Goal: Task Accomplishment & Management: Use online tool/utility

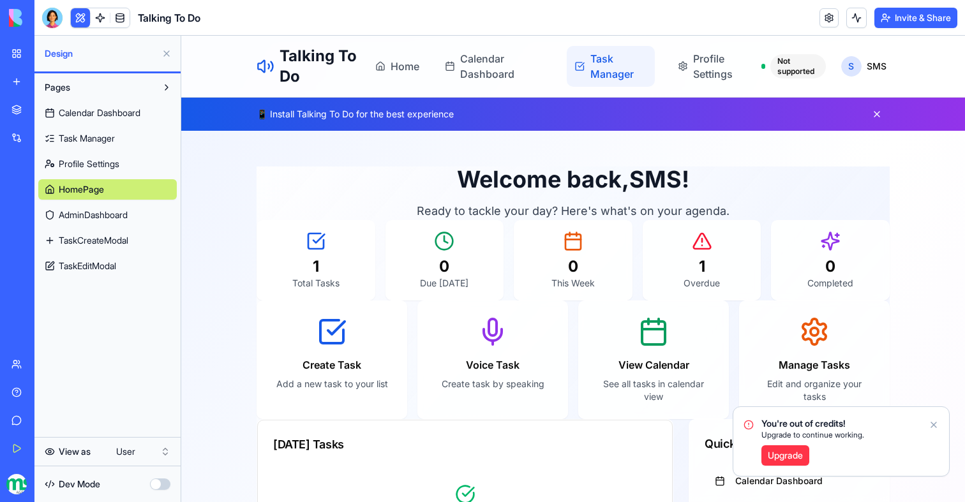
click at [598, 71] on span "Task Manager" at bounding box center [618, 66] width 57 height 31
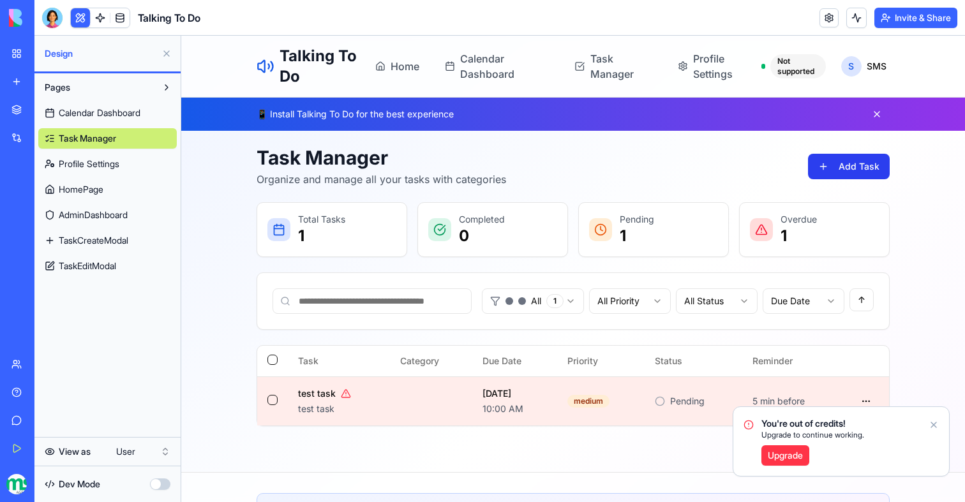
click at [866, 161] on button "Add Task" at bounding box center [849, 167] width 82 height 26
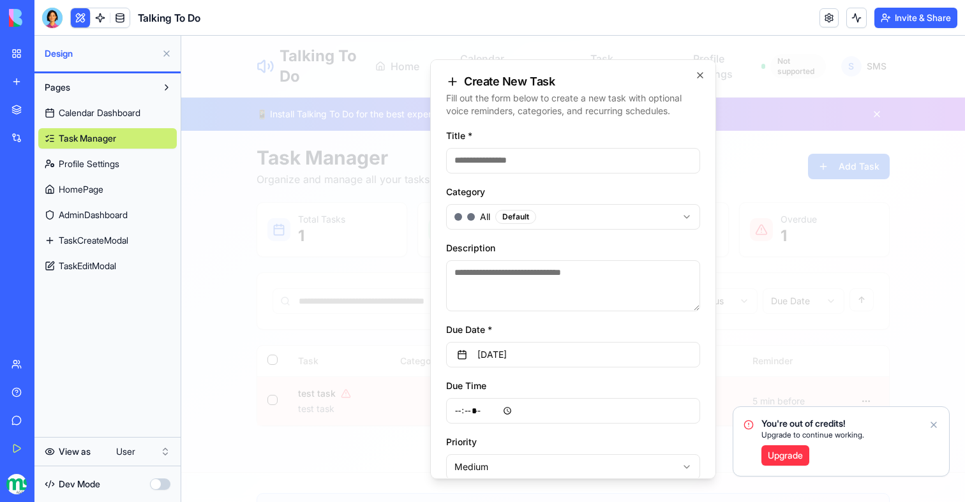
click at [528, 163] on input "Title *" at bounding box center [573, 161] width 254 height 26
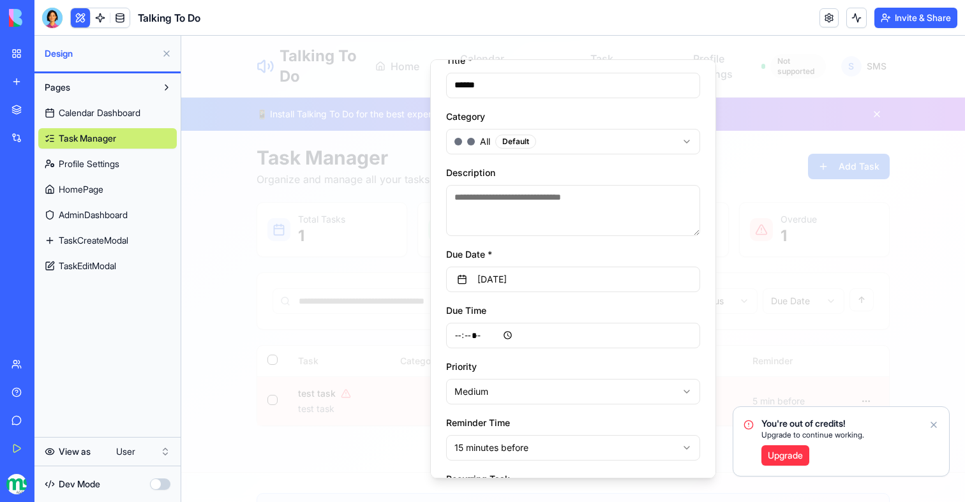
scroll to position [158, 0]
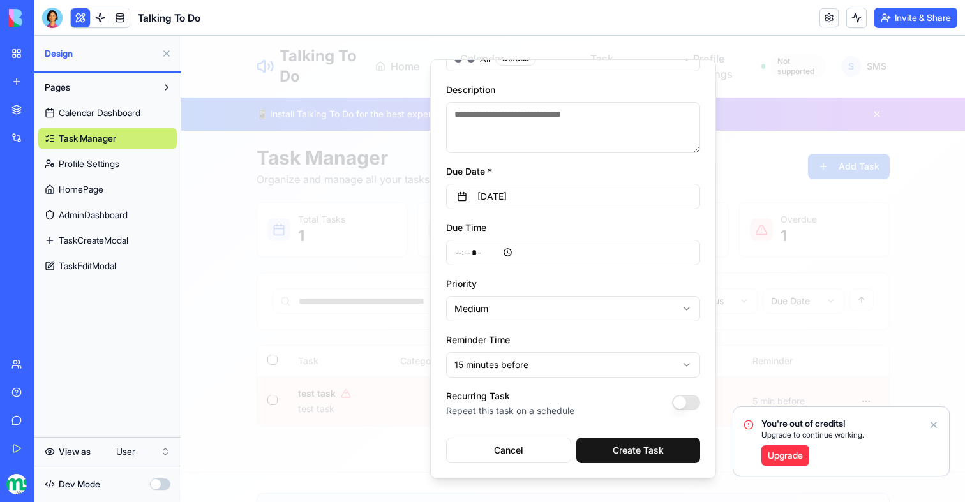
type input "******"
click at [493, 252] on input "*****" at bounding box center [573, 253] width 254 height 26
click at [541, 236] on div "Due Time ***** Select the time when this task is due" at bounding box center [573, 243] width 254 height 46
click at [558, 195] on button "October 5th, 2025" at bounding box center [573, 197] width 254 height 26
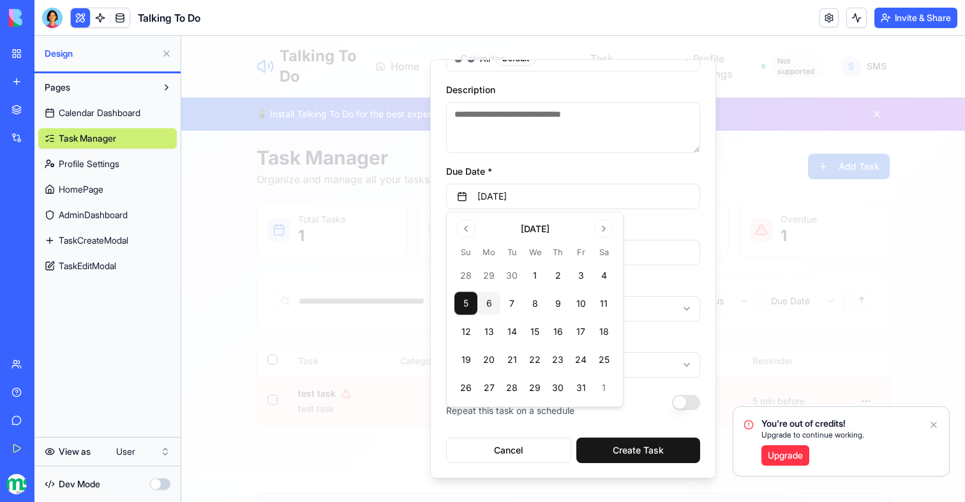
click at [490, 310] on button "6" at bounding box center [488, 303] width 23 height 23
click at [695, 227] on div "Due Time ***** Select the time when this task is due" at bounding box center [573, 243] width 254 height 46
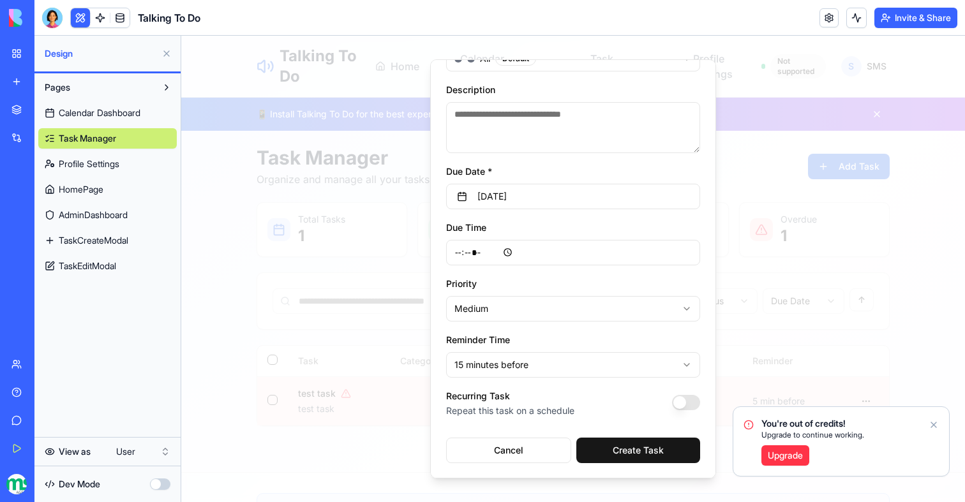
click at [507, 258] on input "*****" at bounding box center [573, 253] width 254 height 26
click at [497, 255] on input "*****" at bounding box center [573, 253] width 254 height 26
click at [566, 278] on div "Priority Medium *** ****** **** Set the priority level for this task" at bounding box center [573, 299] width 254 height 46
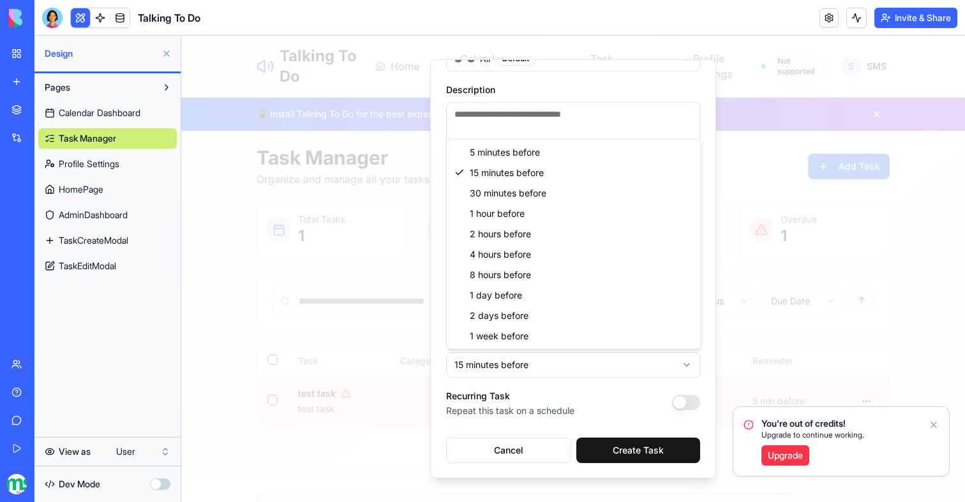
click at [498, 374] on body "Talking To Do Home Calendar Dashboard Task Manager Profile Settings Not support…" at bounding box center [573, 364] width 784 height 656
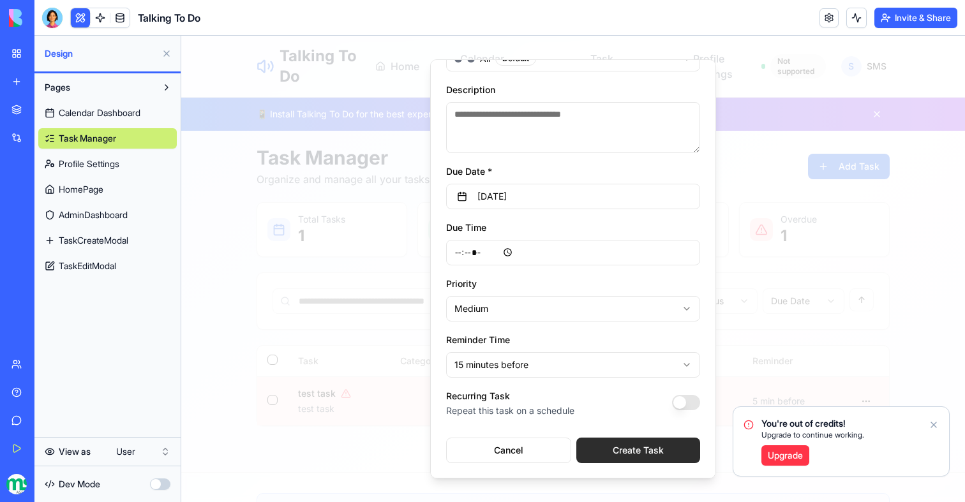
click at [627, 456] on button "Create Task" at bounding box center [638, 451] width 124 height 26
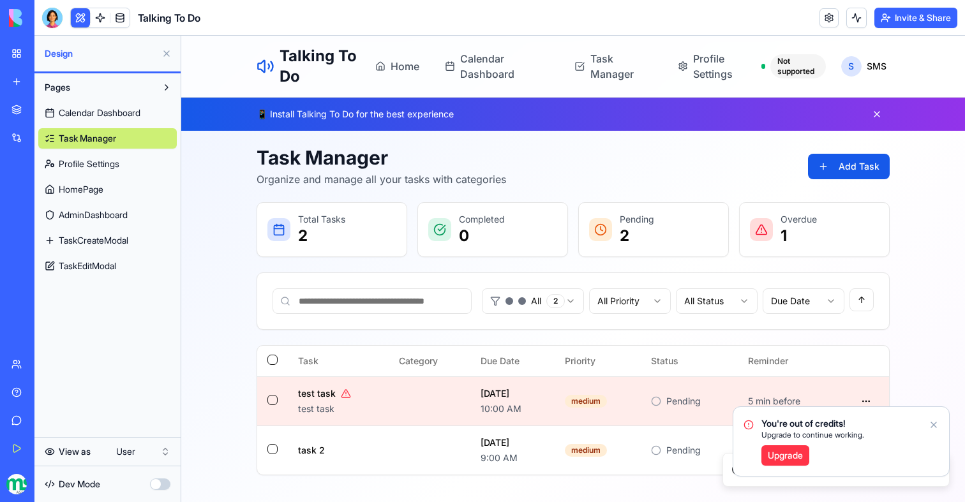
click at [933, 423] on icon "Notifications alt+T" at bounding box center [934, 425] width 10 height 10
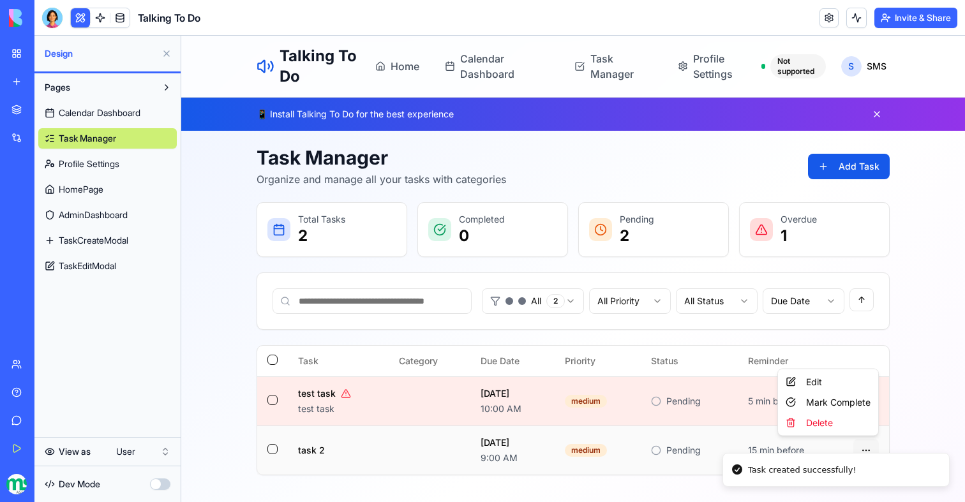
click at [862, 449] on html "Talking To Do Home Calendar Dashboard Task Manager Profile Settings Not support…" at bounding box center [573, 388] width 784 height 705
click at [923, 352] on html "Talking To Do Home Calendar Dashboard Task Manager Profile Settings Not support…" at bounding box center [573, 388] width 784 height 705
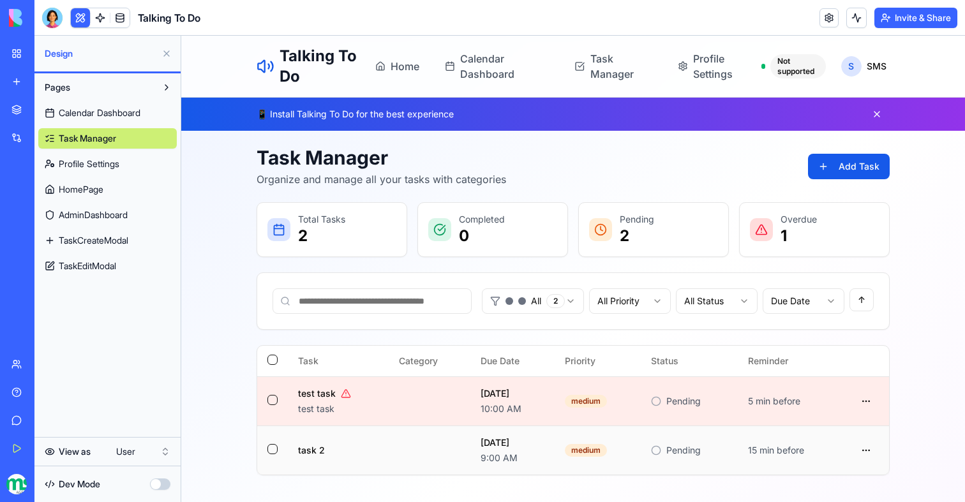
click at [661, 453] on circle at bounding box center [656, 450] width 8 height 8
click at [160, 447] on html "My Workspace New app Marketplace Integrations Recent Easy Cook Recipe Manager T…" at bounding box center [482, 251] width 965 height 502
click at [105, 12] on link at bounding box center [100, 17] width 19 height 19
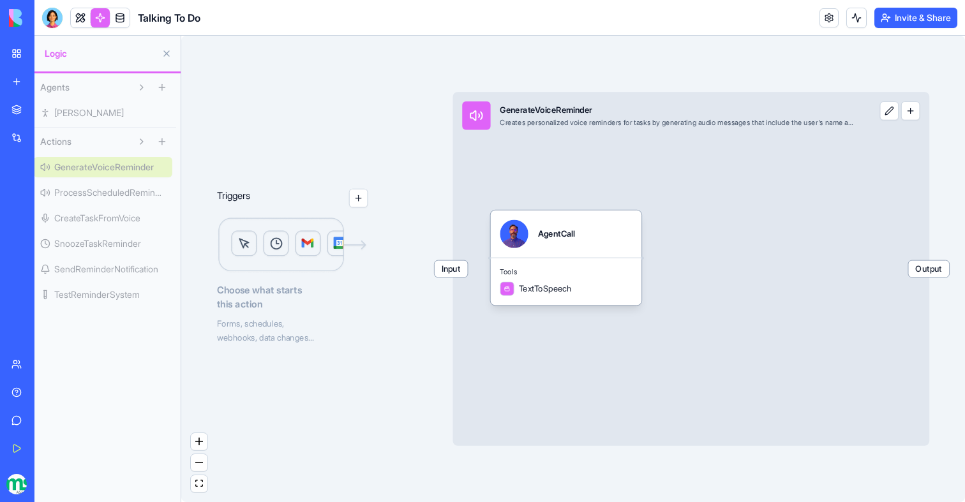
click at [84, 188] on span "ProcessScheduledReminders" at bounding box center [115, 192] width 112 height 13
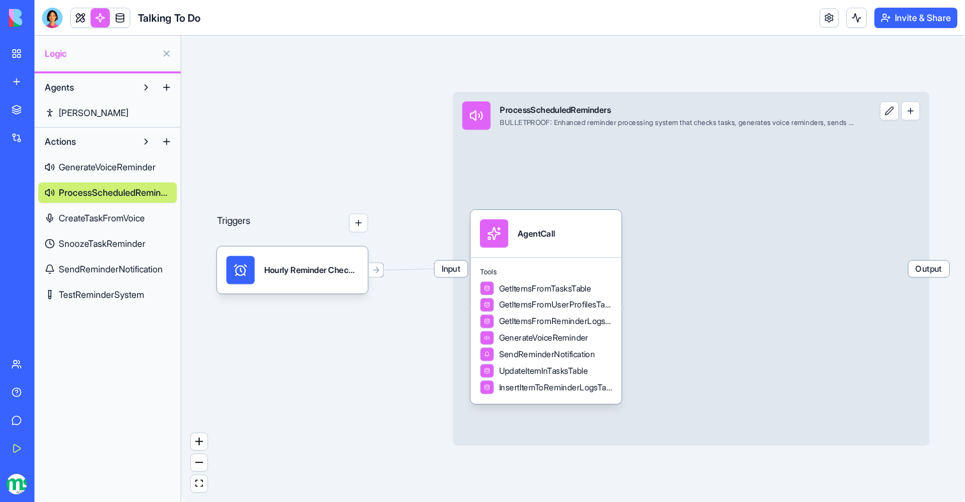
click at [91, 213] on span "CreateTaskFromVoice" at bounding box center [102, 218] width 86 height 13
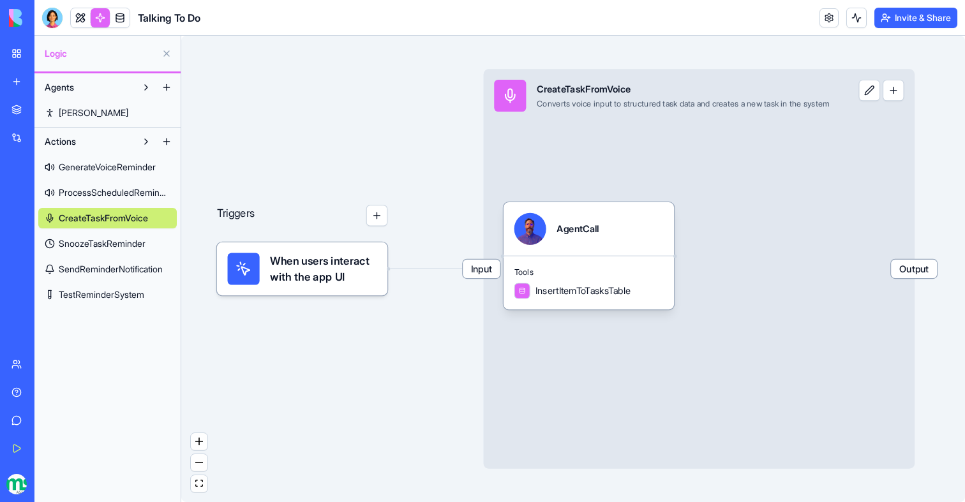
click at [122, 253] on link "SnoozeTaskReminder" at bounding box center [107, 244] width 139 height 20
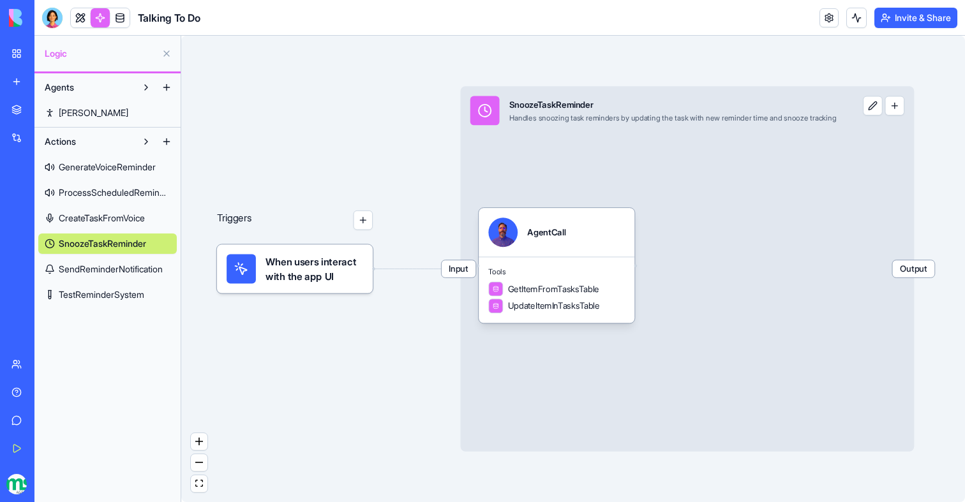
click at [120, 280] on div "GenerateVoiceReminder ProcessScheduledReminders CreateTaskFromVoice SnoozeTaskR…" at bounding box center [107, 228] width 139 height 153
click at [132, 261] on link "SendReminderNotification" at bounding box center [107, 269] width 139 height 20
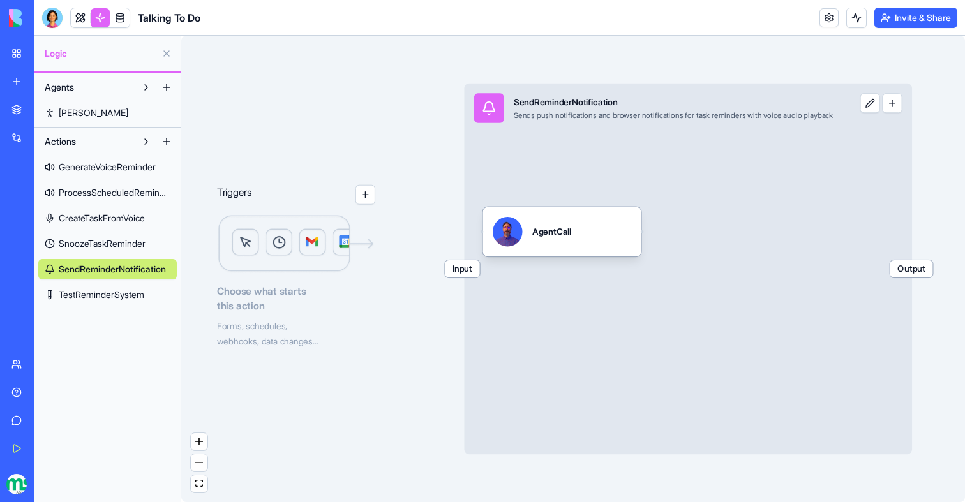
click at [115, 287] on link "TestReminderSystem" at bounding box center [107, 295] width 139 height 20
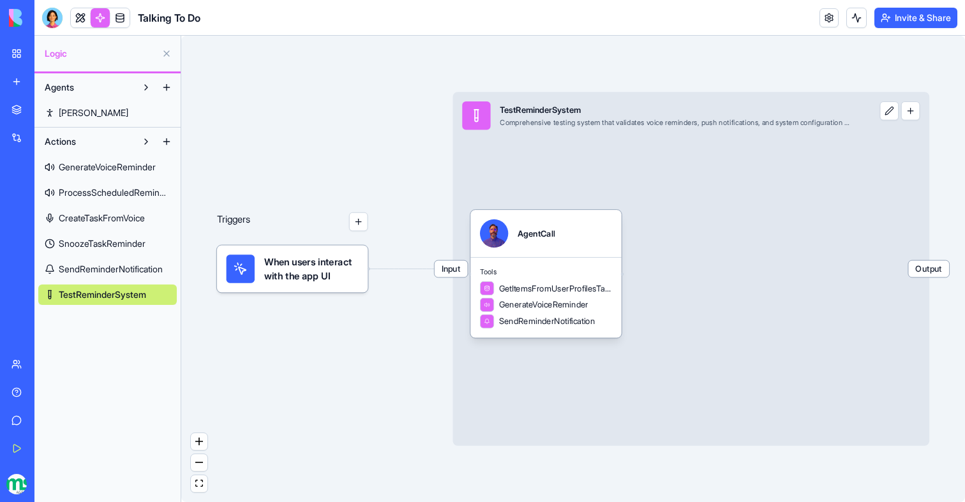
click at [111, 160] on link "GenerateVoiceReminder" at bounding box center [107, 167] width 139 height 20
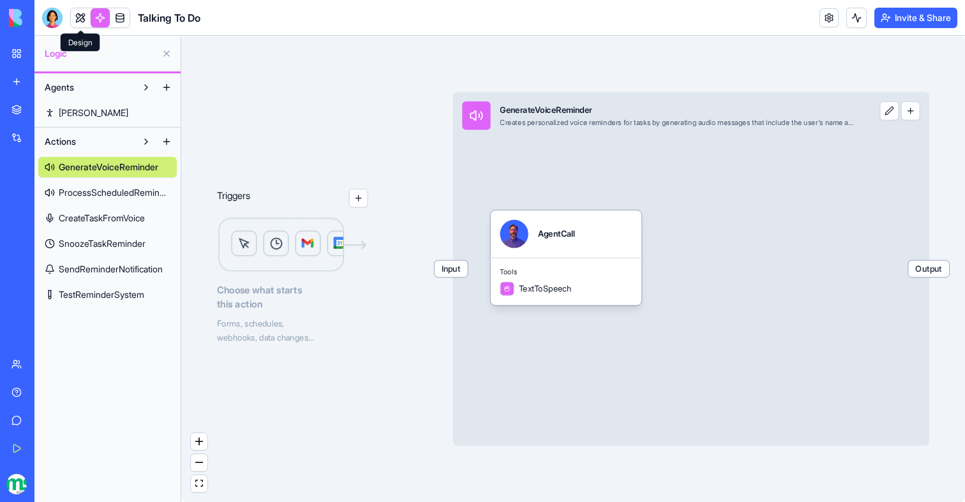
click at [80, 20] on link at bounding box center [80, 17] width 19 height 19
click at [80, 20] on button at bounding box center [80, 17] width 19 height 19
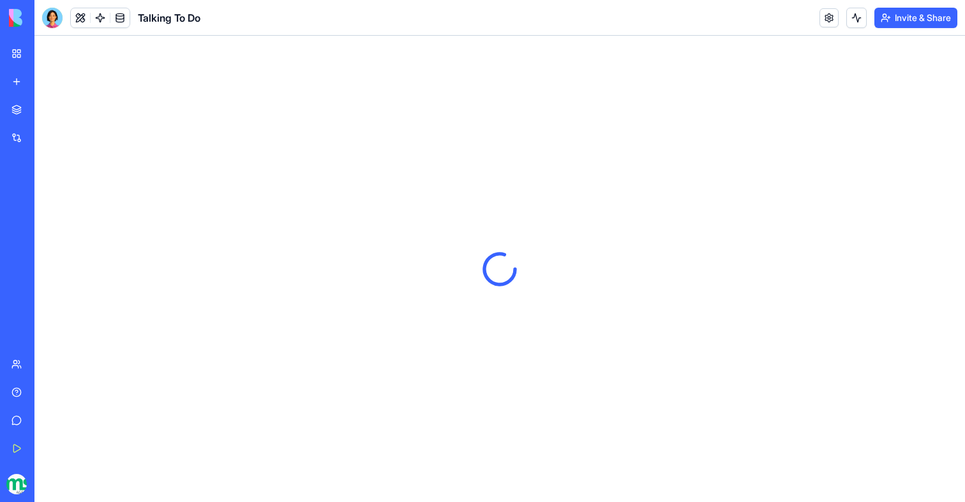
click at [21, 52] on link "My Workspace" at bounding box center [29, 54] width 51 height 26
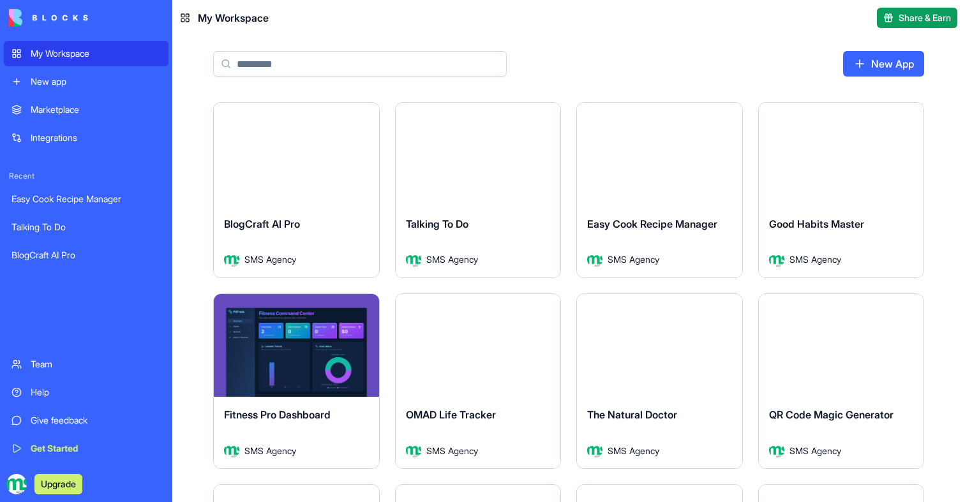
click at [313, 239] on div "BlogCraft AI Pro" at bounding box center [296, 234] width 145 height 36
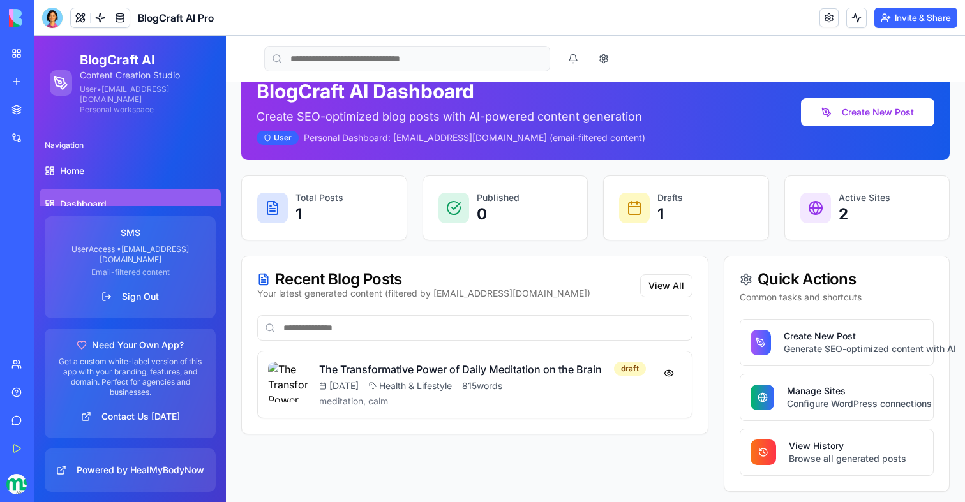
scroll to position [38, 0]
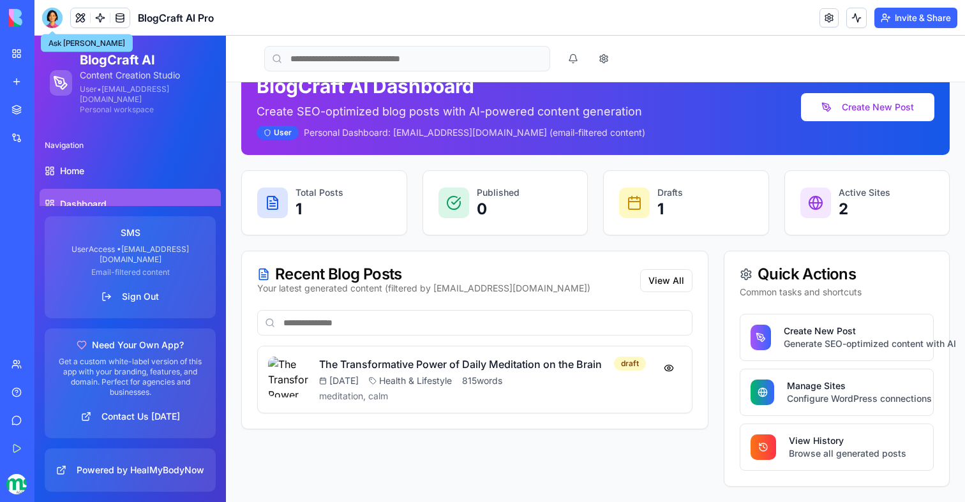
click at [52, 19] on div at bounding box center [52, 18] width 20 height 20
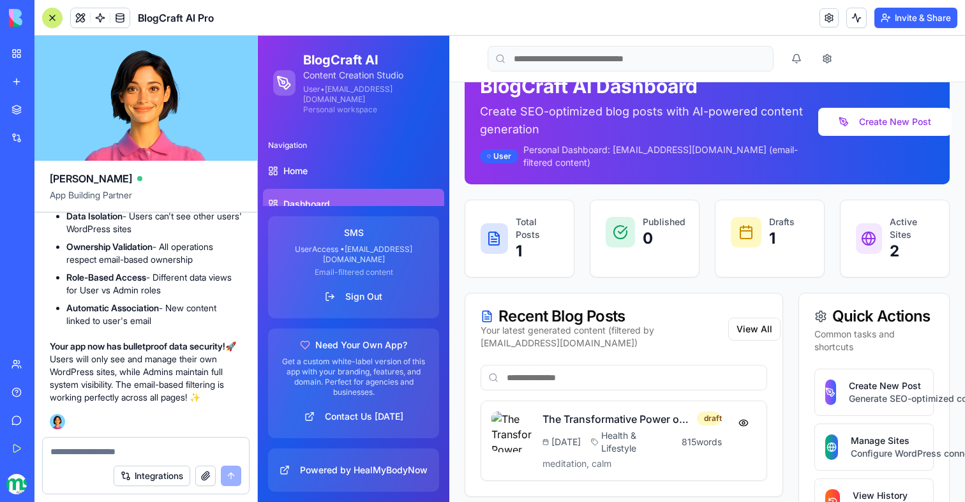
scroll to position [102361, 0]
click at [81, 24] on button at bounding box center [80, 17] width 19 height 19
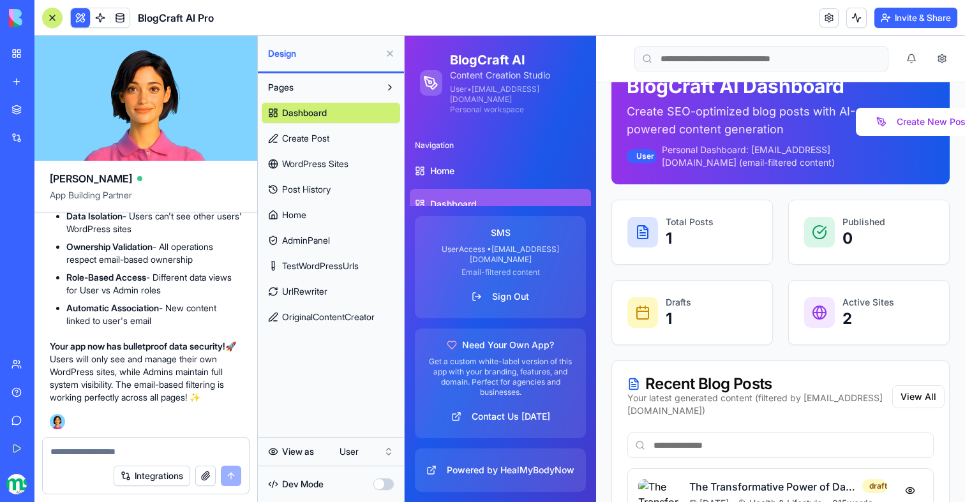
click at [81, 24] on button at bounding box center [80, 17] width 19 height 19
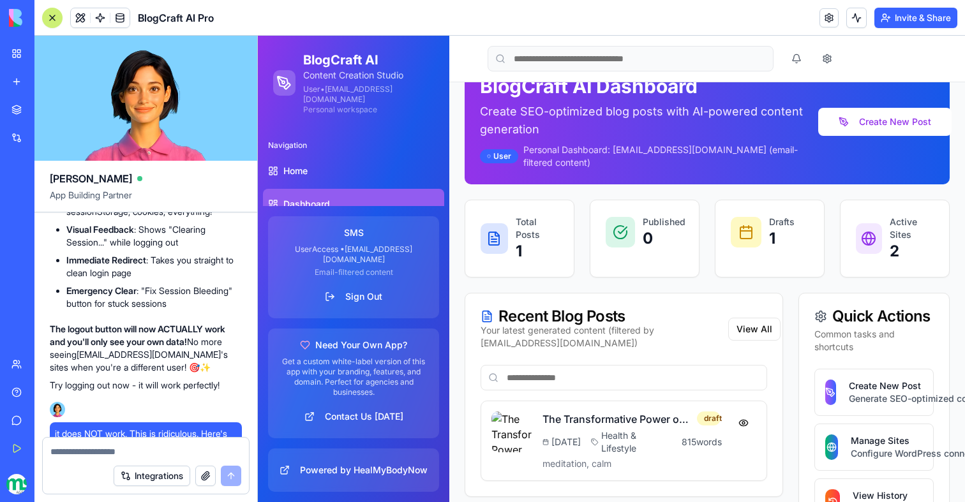
scroll to position [94853, 0]
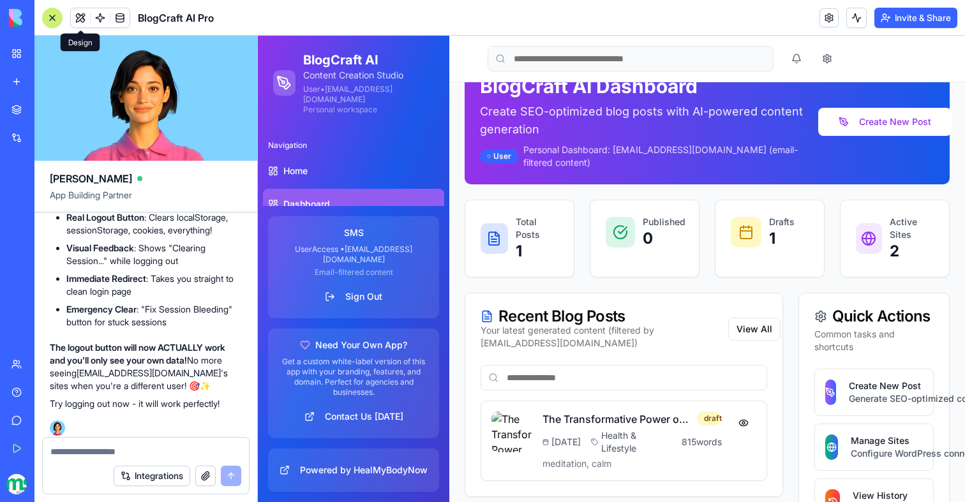
click at [78, 19] on button at bounding box center [80, 17] width 19 height 19
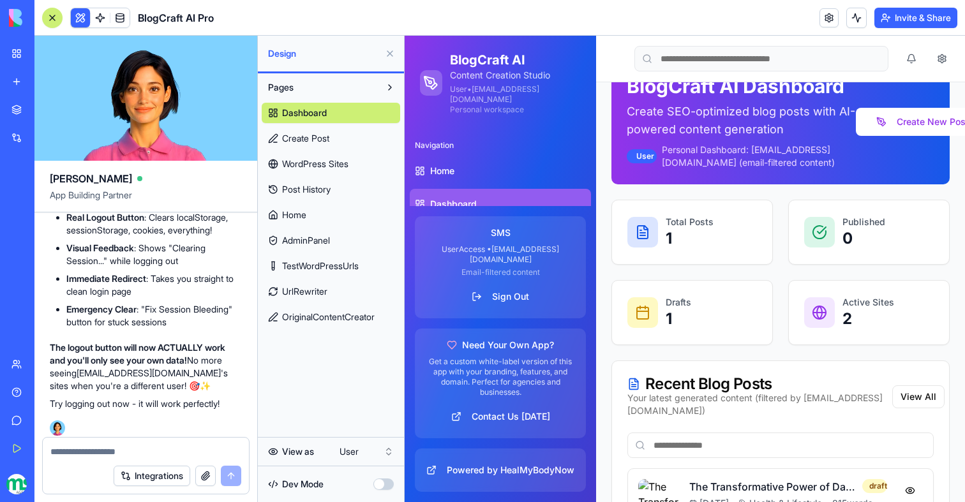
click at [329, 159] on span "WordPress Sites" at bounding box center [315, 164] width 66 height 13
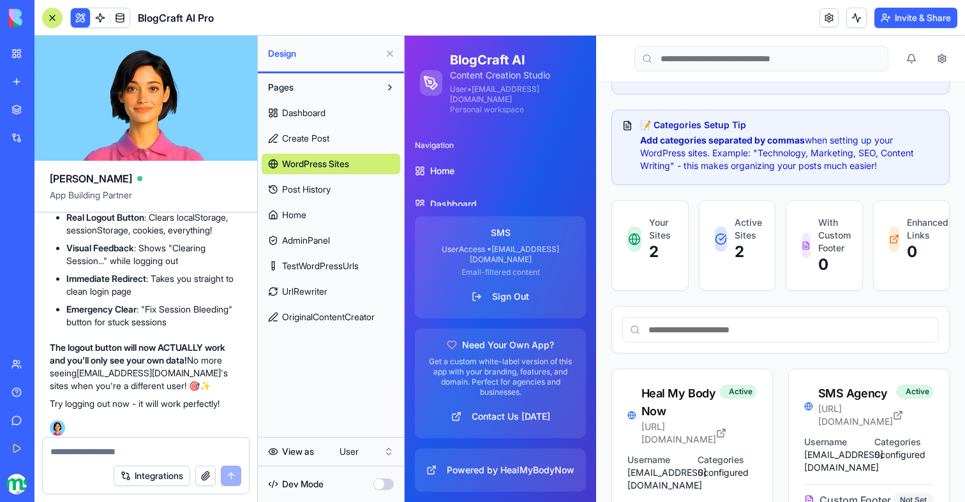
scroll to position [271, 0]
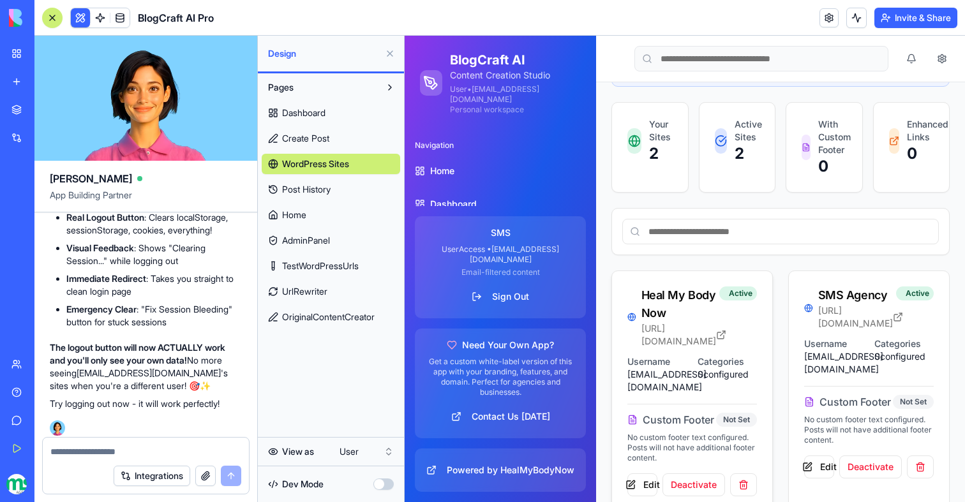
click at [666, 412] on p "Custom Footer" at bounding box center [678, 419] width 71 height 15
click at [665, 313] on div "Heal My Body Now" at bounding box center [680, 305] width 78 height 36
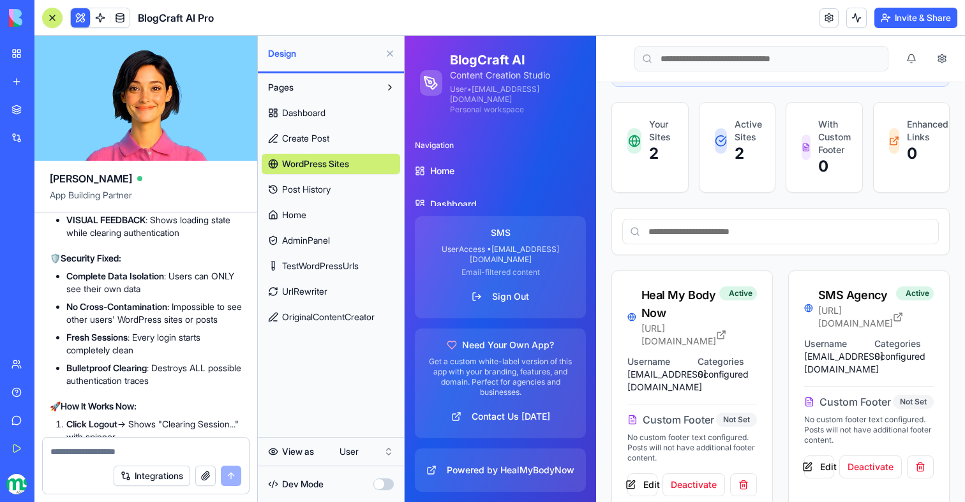
scroll to position [93557, 0]
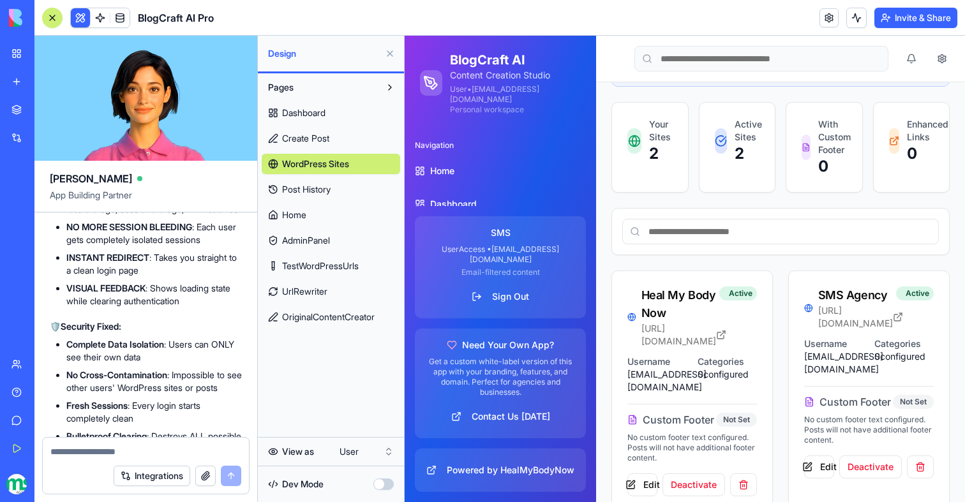
click at [299, 178] on div "Dashboard Create Post WordPress Sites Post History Home AdminPanel TestWordPres…" at bounding box center [331, 213] width 139 height 230
click at [299, 187] on span "Post History" at bounding box center [306, 189] width 49 height 13
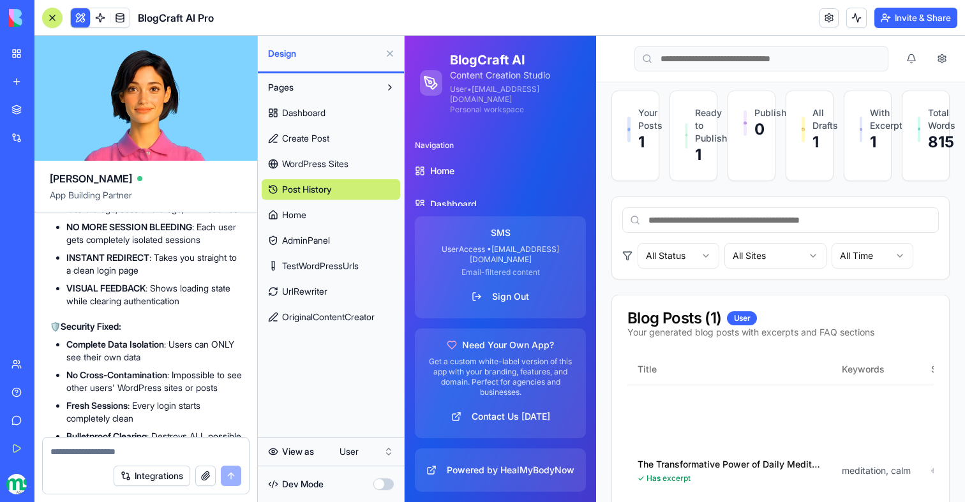
scroll to position [555, 0]
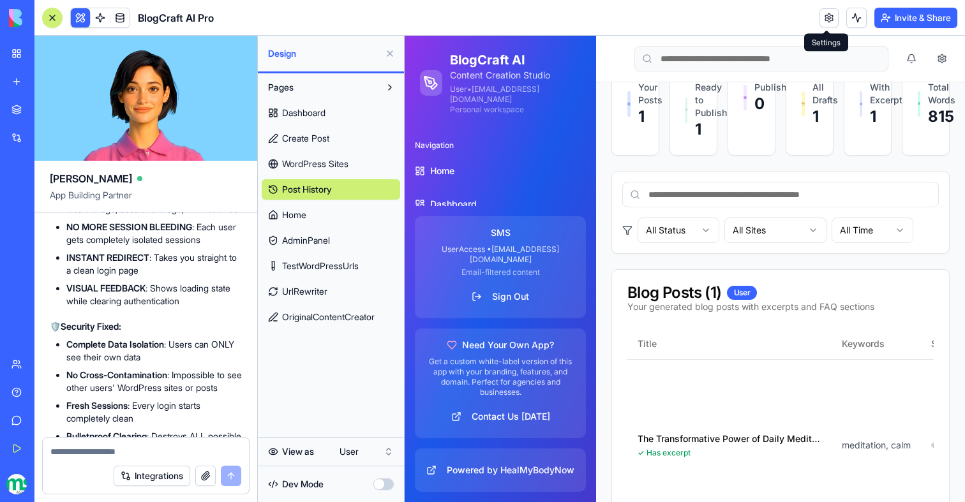
click at [820, 22] on link at bounding box center [829, 17] width 19 height 19
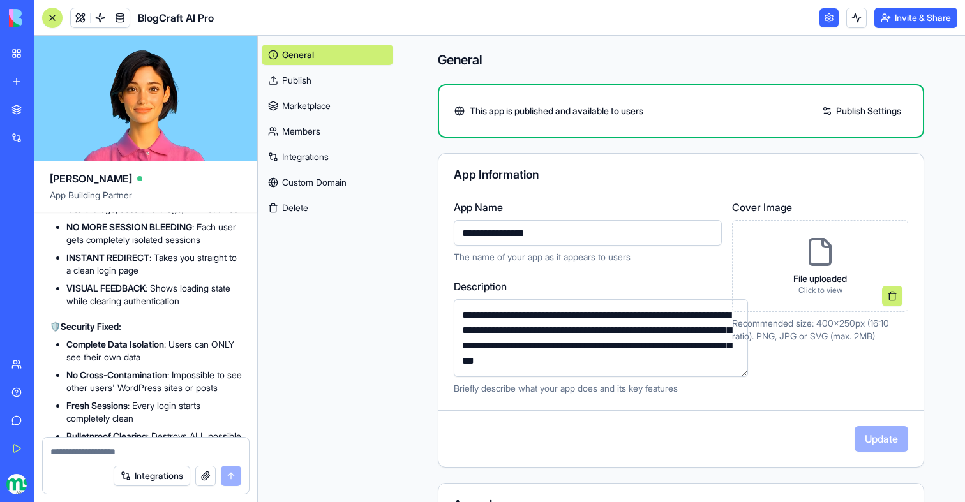
click at [301, 82] on link "Publish" at bounding box center [327, 80] width 131 height 20
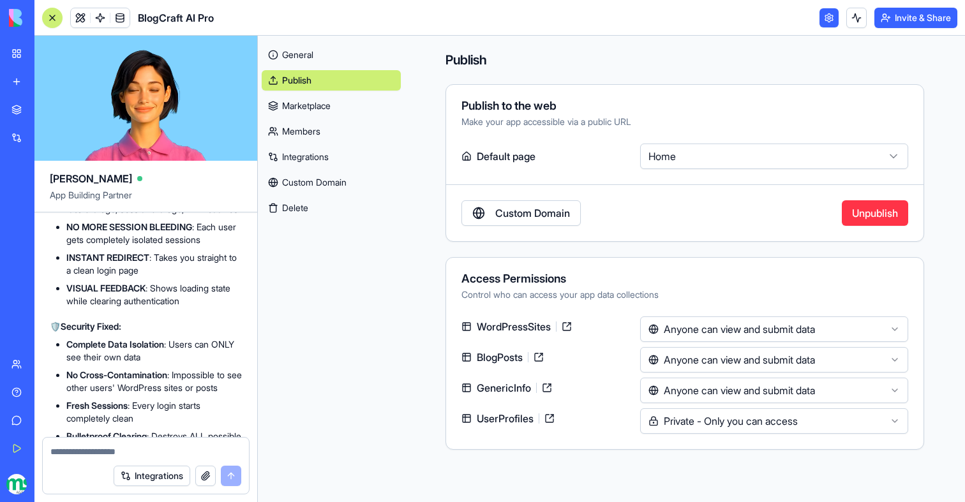
click at [911, 22] on button "Invite & Share" at bounding box center [915, 18] width 83 height 20
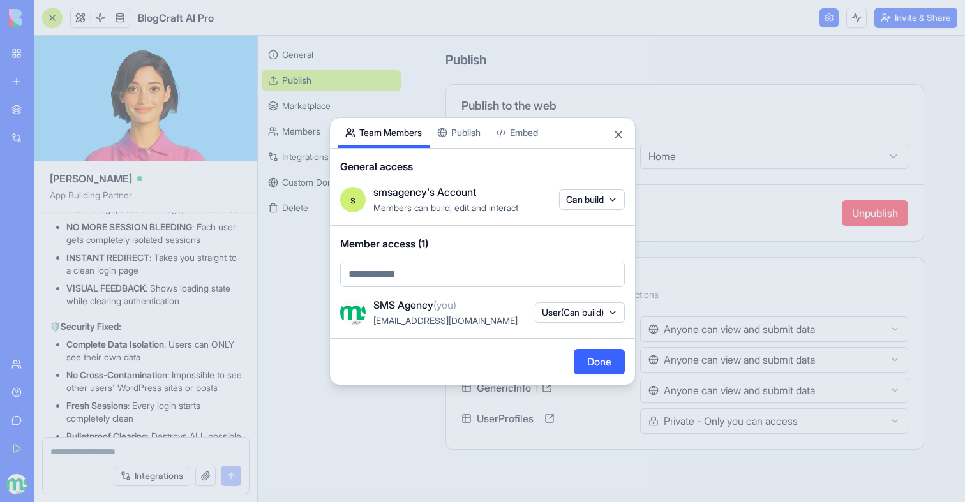
click at [456, 139] on div "Share App Team Members Publish Embed General access s smsagency's Account Membe…" at bounding box center [482, 251] width 306 height 268
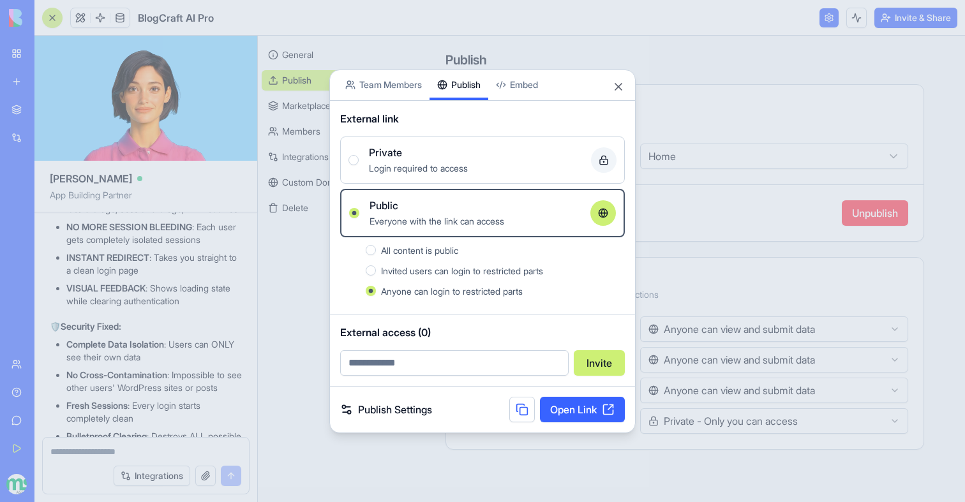
click at [571, 414] on link "Open Link" at bounding box center [582, 410] width 85 height 26
click at [621, 87] on button "Close" at bounding box center [618, 86] width 13 height 13
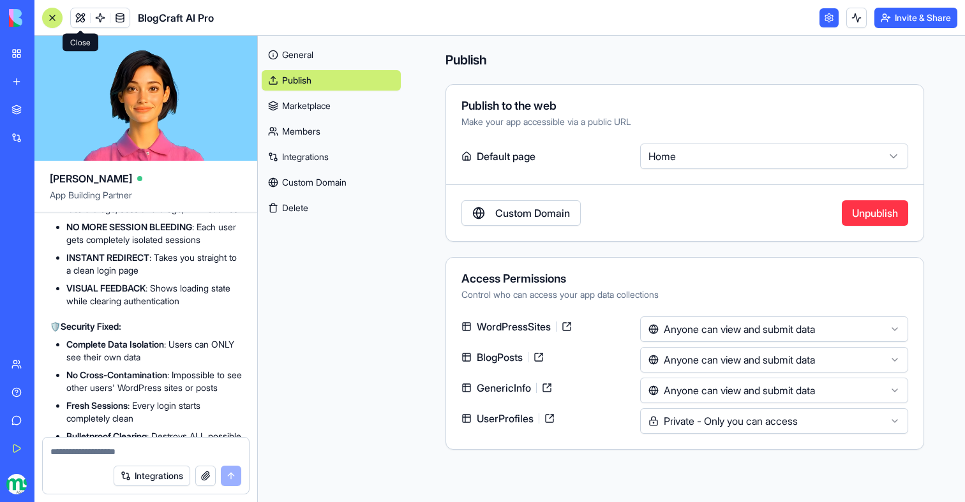
click at [82, 20] on link at bounding box center [80, 17] width 19 height 19
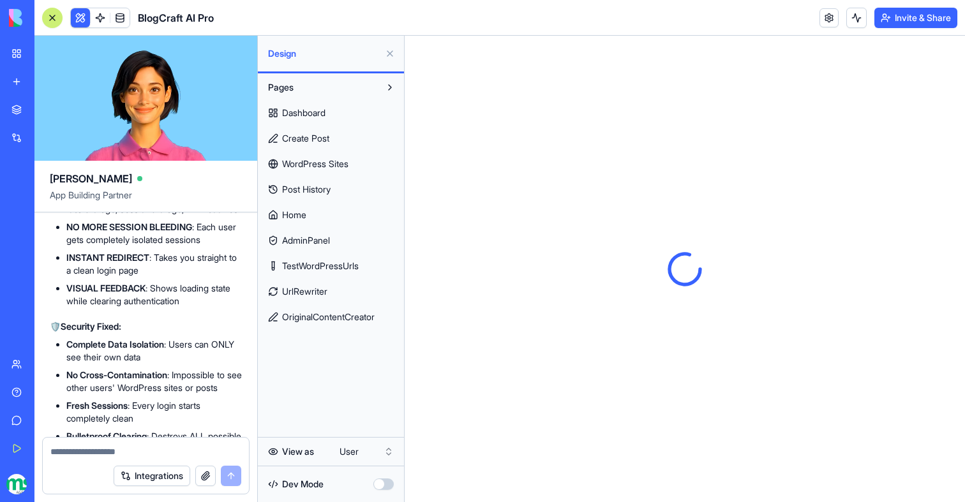
click at [310, 105] on link "Dashboard" at bounding box center [331, 113] width 139 height 20
click at [392, 56] on button at bounding box center [390, 53] width 20 height 20
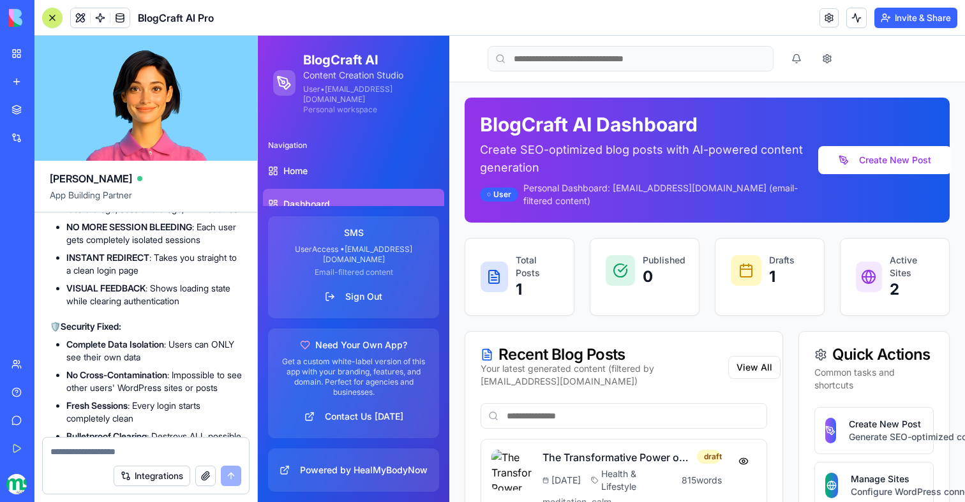
click at [56, 19] on div at bounding box center [52, 18] width 10 height 10
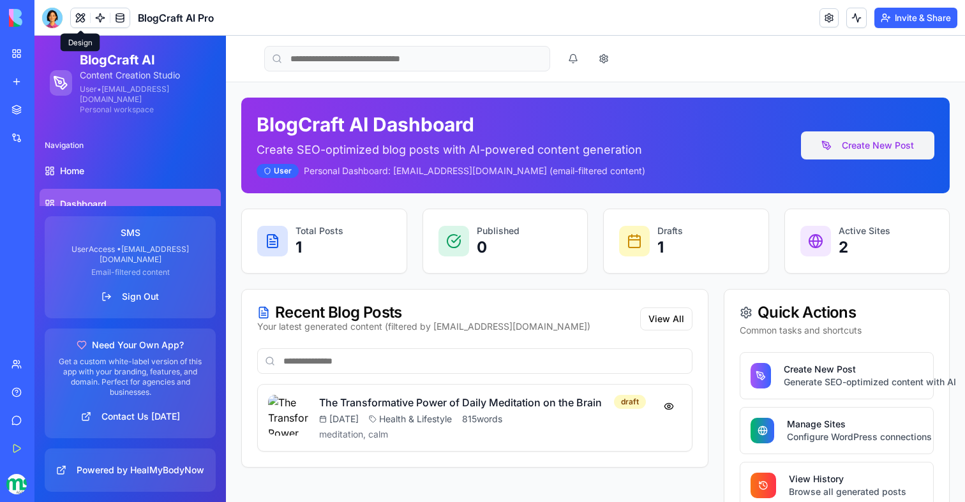
click at [865, 131] on button "Create New Post" at bounding box center [867, 145] width 133 height 28
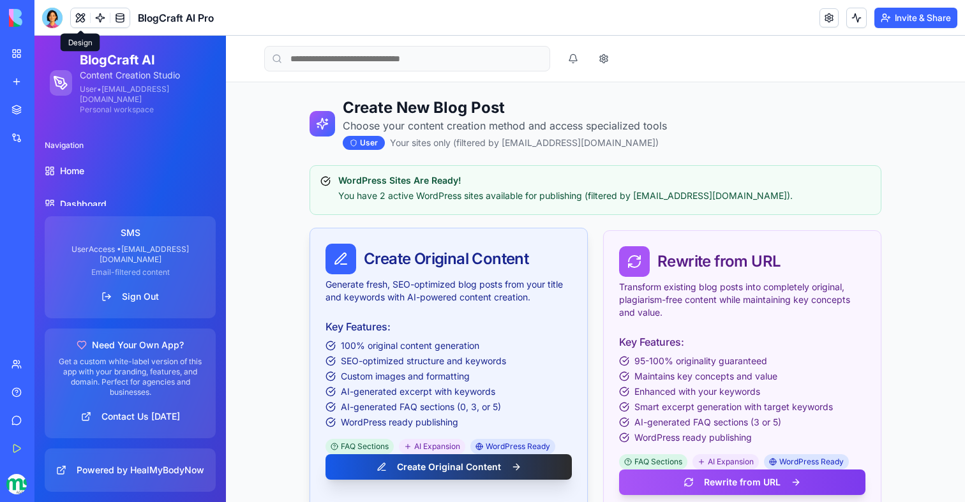
click at [441, 468] on button "Create Original Content" at bounding box center [449, 467] width 246 height 26
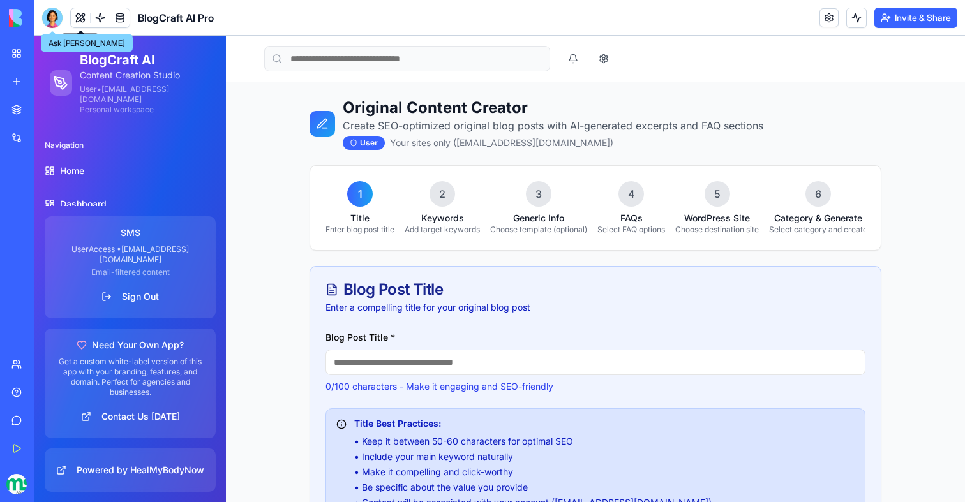
click at [50, 14] on div at bounding box center [52, 18] width 20 height 20
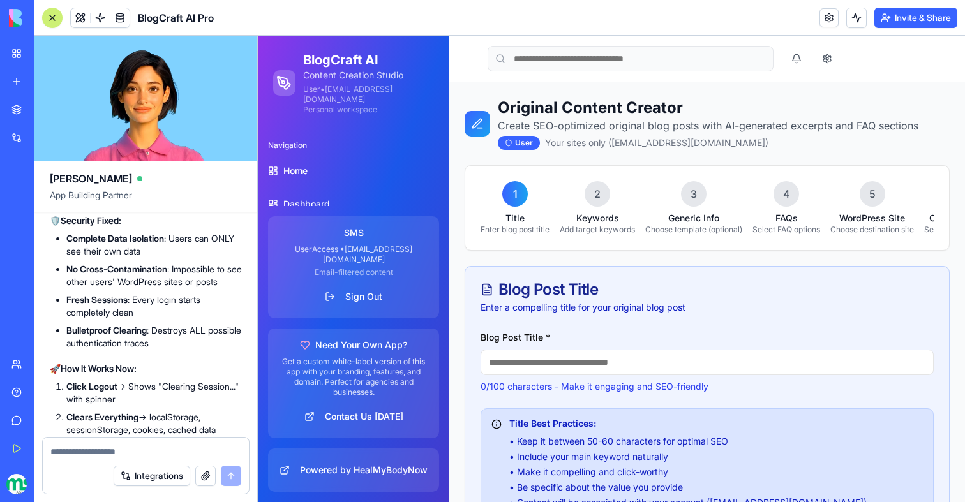
scroll to position [93651, 0]
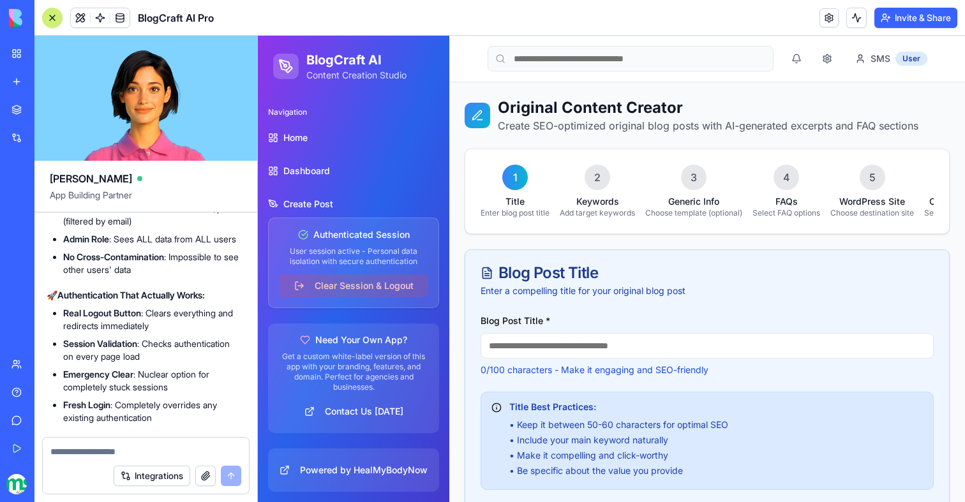
scroll to position [92746, 3]
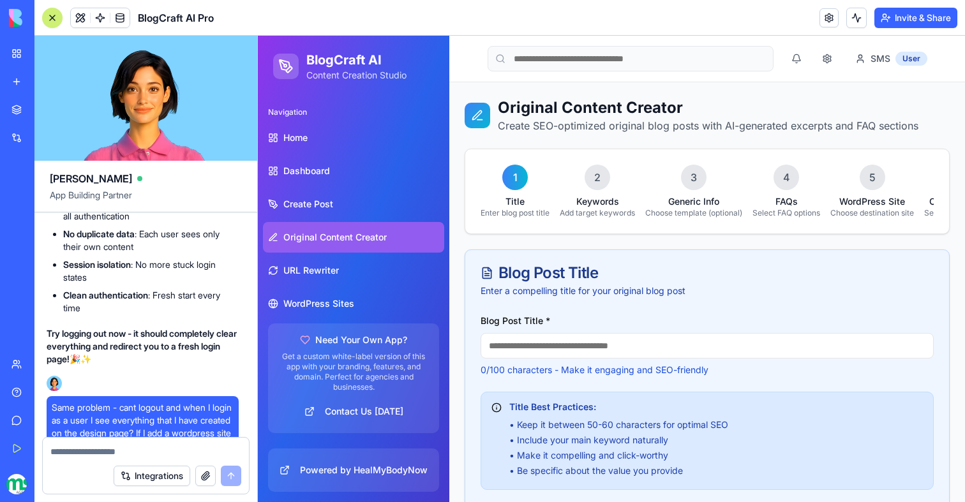
scroll to position [91679, 3]
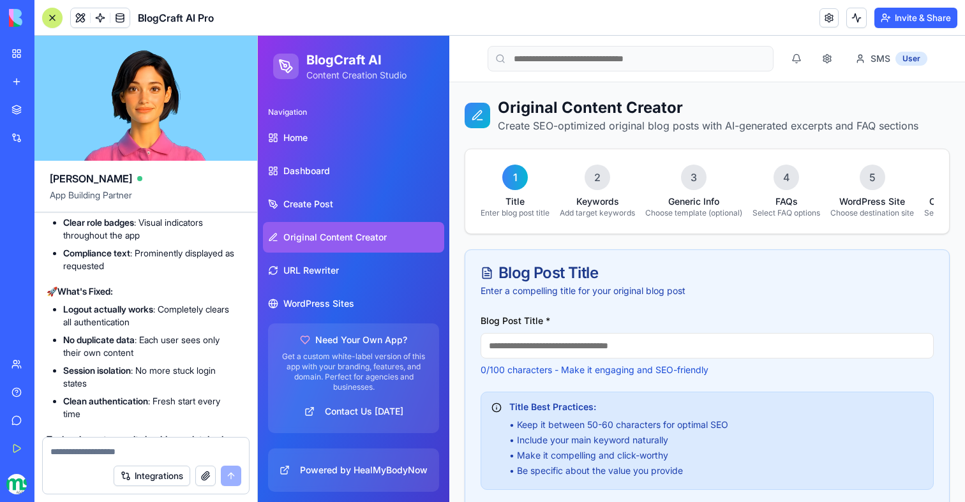
click at [901, 22] on button "Invite & Share" at bounding box center [915, 18] width 83 height 20
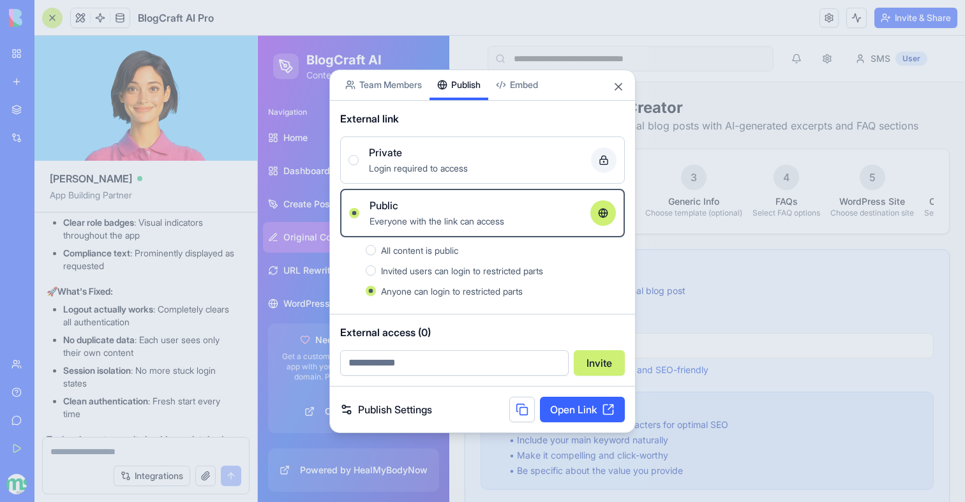
click at [571, 409] on link "Open Link" at bounding box center [582, 410] width 85 height 26
click at [622, 87] on button "Close" at bounding box center [618, 86] width 13 height 13
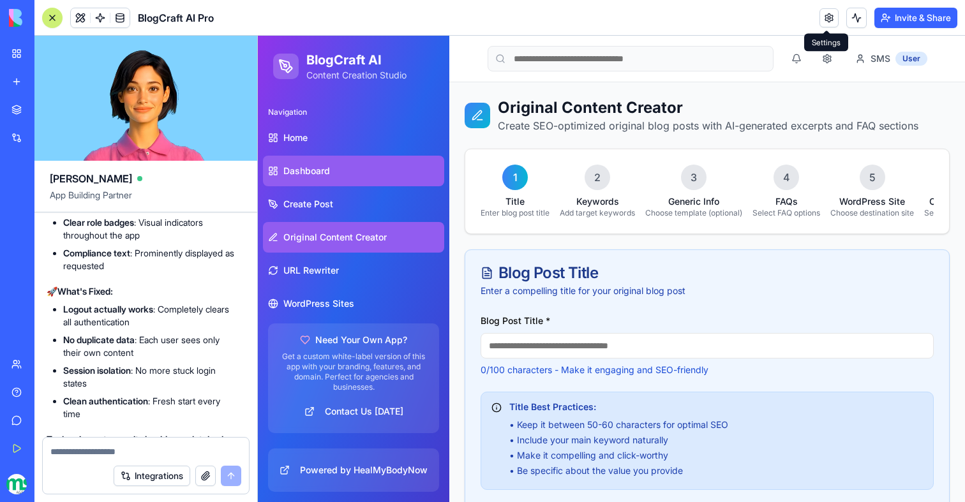
click at [321, 167] on span "Dashboard" at bounding box center [306, 171] width 47 height 13
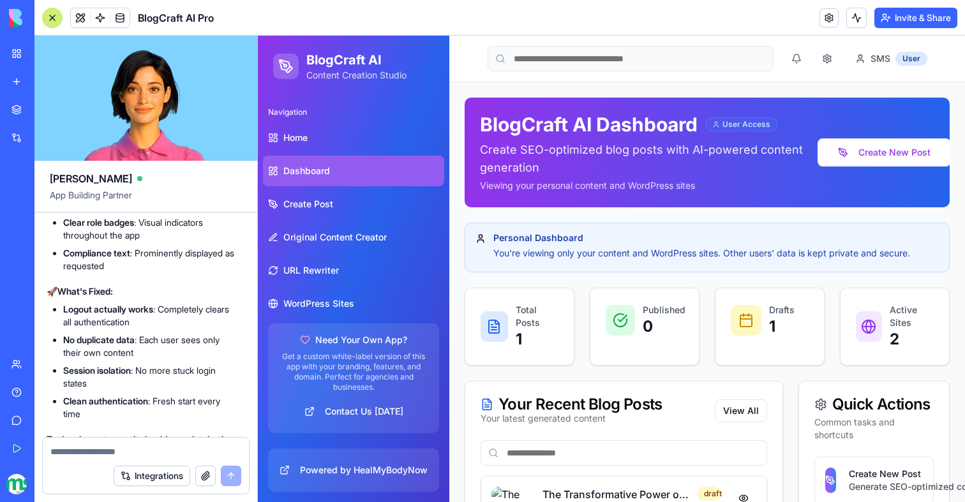
click at [899, 15] on button "Invite & Share" at bounding box center [915, 18] width 83 height 20
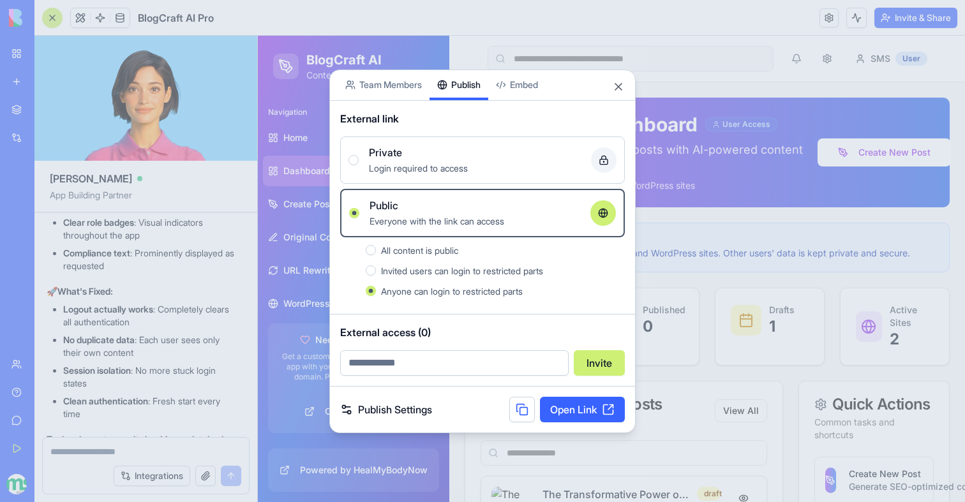
click at [604, 413] on link "Open Link" at bounding box center [582, 410] width 85 height 26
click at [621, 89] on button "Close" at bounding box center [618, 86] width 13 height 13
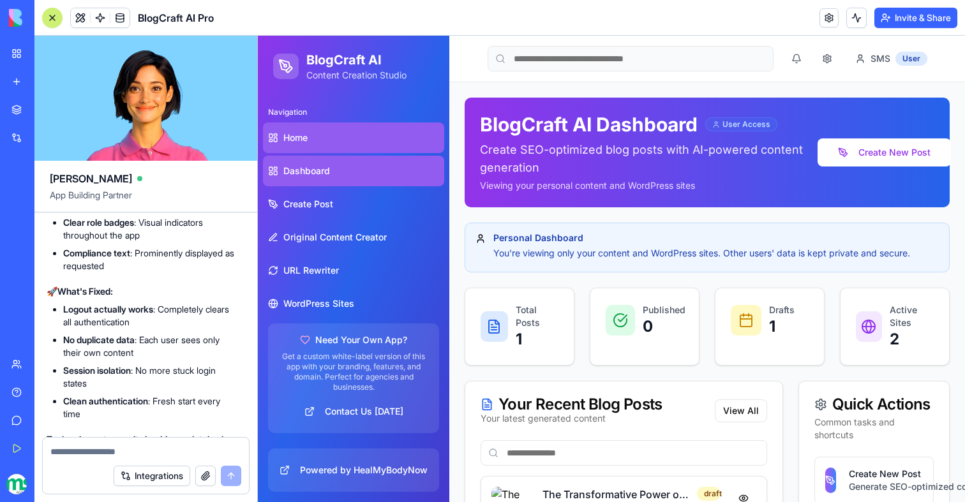
click at [327, 149] on link "Home" at bounding box center [353, 138] width 181 height 31
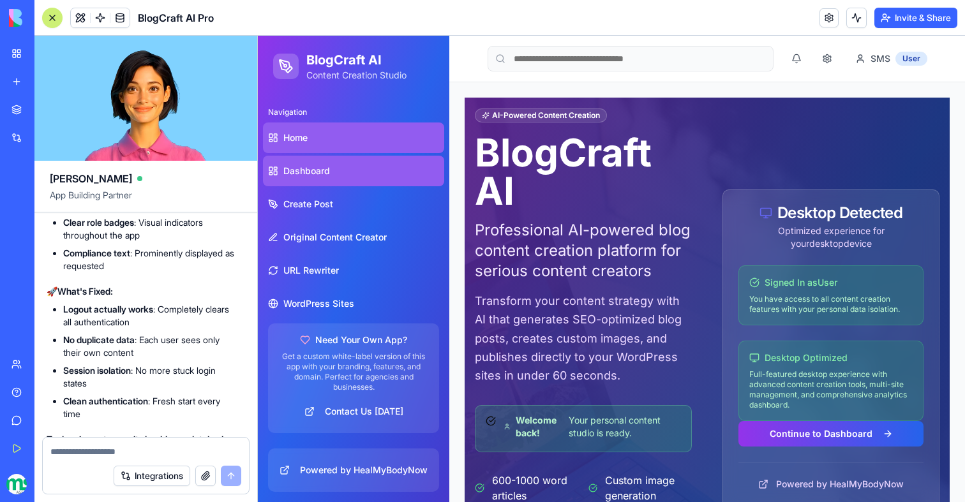
click at [326, 165] on span "Dashboard" at bounding box center [306, 171] width 47 height 13
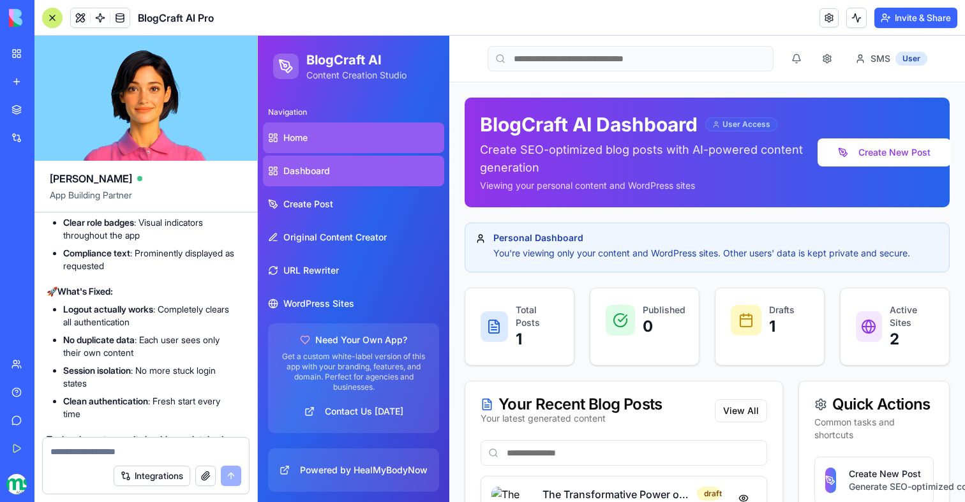
click at [386, 145] on link "Home" at bounding box center [353, 138] width 181 height 31
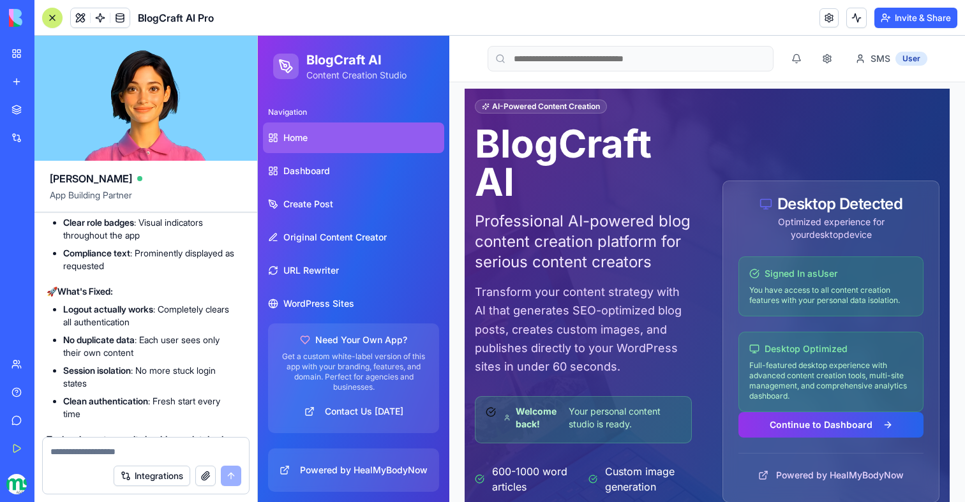
scroll to position [17, 0]
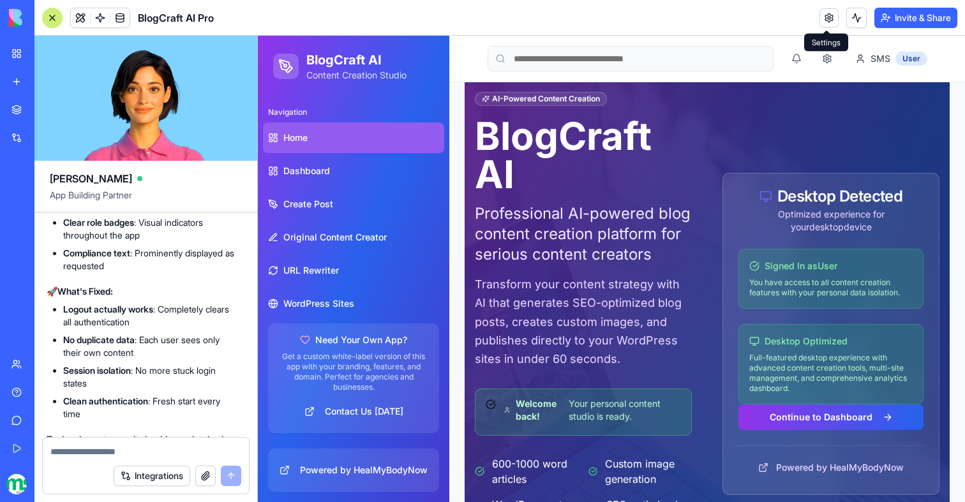
click at [830, 16] on link at bounding box center [829, 17] width 19 height 19
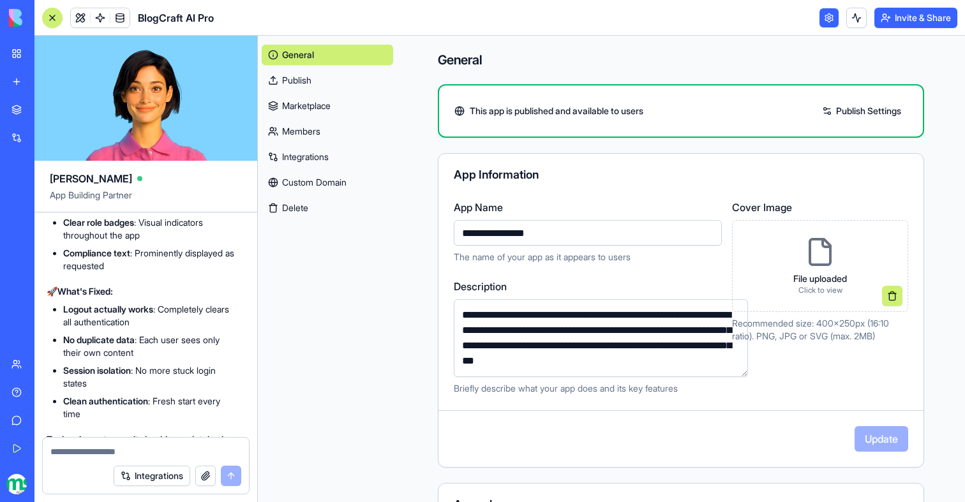
click at [287, 76] on link "Publish" at bounding box center [327, 80] width 131 height 20
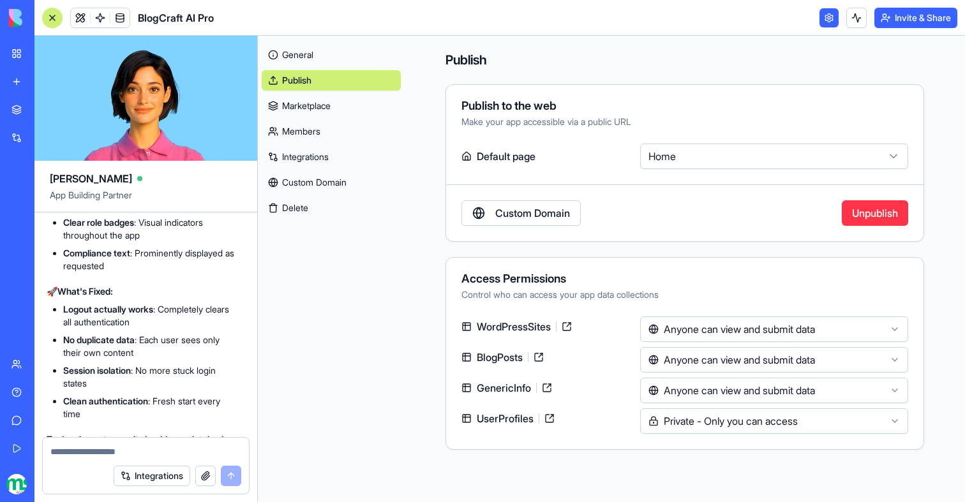
click at [733, 170] on div "**********" at bounding box center [685, 163] width 479 height 158
click at [827, 26] on link at bounding box center [829, 17] width 19 height 19
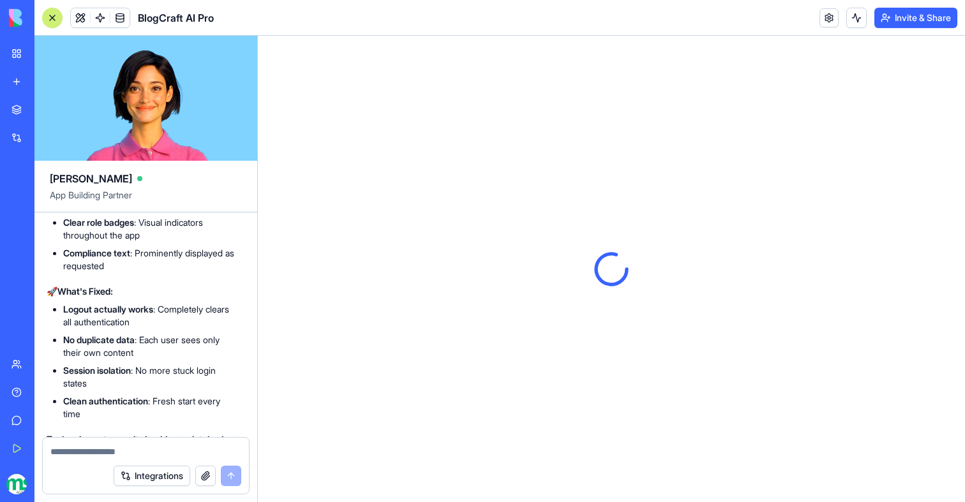
click at [892, 13] on button "Invite & Share" at bounding box center [915, 18] width 83 height 20
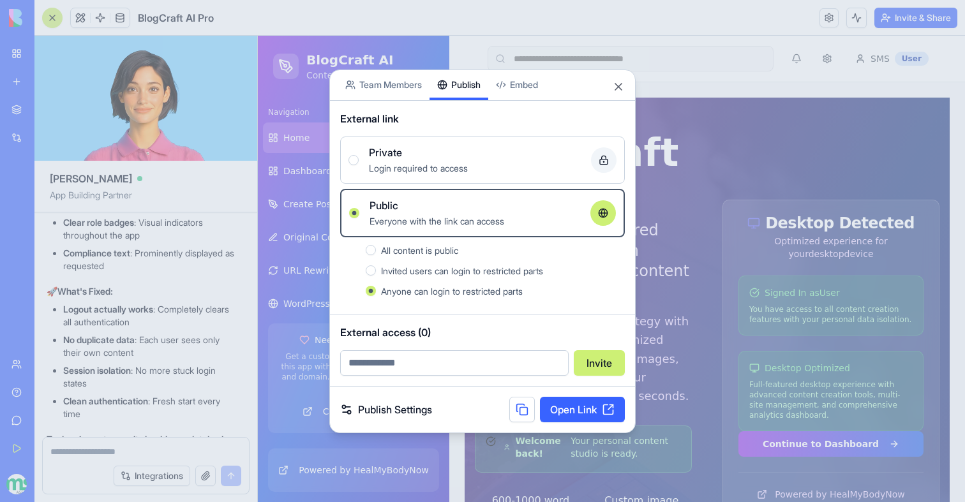
click at [606, 407] on link "Open Link" at bounding box center [582, 410] width 85 height 26
click at [152, 447] on div at bounding box center [482, 251] width 965 height 502
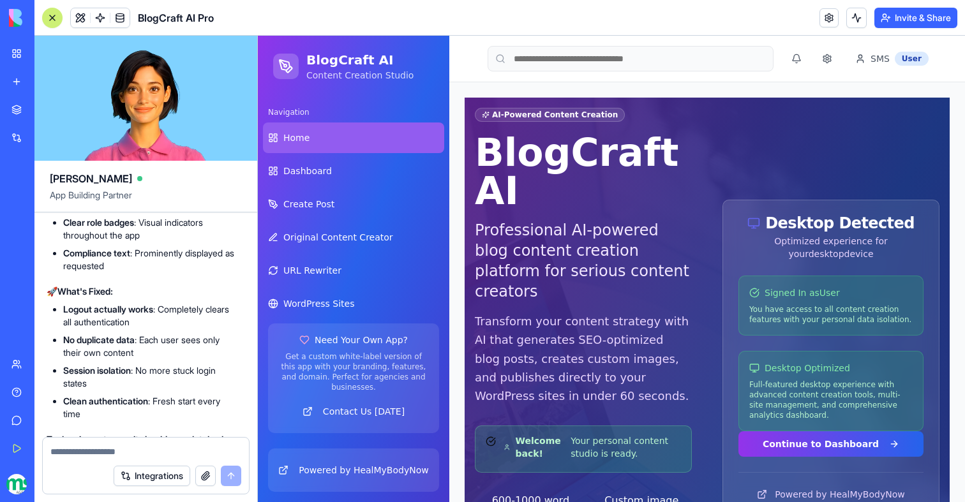
click at [117, 451] on textarea at bounding box center [145, 452] width 191 height 13
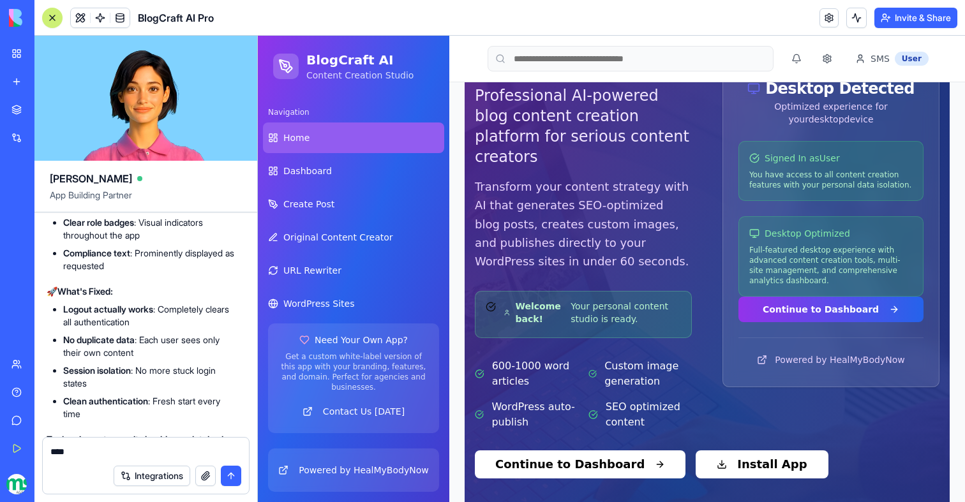
scroll to position [199, 0]
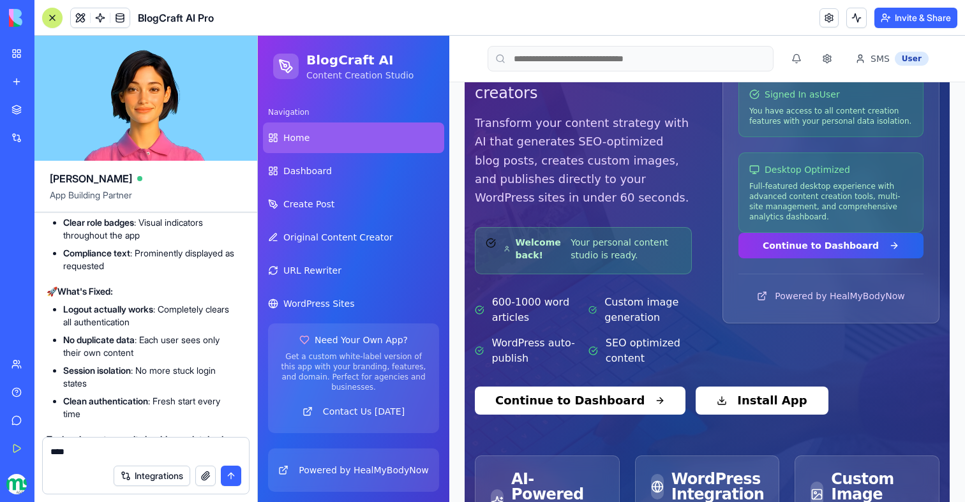
click at [96, 442] on div "***" at bounding box center [146, 448] width 206 height 20
click at [96, 447] on textarea "***" at bounding box center [145, 452] width 191 height 13
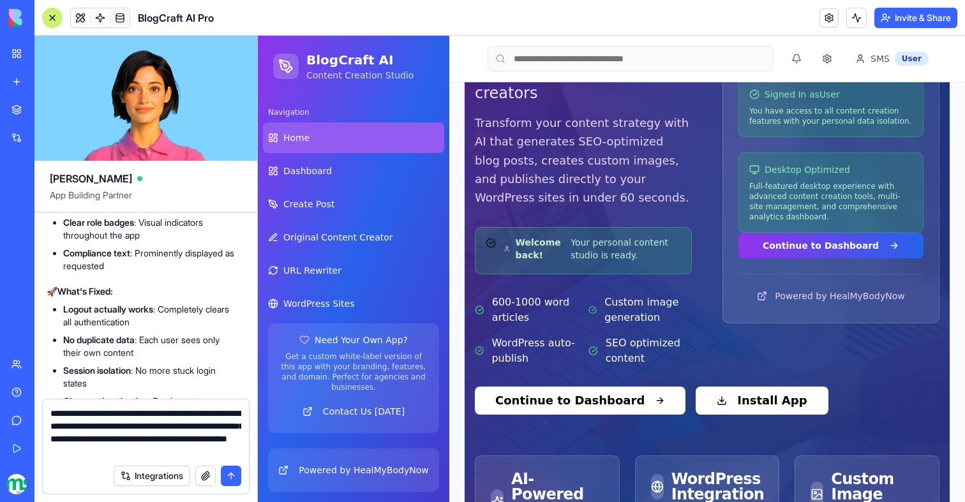
type textarea "**********"
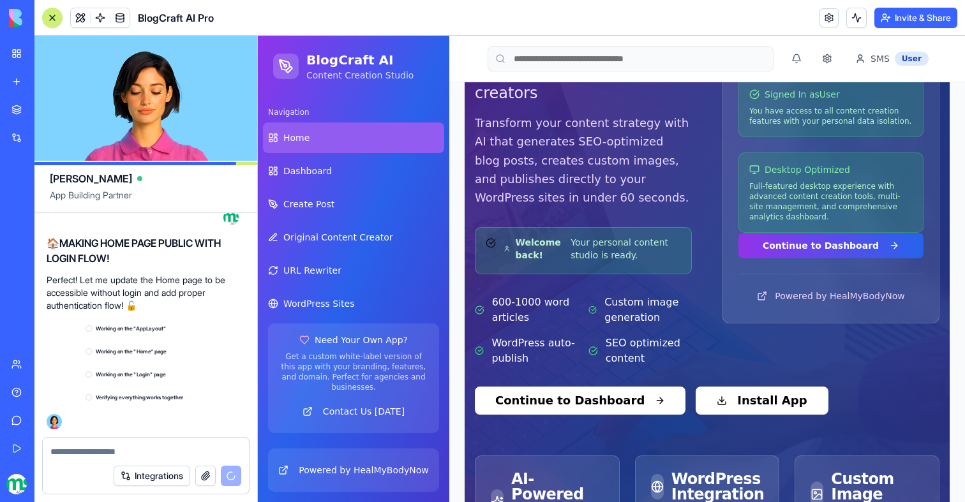
scroll to position [104554, 3]
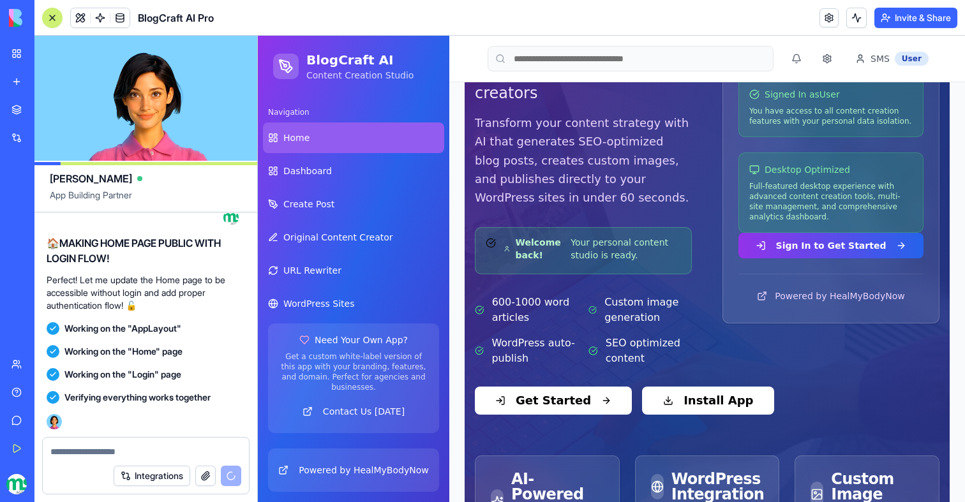
click at [899, 20] on button "Invite & Share" at bounding box center [915, 18] width 83 height 20
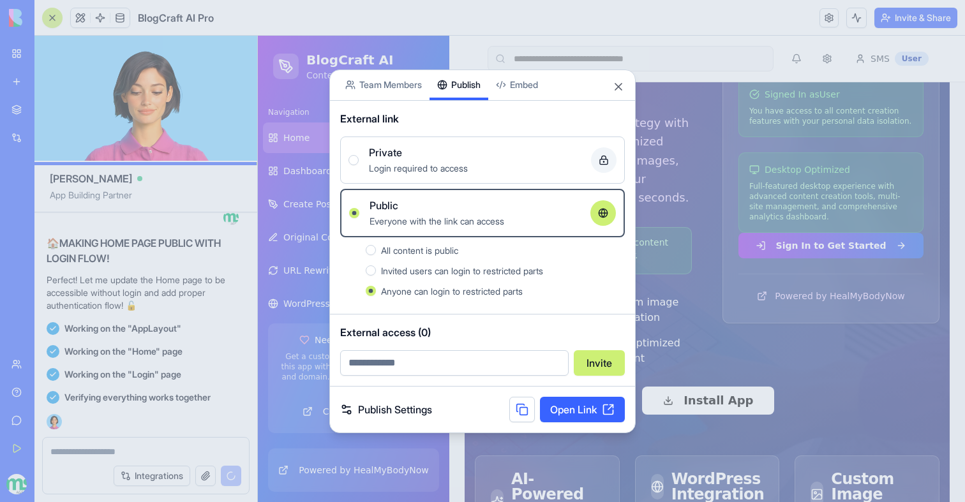
click at [575, 415] on link "Open Link" at bounding box center [582, 410] width 85 height 26
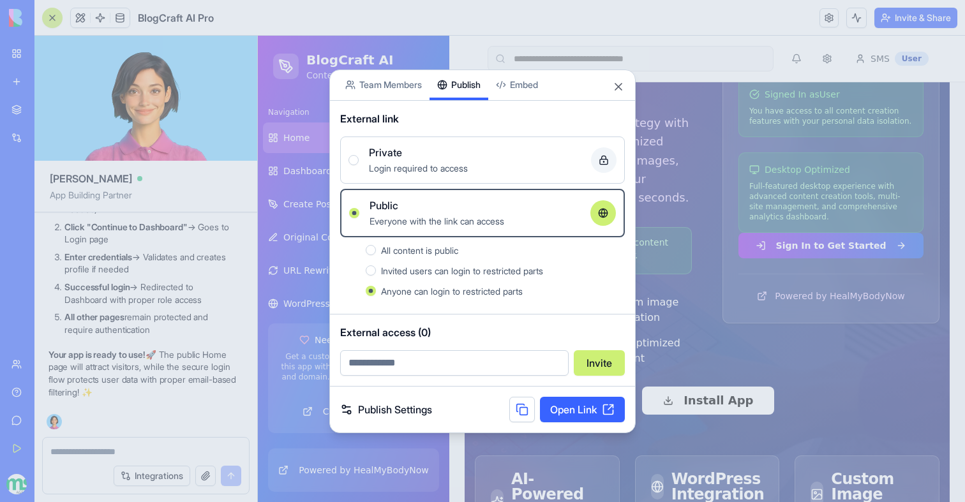
scroll to position [105146, 3]
click at [562, 413] on link "Open Link" at bounding box center [582, 410] width 85 height 26
click at [467, 409] on div "Publish Settings Open Link" at bounding box center [482, 410] width 305 height 46
click at [512, 409] on button at bounding box center [522, 410] width 26 height 26
click at [620, 86] on button "Close" at bounding box center [618, 86] width 13 height 13
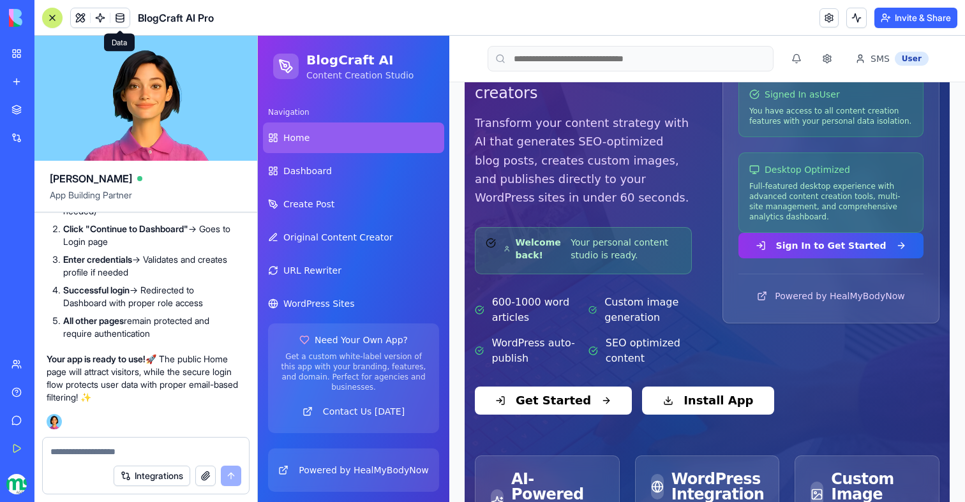
click at [128, 19] on span at bounding box center [120, 18] width 36 height 36
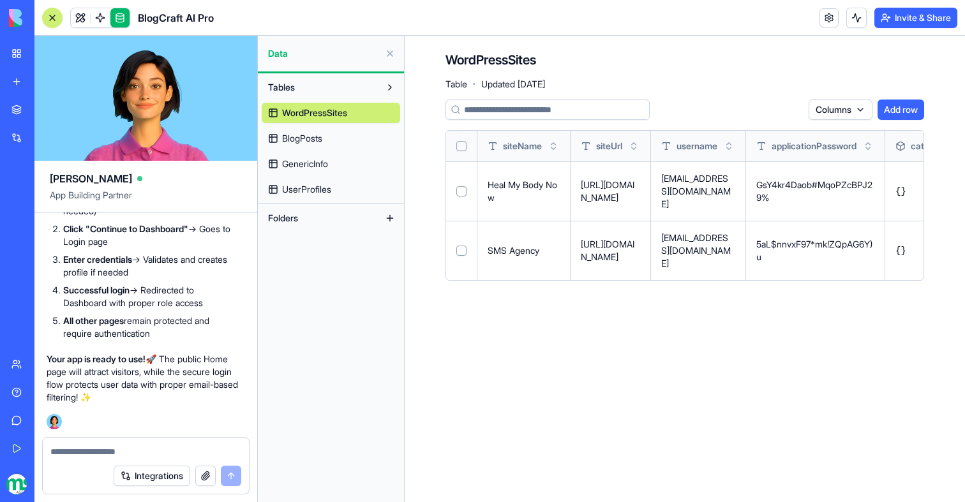
click at [343, 140] on link "BlogPosts" at bounding box center [331, 138] width 139 height 20
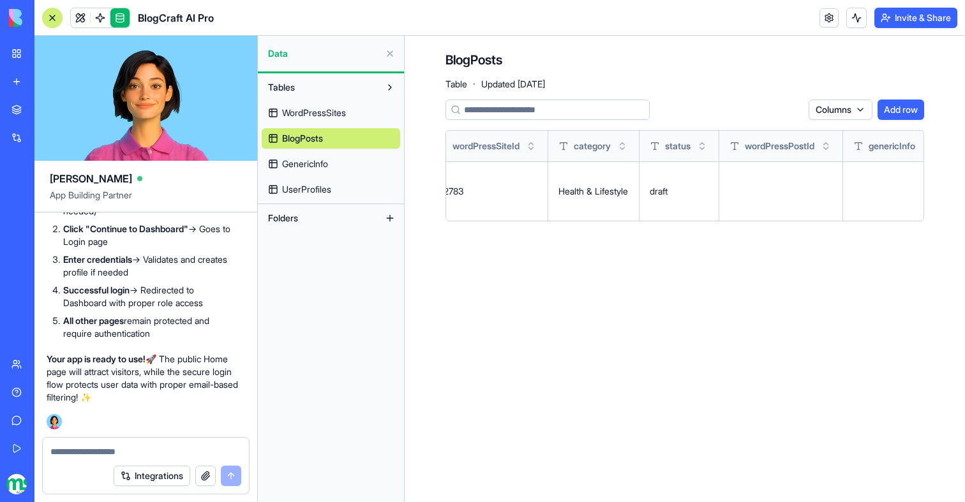
scroll to position [0, 706]
click at [631, 320] on main "BlogPosts Table · Updated Sep 19, 2025 Columns Add row title keywords content s…" at bounding box center [685, 269] width 560 height 467
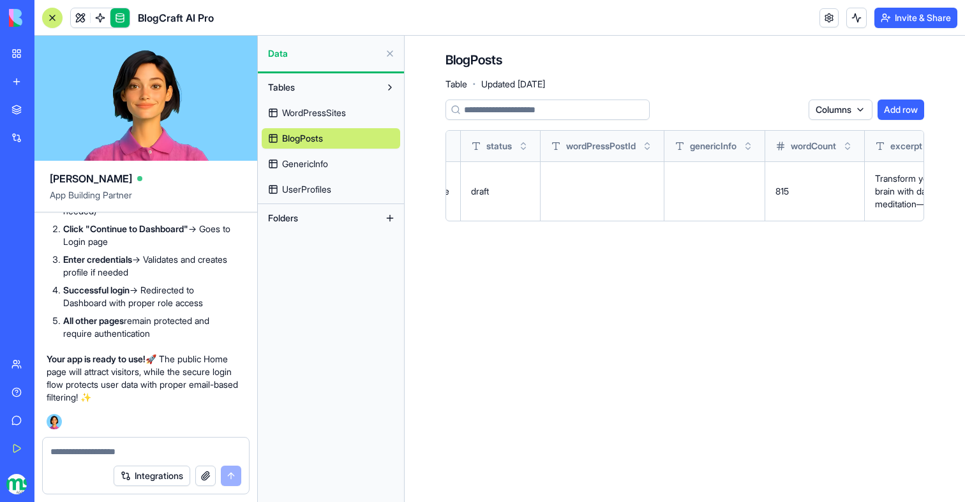
scroll to position [0, 883]
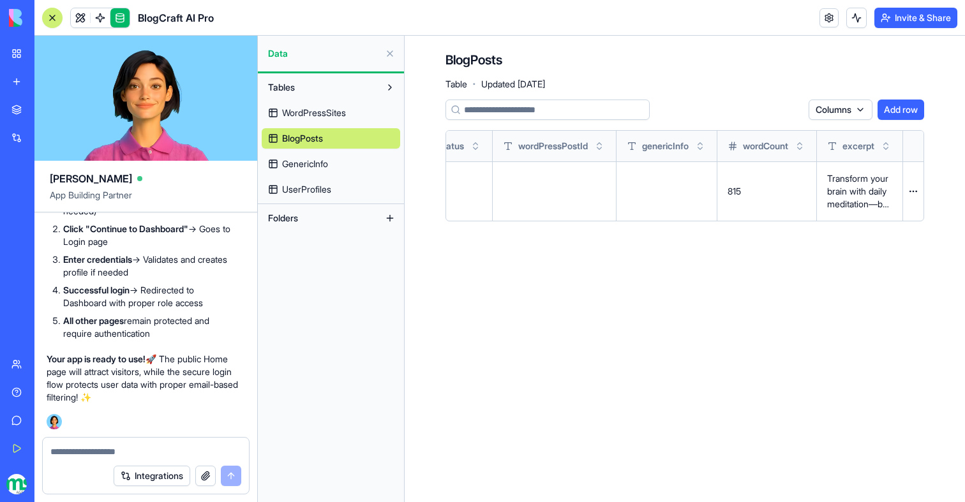
click at [135, 448] on textarea at bounding box center [145, 452] width 191 height 13
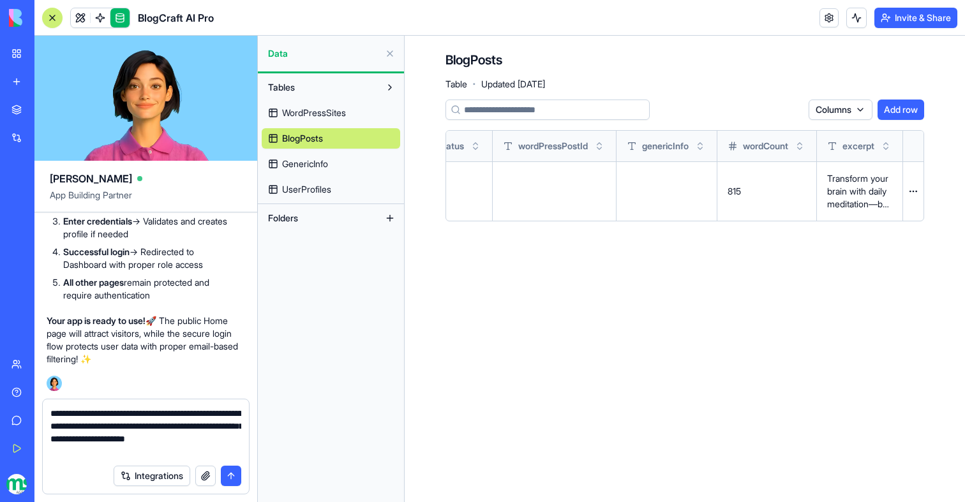
type textarea "**********"
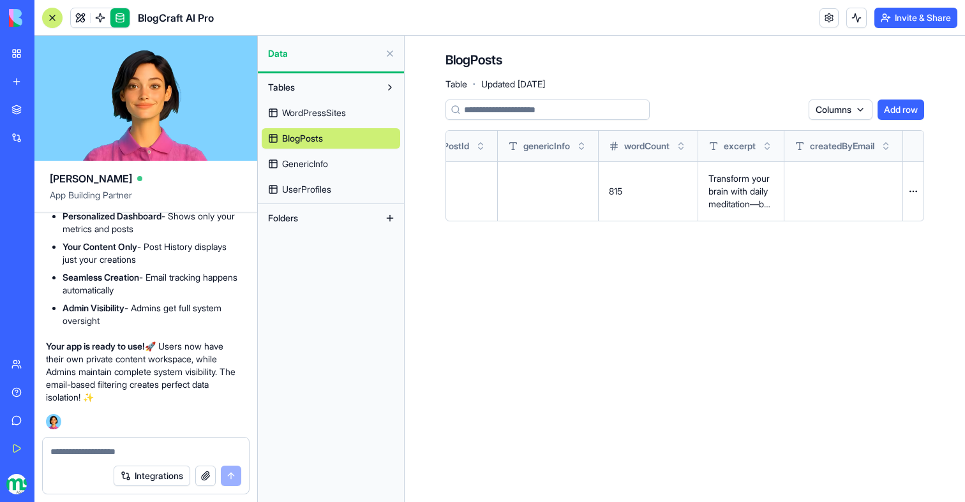
scroll to position [0, 1005]
click at [83, 17] on span at bounding box center [100, 18] width 36 height 36
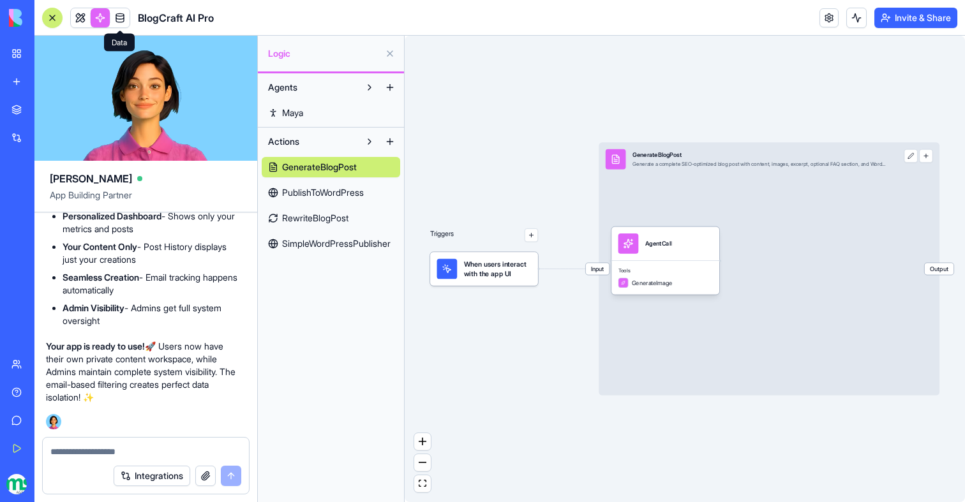
click at [83, 17] on link at bounding box center [80, 17] width 19 height 19
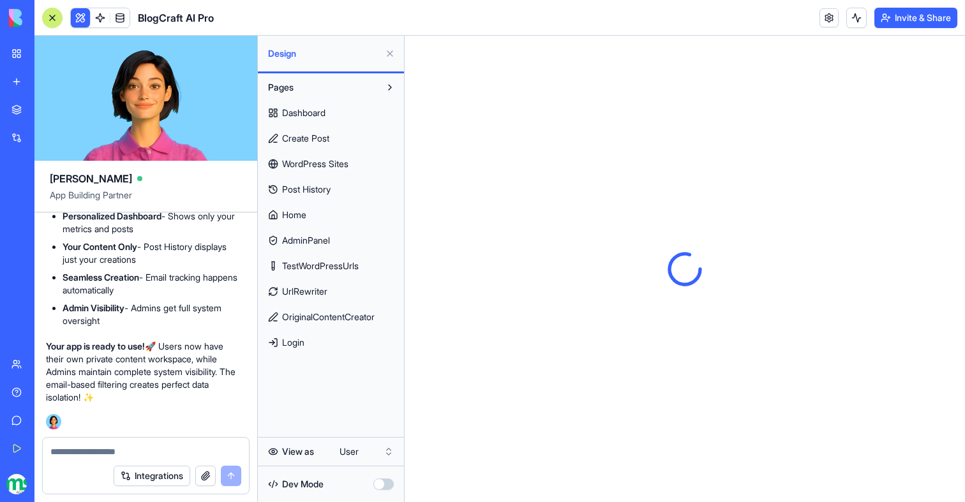
click at [83, 17] on button at bounding box center [80, 17] width 19 height 19
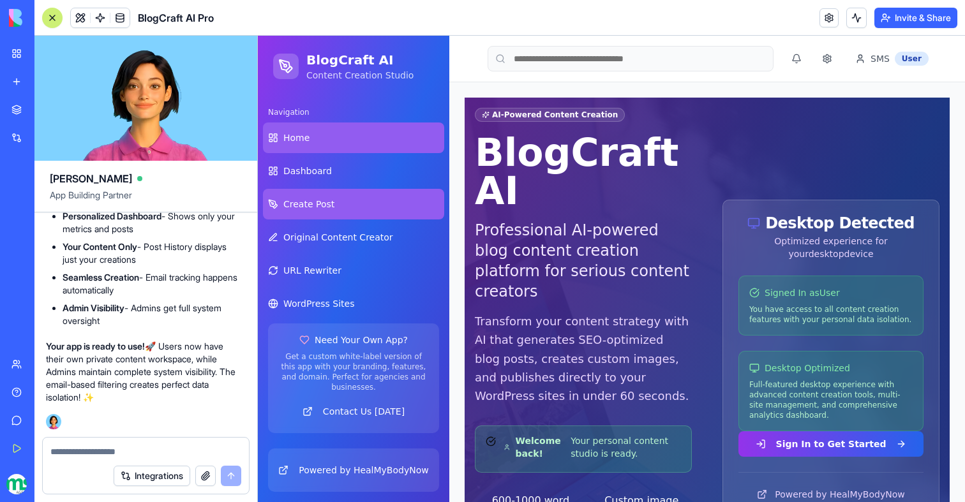
click at [356, 205] on link "Create Post" at bounding box center [353, 204] width 181 height 31
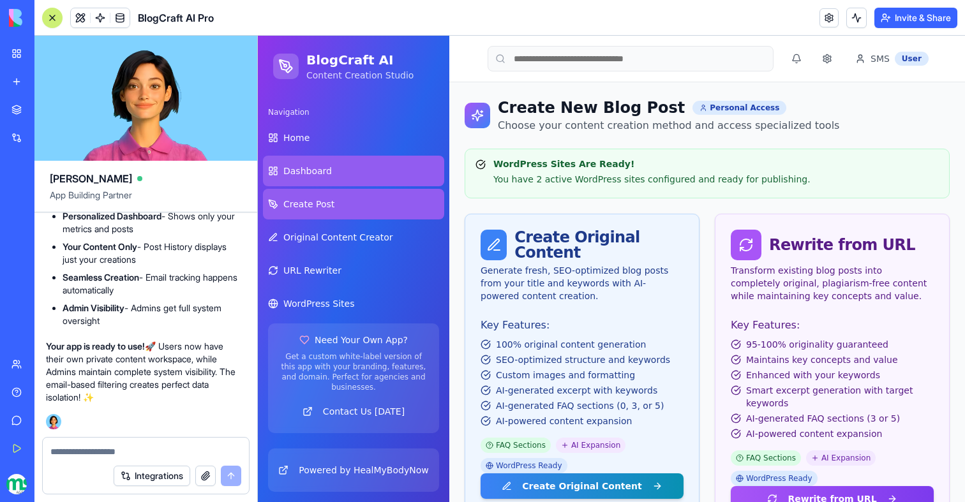
click at [321, 174] on span "Dashboard" at bounding box center [307, 171] width 49 height 13
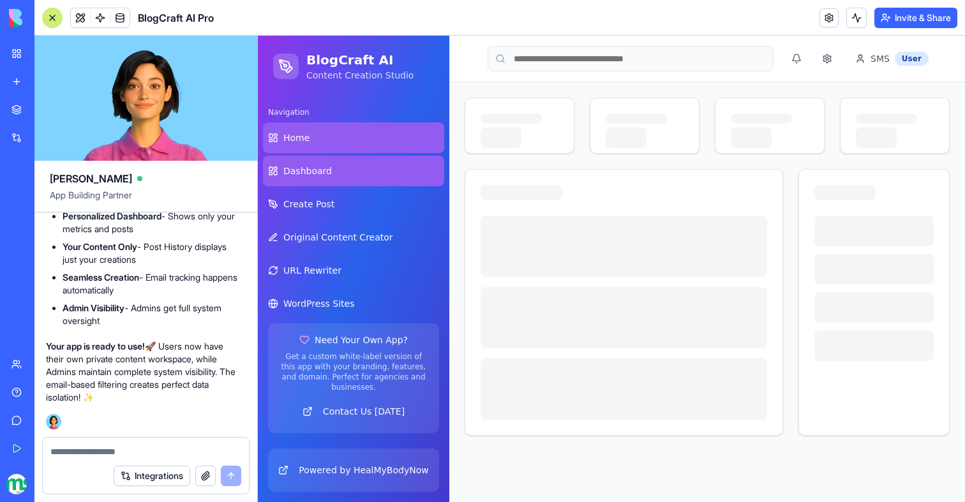
click at [319, 140] on link "Home" at bounding box center [353, 138] width 181 height 31
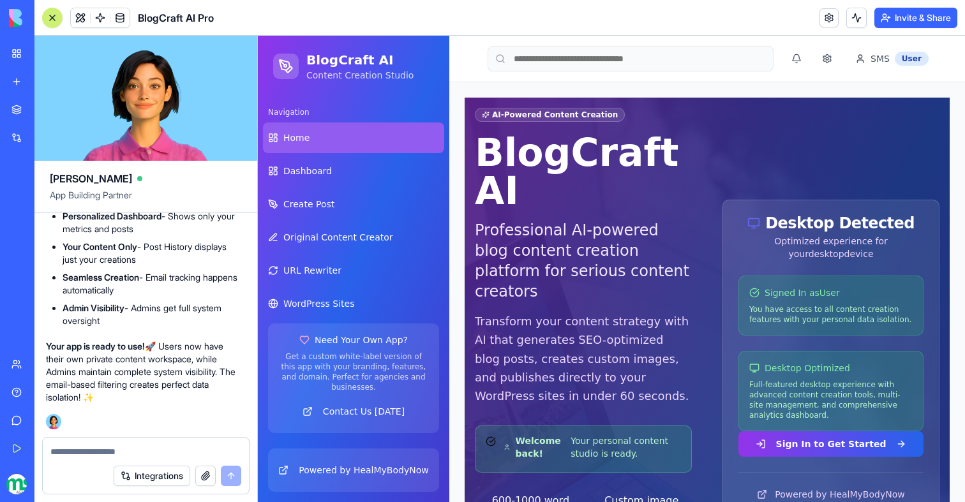
click at [881, 27] on button "Invite & Share" at bounding box center [915, 18] width 83 height 20
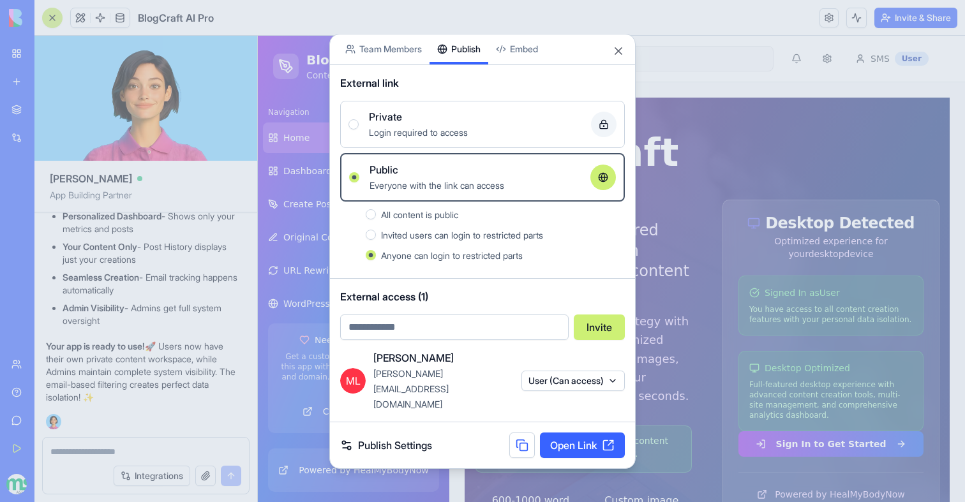
click at [519, 433] on button at bounding box center [522, 446] width 26 height 26
click at [278, 299] on div at bounding box center [482, 251] width 965 height 502
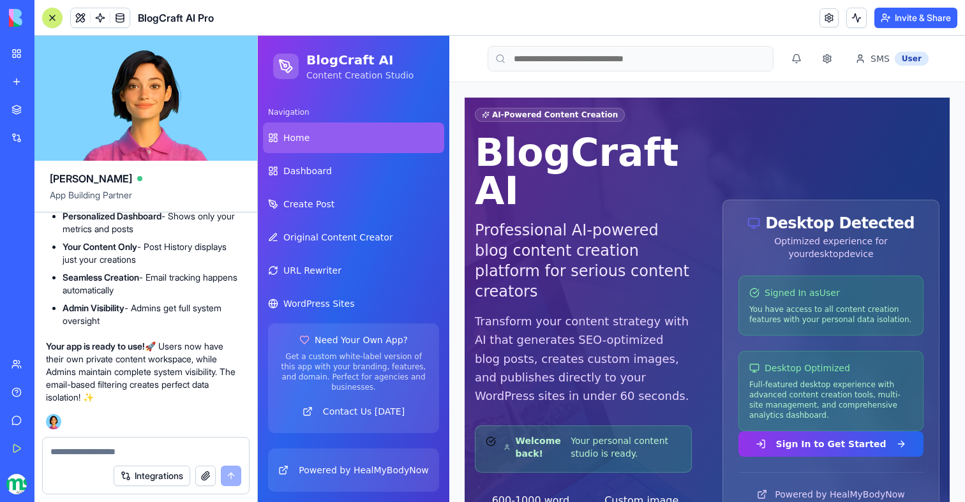
click at [121, 449] on textarea at bounding box center [145, 452] width 191 height 13
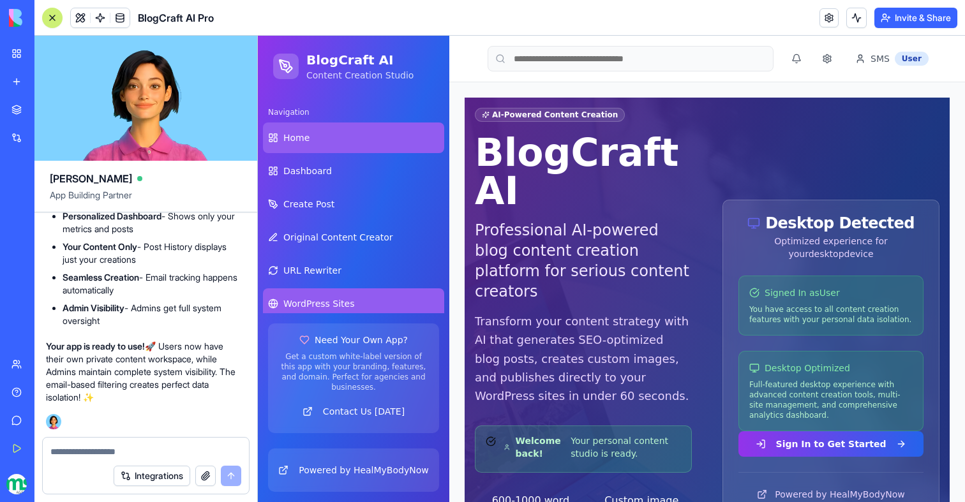
click at [306, 306] on span "WordPress Sites" at bounding box center [318, 303] width 71 height 13
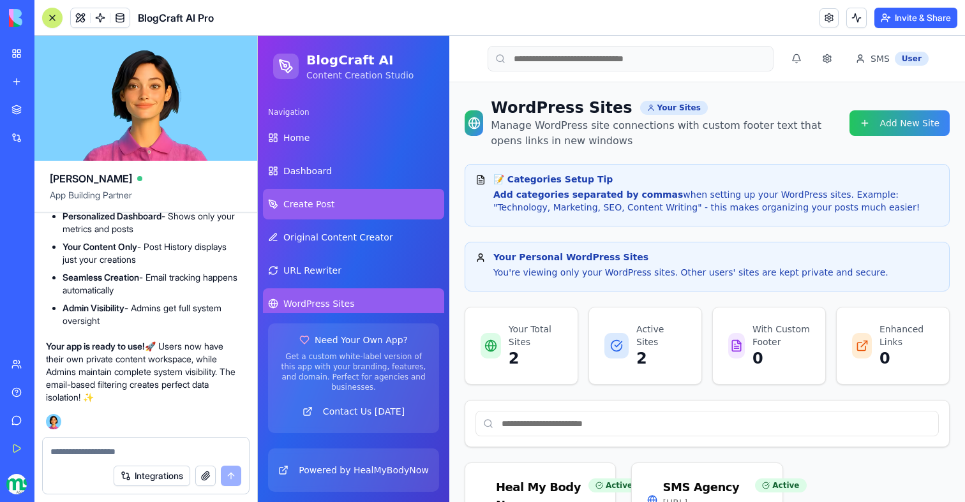
click at [324, 206] on span "Create Post" at bounding box center [308, 204] width 51 height 13
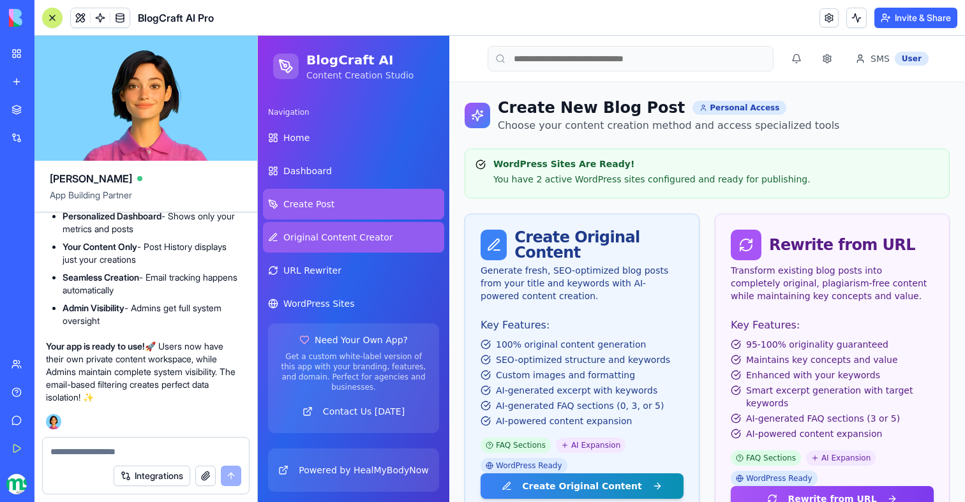
click at [315, 245] on link "Original Content Creator" at bounding box center [353, 237] width 181 height 31
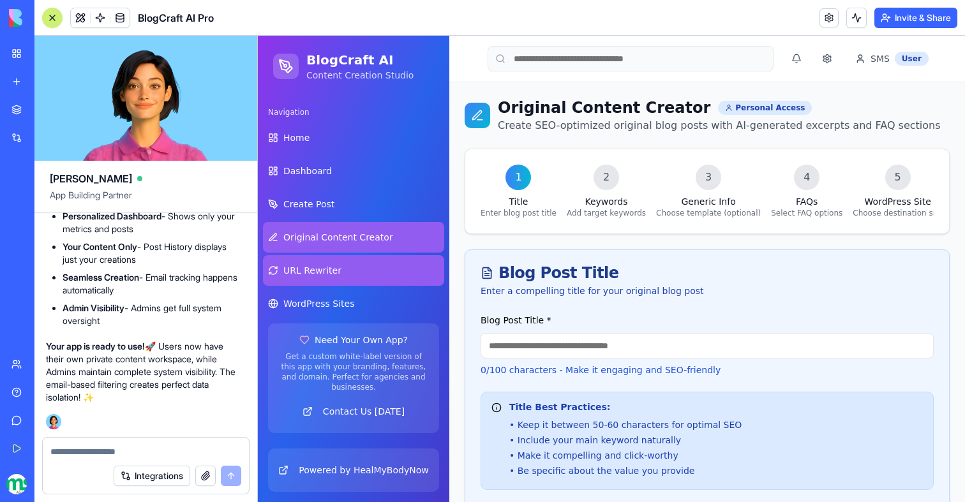
click at [308, 269] on span "URL Rewriter" at bounding box center [312, 270] width 58 height 13
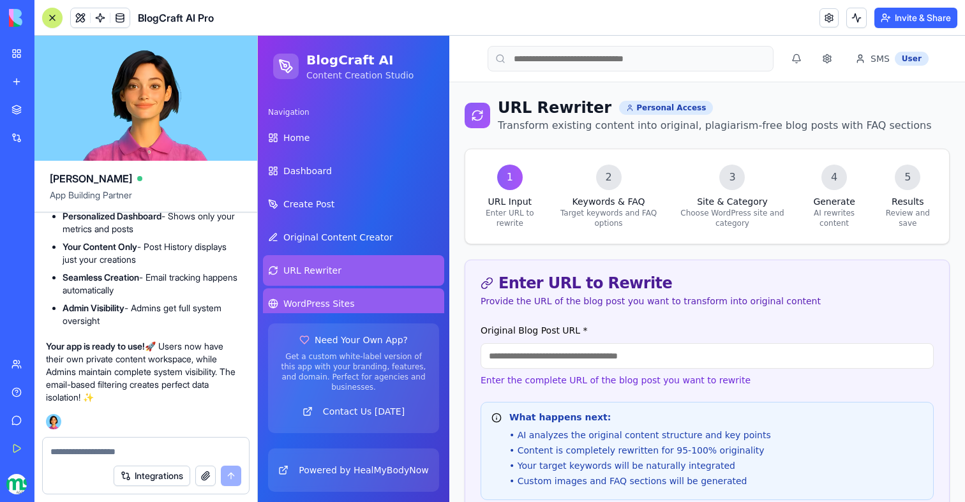
click at [328, 308] on span "WordPress Sites" at bounding box center [318, 303] width 71 height 13
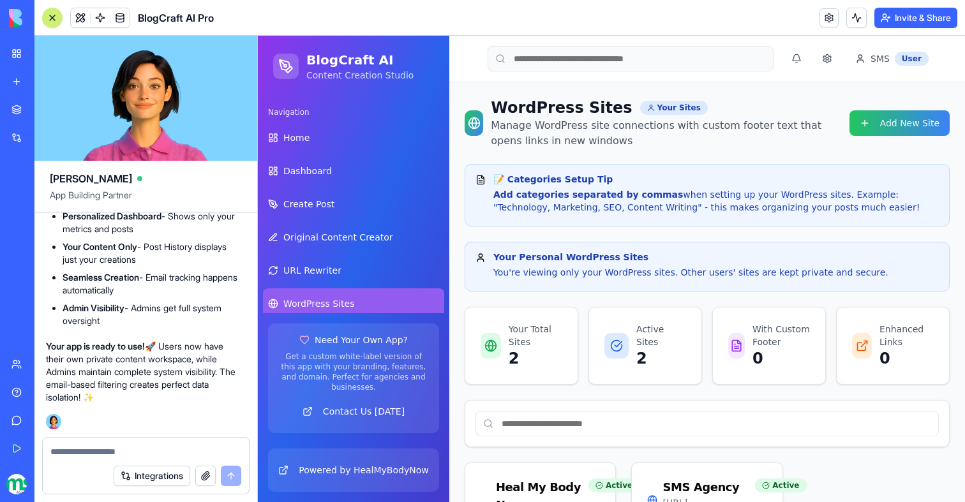
click at [123, 447] on textarea at bounding box center [145, 452] width 191 height 13
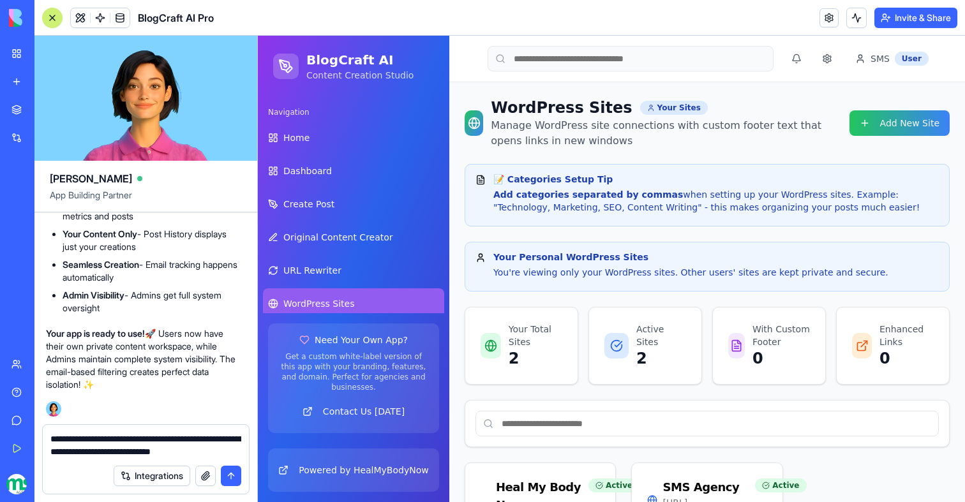
type textarea "**********"
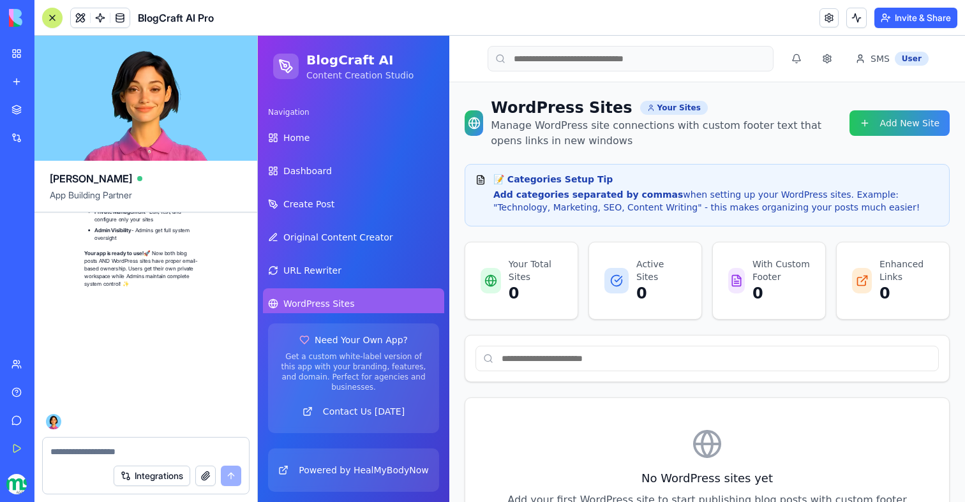
scroll to position [106900, 4]
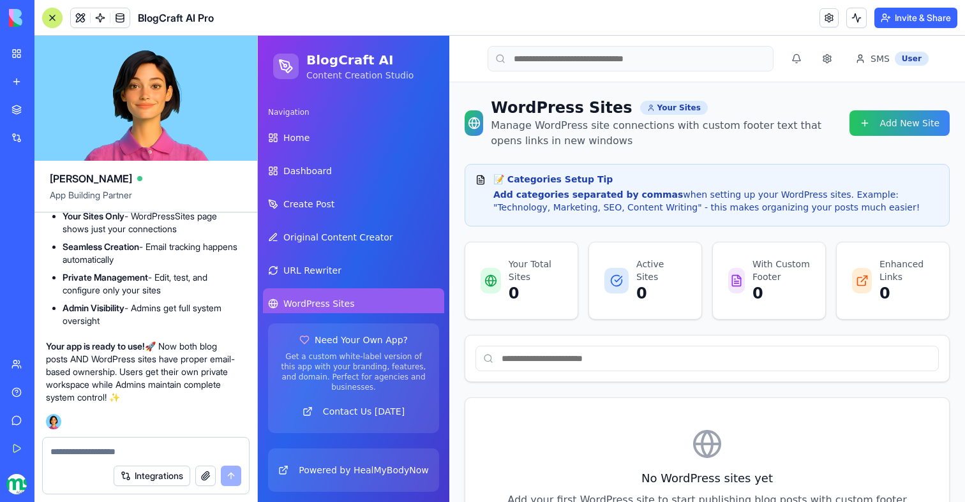
click at [112, 451] on textarea at bounding box center [145, 452] width 191 height 13
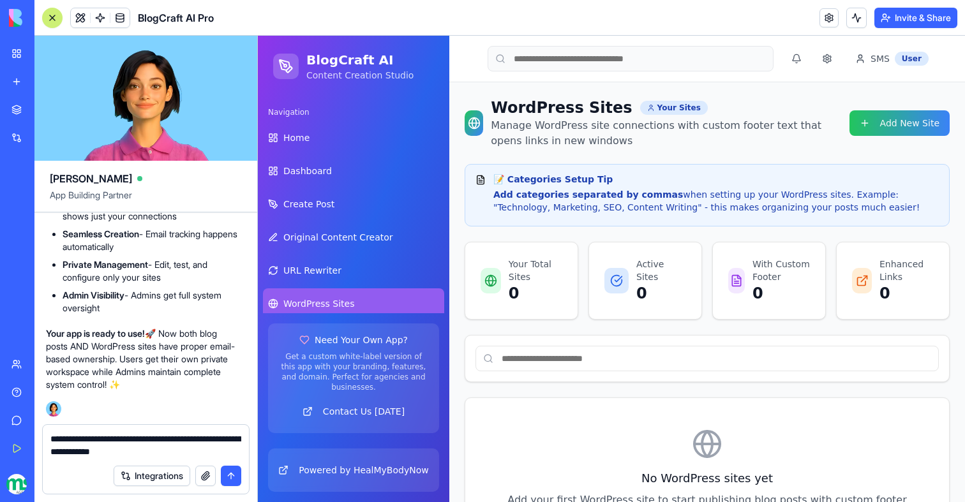
click at [72, 451] on textarea "**********" at bounding box center [145, 446] width 191 height 26
click at [223, 453] on textarea "**********" at bounding box center [145, 446] width 191 height 26
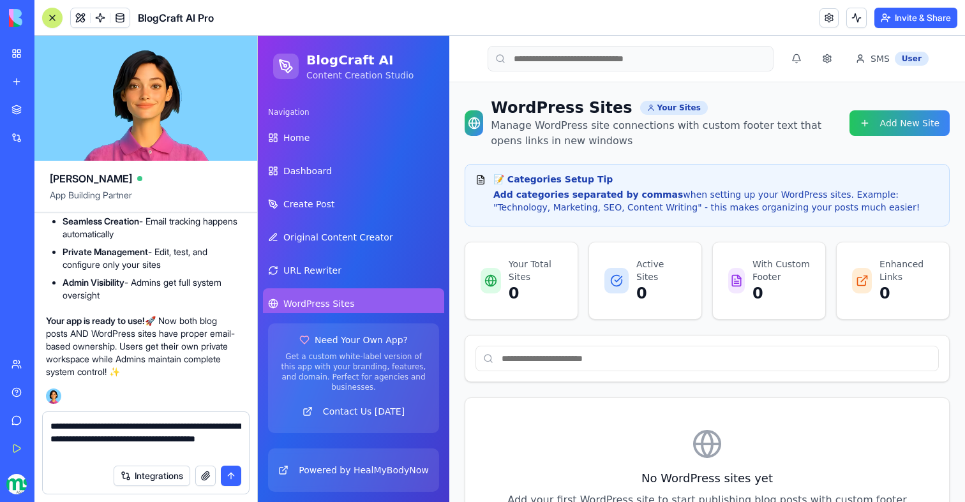
click at [191, 442] on textarea "**********" at bounding box center [145, 439] width 191 height 38
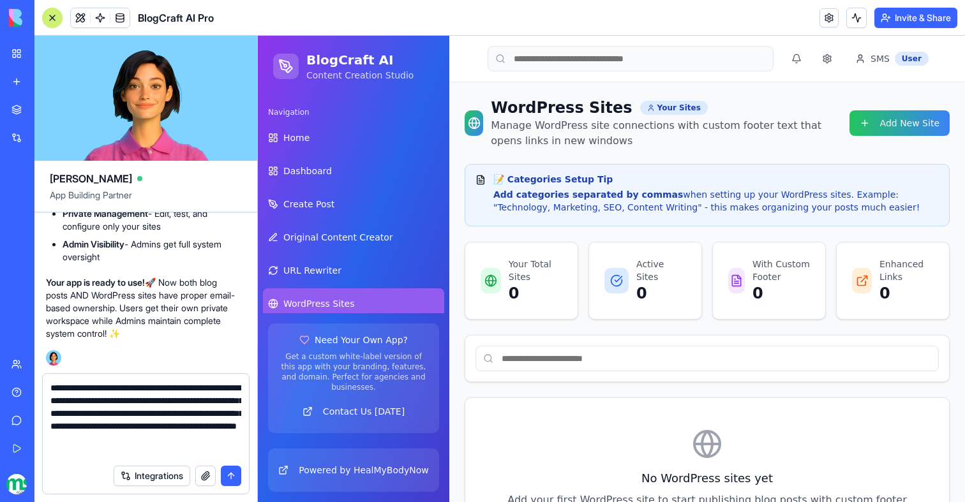
type textarea "**********"
click at [122, 449] on textarea "**********" at bounding box center [145, 420] width 191 height 77
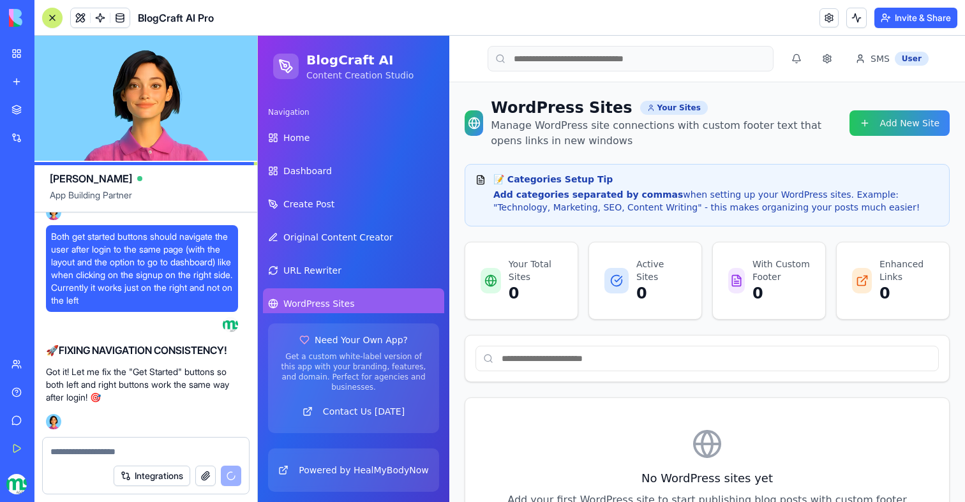
scroll to position [107133, 4]
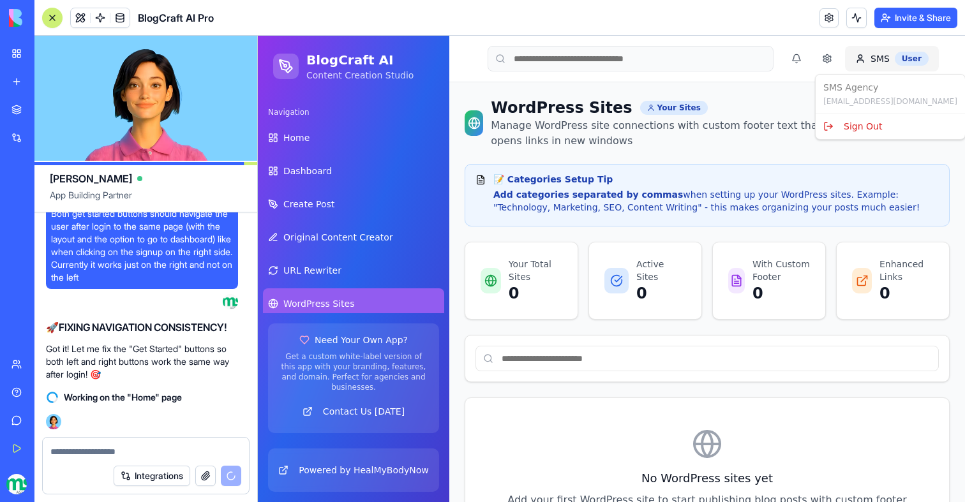
click at [884, 61] on html "BlogCraft AI Content Creation Studio Navigation Home Dashboard Create Post Orig…" at bounding box center [611, 335] width 707 height 598
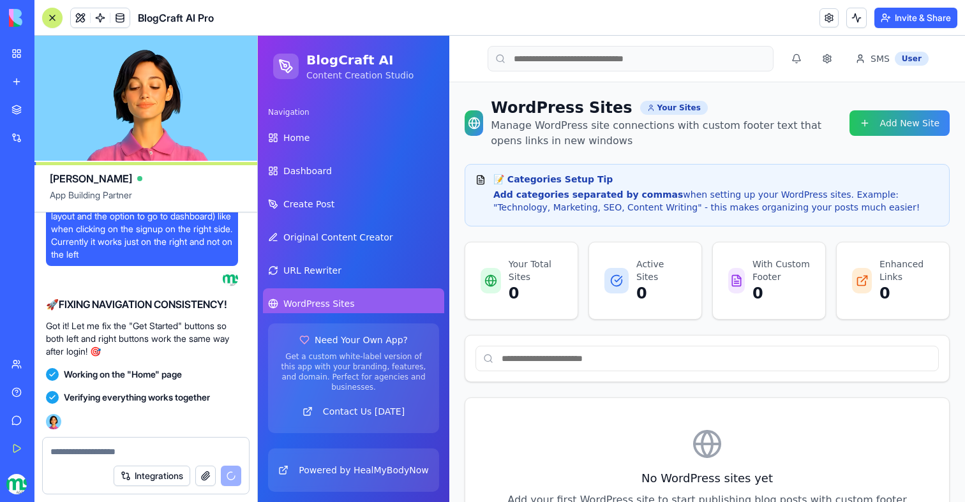
scroll to position [107559, 4]
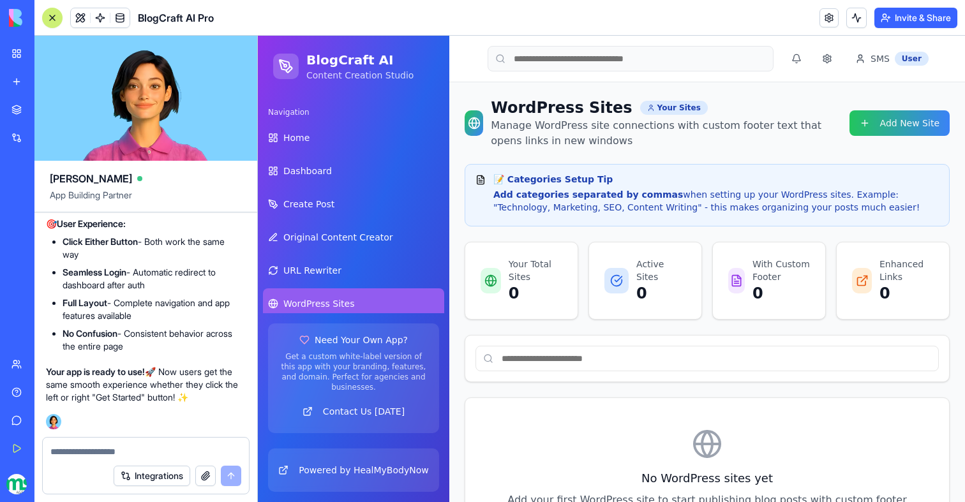
click at [907, 17] on button "Invite & Share" at bounding box center [915, 18] width 83 height 20
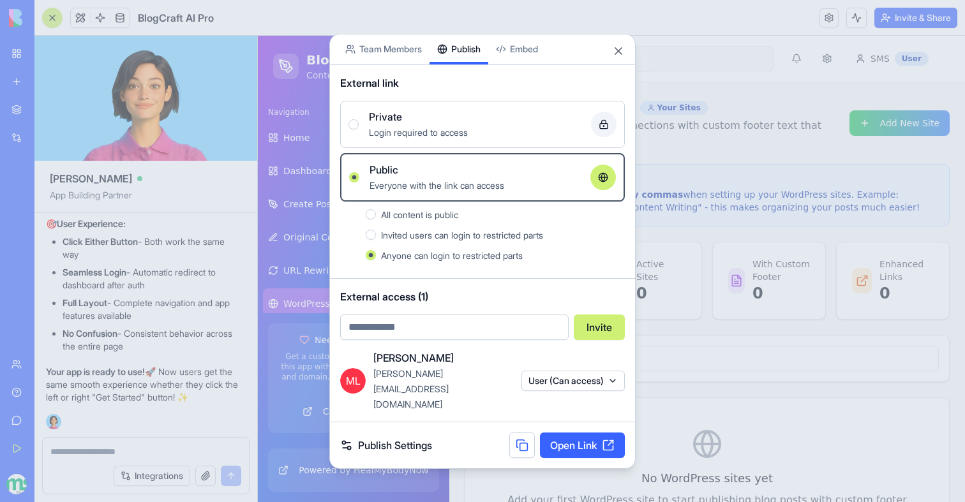
click at [516, 439] on button at bounding box center [522, 446] width 26 height 26
click at [527, 433] on button at bounding box center [522, 446] width 26 height 26
click at [207, 65] on div at bounding box center [482, 251] width 965 height 502
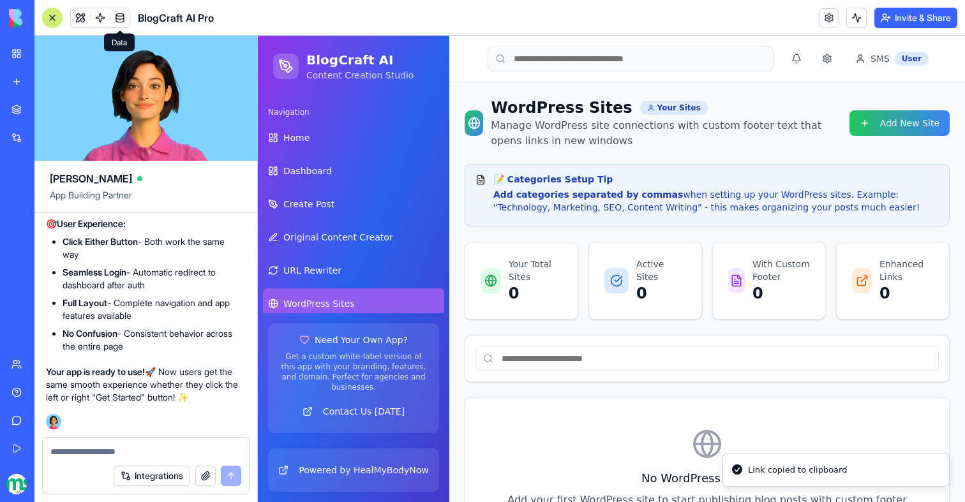
click at [118, 18] on span at bounding box center [120, 18] width 36 height 36
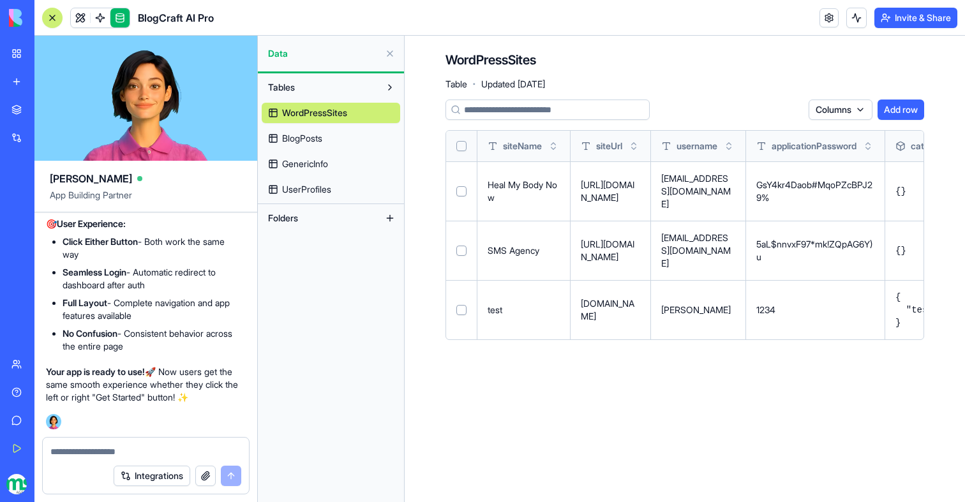
scroll to position [0, 393]
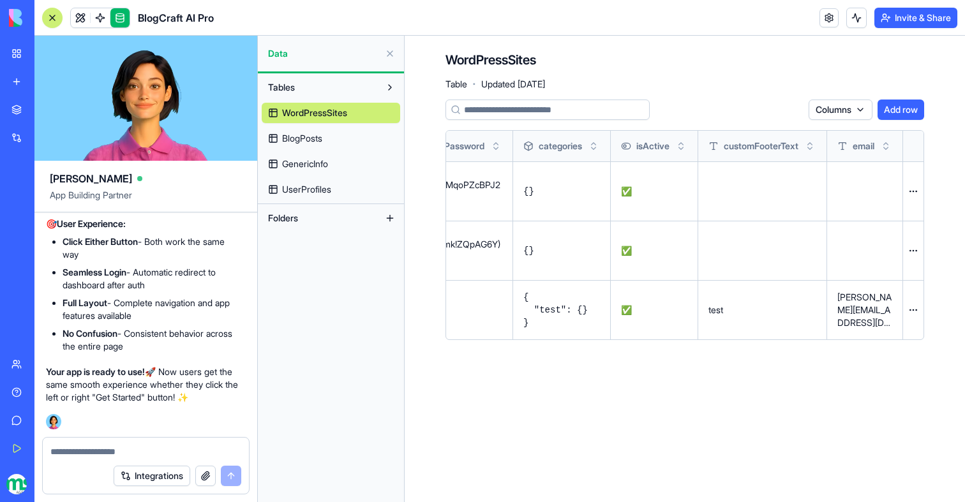
click at [307, 137] on span "BlogPosts" at bounding box center [302, 138] width 40 height 13
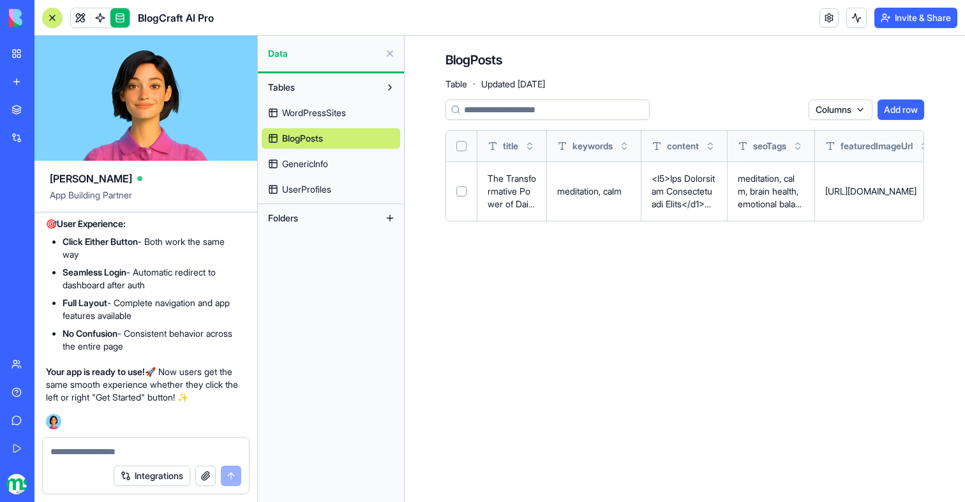
click at [322, 181] on link "UserProfiles" at bounding box center [331, 189] width 139 height 20
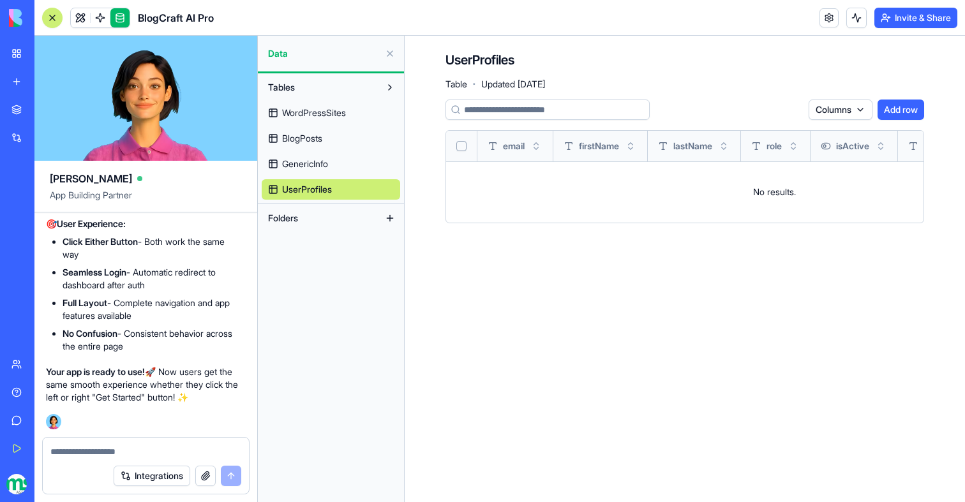
click at [336, 159] on link "GenericInfo" at bounding box center [331, 164] width 139 height 20
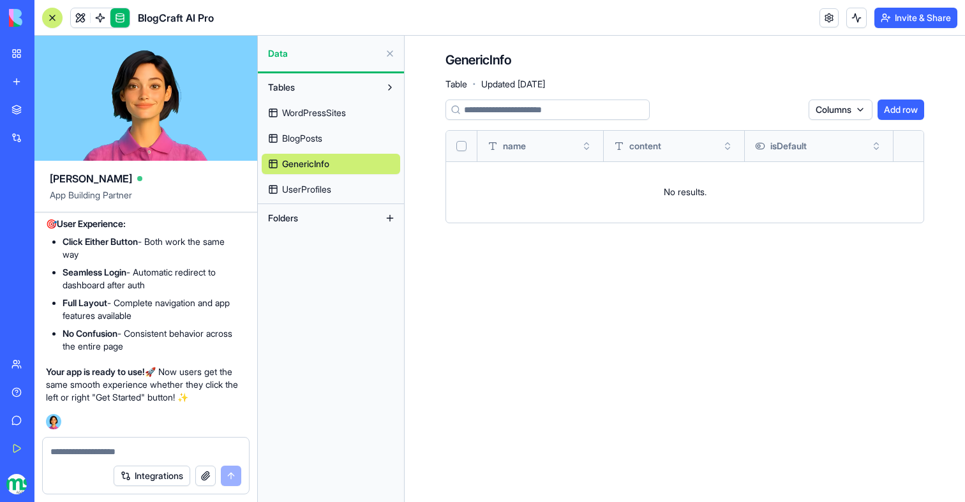
click at [341, 138] on link "BlogPosts" at bounding box center [331, 138] width 139 height 20
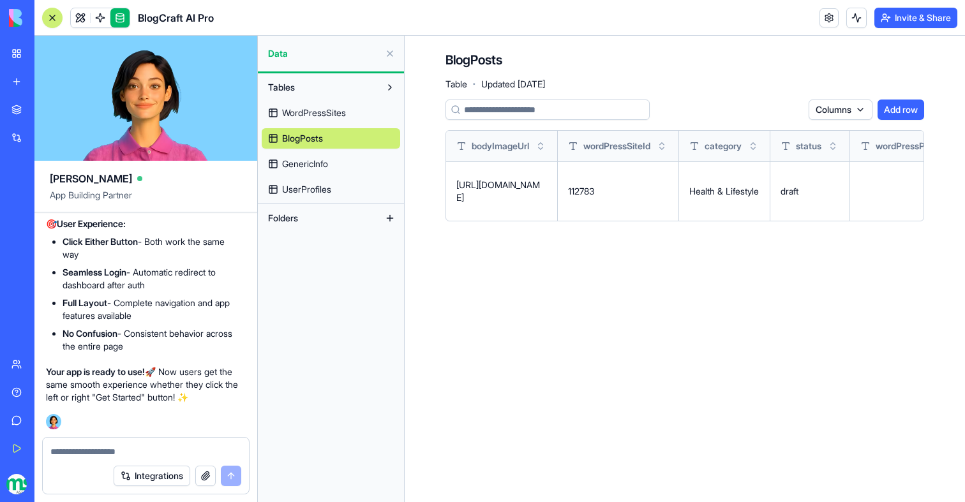
scroll to position [0, 1005]
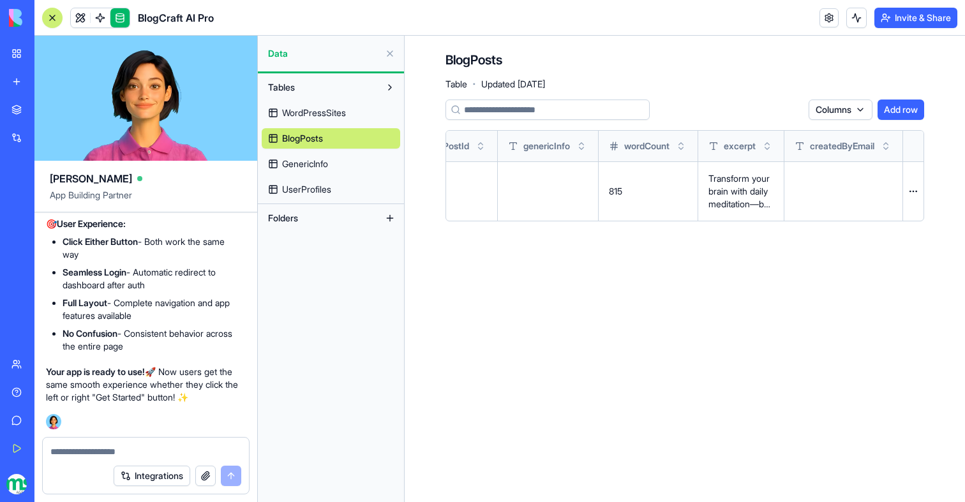
click at [346, 120] on link "WordPressSites" at bounding box center [331, 113] width 139 height 20
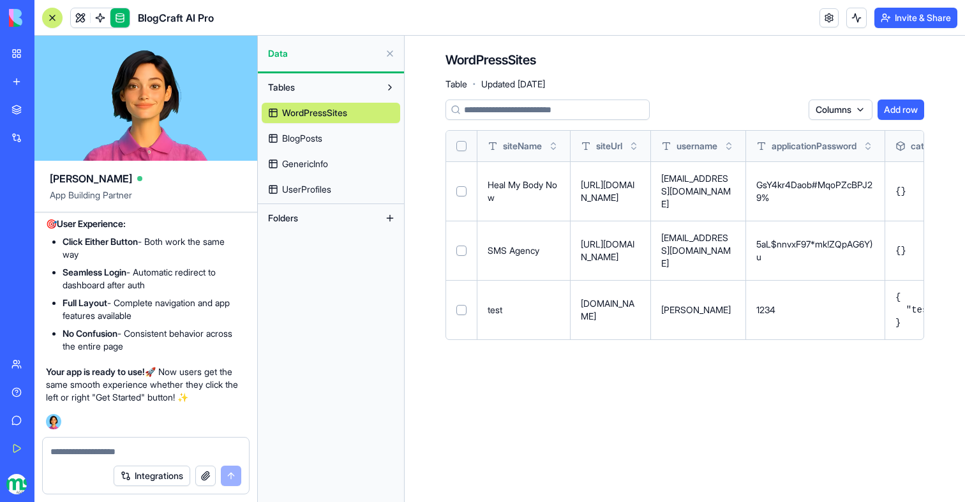
scroll to position [0, 393]
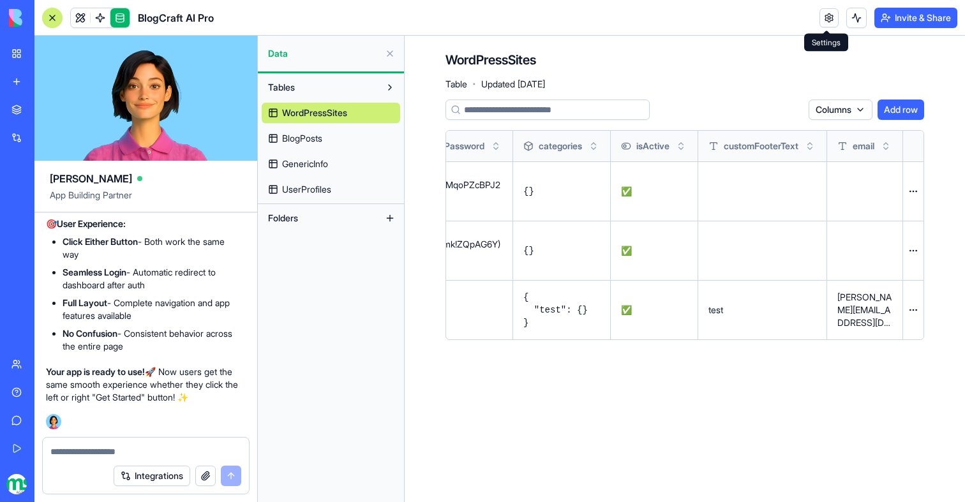
click at [820, 10] on link at bounding box center [829, 17] width 19 height 19
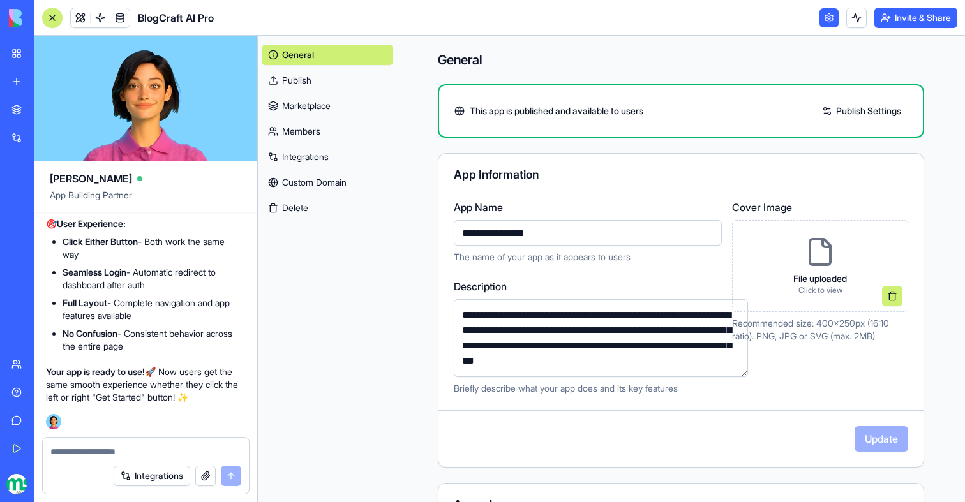
click at [315, 128] on link "Members" at bounding box center [327, 131] width 131 height 20
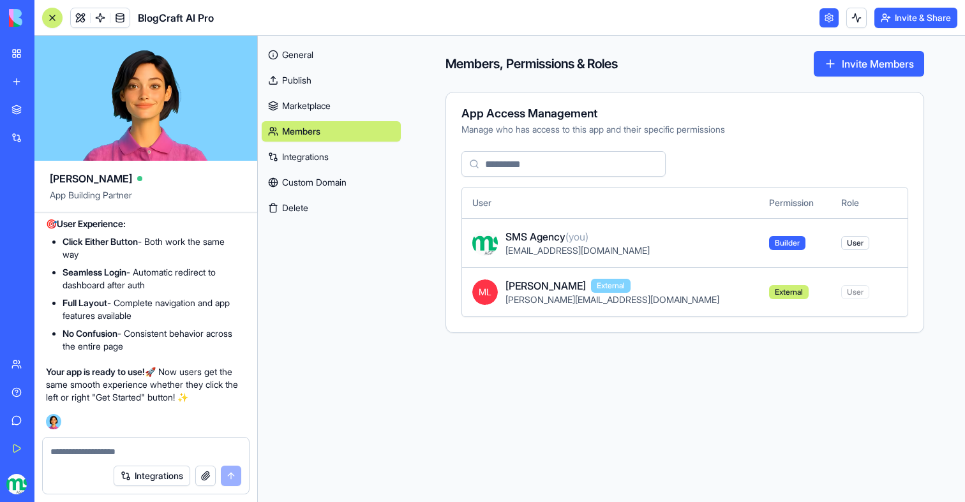
click at [47, 70] on link "New app" at bounding box center [29, 82] width 51 height 26
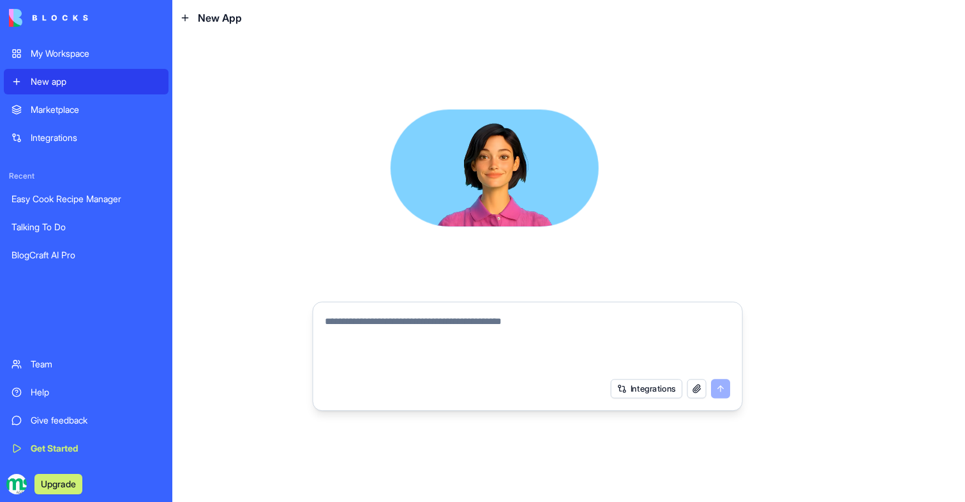
click at [50, 53] on div "My Workspace" at bounding box center [96, 53] width 130 height 13
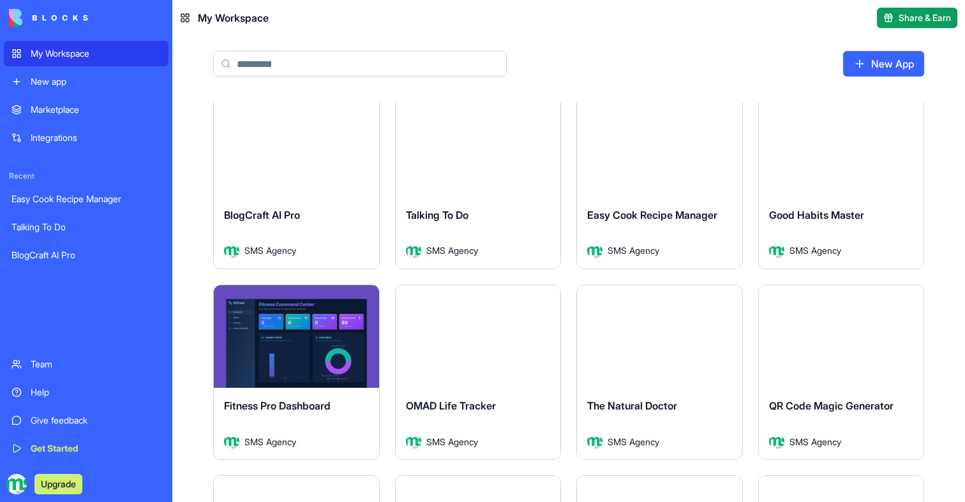
scroll to position [20, 0]
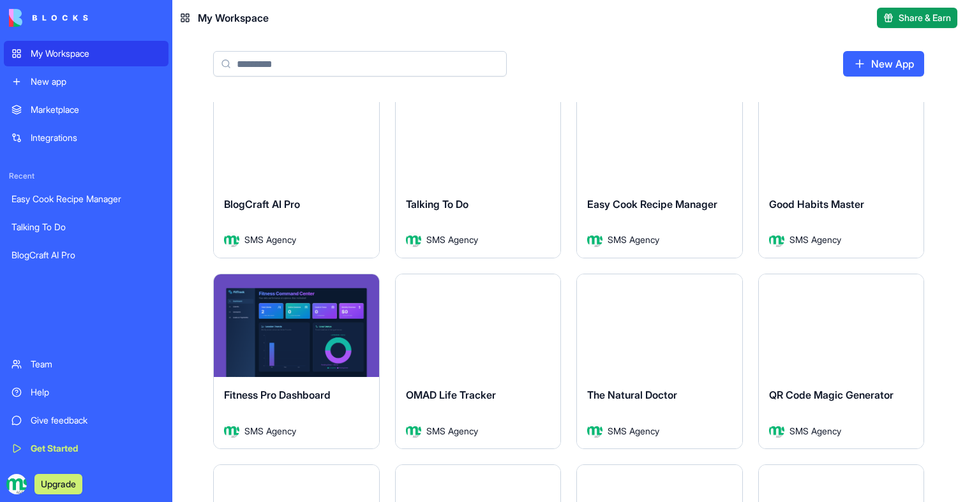
click at [644, 344] on div "Launch" at bounding box center [659, 325] width 165 height 103
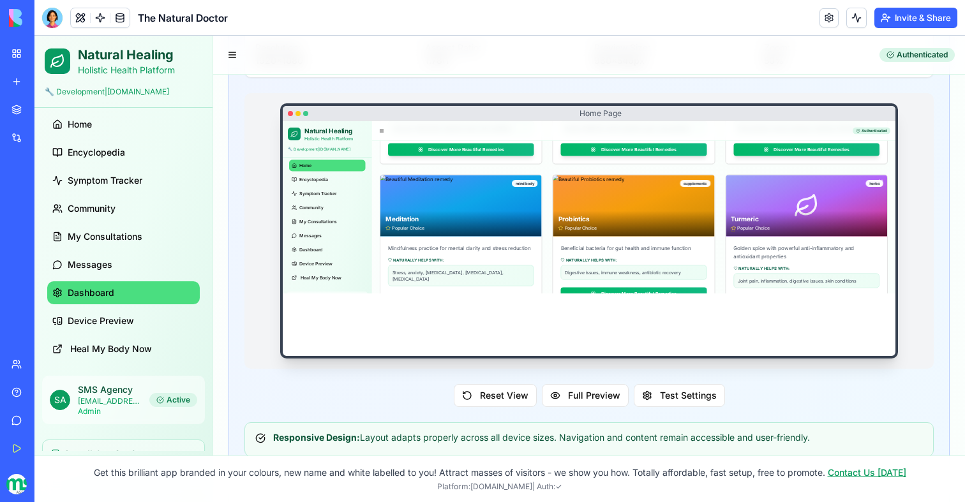
scroll to position [763, 0]
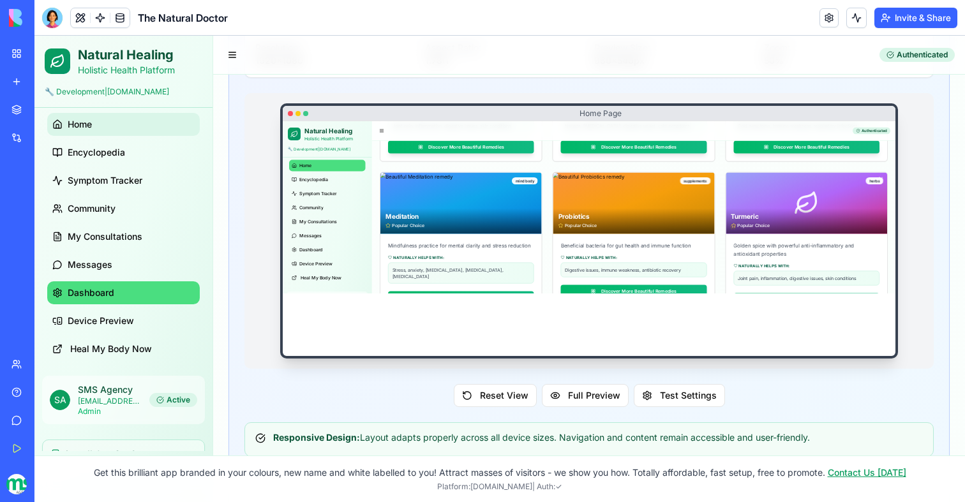
click at [170, 136] on link "Home" at bounding box center [123, 124] width 153 height 23
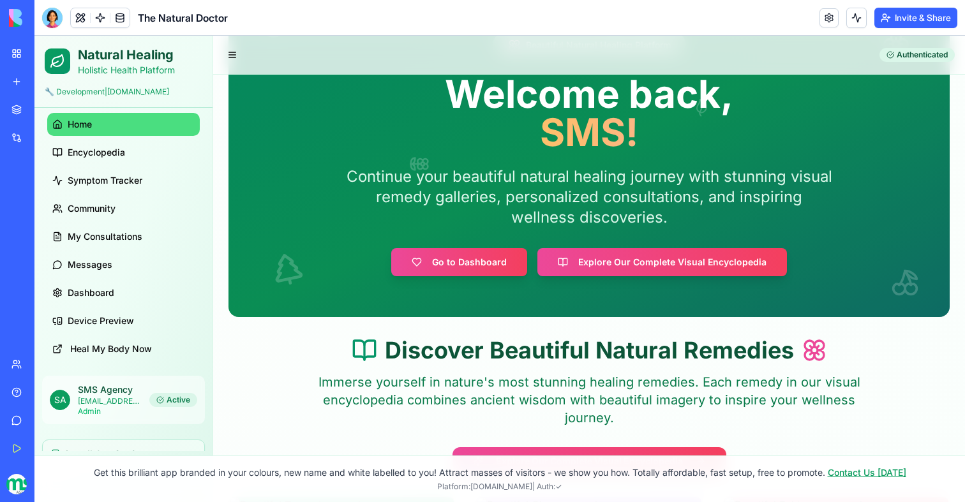
scroll to position [105, 0]
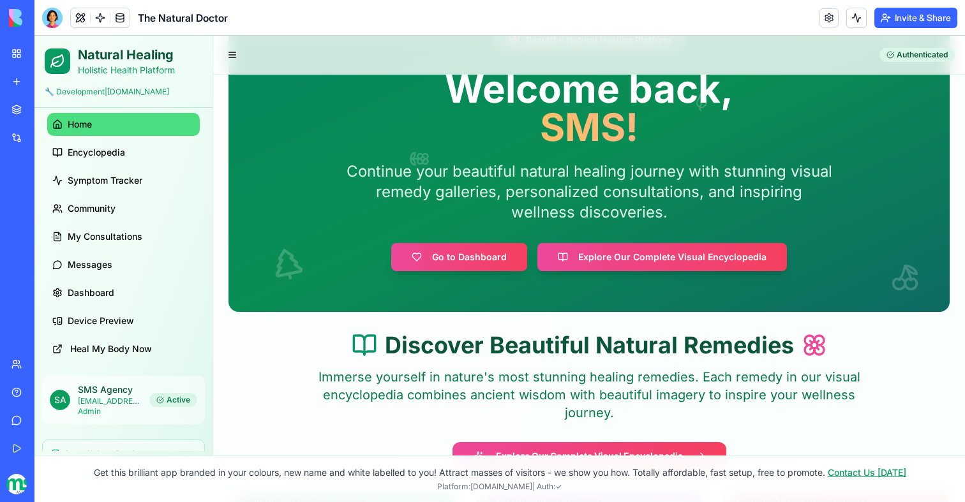
click at [935, 15] on button "Invite & Share" at bounding box center [915, 18] width 83 height 20
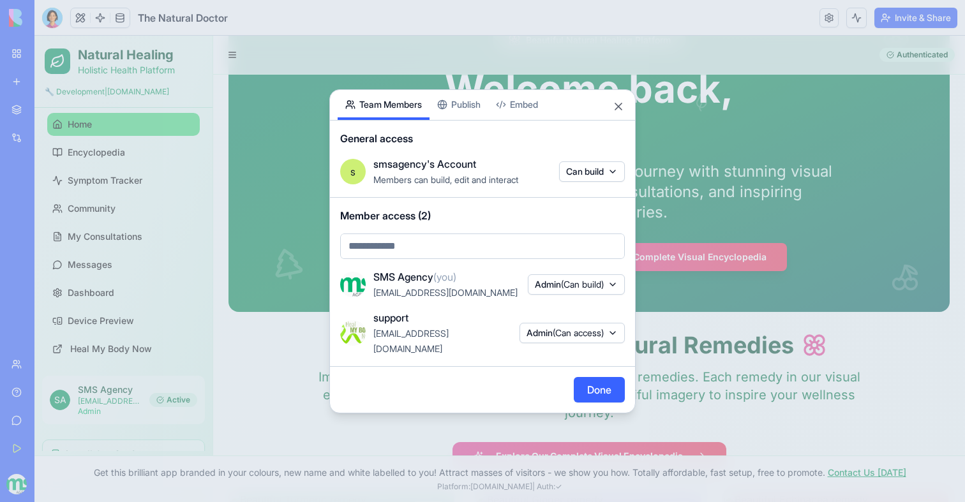
click at [470, 115] on div "Share App Team Members Publish Embed General access s smsagency's Account Membe…" at bounding box center [482, 251] width 306 height 324
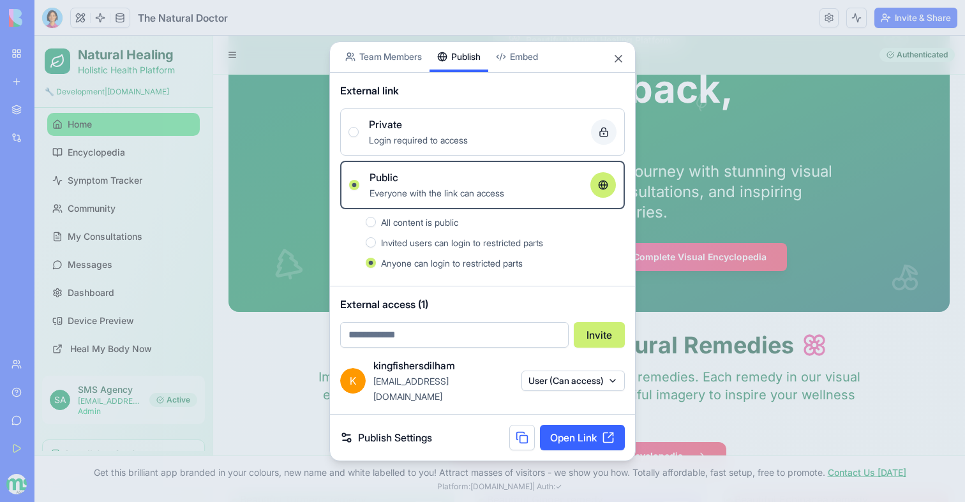
click at [511, 430] on button at bounding box center [522, 438] width 26 height 26
click at [620, 64] on button "Close" at bounding box center [618, 58] width 13 height 13
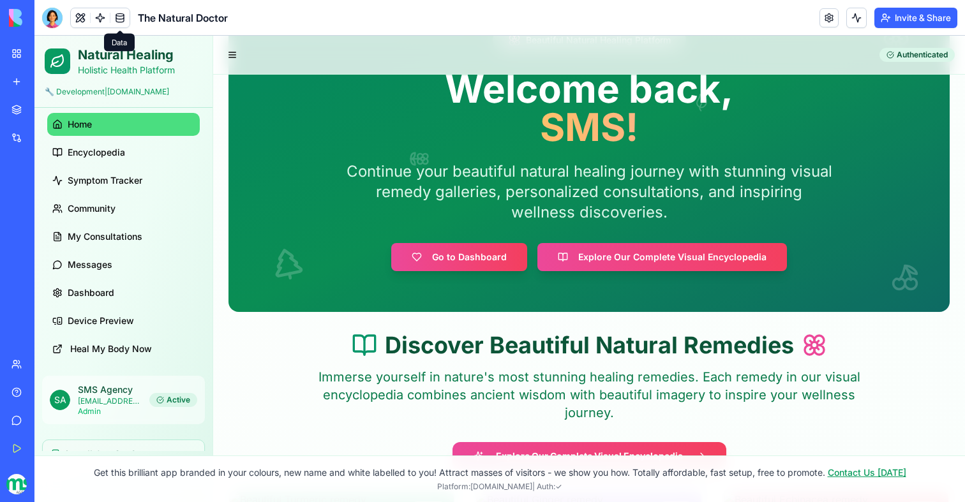
click at [123, 17] on link at bounding box center [119, 17] width 19 height 19
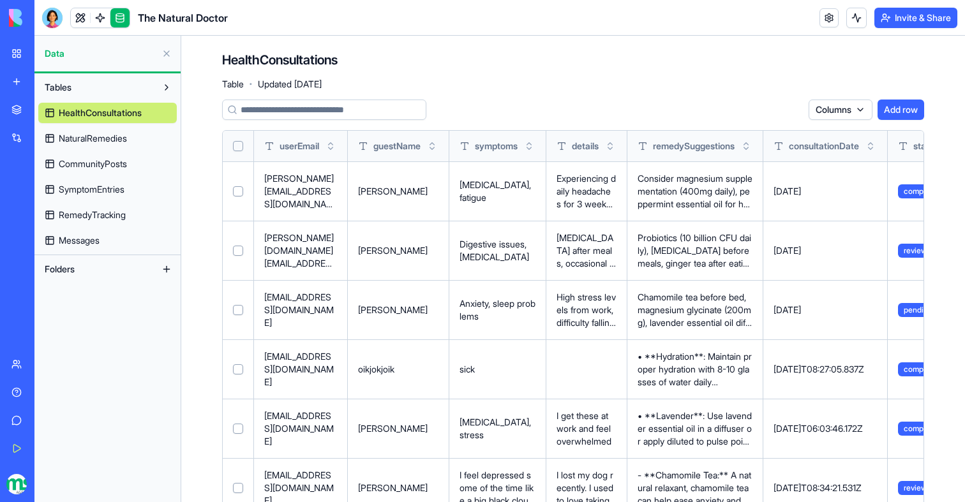
click at [110, 188] on span "SymptomEntries" at bounding box center [92, 189] width 66 height 13
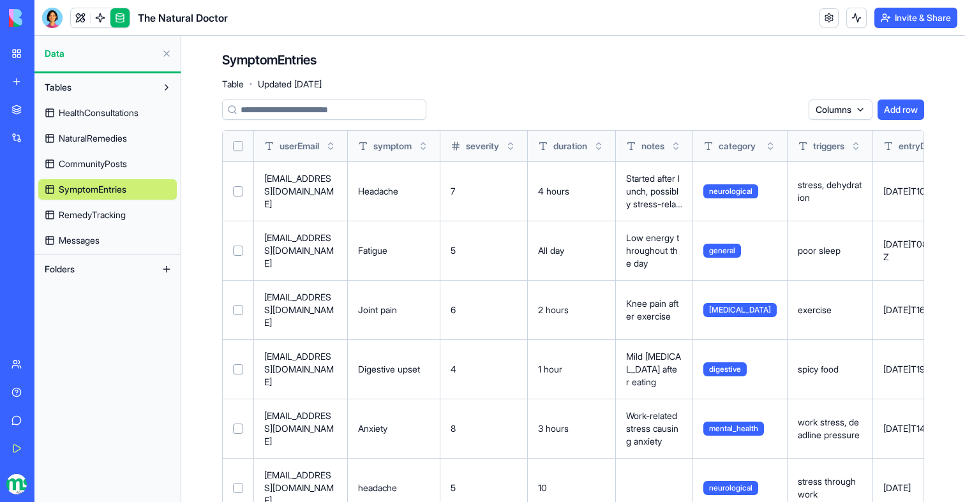
scroll to position [155, 0]
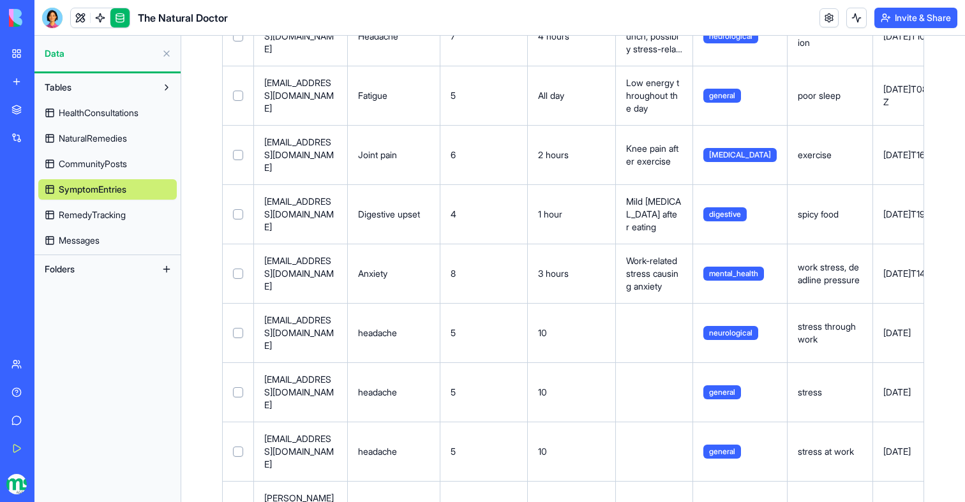
click at [882, 12] on button "Invite & Share" at bounding box center [915, 18] width 83 height 20
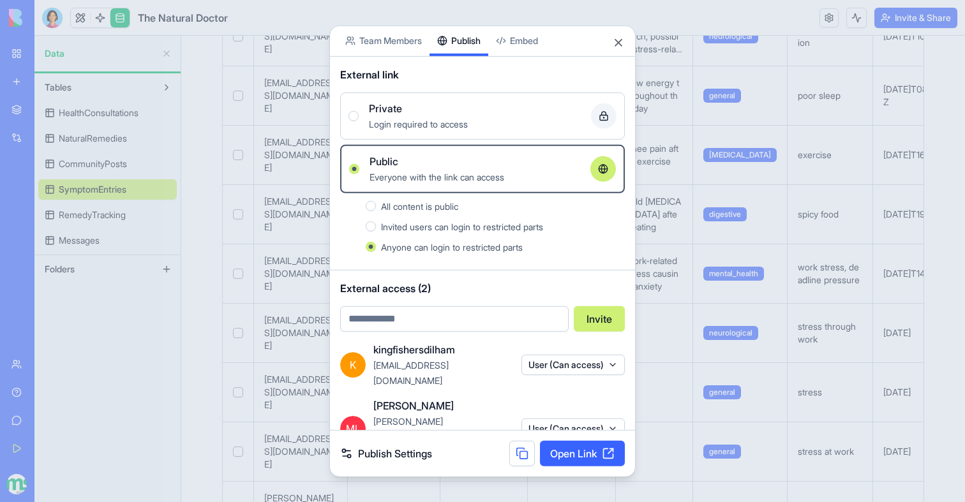
click at [526, 451] on button at bounding box center [522, 454] width 26 height 26
click at [211, 264] on div at bounding box center [482, 251] width 965 height 502
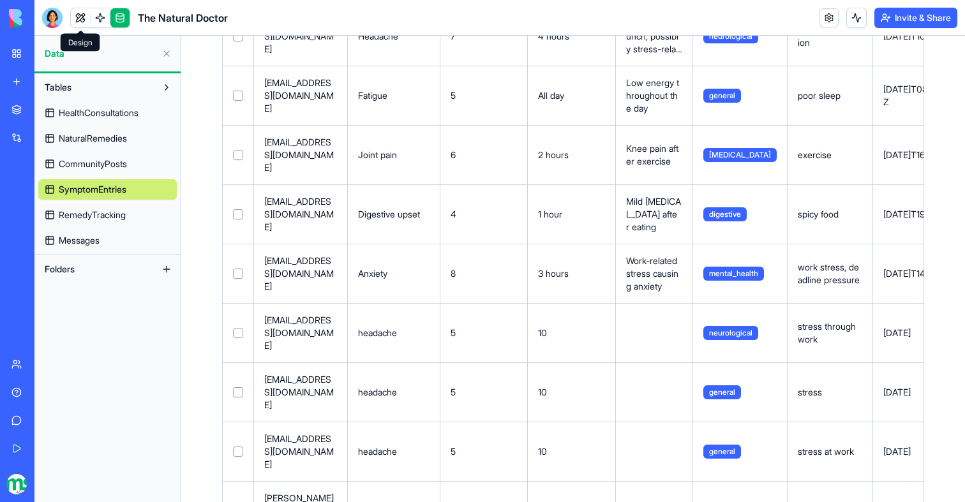
click at [85, 20] on link at bounding box center [80, 17] width 19 height 19
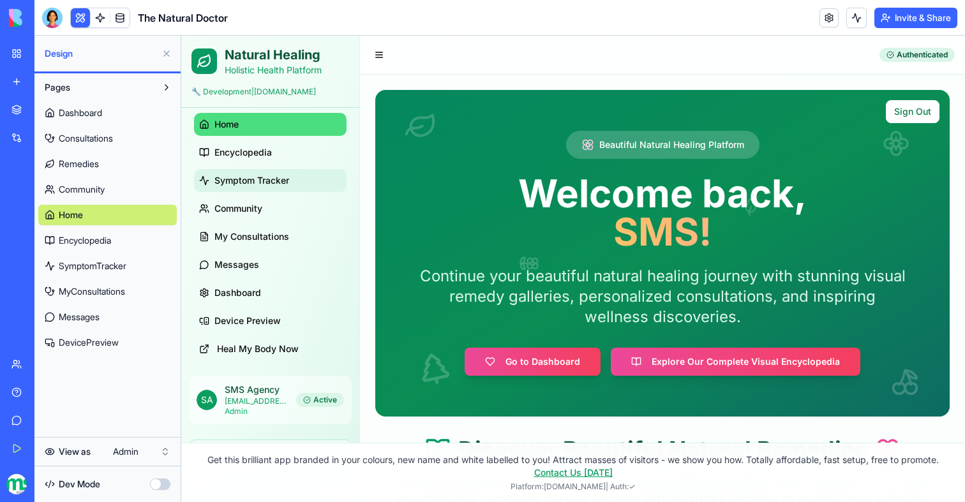
click at [236, 192] on link "Symptom Tracker" at bounding box center [270, 180] width 153 height 23
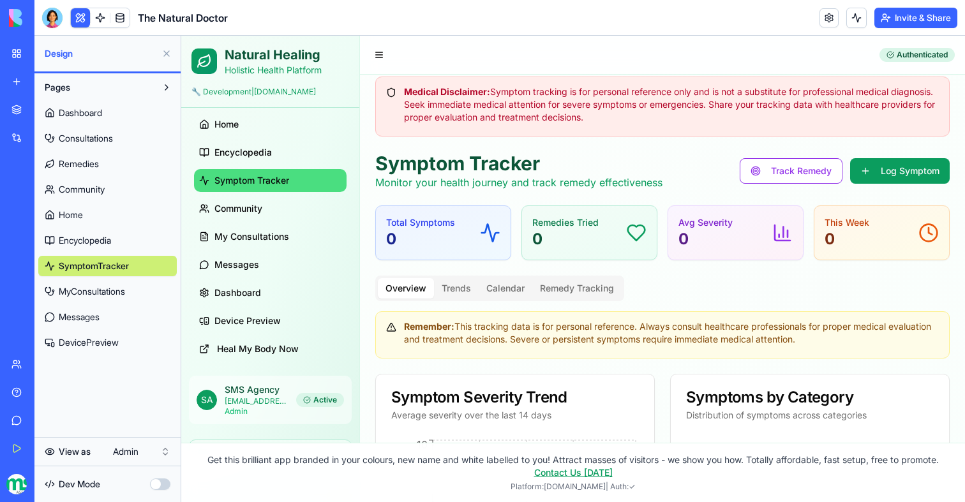
scroll to position [16, 0]
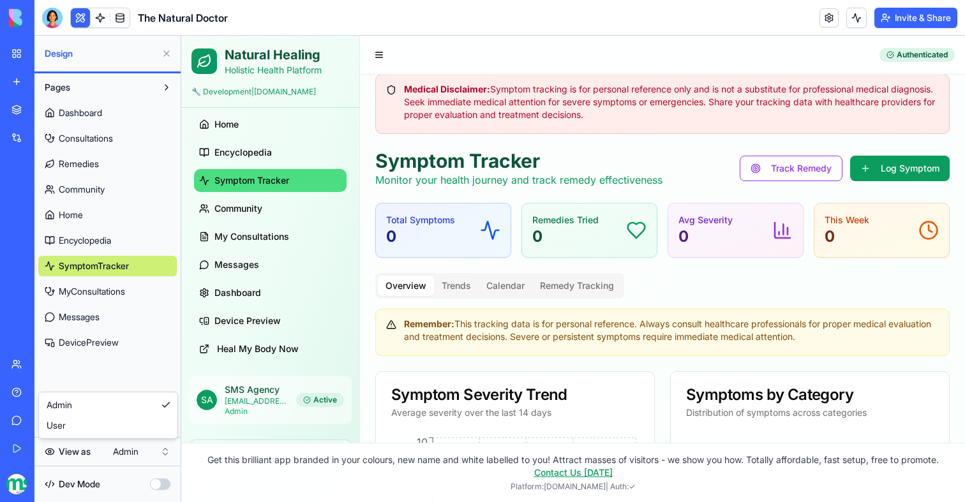
click at [137, 454] on html "My Workspace New app Marketplace Integrations Recent Easy Cook Recipe Manager T…" at bounding box center [482, 251] width 965 height 502
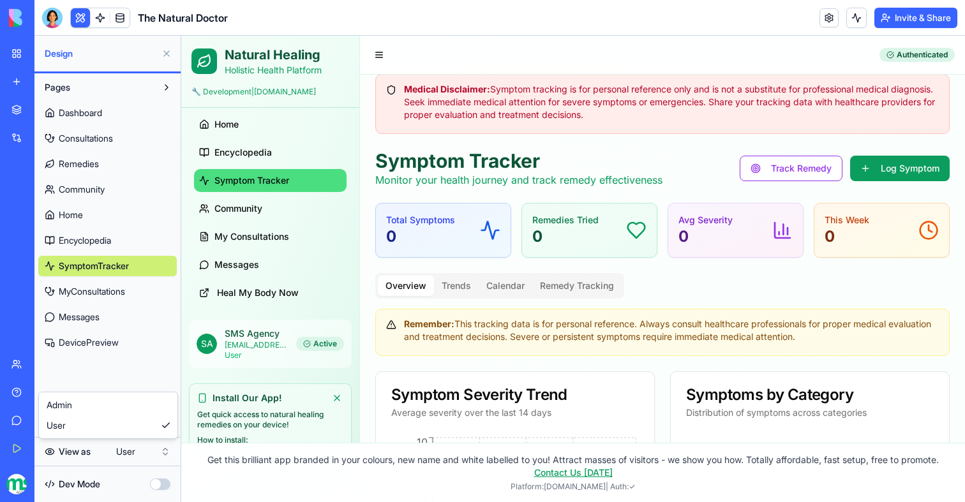
click at [123, 452] on html "My Workspace New app Marketplace Integrations Recent Easy Cook Recipe Manager T…" at bounding box center [482, 251] width 965 height 502
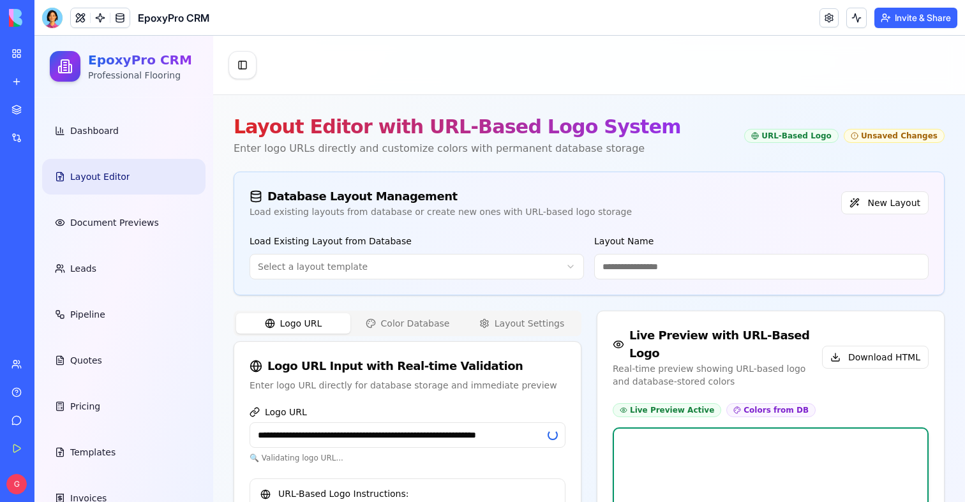
scroll to position [120, 0]
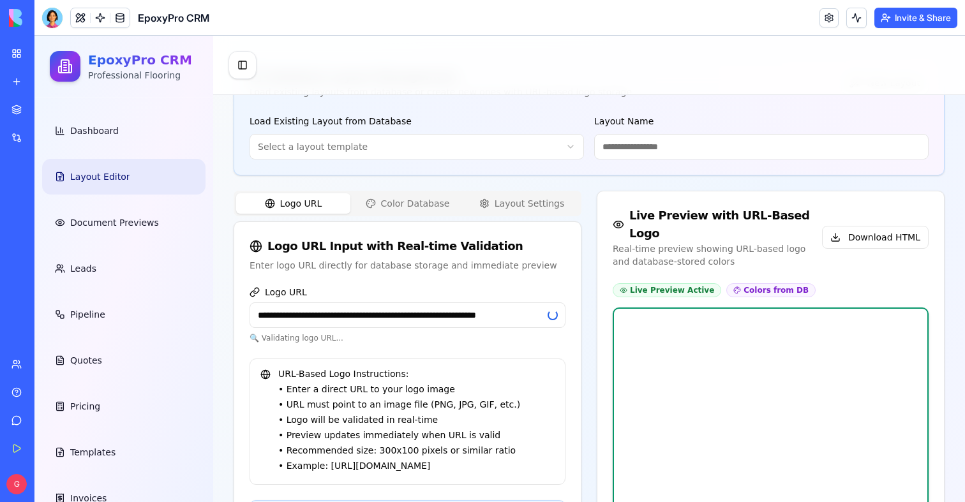
click at [504, 318] on input "**********" at bounding box center [408, 316] width 316 height 26
click at [554, 260] on div "Enter logo URL directly for database storage and immediate preview" at bounding box center [408, 265] width 316 height 13
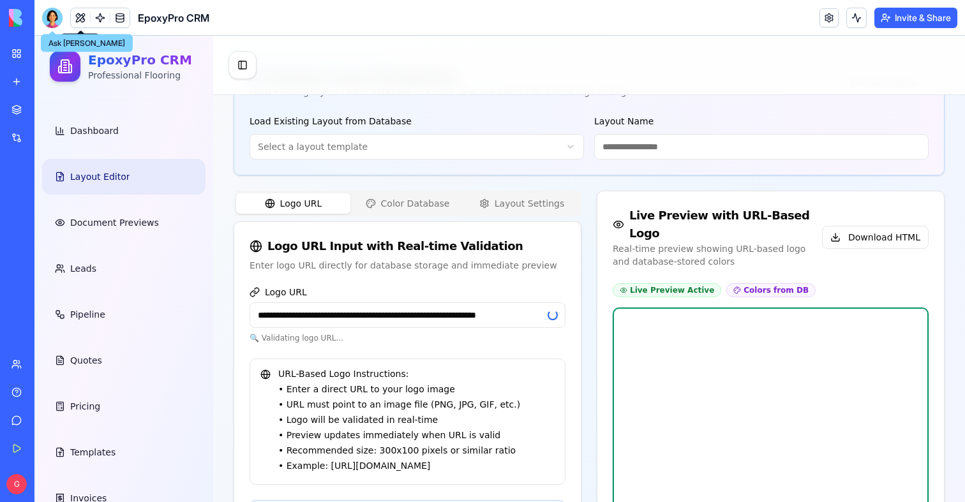
click at [58, 13] on div at bounding box center [52, 18] width 20 height 20
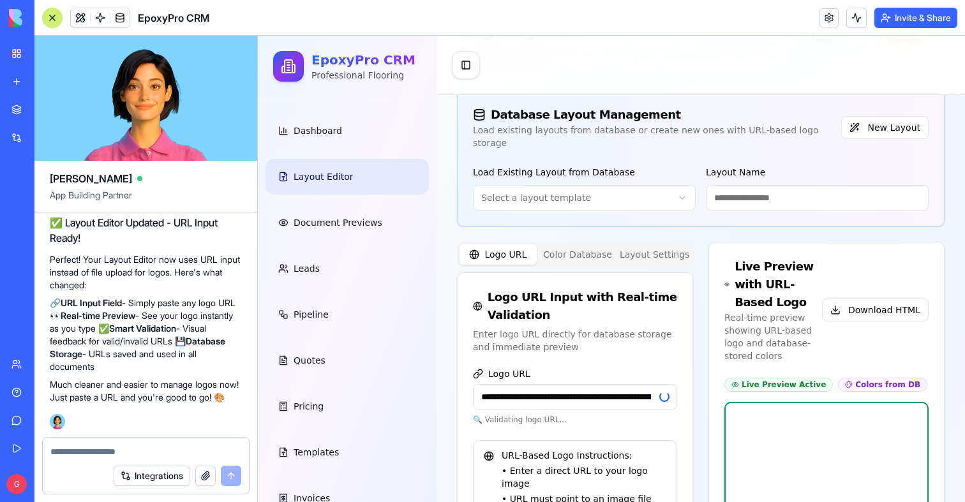
scroll to position [108650, 0]
click at [83, 446] on textarea at bounding box center [145, 452] width 191 height 13
type textarea "*"
type textarea "**********"
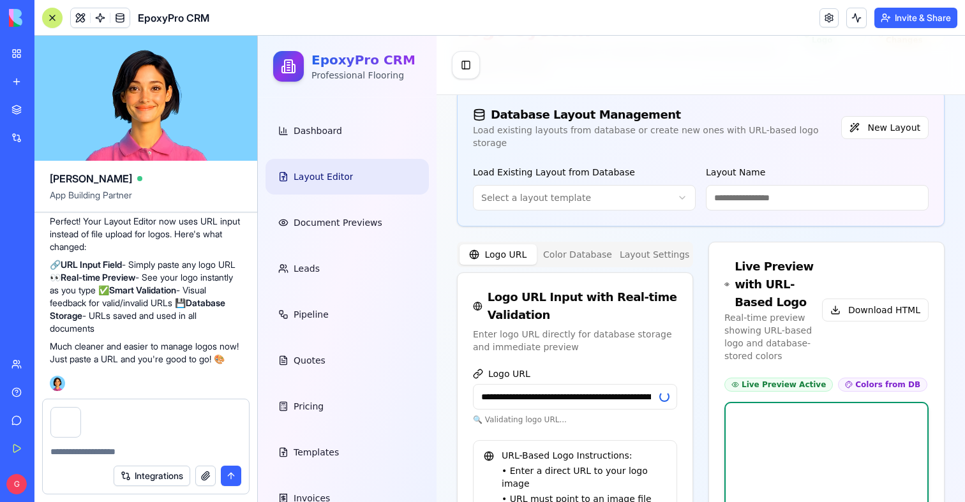
scroll to position [108735, 0]
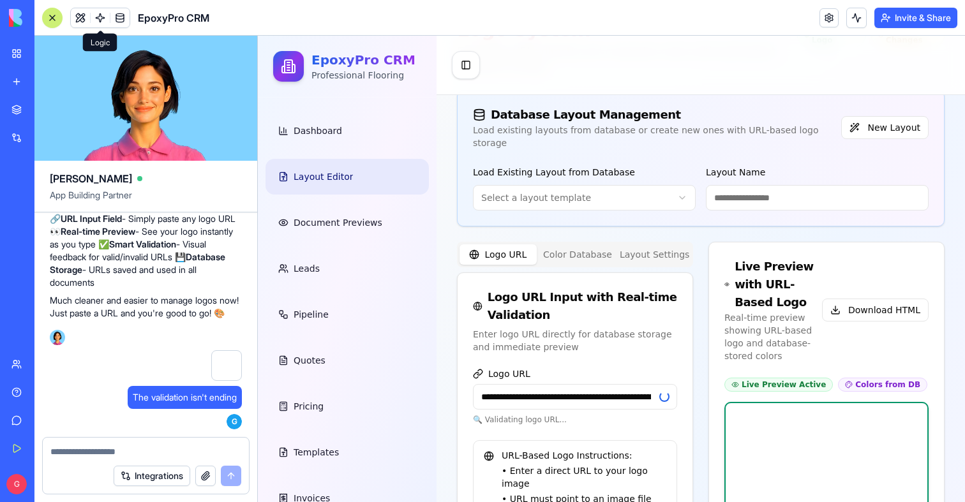
click at [102, 19] on link at bounding box center [100, 17] width 19 height 19
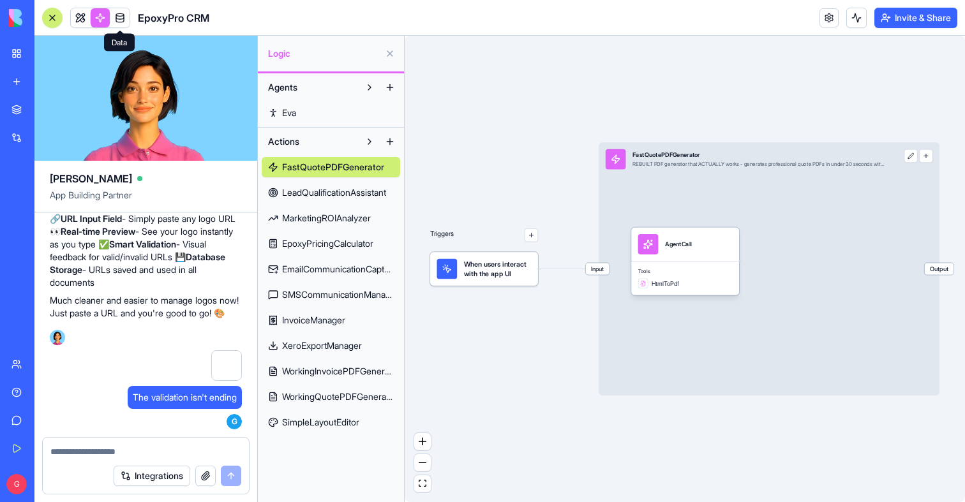
click at [137, 19] on span at bounding box center [120, 18] width 36 height 36
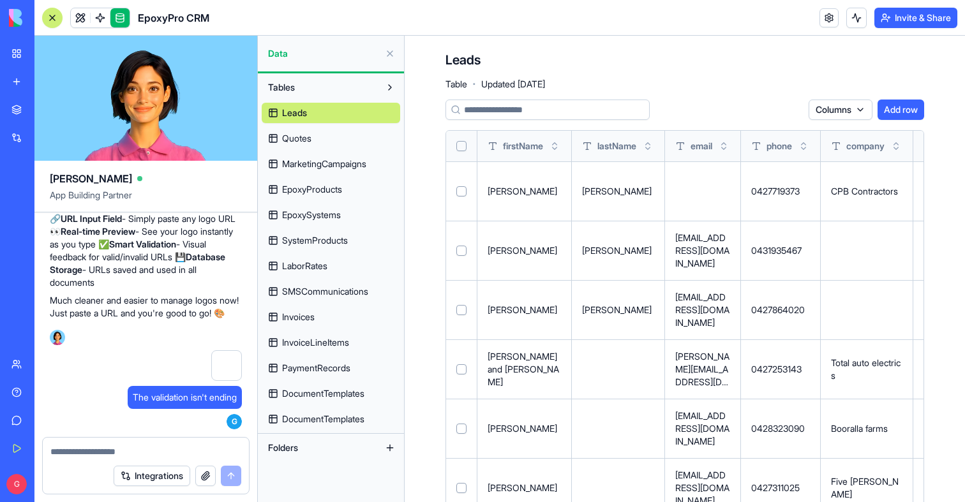
click at [303, 141] on span "Quotes" at bounding box center [296, 138] width 29 height 13
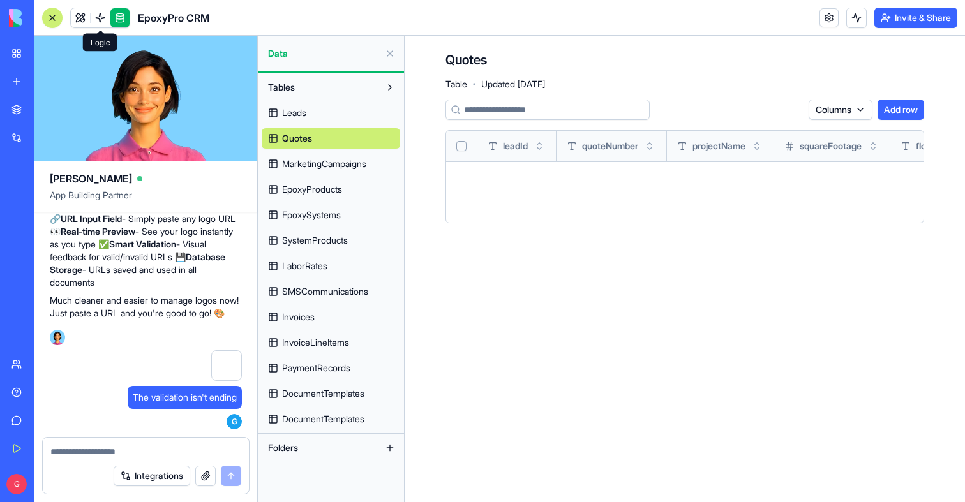
click at [100, 17] on link at bounding box center [100, 17] width 19 height 19
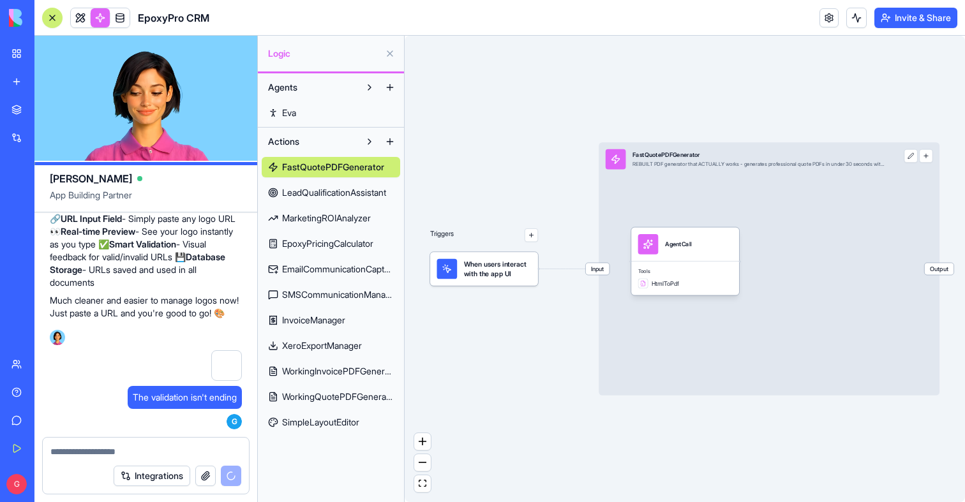
click at [119, 17] on link at bounding box center [119, 17] width 19 height 19
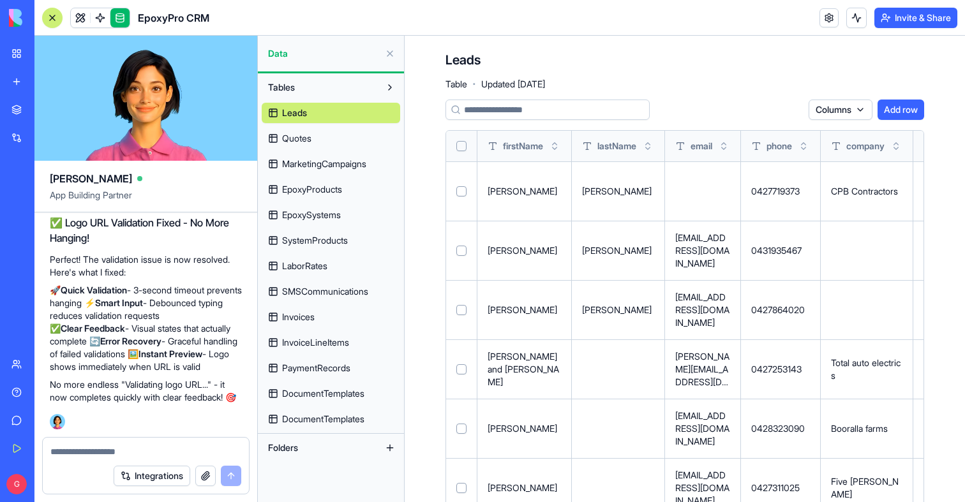
scroll to position [109130, 0]
click at [84, 23] on link at bounding box center [80, 17] width 19 height 19
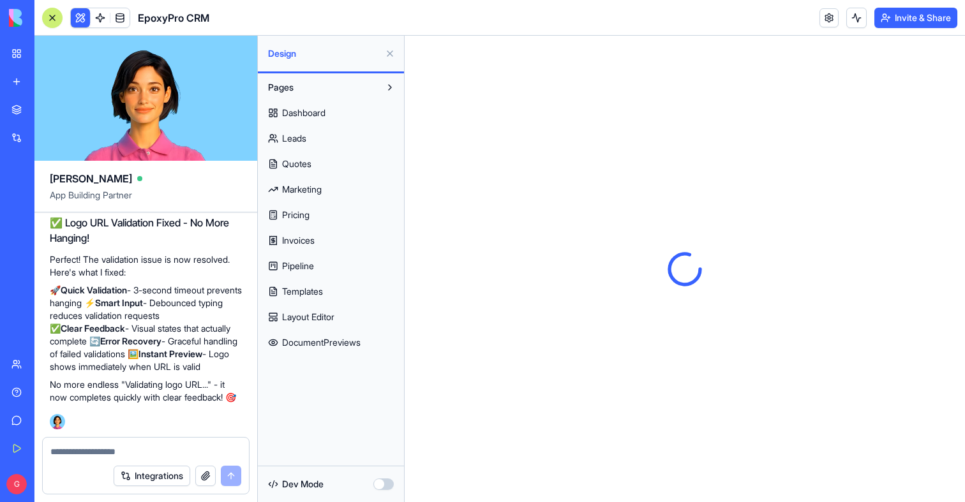
click at [84, 23] on button at bounding box center [80, 17] width 19 height 19
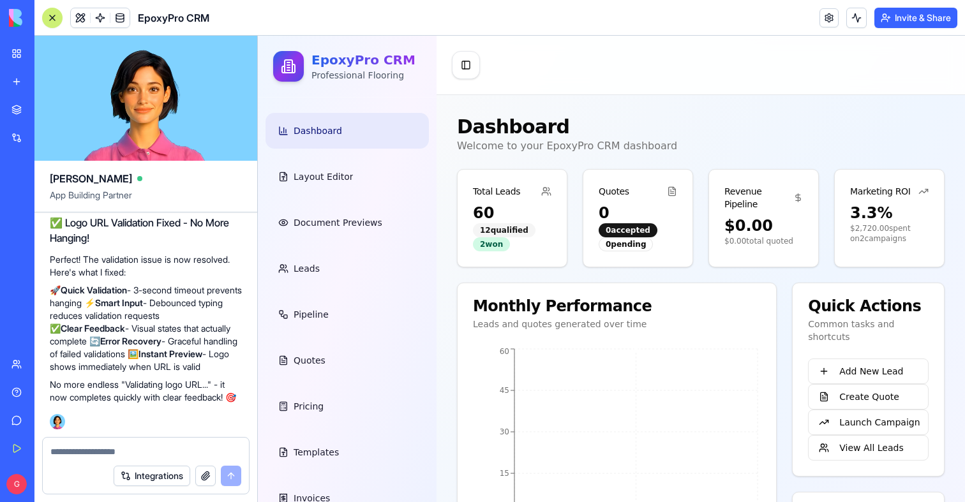
click at [322, 203] on ul "Dashboard Layout Editor Document Previews Leads Pipeline Quotes Pricing Templat…" at bounding box center [347, 337] width 163 height 449
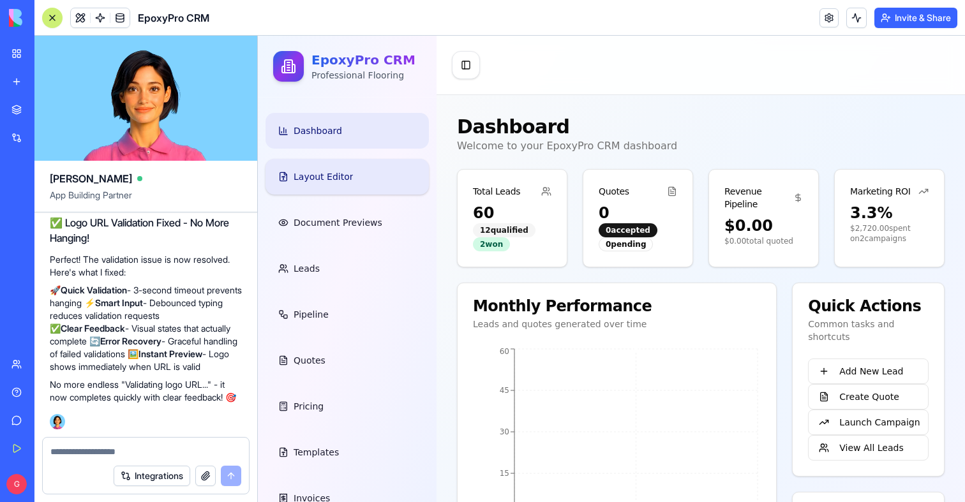
click at [331, 189] on link "Layout Editor" at bounding box center [347, 177] width 163 height 36
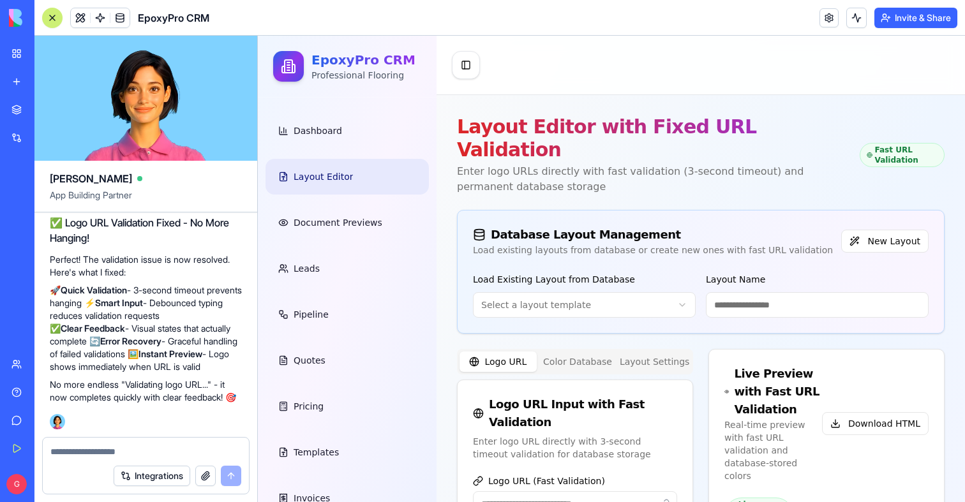
click at [794, 292] on input at bounding box center [817, 305] width 223 height 26
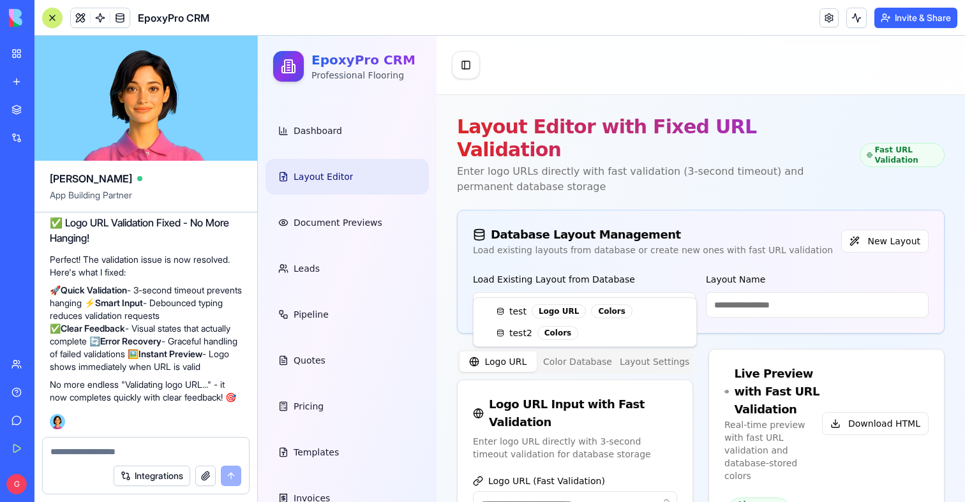
type input "*****"
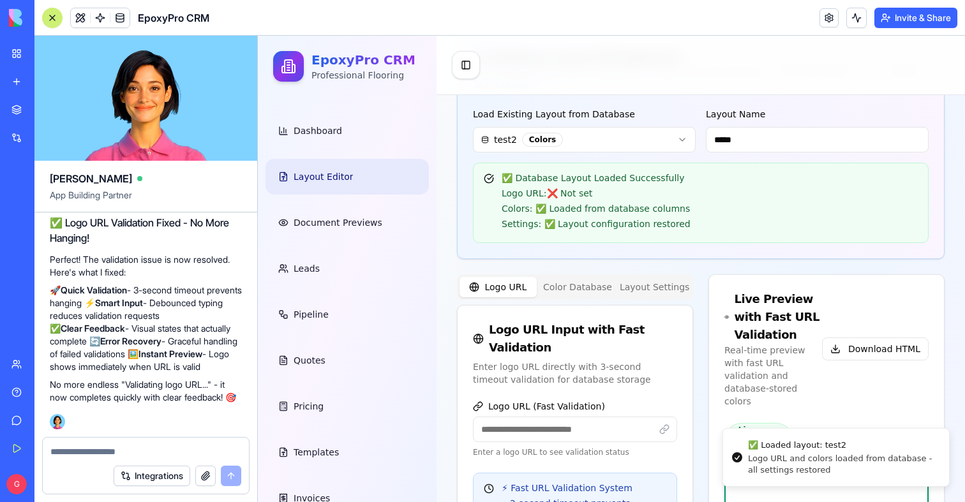
scroll to position [214, 0]
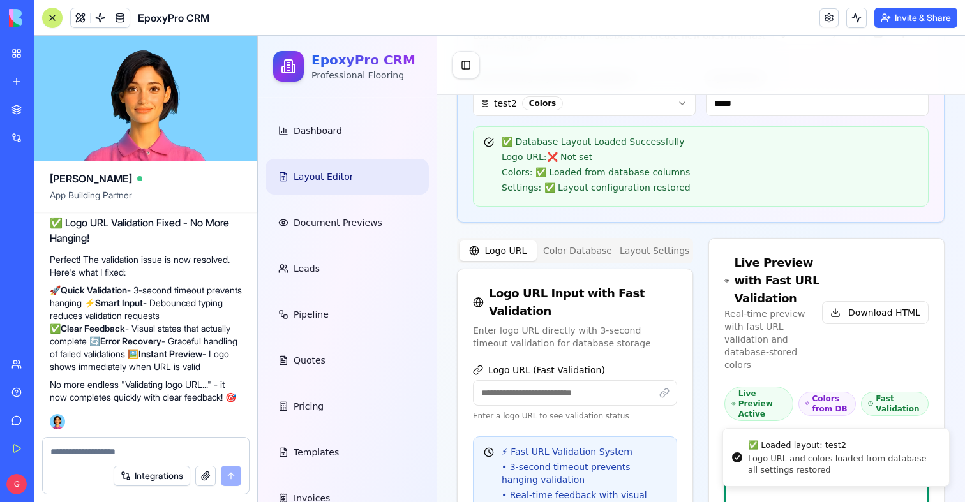
click at [543, 380] on input "Logo URL (Fast Validation)" at bounding box center [575, 393] width 204 height 26
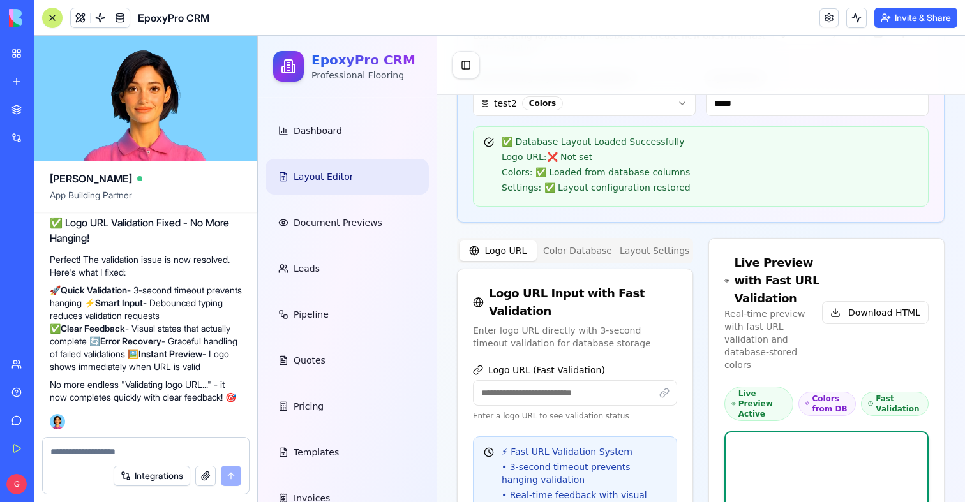
paste input "**********"
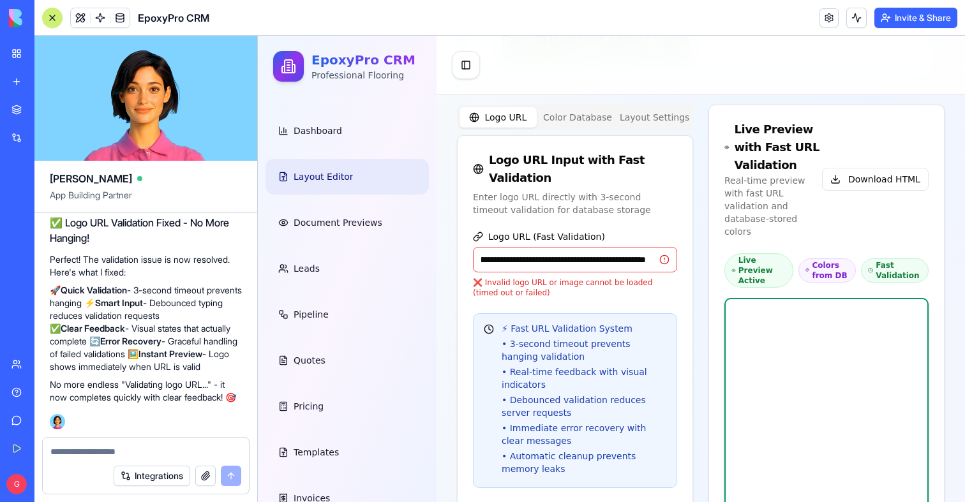
scroll to position [108850, 0]
type input "**********"
click at [191, 72] on button "Undo" at bounding box center [202, 64] width 38 height 15
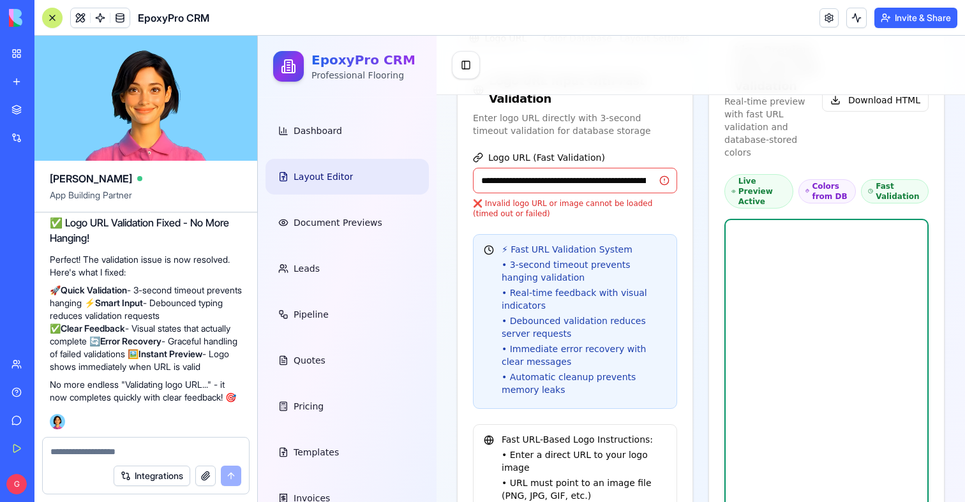
scroll to position [358, 0]
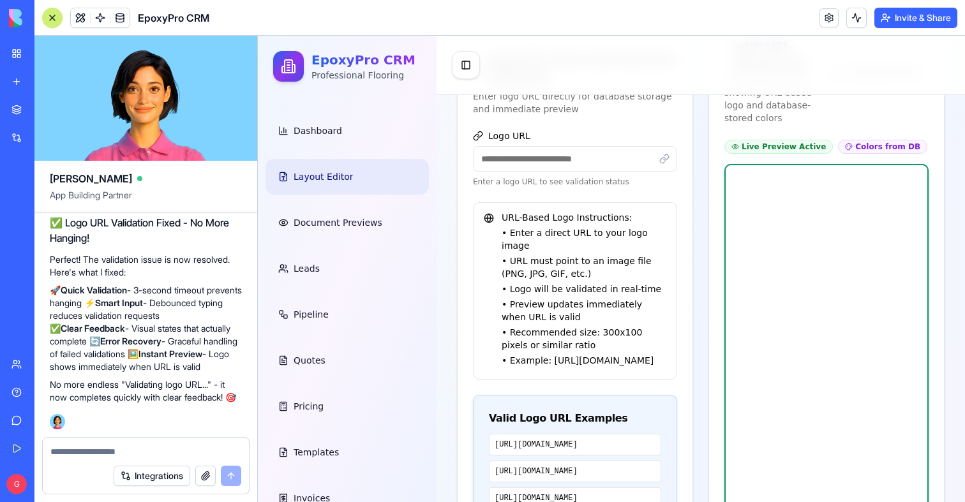
click at [562, 146] on input "Logo URL" at bounding box center [575, 159] width 204 height 26
paste input "**********"
type input "**********"
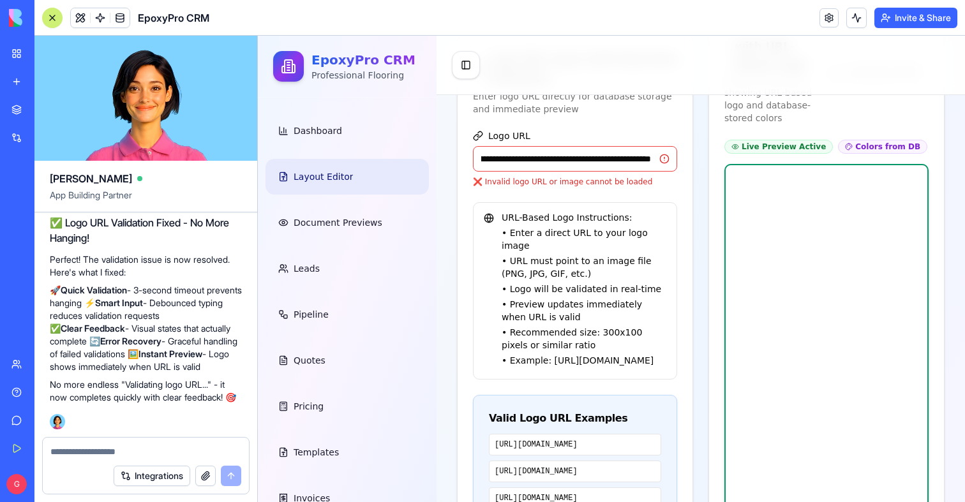
scroll to position [0, 761]
click at [557, 146] on input "**********" at bounding box center [575, 159] width 204 height 26
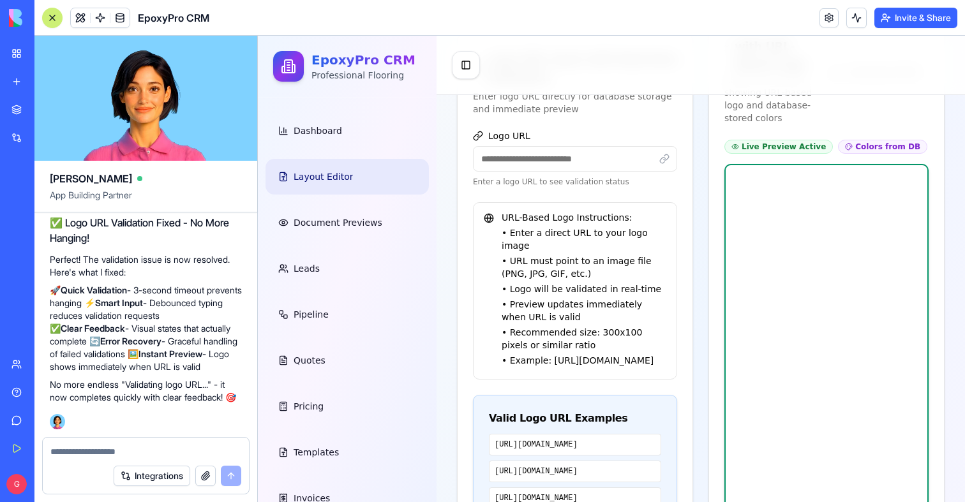
paste input "**********"
type input "**********"
click at [80, 451] on textarea at bounding box center [145, 452] width 191 height 13
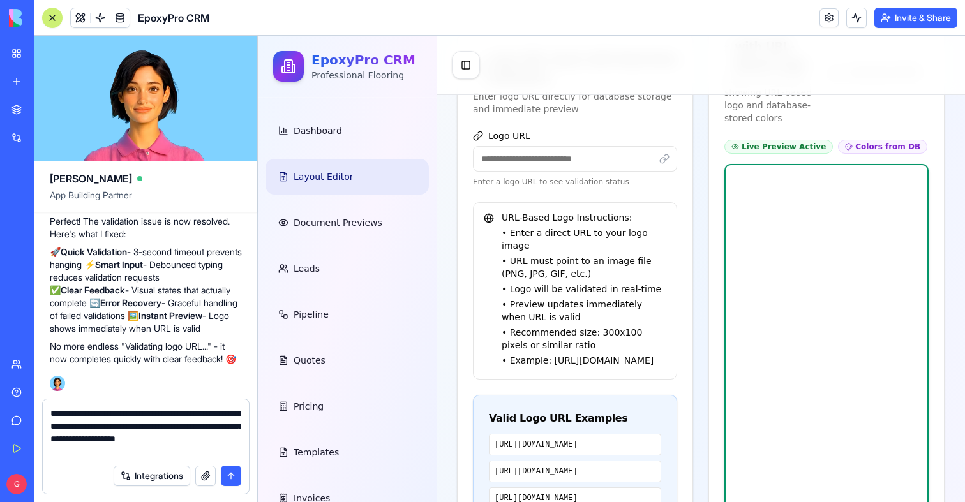
paste textarea "**********"
type textarea "**********"
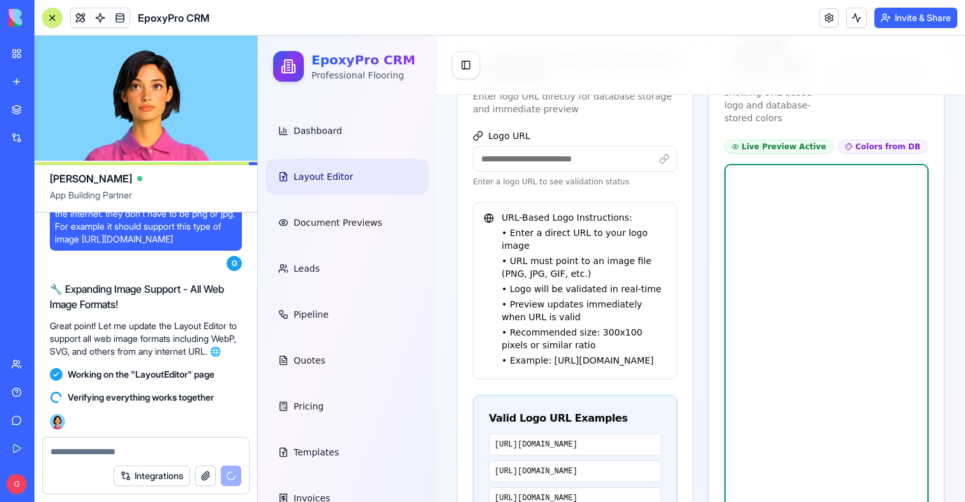
scroll to position [109372, 0]
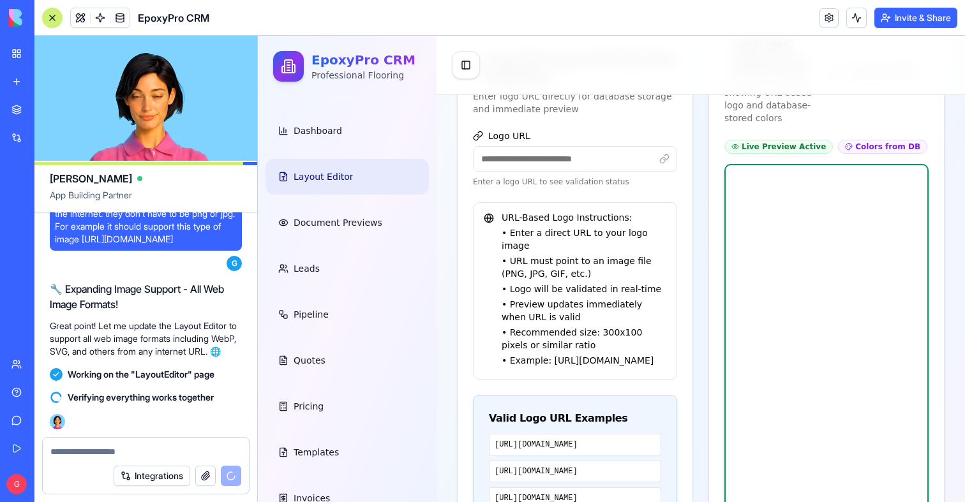
drag, startPoint x: 124, startPoint y: 283, endPoint x: 49, endPoint y: 255, distance: 81.0
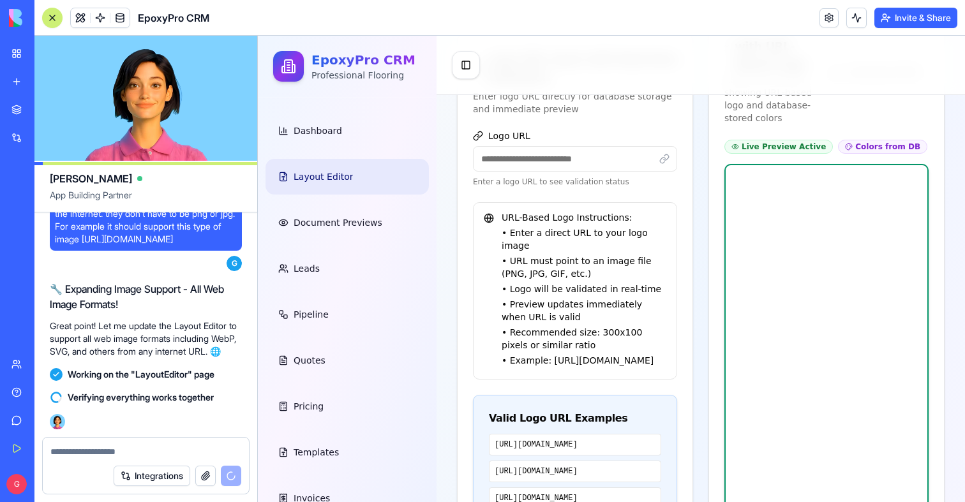
copy span "[URL][DOMAIN_NAME]"
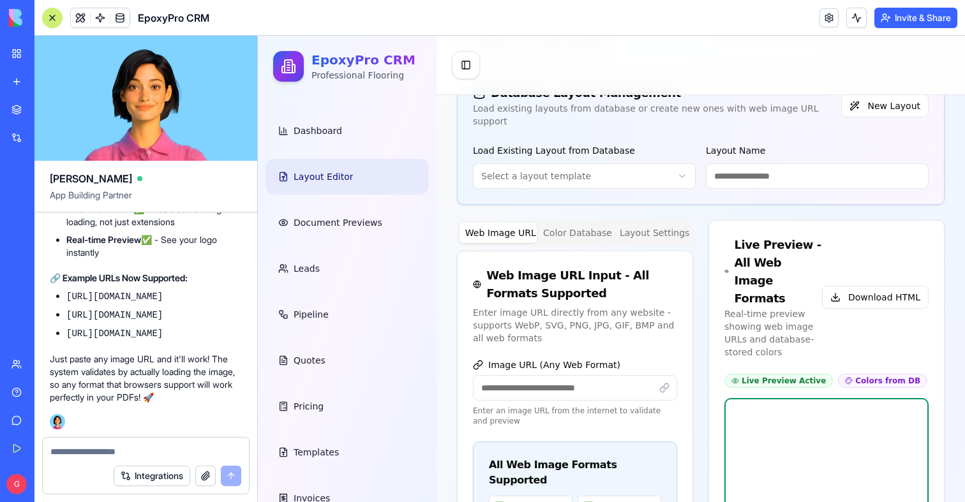
scroll to position [214, 0]
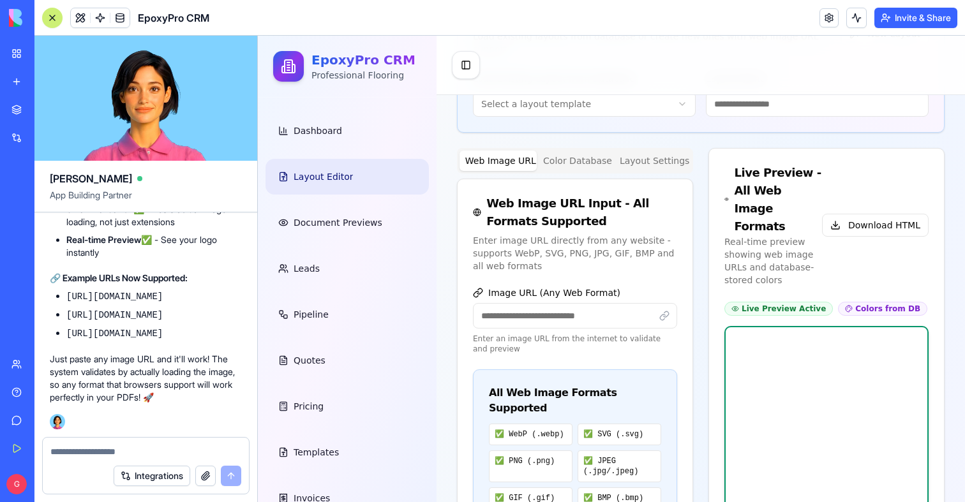
click at [582, 303] on input "Image URL (Any Web Format)" at bounding box center [575, 316] width 204 height 26
paste input "**********"
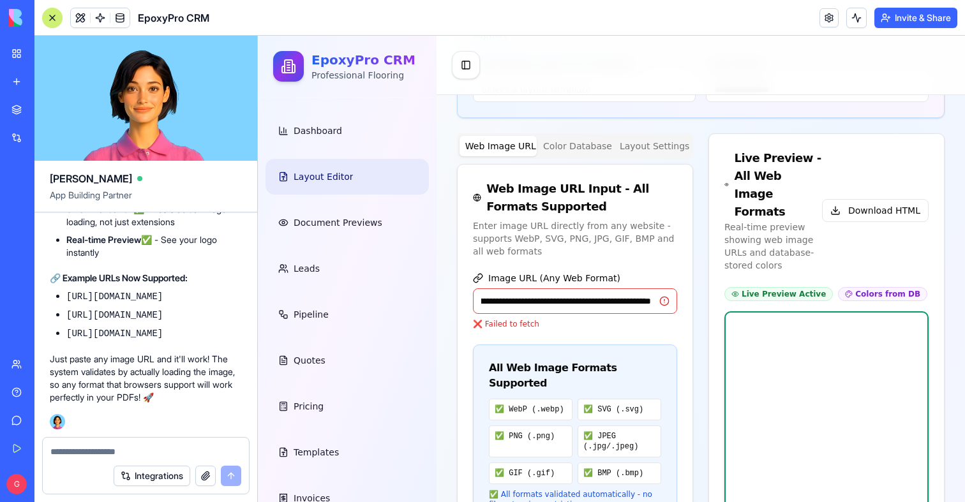
scroll to position [237, 0]
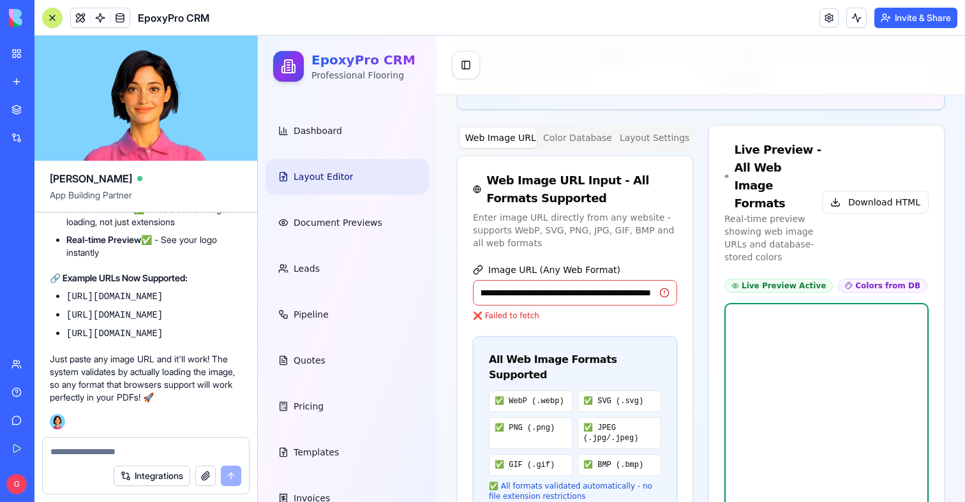
type input "**********"
click at [147, 450] on textarea at bounding box center [145, 452] width 191 height 13
type textarea "**********"
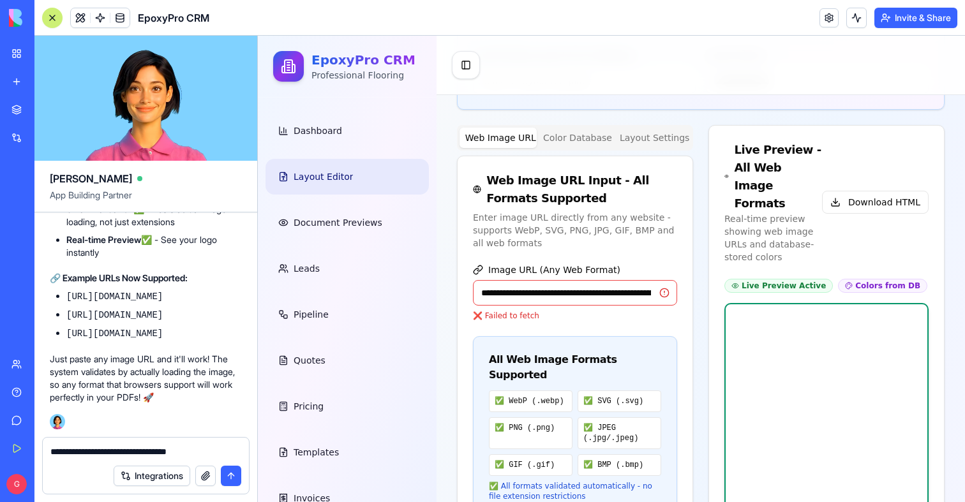
paste textarea
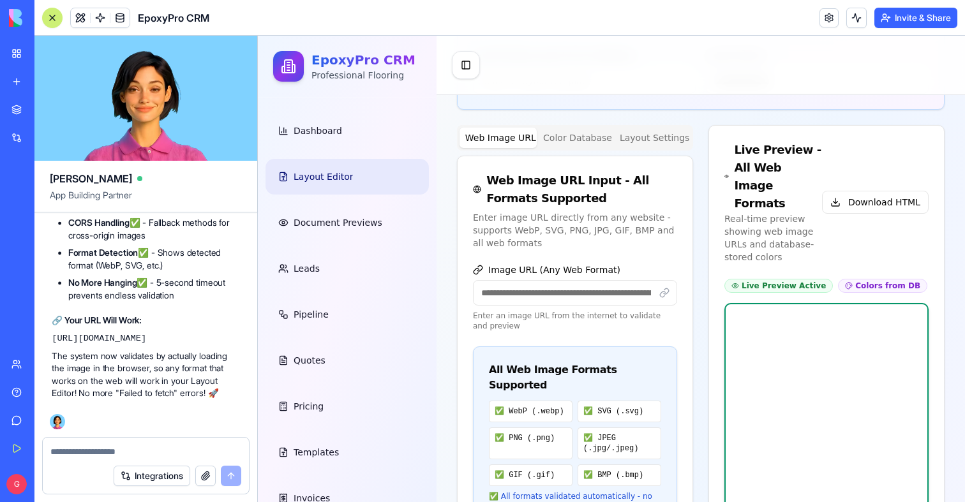
scroll to position [110564, 0]
click at [536, 280] on input "Image URL (Any Web Format)" at bounding box center [575, 293] width 204 height 26
paste input "**********"
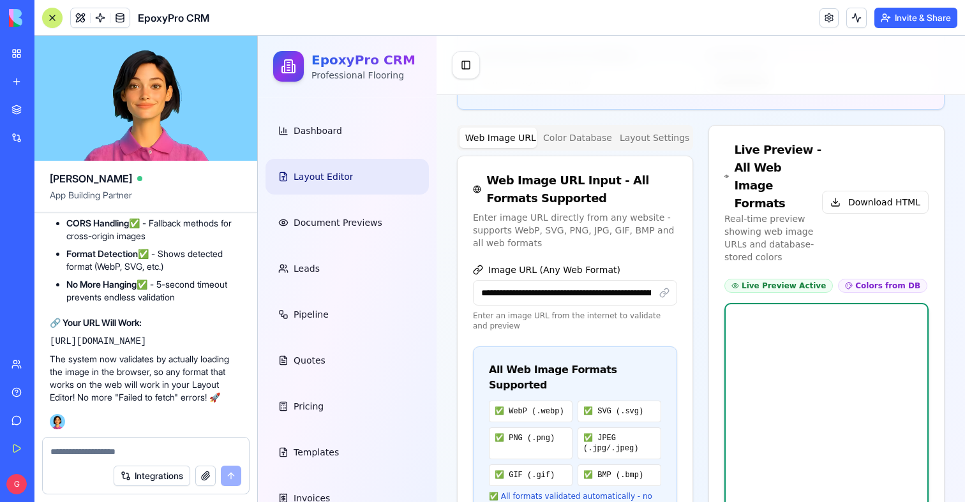
scroll to position [0, 139]
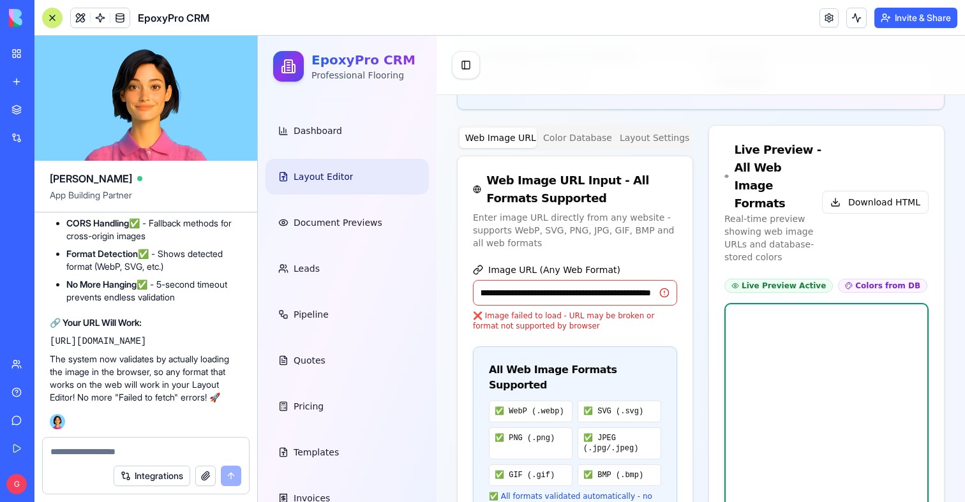
type input "**********"
click at [659, 265] on label "Image URL (Any Web Format)" at bounding box center [575, 270] width 204 height 10
click at [659, 280] on input "**********" at bounding box center [575, 293] width 204 height 26
click at [582, 280] on input "**********" at bounding box center [575, 293] width 204 height 26
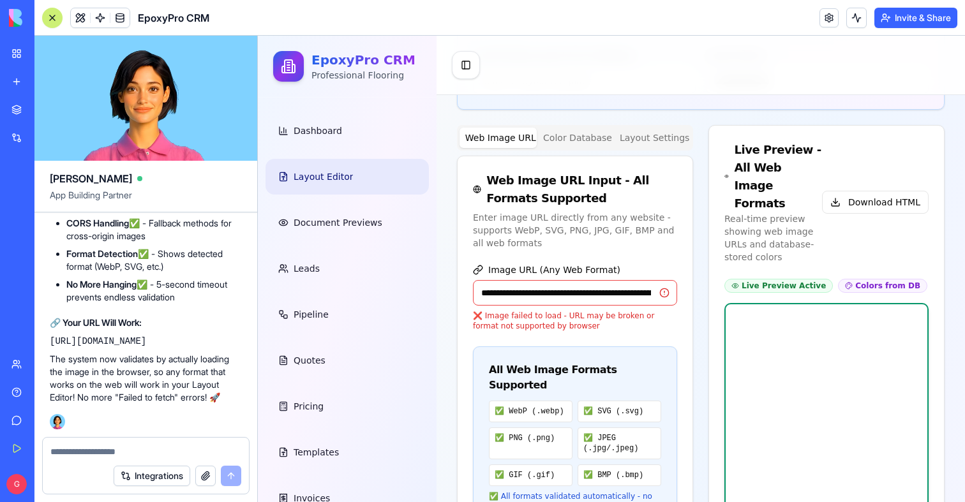
scroll to position [0, 139]
drag, startPoint x: 581, startPoint y: 253, endPoint x: 698, endPoint y: 253, distance: 116.8
click at [650, 311] on div "❌ Image failed to load - URL may be broken or format not supported by browser" at bounding box center [575, 321] width 204 height 20
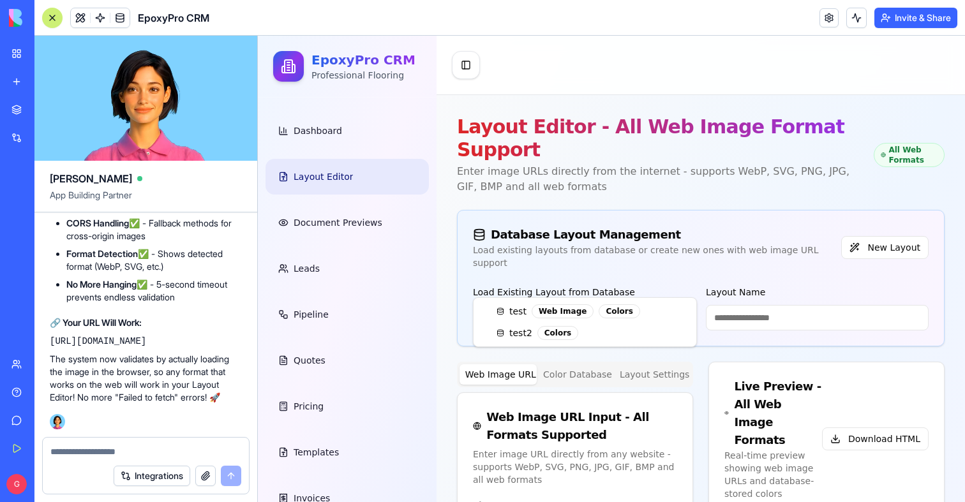
type input "*****"
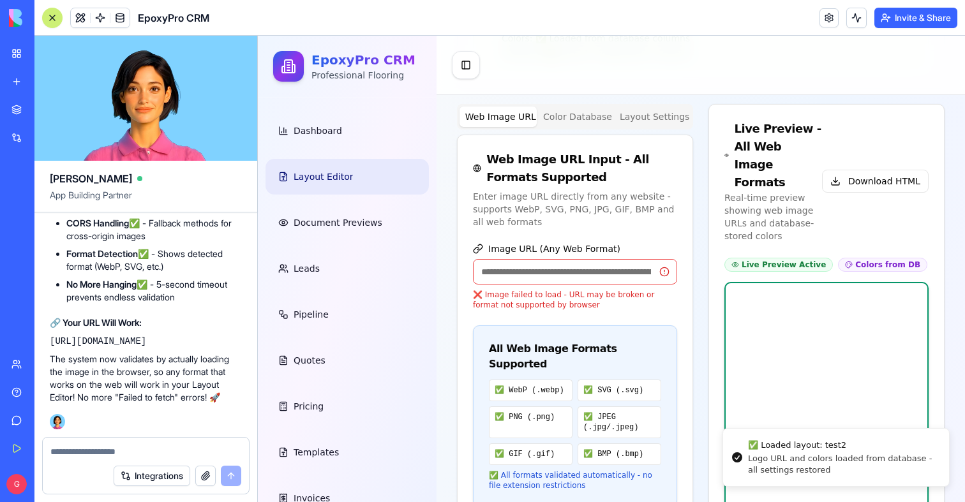
scroll to position [421, 0]
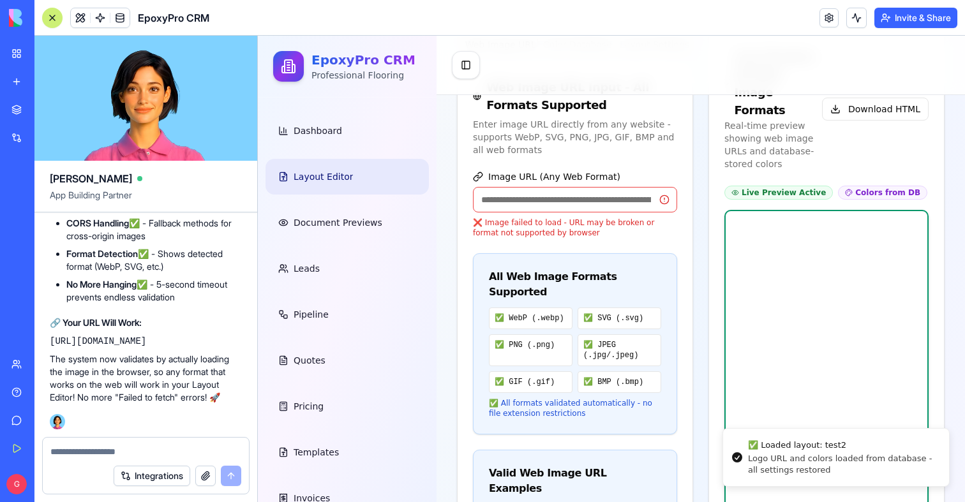
click at [559, 187] on input "Image URL (Any Web Format)" at bounding box center [575, 200] width 204 height 26
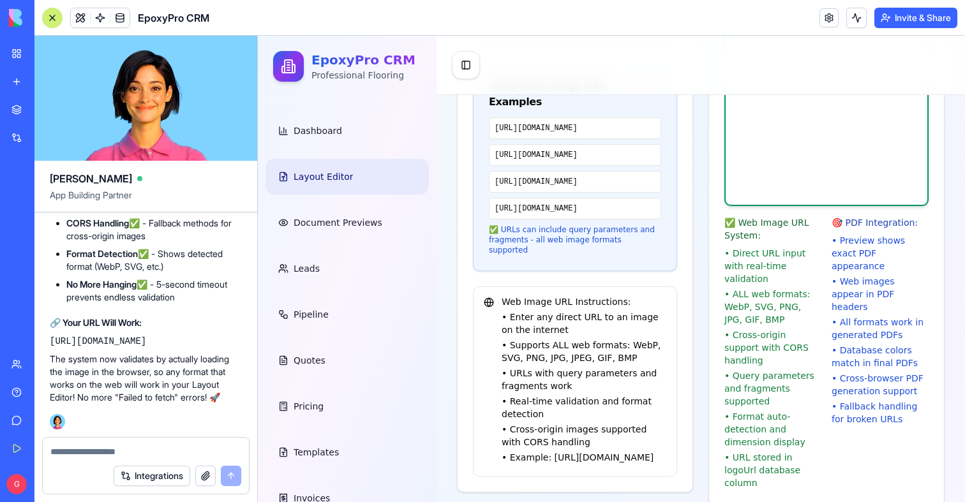
scroll to position [911, 0]
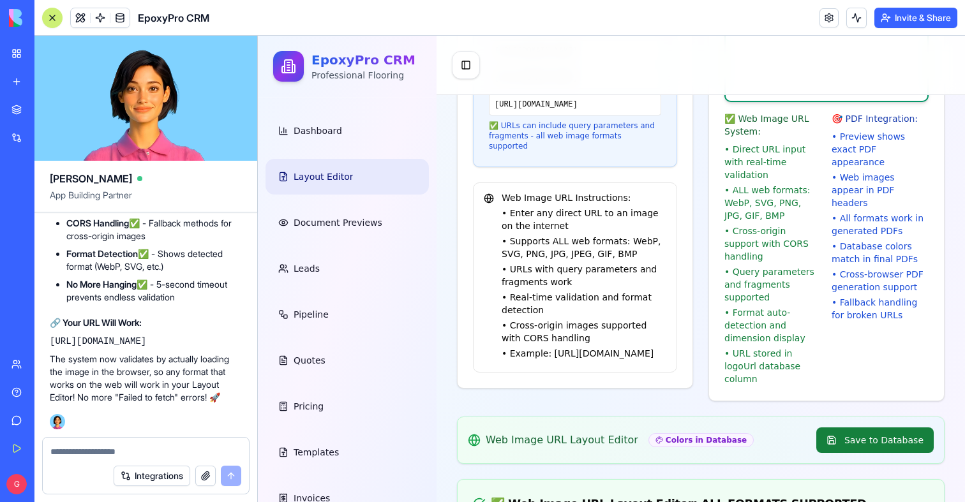
click at [857, 428] on button "Save to Database" at bounding box center [874, 441] width 117 height 26
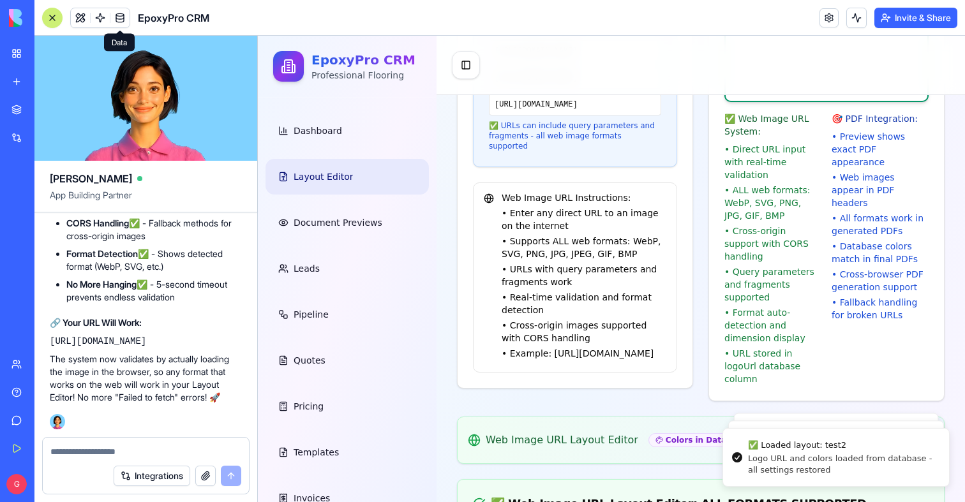
click at [123, 22] on span at bounding box center [120, 18] width 36 height 36
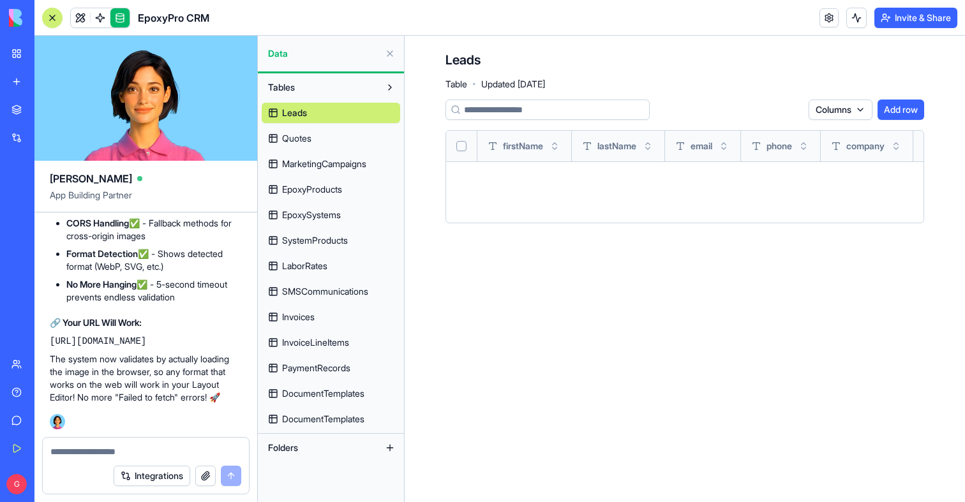
click at [340, 409] on link "DocumentTemplates" at bounding box center [331, 419] width 139 height 20
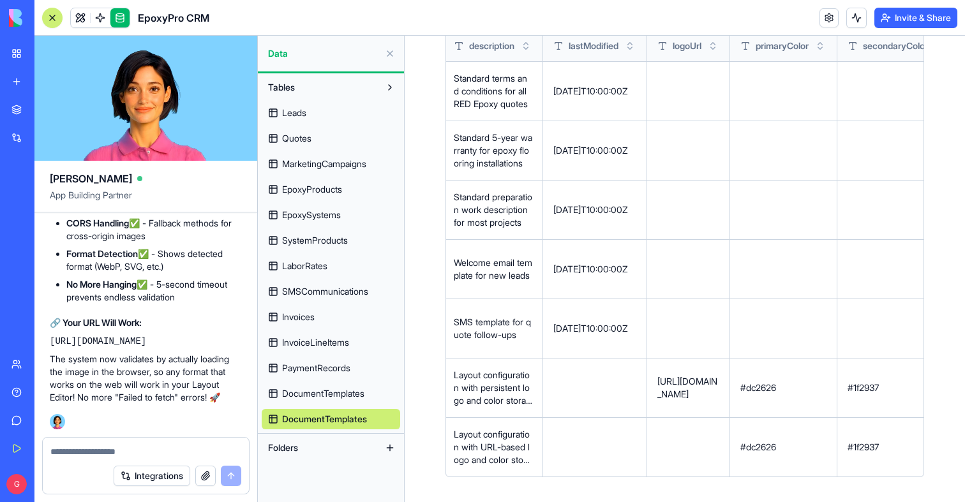
scroll to position [110564, 0]
click at [81, 22] on link at bounding box center [80, 17] width 19 height 19
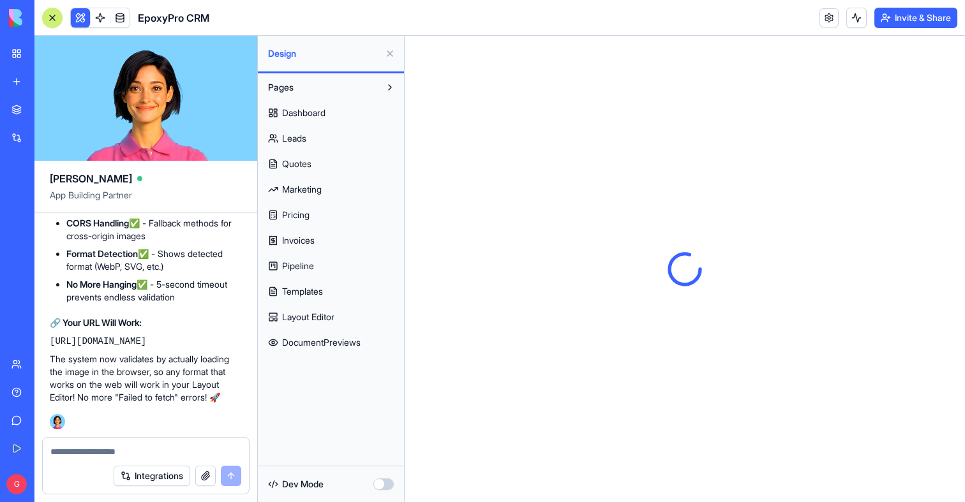
click at [313, 313] on span "Layout Editor" at bounding box center [308, 317] width 52 height 13
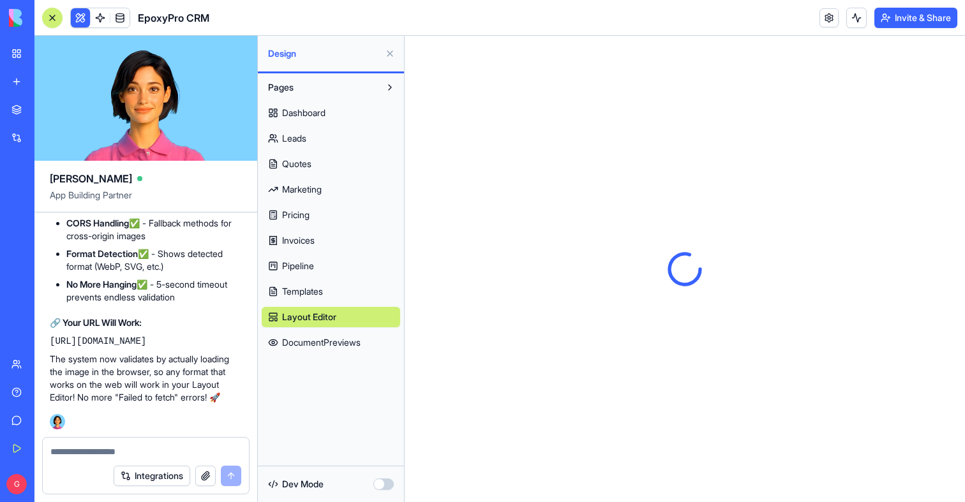
click at [391, 50] on button at bounding box center [390, 53] width 20 height 20
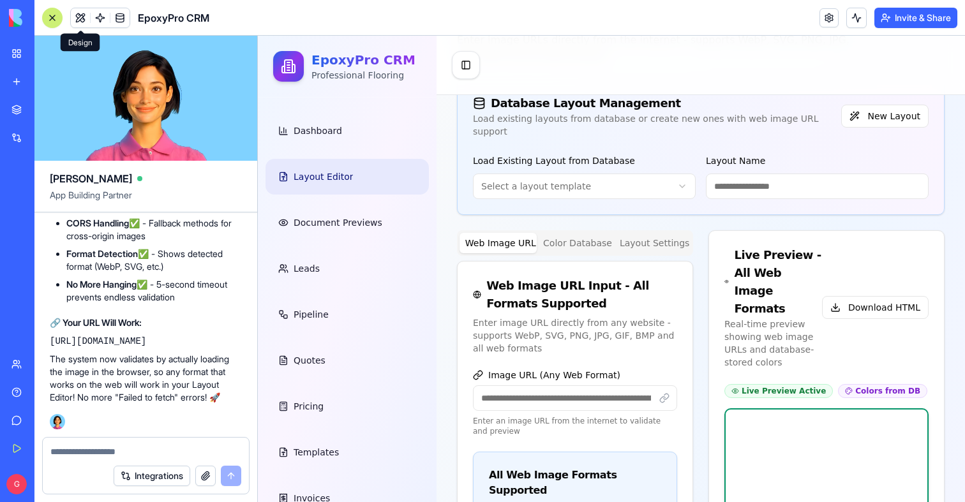
click at [528, 386] on input "Image URL (Any Web Format)" at bounding box center [575, 399] width 204 height 26
click at [128, 16] on link at bounding box center [119, 17] width 19 height 19
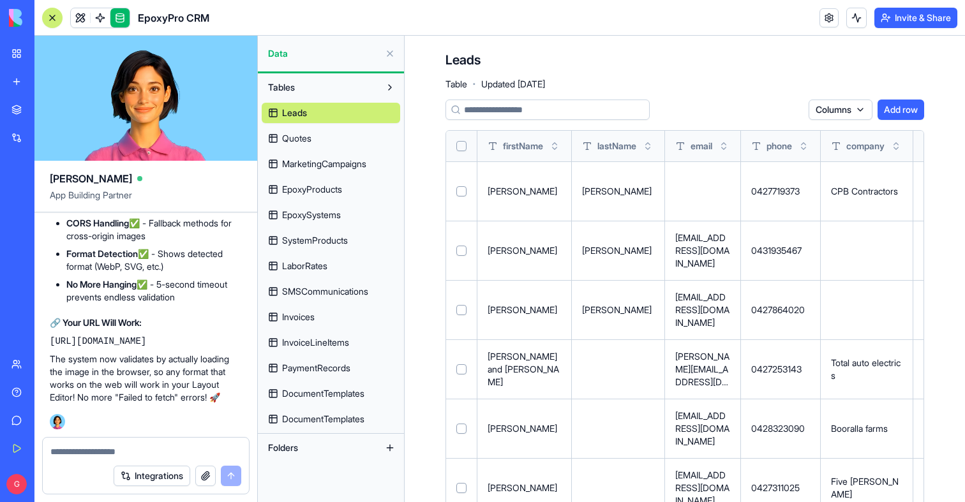
click at [320, 421] on span "DocumentTemplates" at bounding box center [323, 419] width 82 height 13
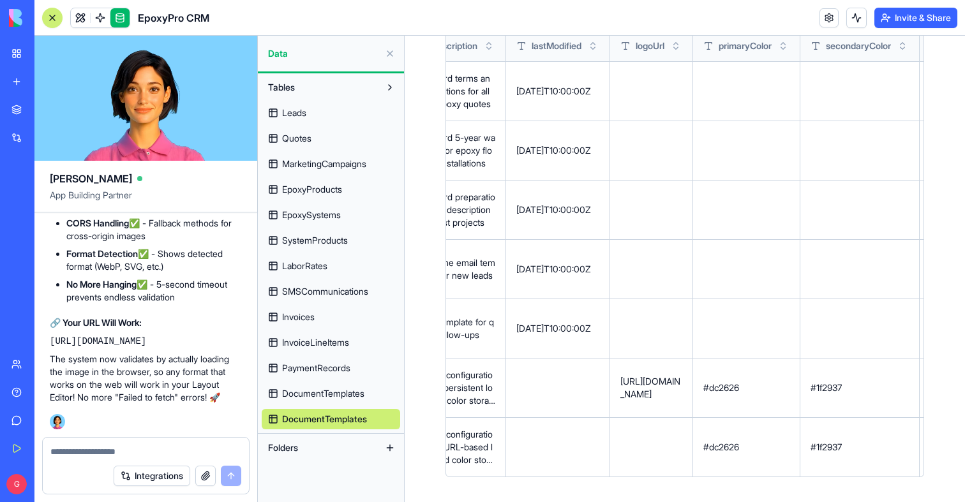
scroll to position [0, 625]
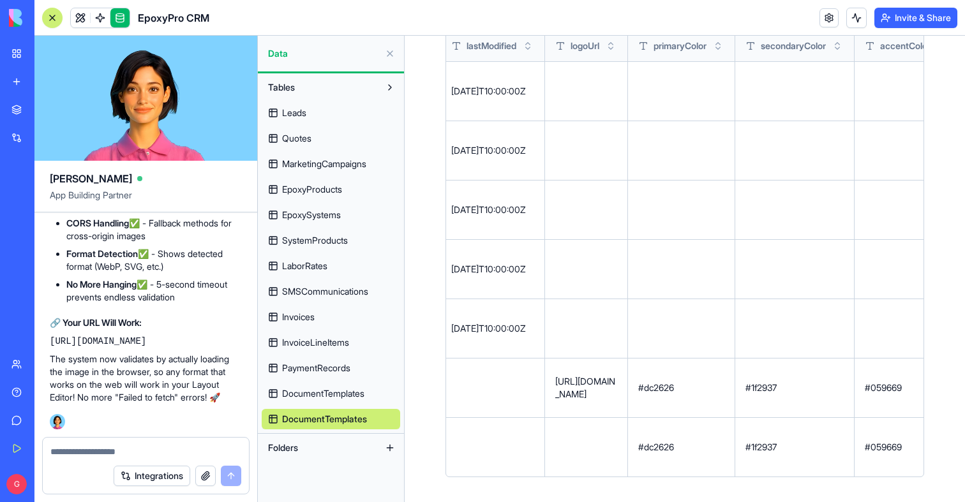
click at [0, 0] on button at bounding box center [0, 0] width 0 height 0
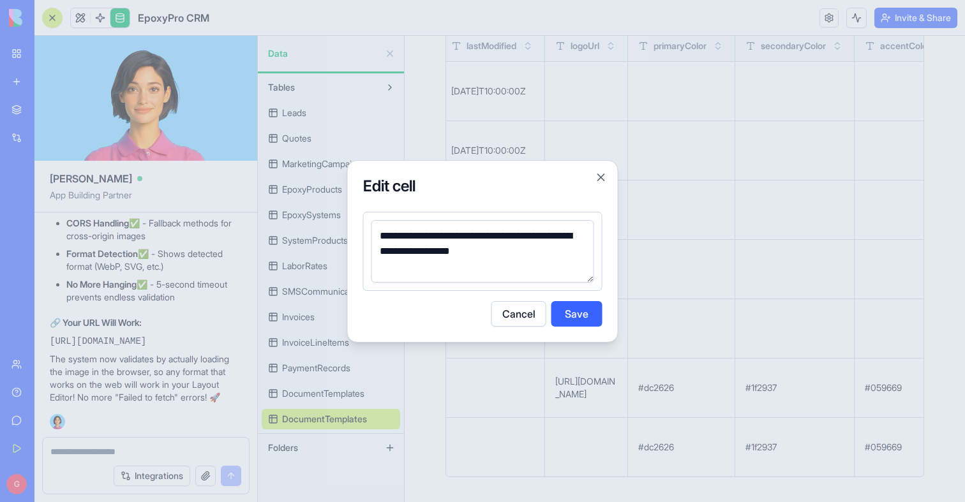
type textarea "**********"
click at [601, 327] on div "**********" at bounding box center [482, 251] width 271 height 183
click at [589, 318] on button "Save" at bounding box center [576, 314] width 51 height 26
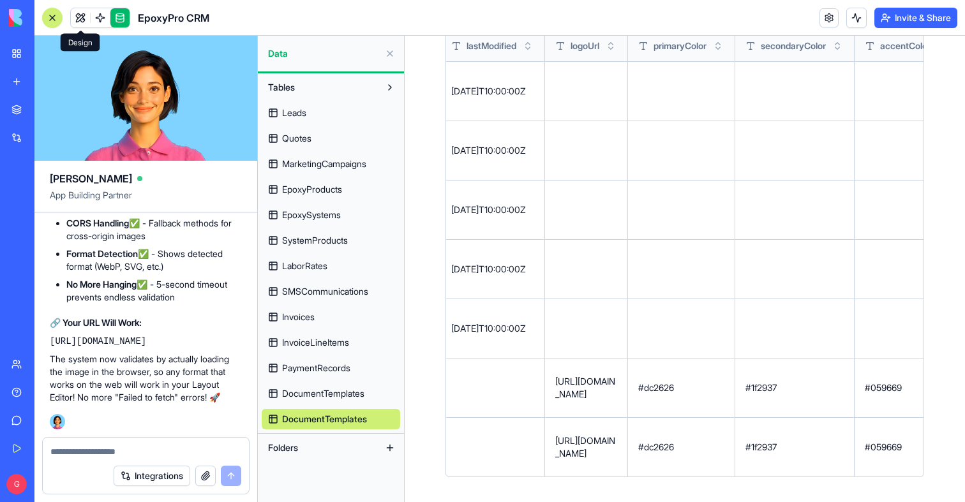
click at [81, 22] on link at bounding box center [80, 17] width 19 height 19
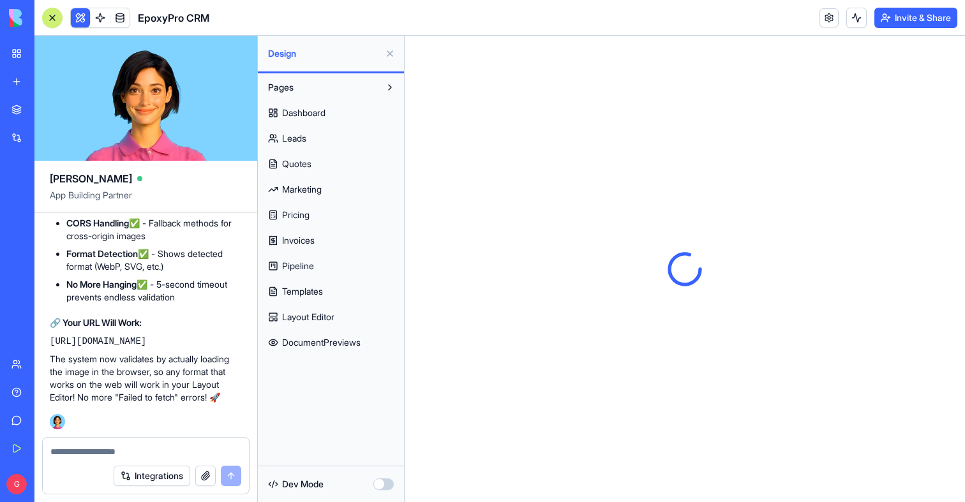
click at [278, 168] on link "Quotes" at bounding box center [331, 164] width 139 height 20
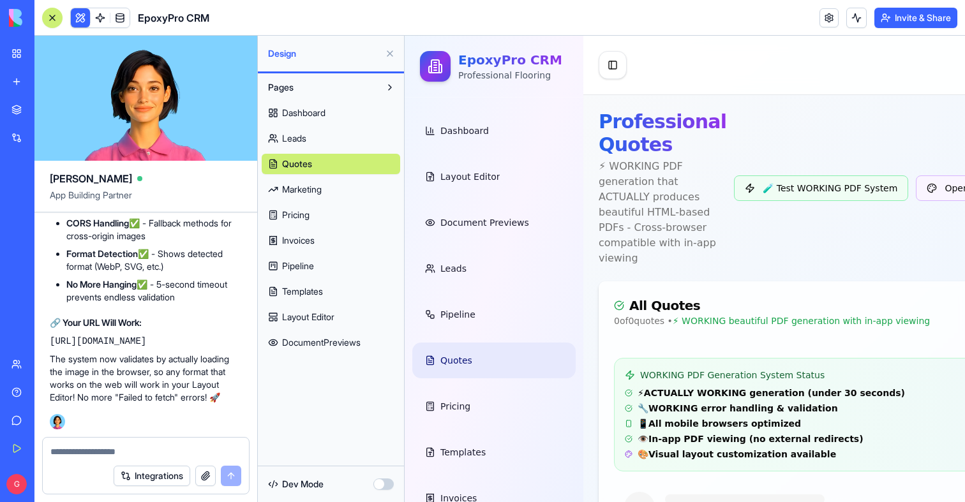
click at [387, 57] on button at bounding box center [390, 53] width 20 height 20
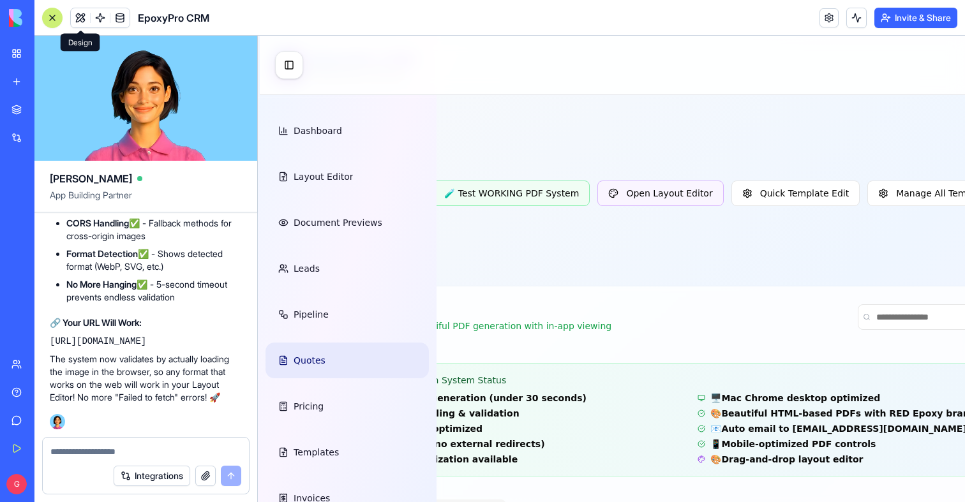
scroll to position [0, 293]
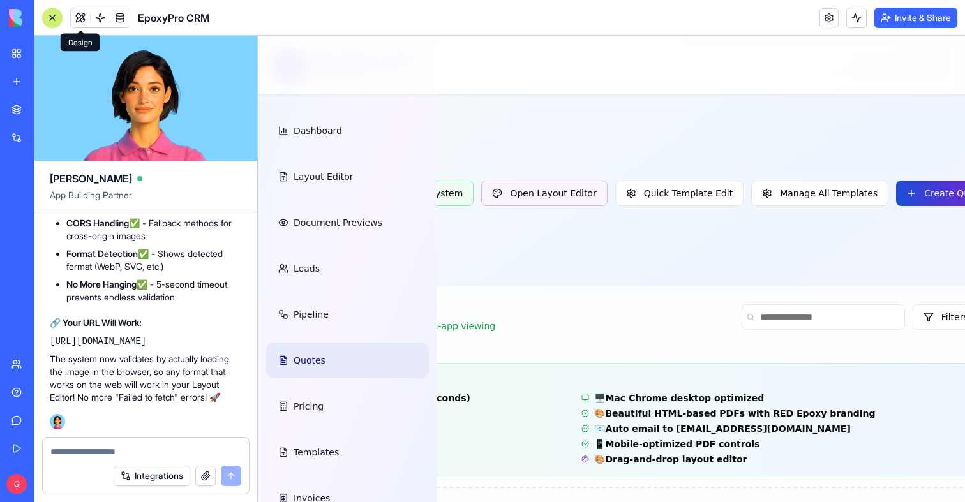
click at [896, 194] on button "Create Quote" at bounding box center [945, 194] width 98 height 26
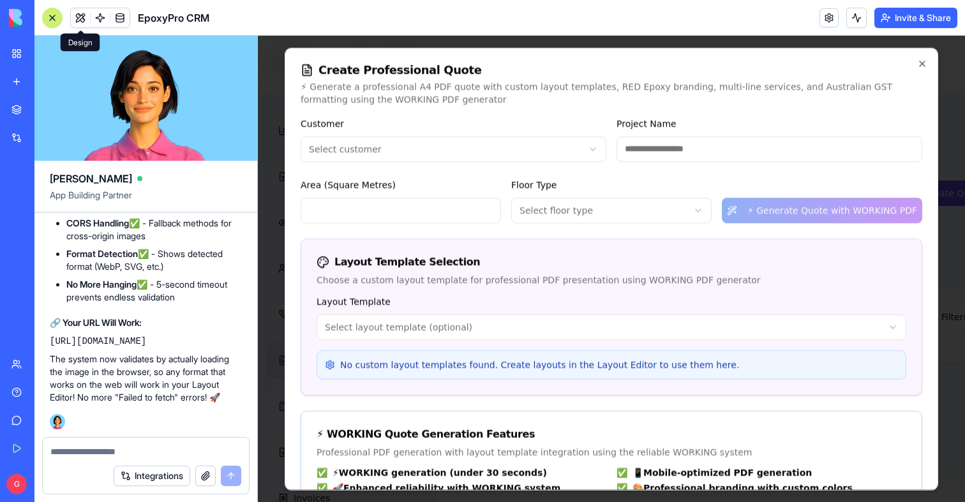
click at [400, 329] on body "EpoxyPro CRM Professional Flooring Dashboard Layout Editor Document Previews Le…" at bounding box center [318, 356] width 707 height 640
click at [439, 264] on body "EpoxyPro CRM Professional Flooring Dashboard Layout Editor Document Previews Le…" at bounding box center [318, 356] width 707 height 640
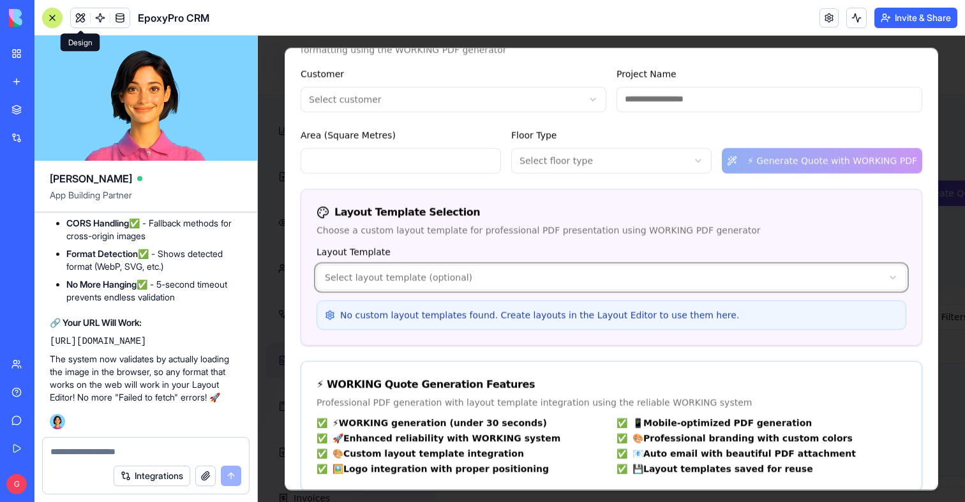
scroll to position [63, 0]
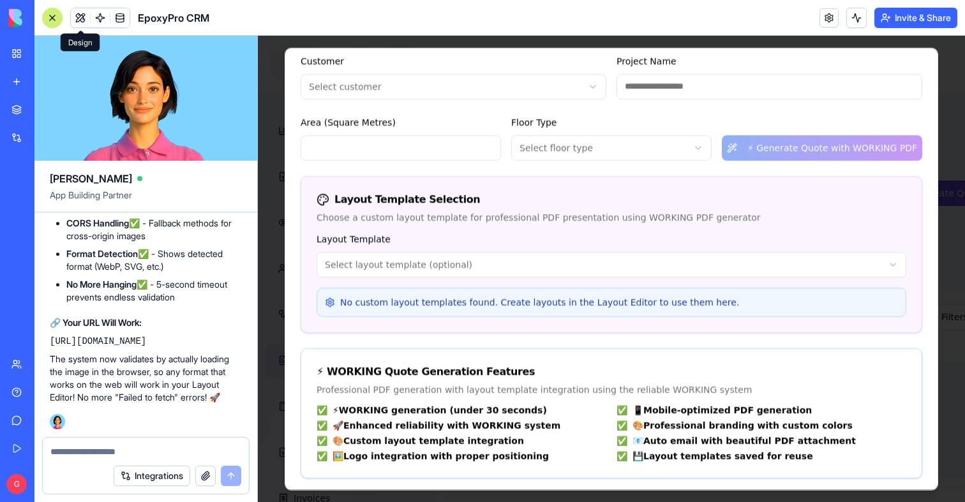
click at [271, 273] on div at bounding box center [611, 269] width 707 height 467
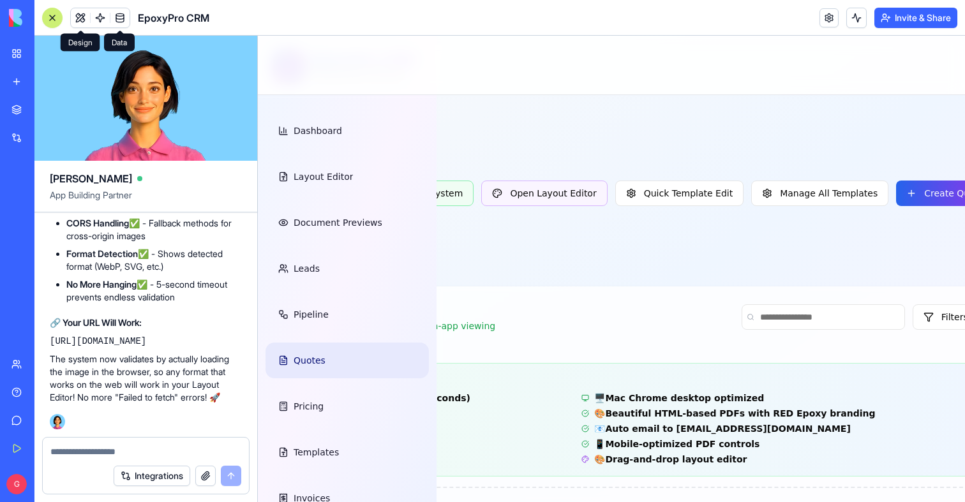
click at [114, 10] on link at bounding box center [119, 17] width 19 height 19
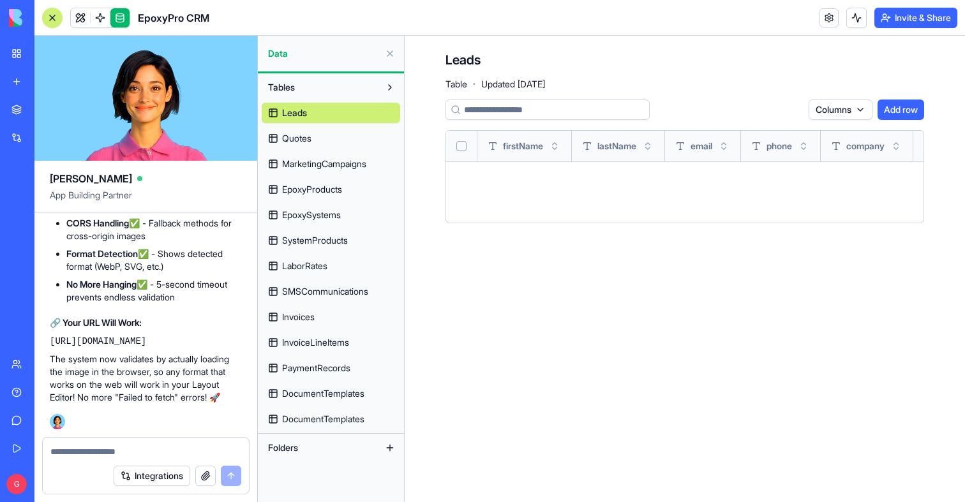
click at [322, 408] on div "Leads Quotes MarketingCampaigns EpoxyProducts EpoxySystems SystemProducts Labor…" at bounding box center [331, 264] width 139 height 332
click at [322, 415] on span "DocumentTemplates" at bounding box center [323, 419] width 82 height 13
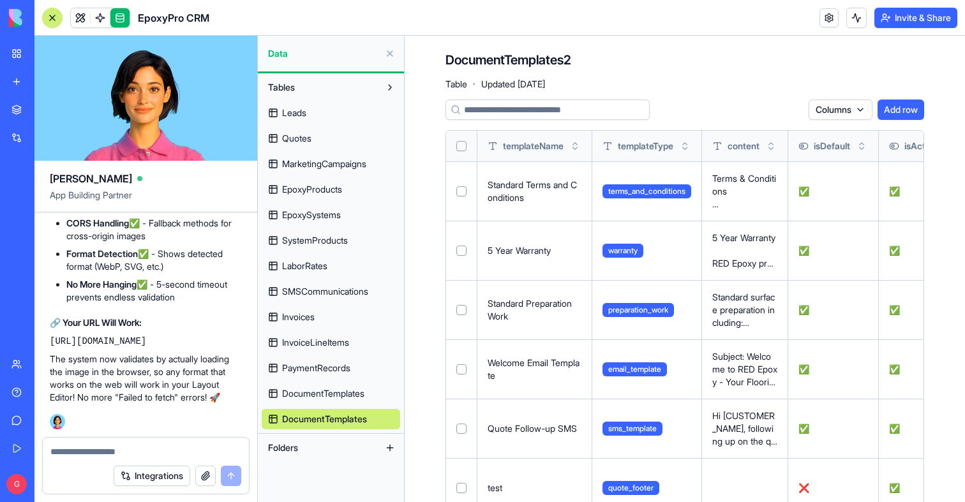
scroll to position [100, 0]
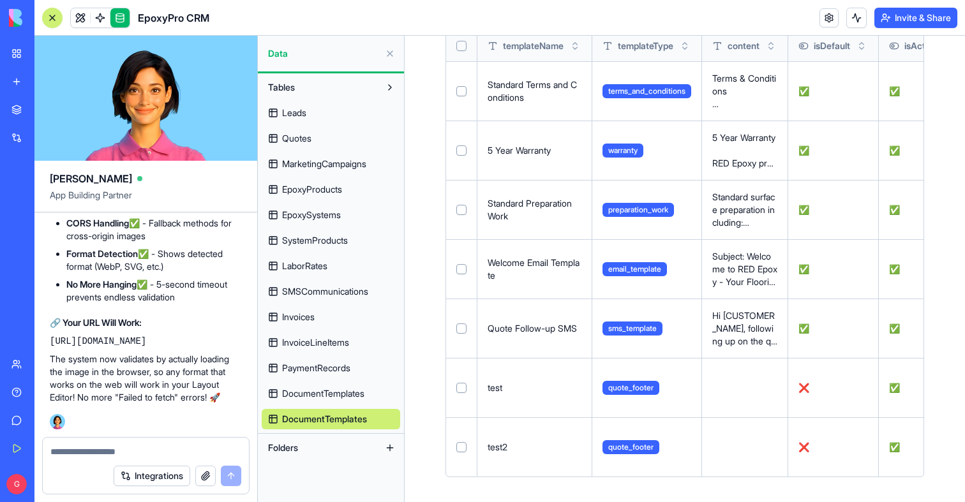
click at [359, 396] on span "DocumentTemplates" at bounding box center [323, 393] width 82 height 13
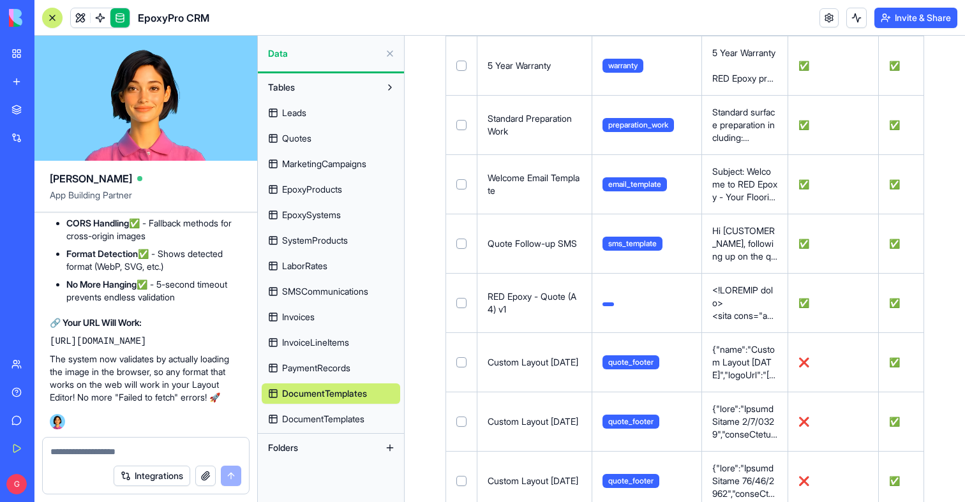
scroll to position [361, 0]
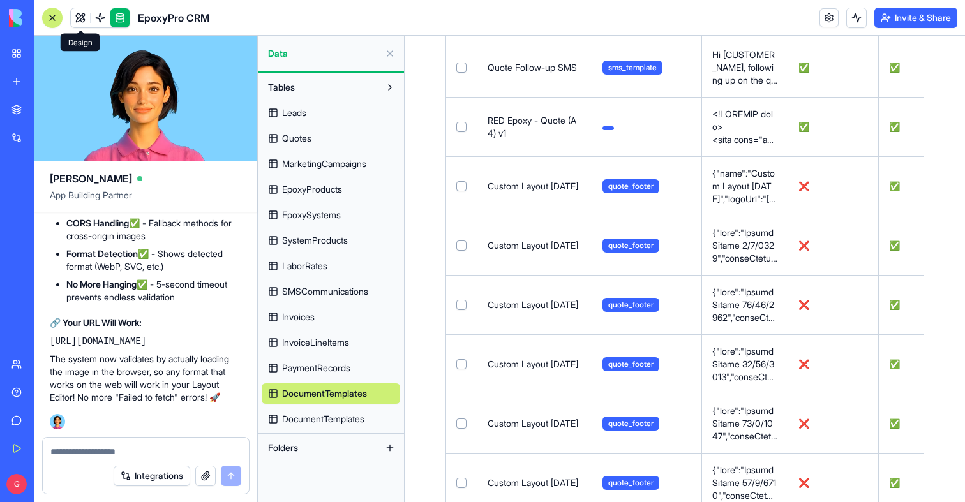
click at [81, 19] on link at bounding box center [80, 17] width 19 height 19
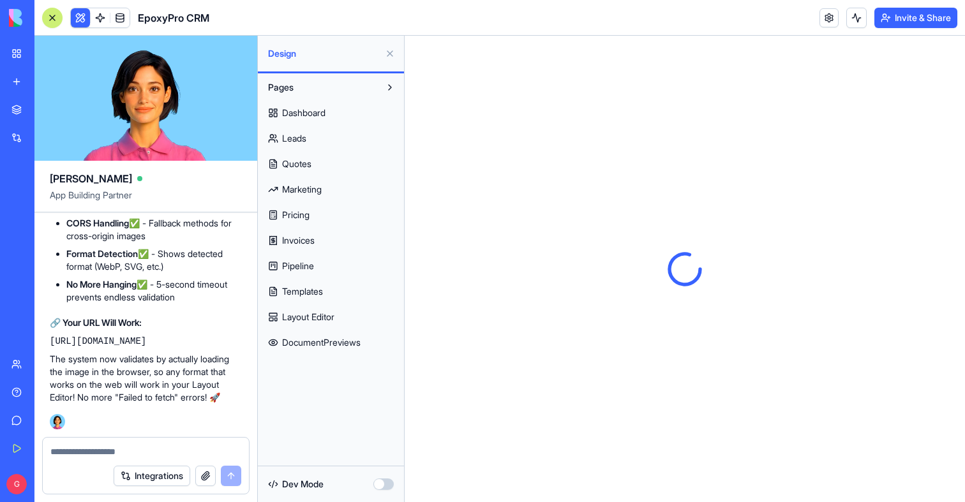
click at [315, 164] on link "Quotes" at bounding box center [331, 164] width 139 height 20
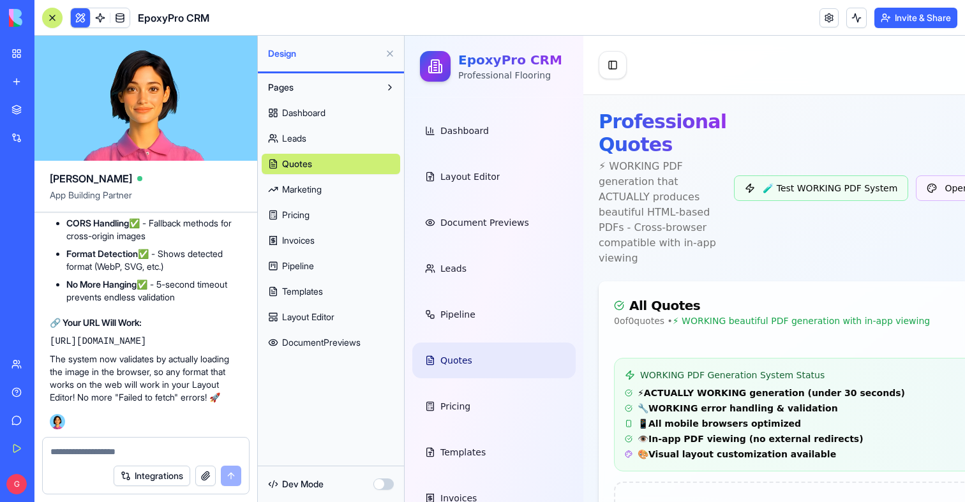
click at [393, 56] on button at bounding box center [390, 53] width 20 height 20
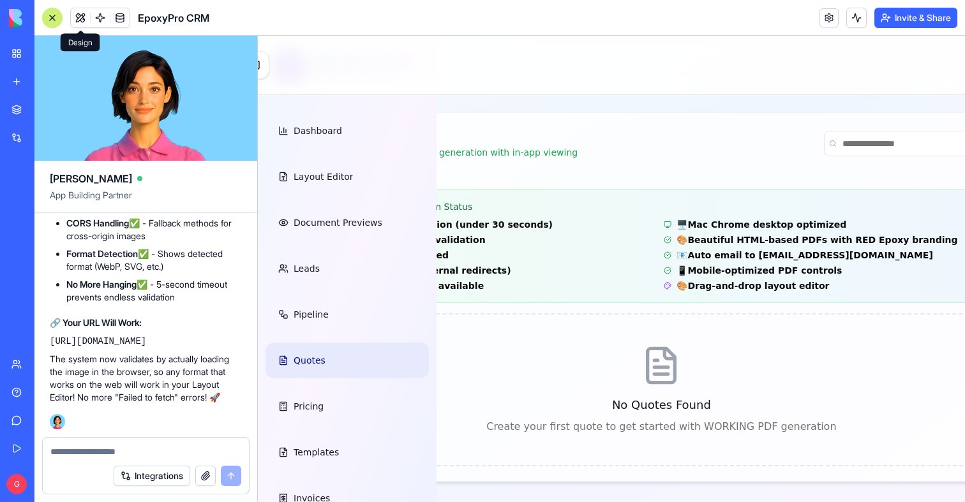
scroll to position [174, 0]
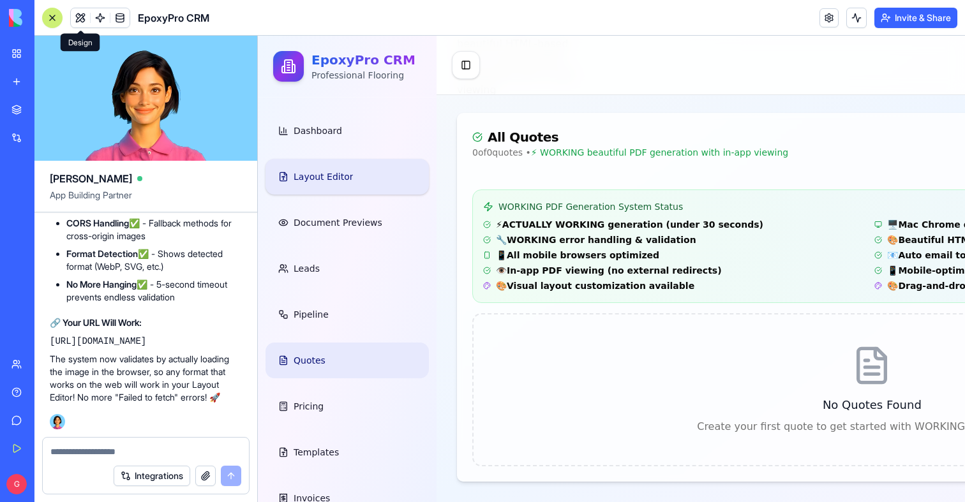
click at [349, 180] on link "Layout Editor" at bounding box center [347, 177] width 163 height 36
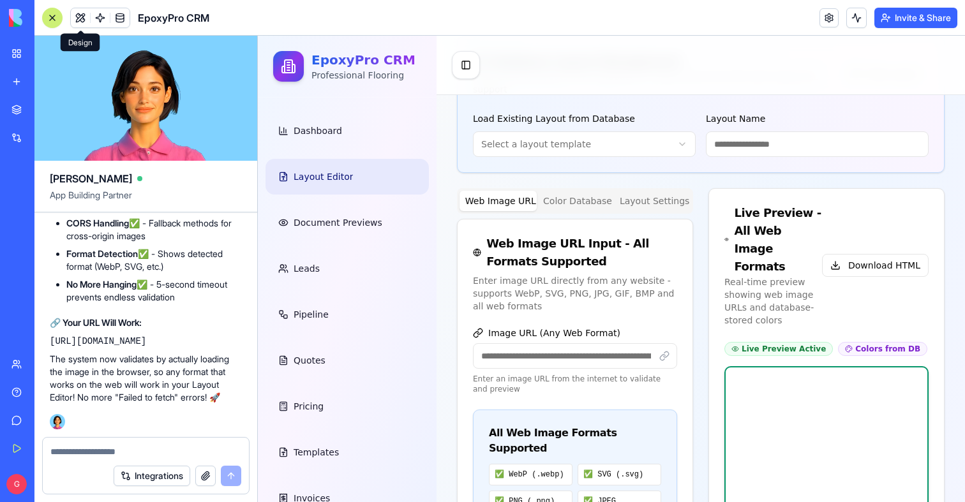
click at [102, 451] on textarea at bounding box center [145, 452] width 191 height 13
click at [156, 449] on textarea "**********" at bounding box center [145, 452] width 191 height 13
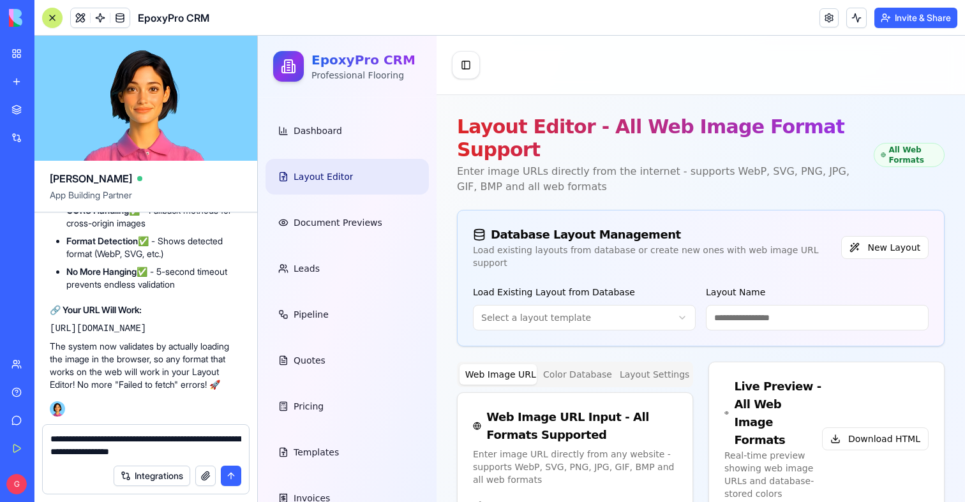
scroll to position [211, 0]
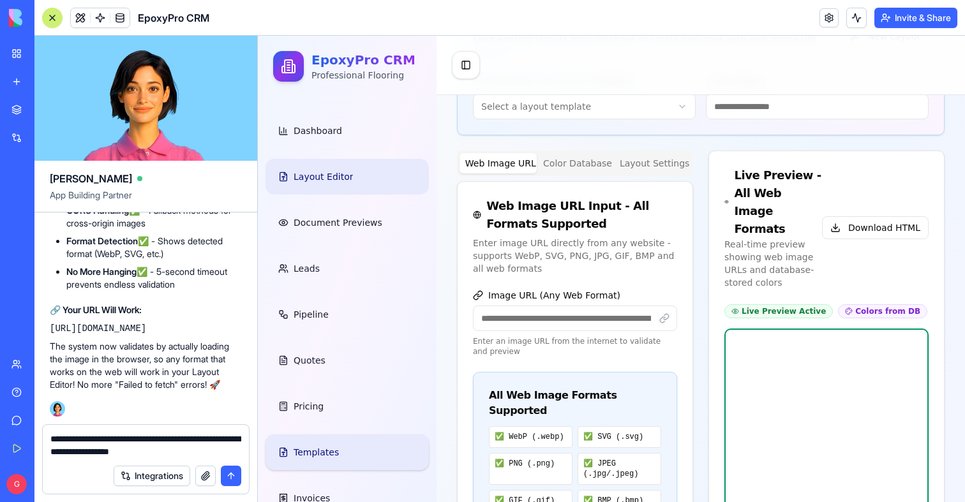
click at [319, 465] on link "Templates" at bounding box center [347, 453] width 163 height 36
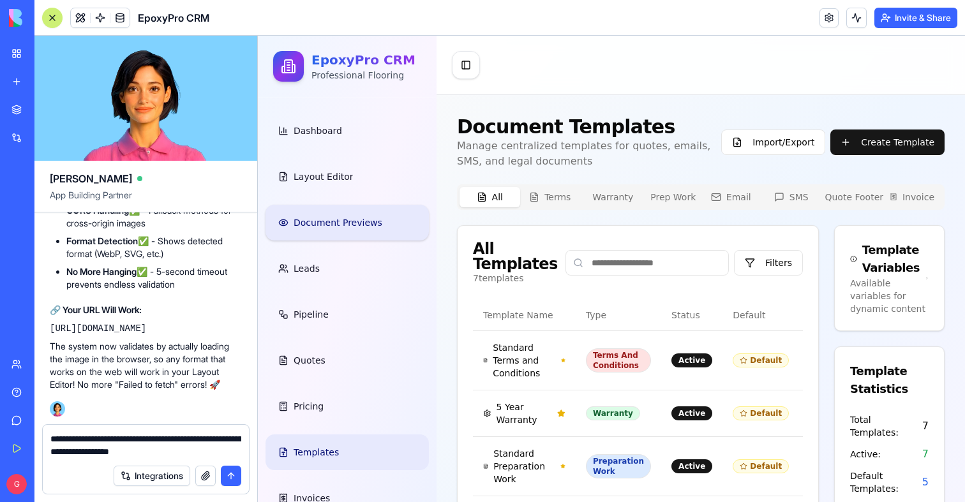
click at [347, 217] on span "Document Previews" at bounding box center [338, 222] width 89 height 13
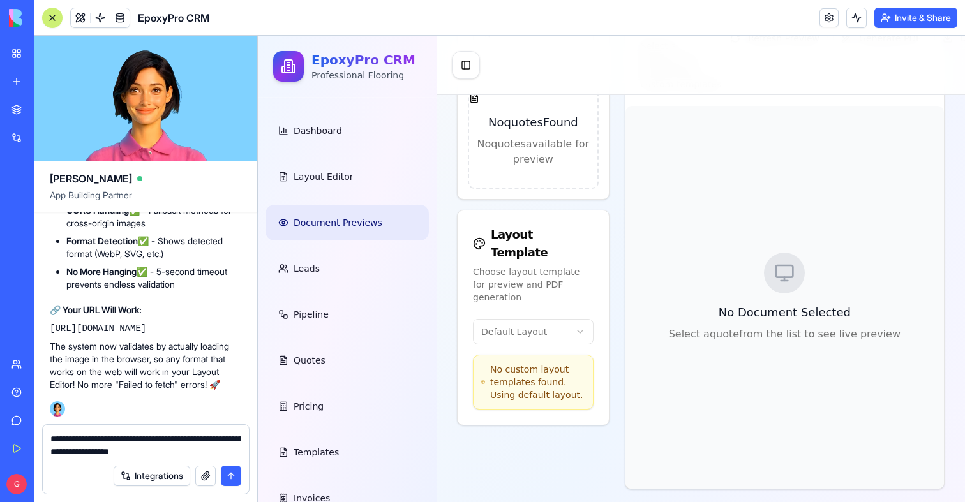
scroll to position [301, 0]
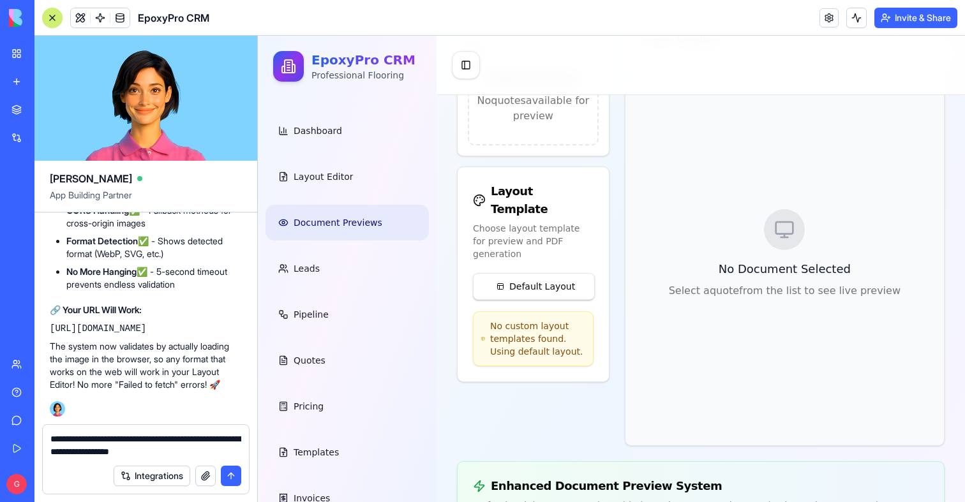
click at [563, 266] on html "EpoxyPro CRM Professional Flooring Dashboard Layout Editor Document Previews Le…" at bounding box center [611, 202] width 707 height 936
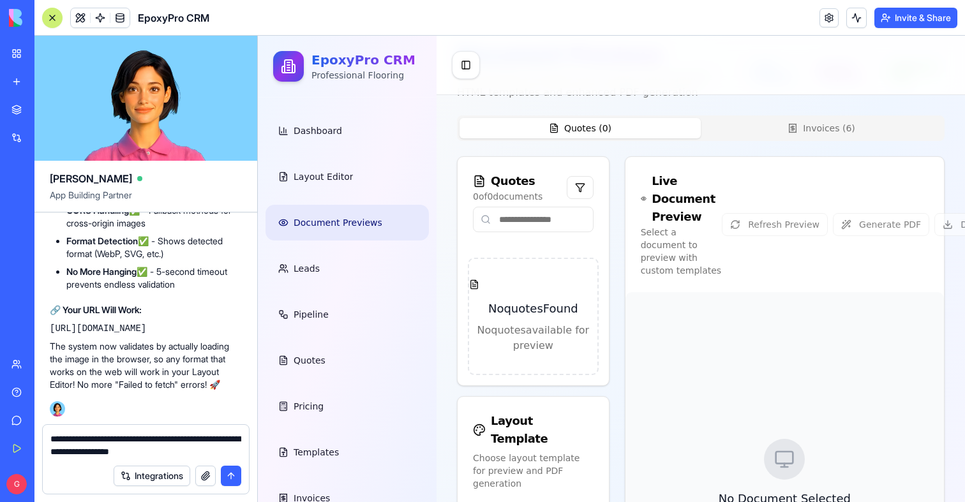
scroll to position [38, 0]
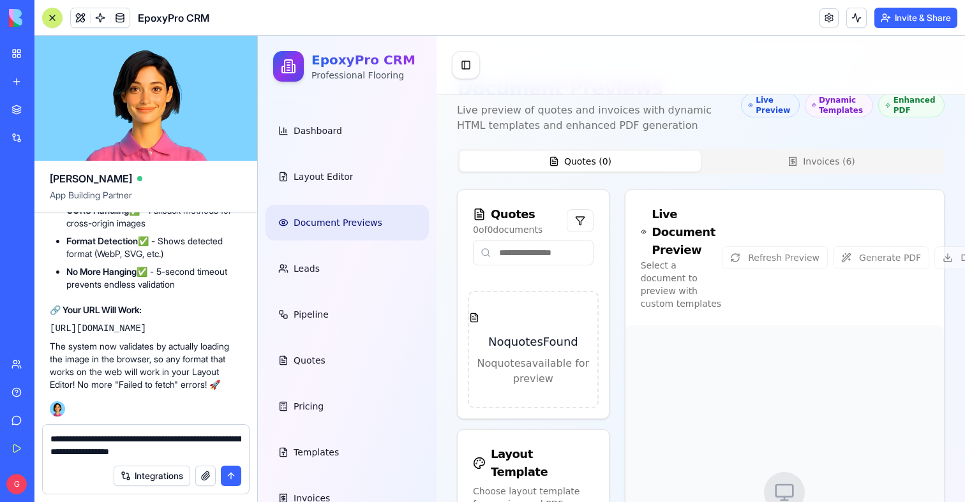
click at [771, 163] on button "Invoices ( 6 )" at bounding box center [821, 161] width 241 height 20
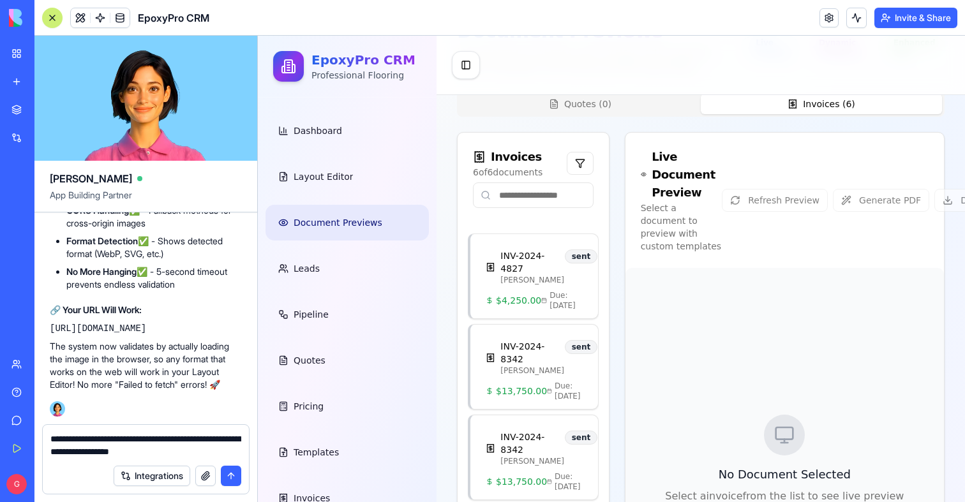
scroll to position [191, 0]
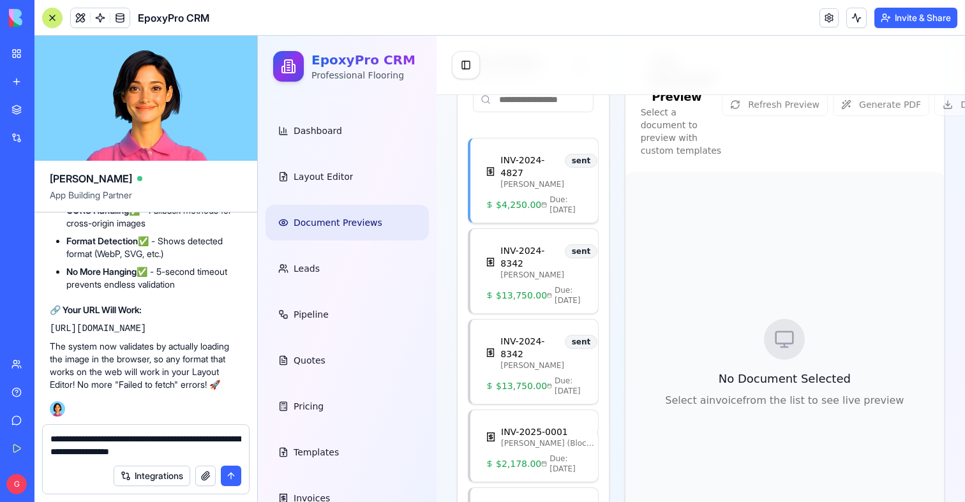
click at [566, 218] on div "$4,250.00 Due: [DATE]" at bounding box center [534, 209] width 128 height 28
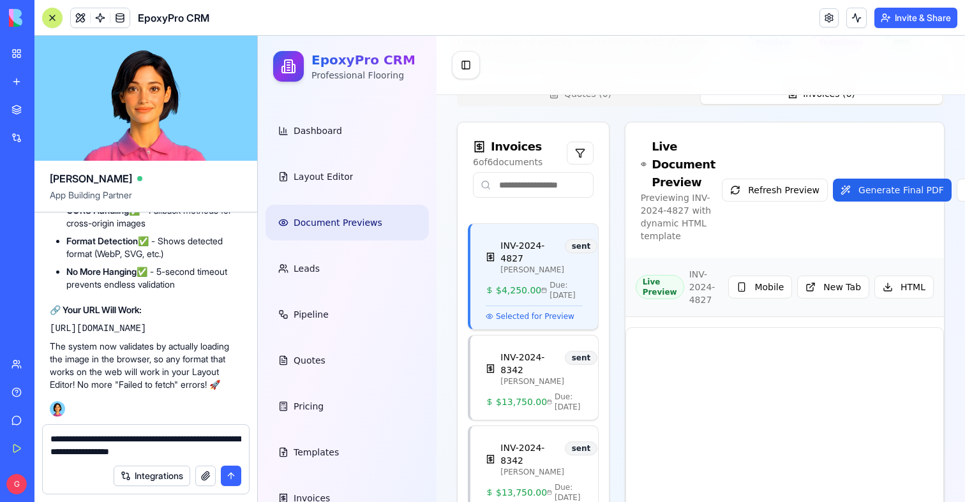
scroll to position [33, 0]
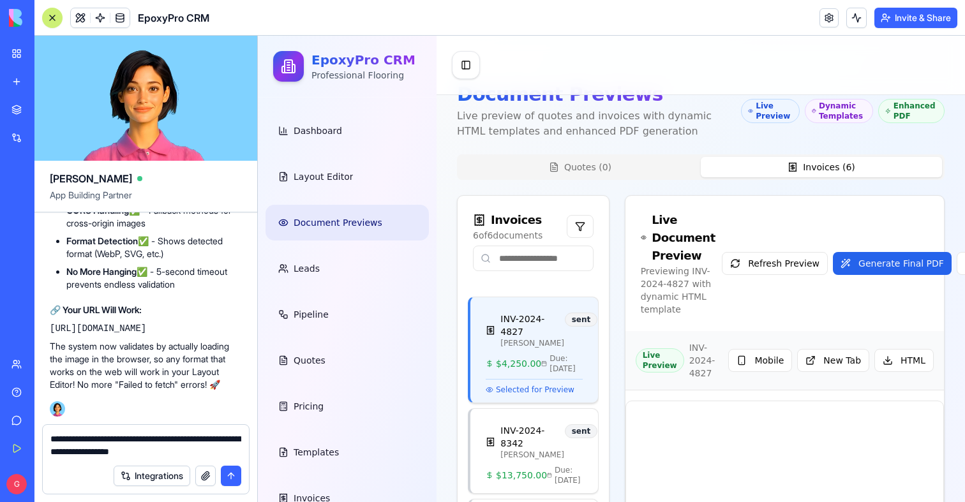
click at [617, 159] on button "Quotes ( 0 )" at bounding box center [580, 167] width 241 height 20
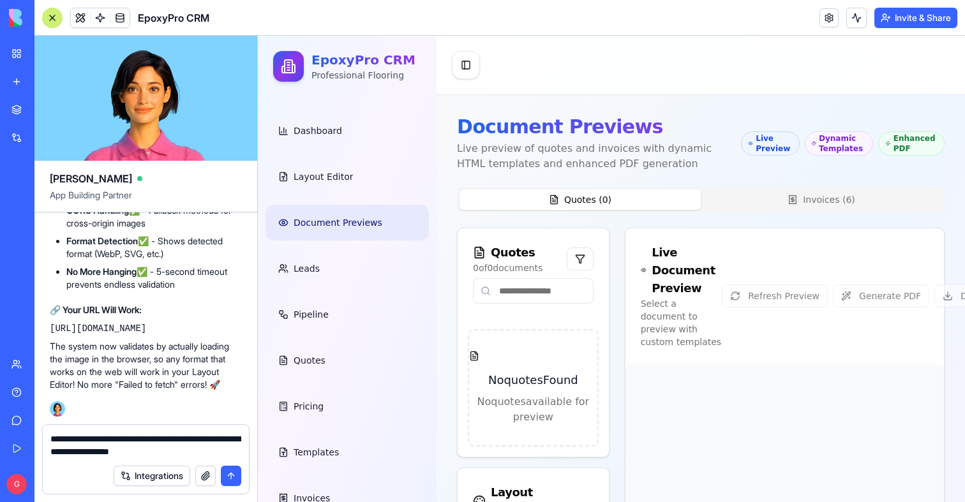
scroll to position [2, 0]
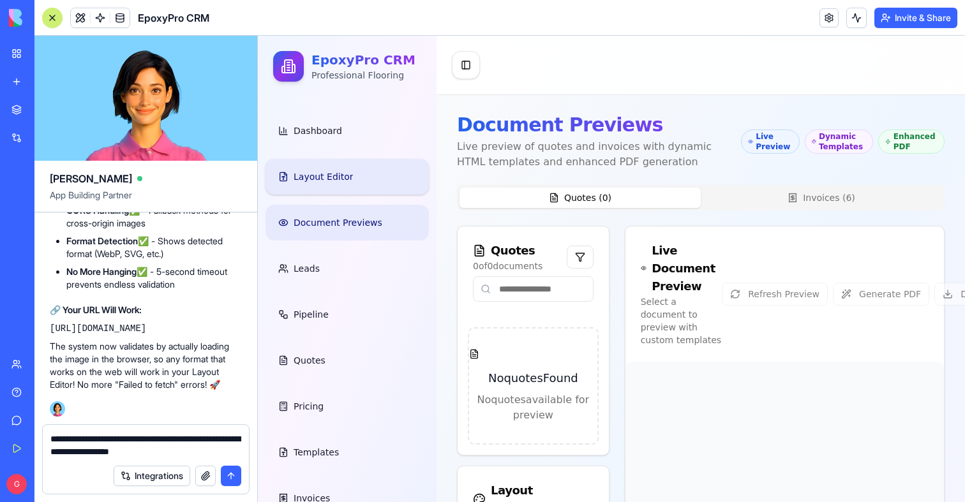
click at [326, 179] on span "Layout Editor" at bounding box center [323, 176] width 59 height 13
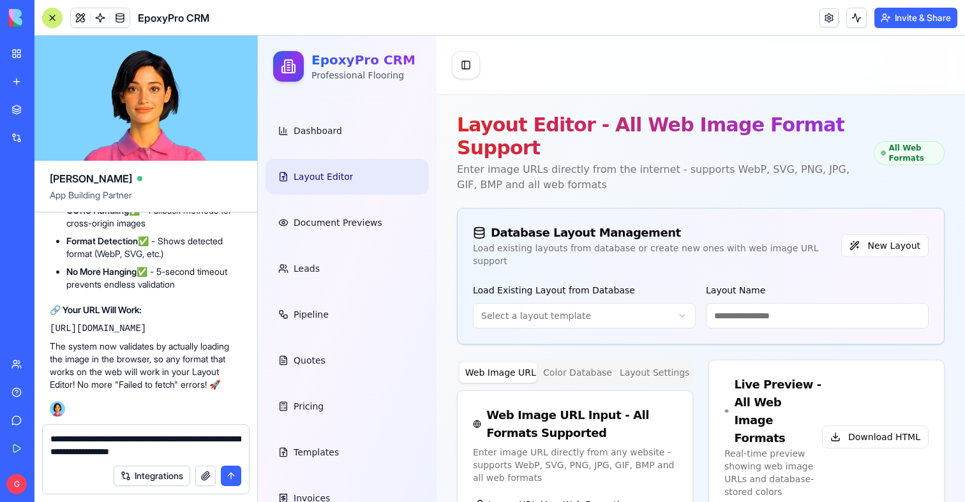
click at [130, 451] on textarea "**********" at bounding box center [145, 446] width 191 height 26
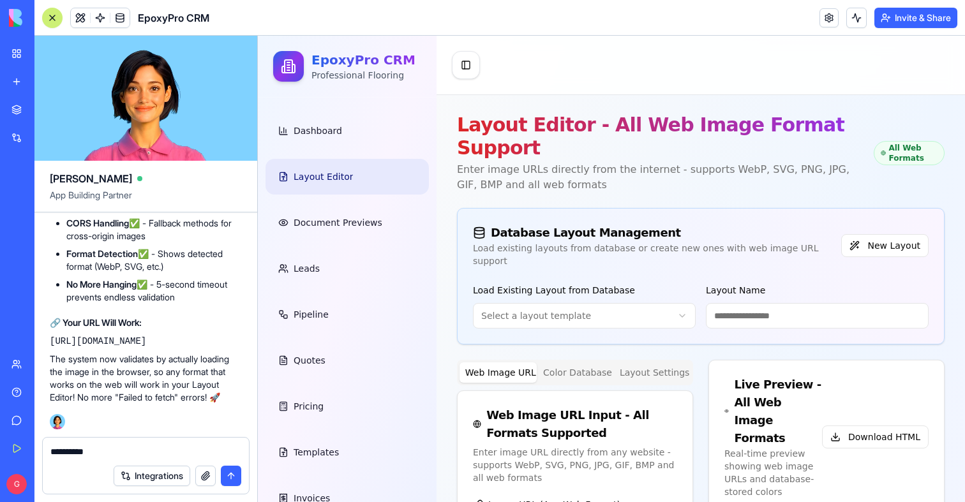
type textarea "**********"
click at [100, 18] on link at bounding box center [100, 17] width 19 height 19
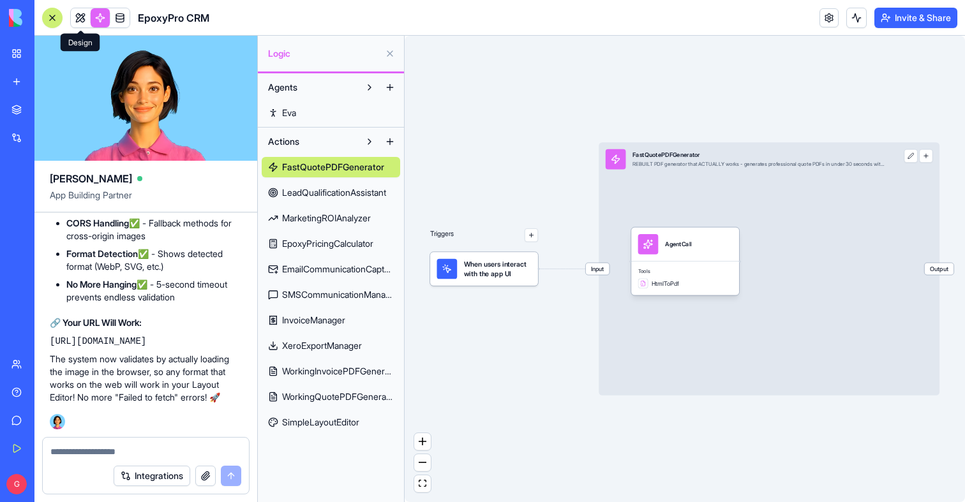
click at [83, 16] on link at bounding box center [80, 17] width 19 height 19
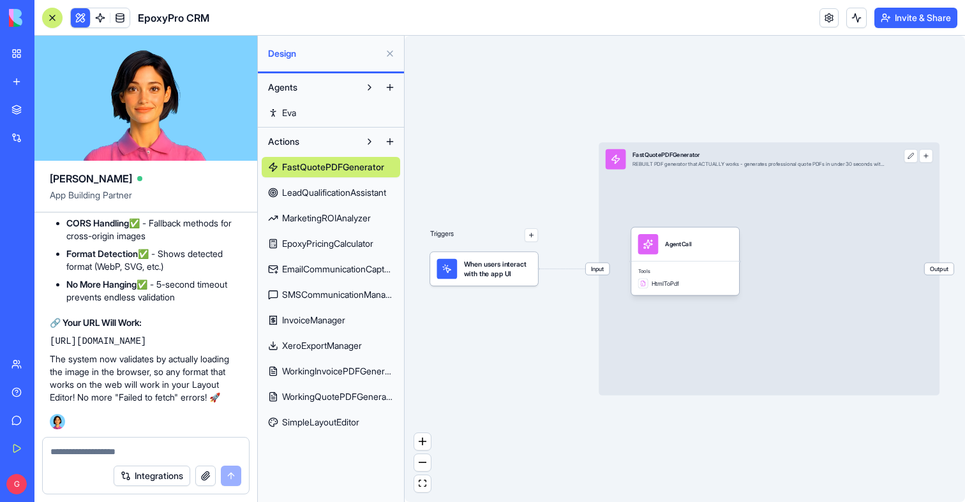
click at [131, 454] on textarea at bounding box center [145, 452] width 191 height 13
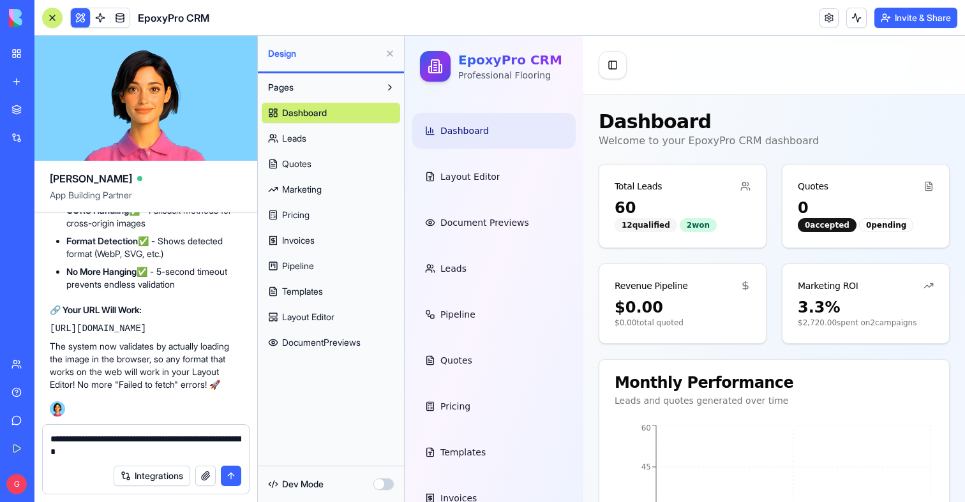
click at [435, 247] on ul "Dashboard Layout Editor Document Previews Leads Pipeline Quotes Pricing Templat…" at bounding box center [493, 337] width 163 height 449
click at [444, 231] on link "Document Previews" at bounding box center [493, 223] width 163 height 36
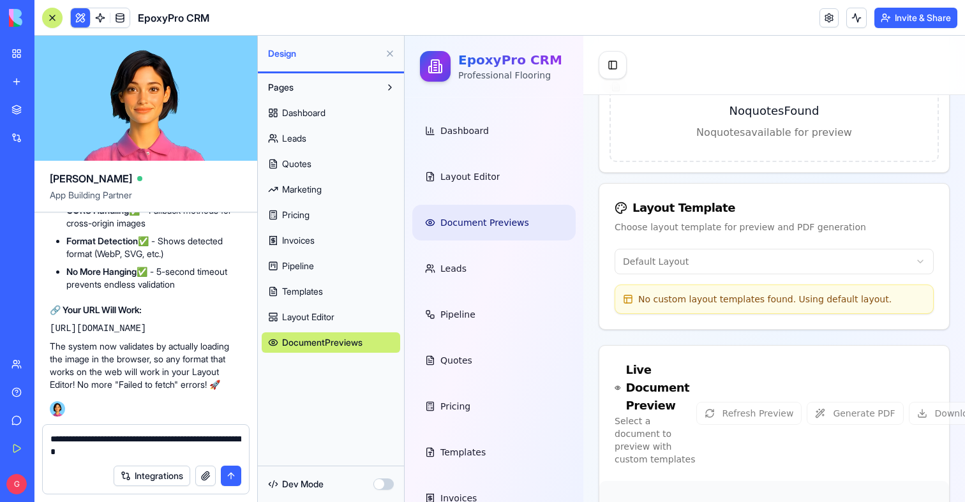
scroll to position [347, 0]
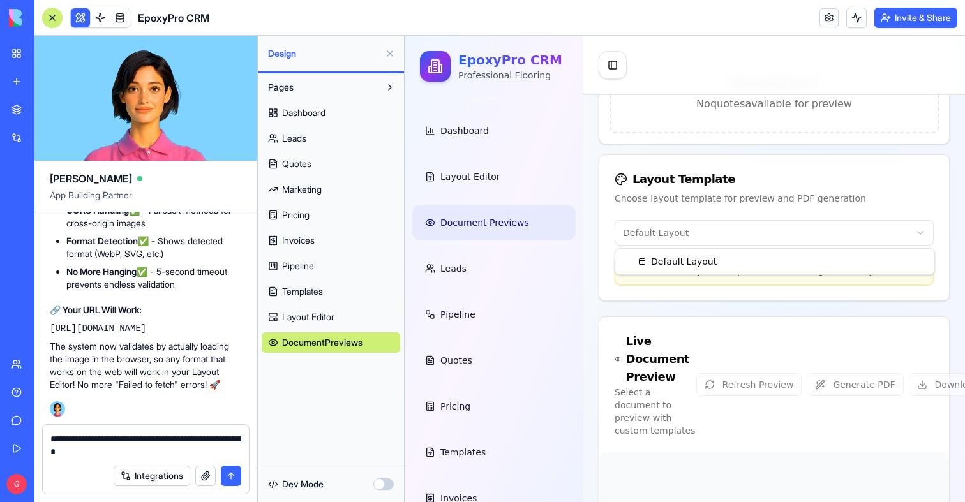
click at [697, 231] on html "EpoxyPro CRM Professional Flooring Dashboard Layout Editor Document Previews Le…" at bounding box center [685, 437] width 560 height 1497
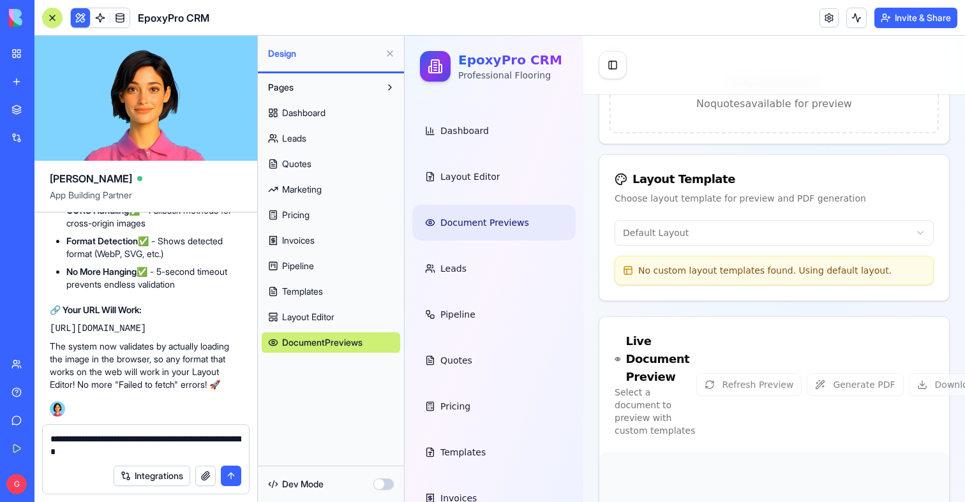
click at [174, 449] on textarea "**********" at bounding box center [145, 446] width 191 height 26
click at [169, 456] on textarea "**********" at bounding box center [145, 446] width 191 height 26
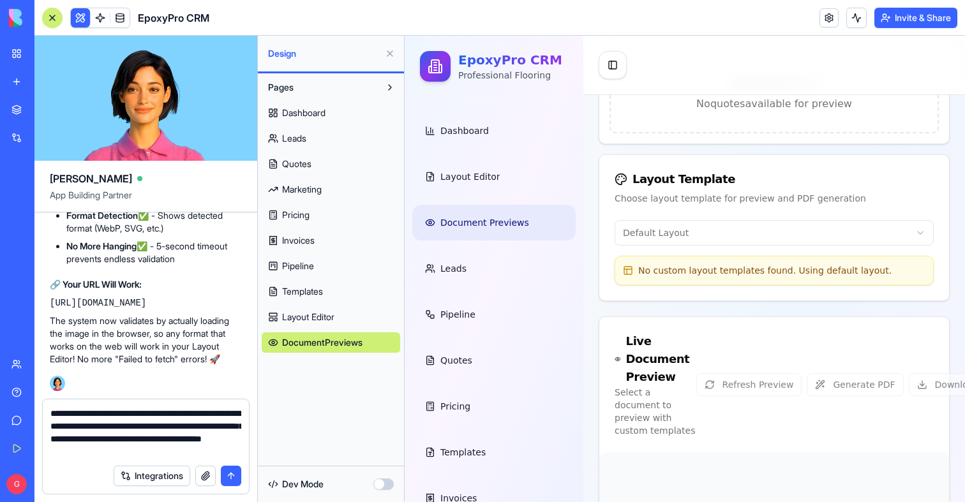
click at [84, 454] on textarea "**********" at bounding box center [145, 432] width 191 height 51
click at [98, 453] on textarea "**********" at bounding box center [145, 432] width 191 height 51
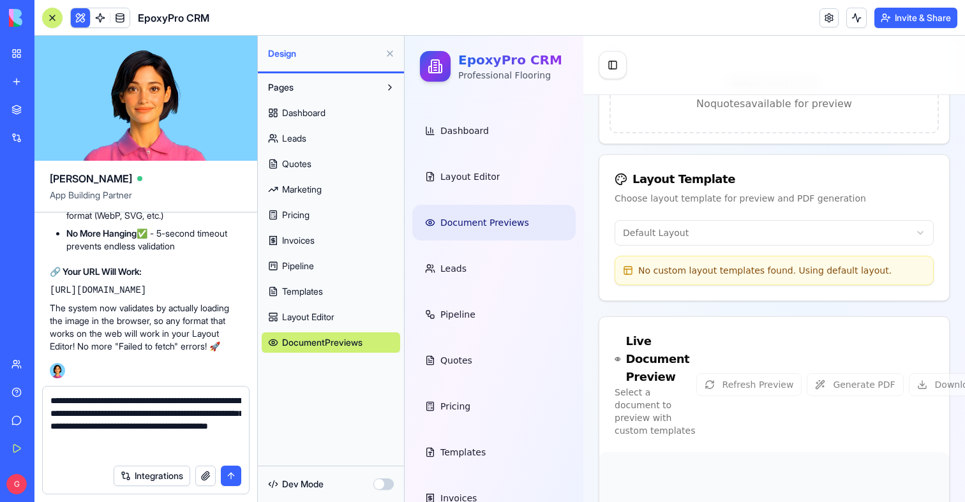
click at [122, 452] on textarea "**********" at bounding box center [145, 426] width 191 height 64
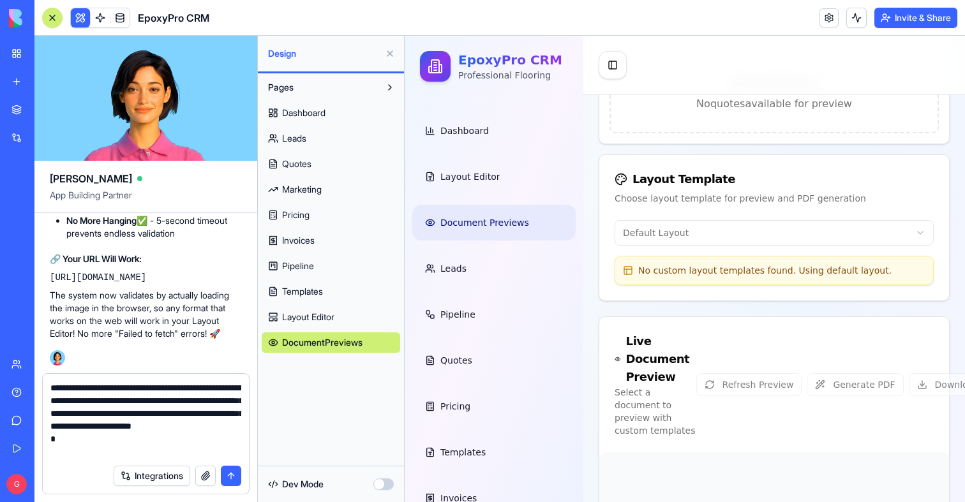
type textarea "**********"
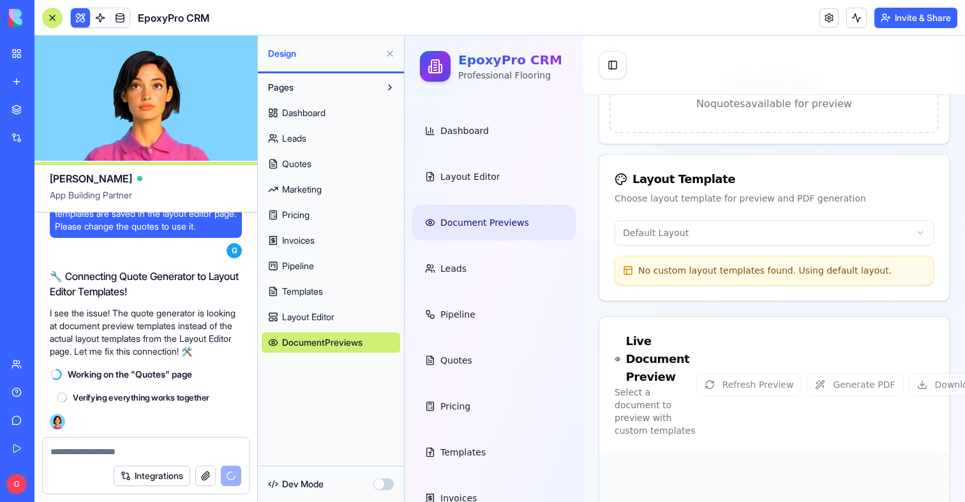
scroll to position [110847, 0]
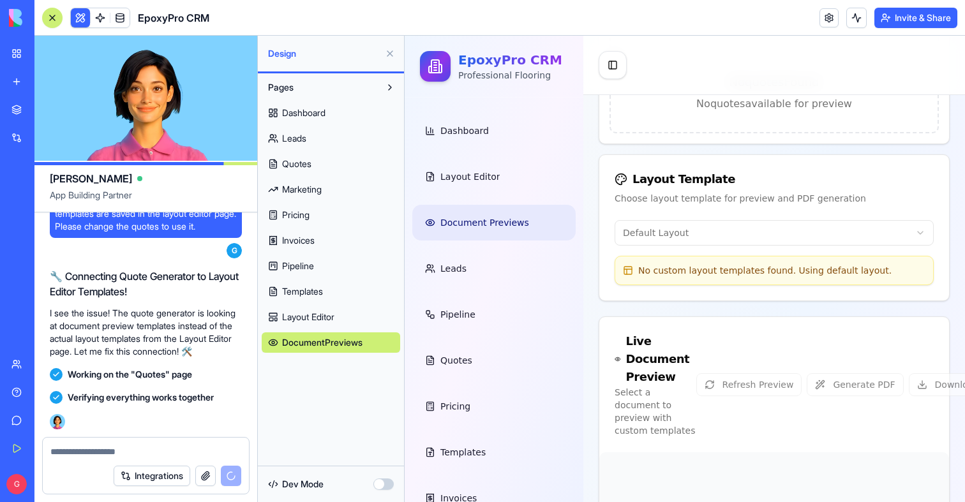
click at [387, 52] on button at bounding box center [390, 53] width 20 height 20
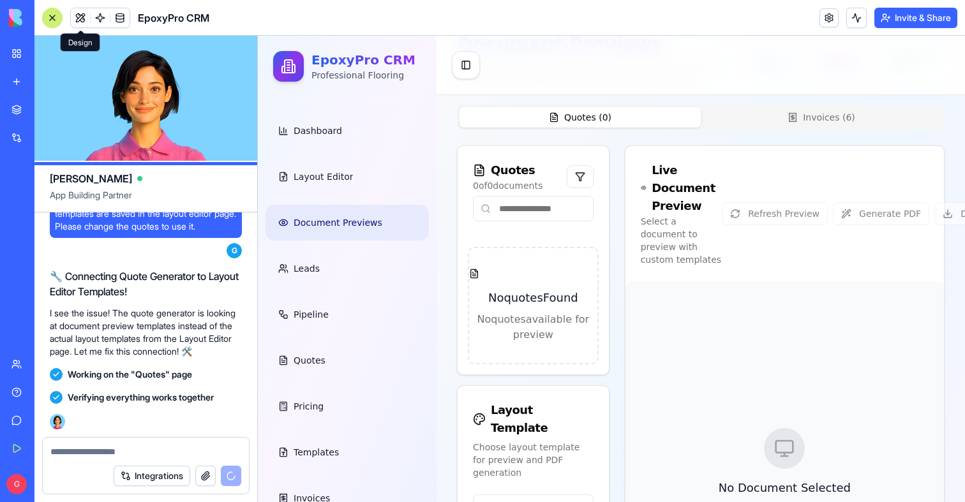
scroll to position [0, 0]
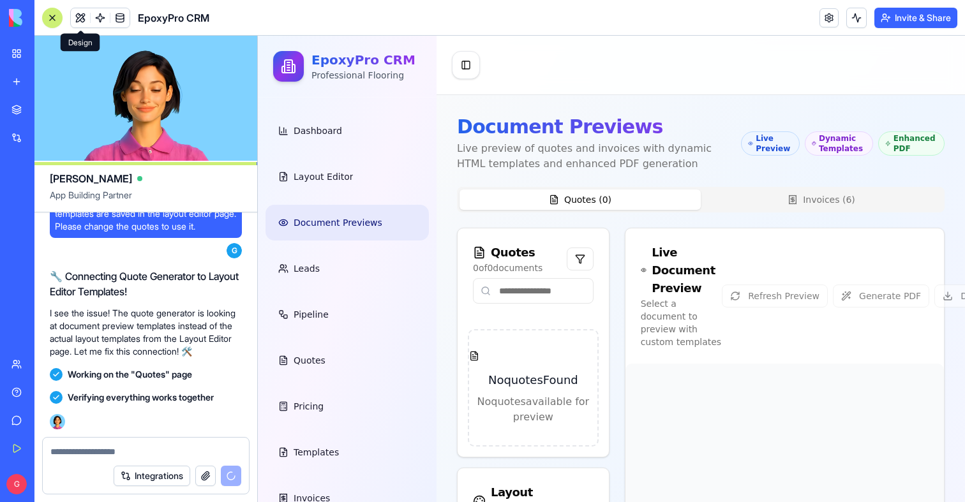
click at [314, 199] on ul "Dashboard Layout Editor Document Previews Leads Pipeline Quotes Pricing Templat…" at bounding box center [347, 337] width 163 height 449
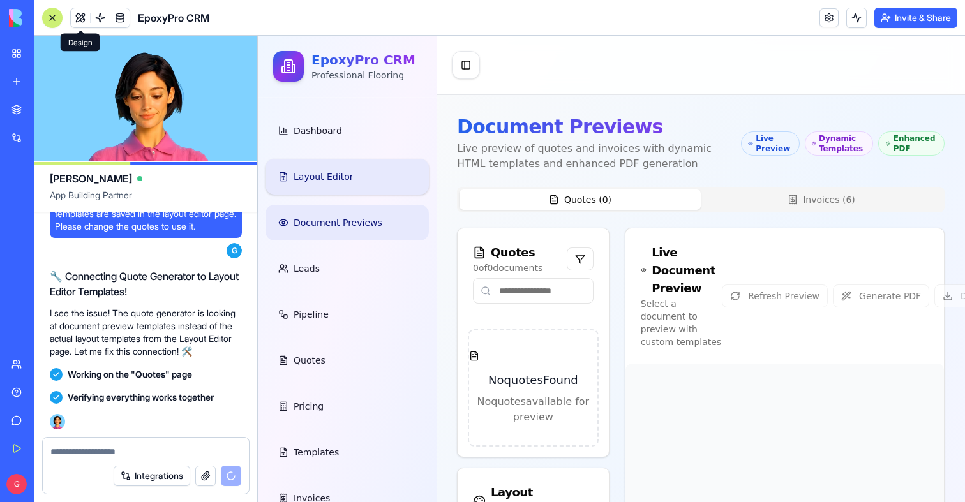
click at [314, 186] on link "Layout Editor" at bounding box center [347, 177] width 163 height 36
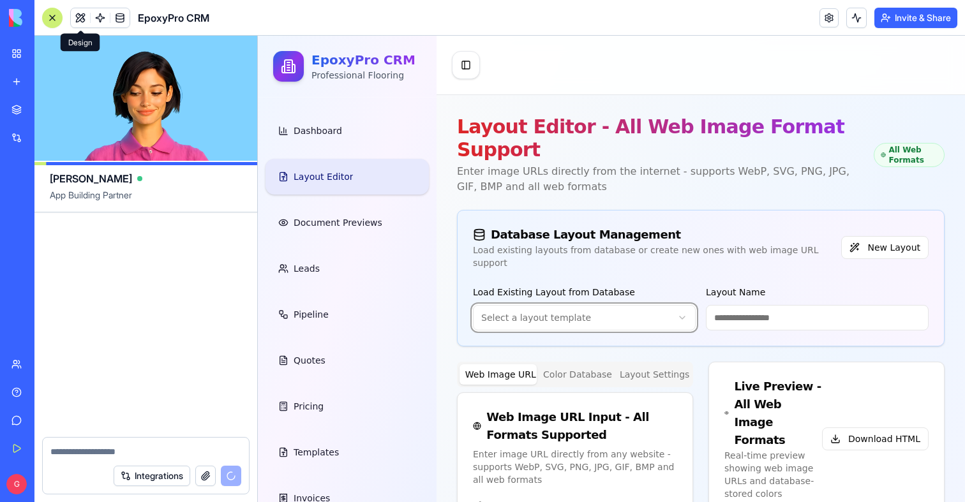
scroll to position [111335, 0]
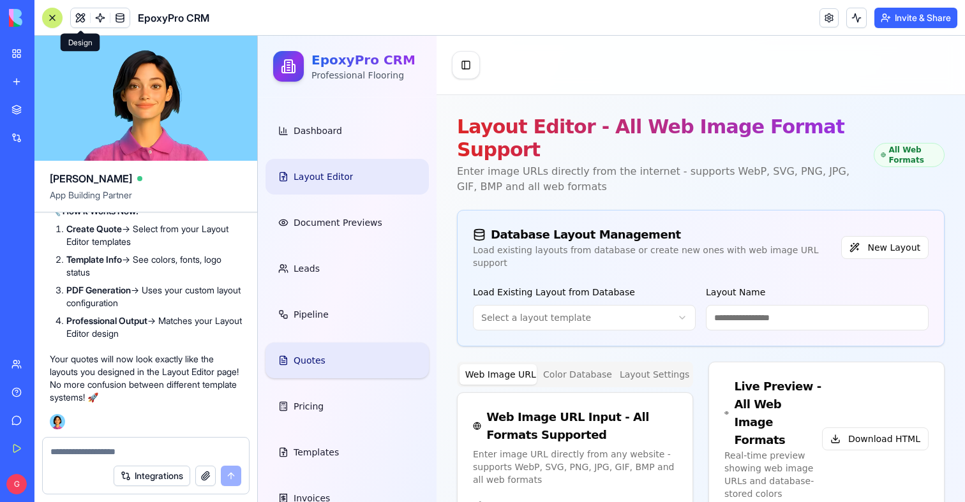
click at [319, 356] on span "Quotes" at bounding box center [310, 360] width 32 height 13
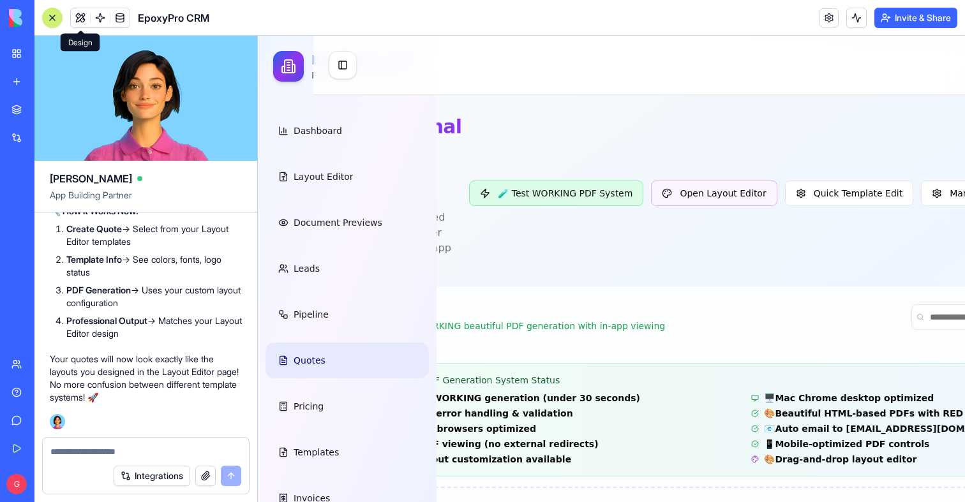
scroll to position [0, 293]
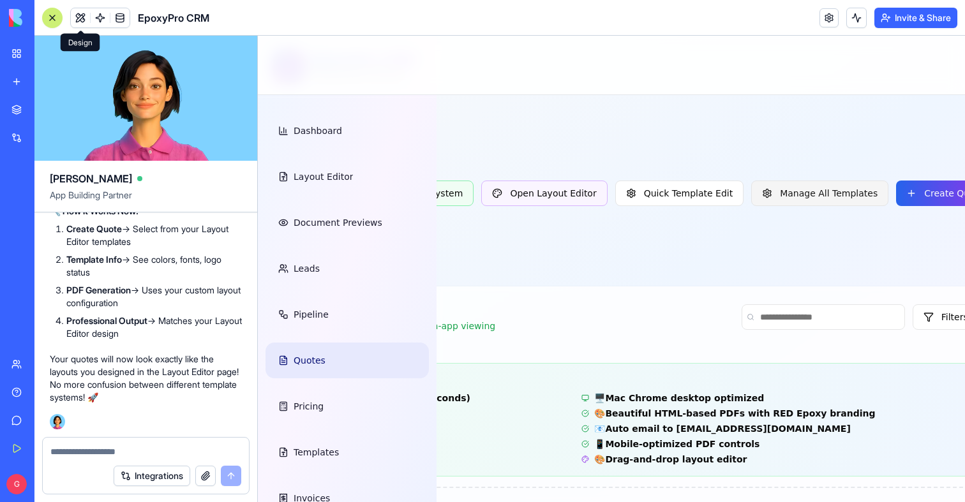
click at [840, 199] on button "Manage All Templates" at bounding box center [819, 194] width 137 height 26
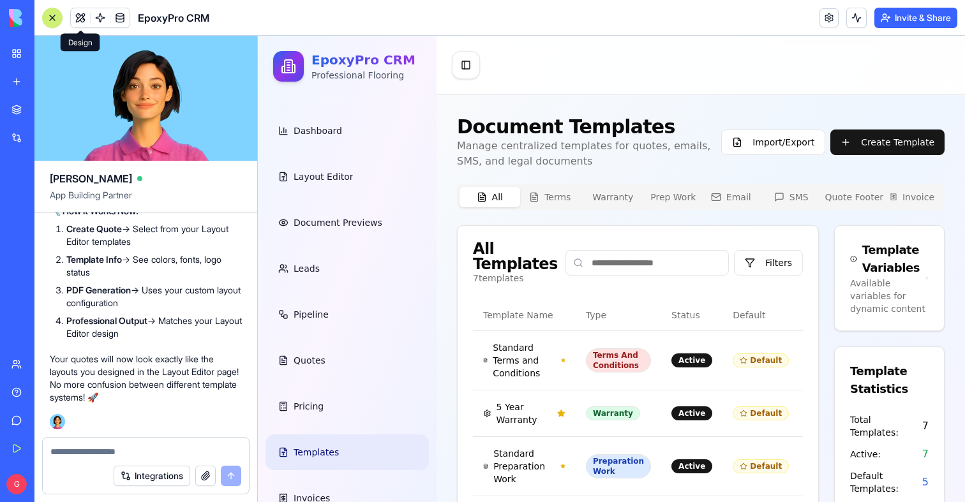
scroll to position [0, 0]
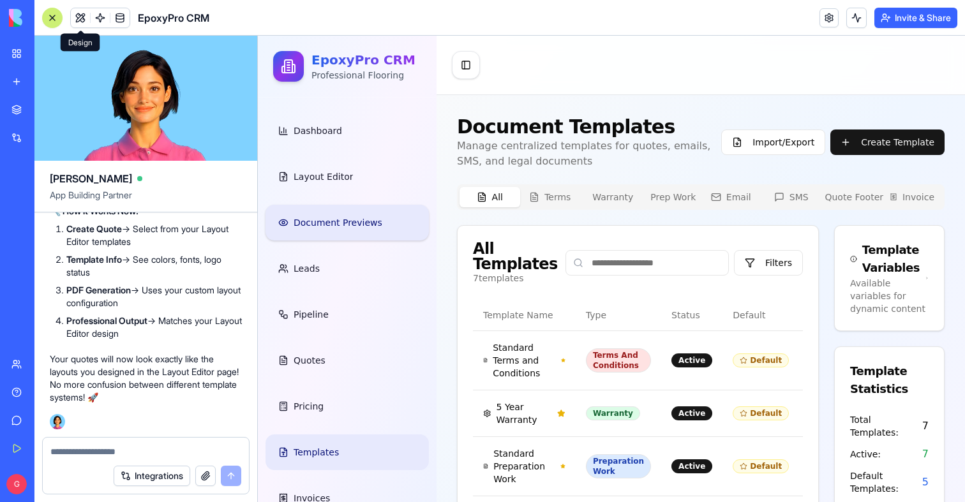
click at [329, 232] on link "Document Previews" at bounding box center [347, 223] width 163 height 36
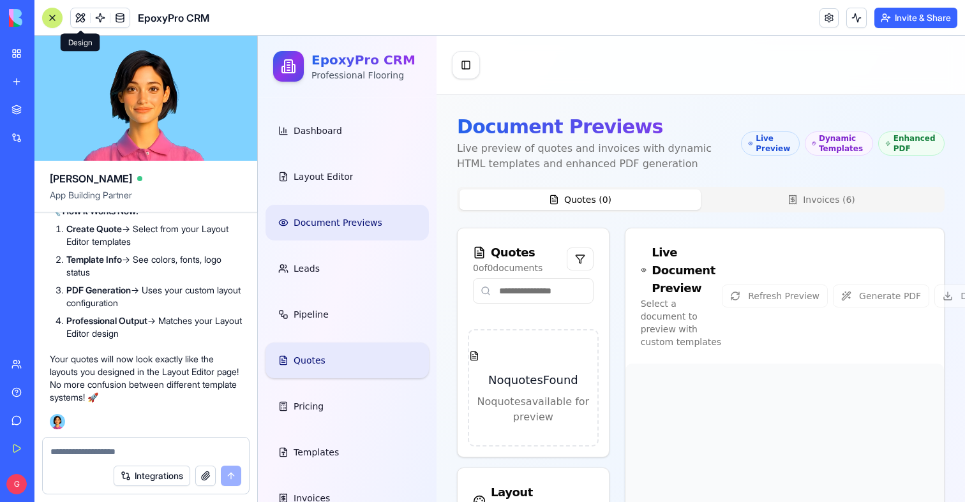
click at [347, 357] on link "Quotes" at bounding box center [347, 361] width 163 height 36
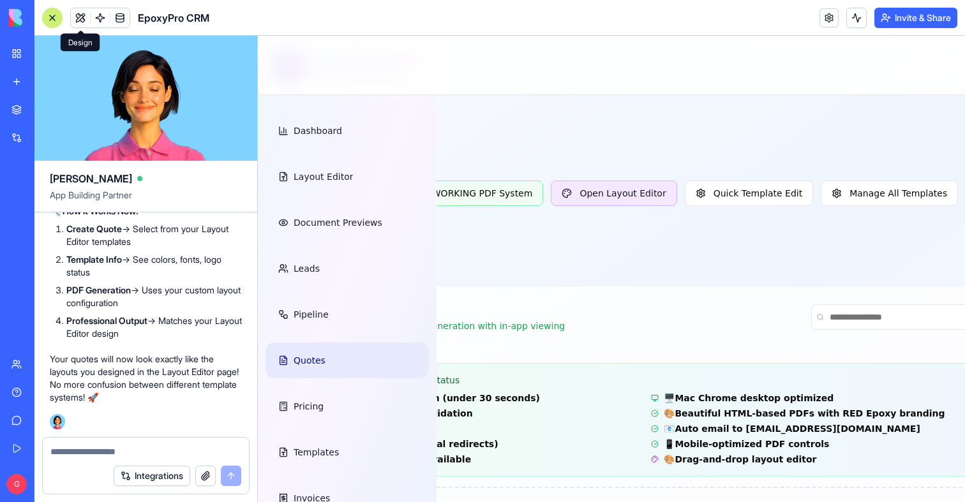
scroll to position [0, 293]
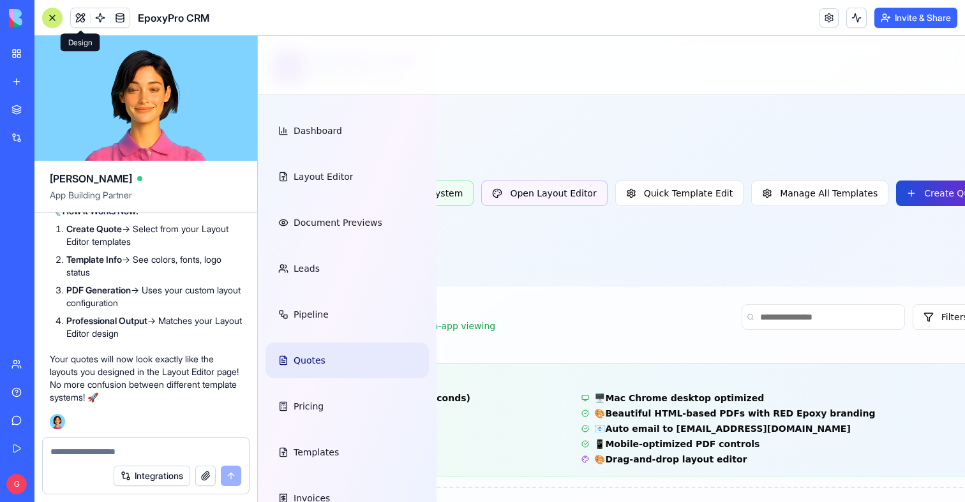
click at [896, 190] on button "Create Quote" at bounding box center [945, 194] width 98 height 26
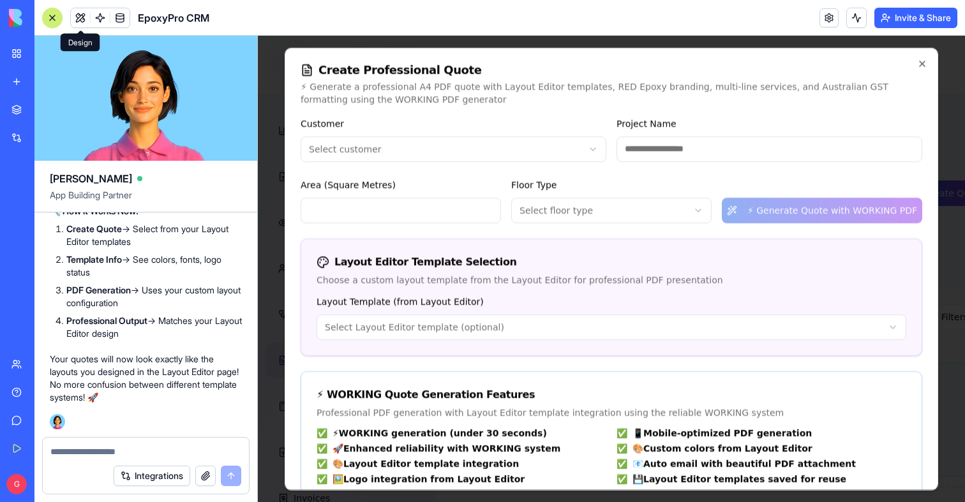
click at [438, 344] on div "**********" at bounding box center [611, 324] width 620 height 61
click at [438, 327] on body "EpoxyPro CRM Professional Flooring Dashboard Layout Editor Document Previews Le…" at bounding box center [318, 356] width 707 height 640
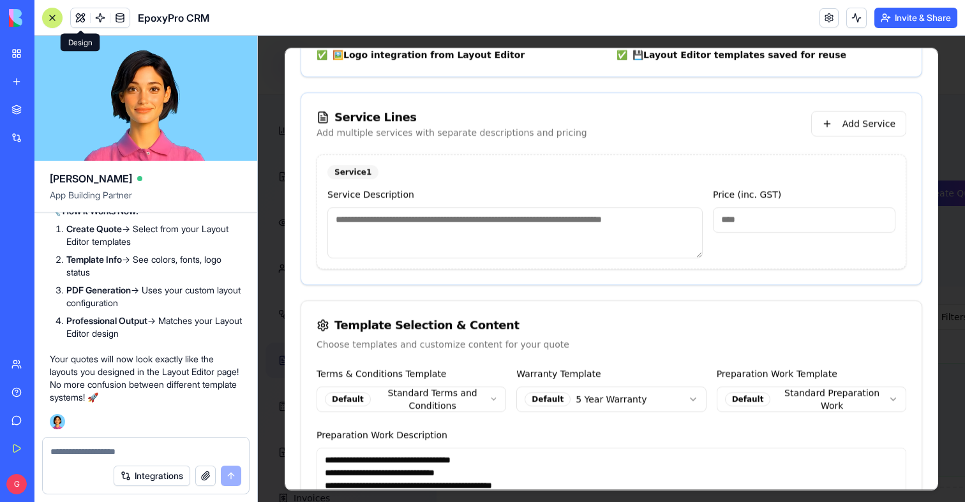
scroll to position [489, 0]
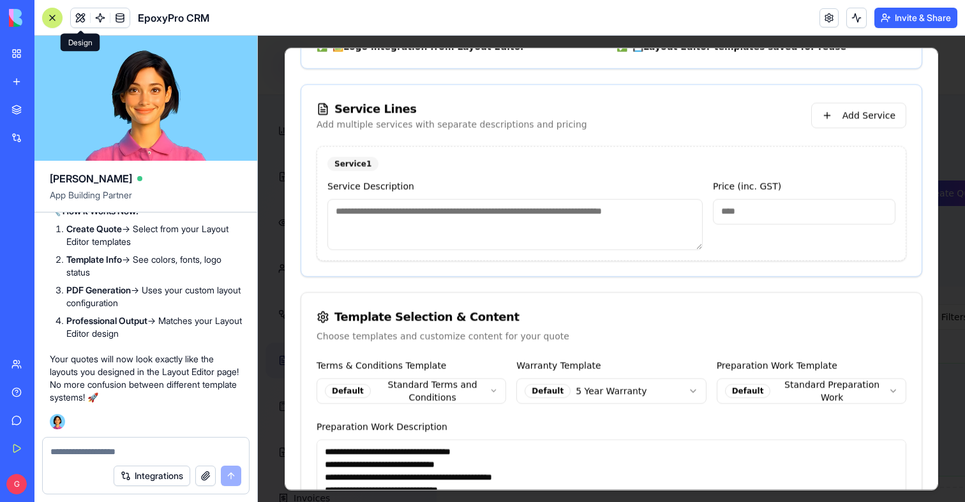
click at [437, 216] on textarea at bounding box center [514, 224] width 375 height 51
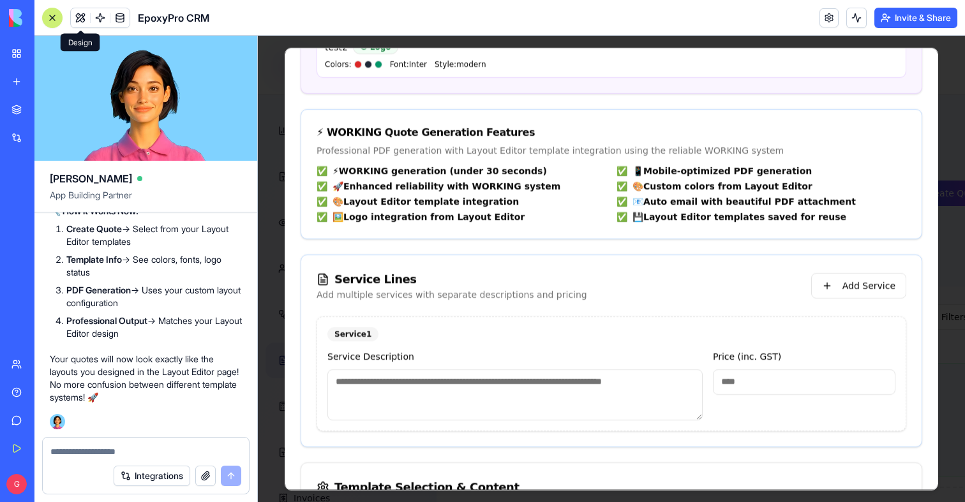
scroll to position [0, 0]
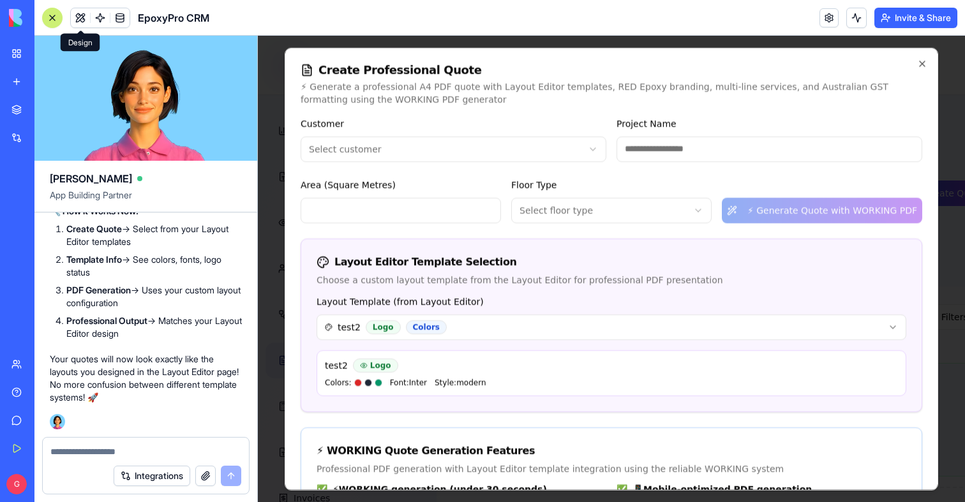
click at [511, 153] on body "EpoxyPro CRM Professional Flooring Dashboard Layout Editor Document Previews Le…" at bounding box center [318, 356] width 707 height 640
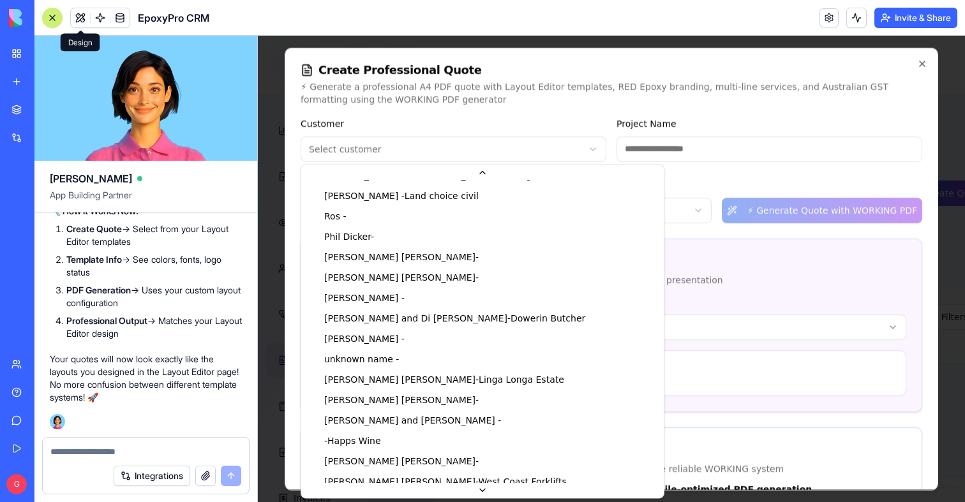
scroll to position [913, 0]
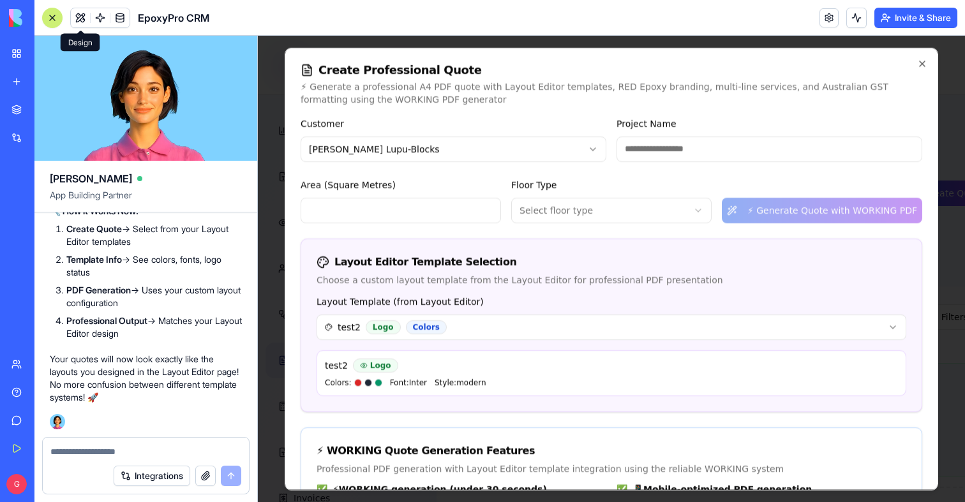
click at [737, 146] on input "Project Name" at bounding box center [770, 149] width 306 height 26
type input "*********"
click at [567, 198] on body "EpoxyPro CRM Professional Flooring Dashboard Layout Editor Document Previews Le…" at bounding box center [318, 356] width 707 height 640
click at [431, 238] on div "**********" at bounding box center [612, 325] width 622 height 174
click at [430, 214] on input "Area (Square Metres)" at bounding box center [401, 210] width 200 height 26
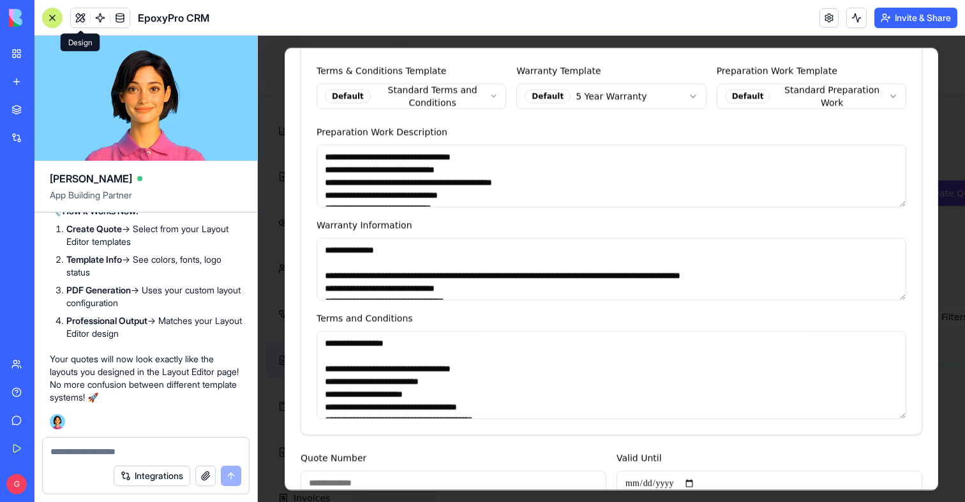
scroll to position [846, 0]
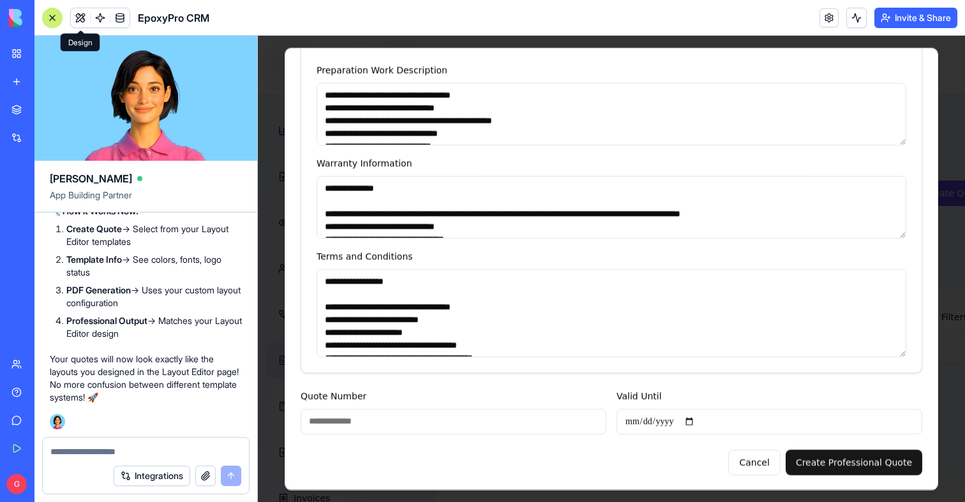
type input "**"
click at [720, 426] on input "Valid Until" at bounding box center [770, 422] width 306 height 26
click at [687, 416] on input "Valid Until" at bounding box center [770, 422] width 306 height 26
click at [703, 420] on input "Valid Until" at bounding box center [770, 422] width 306 height 26
click at [697, 421] on input "Valid Until" at bounding box center [770, 422] width 306 height 26
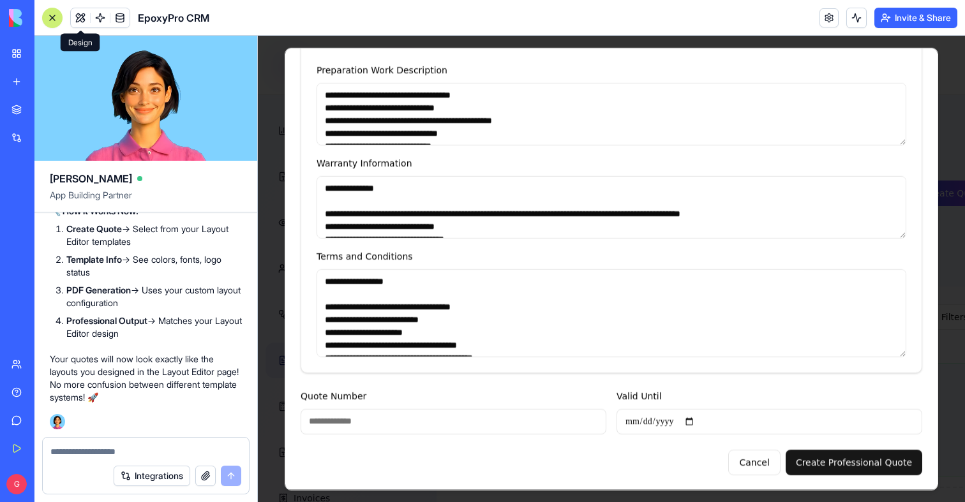
type input "**********"
click at [862, 453] on button "Create Professional Quote" at bounding box center [854, 462] width 137 height 26
click at [424, 416] on input "Quote Number" at bounding box center [454, 422] width 306 height 26
click at [859, 451] on button "Create Professional Quote" at bounding box center [854, 462] width 137 height 26
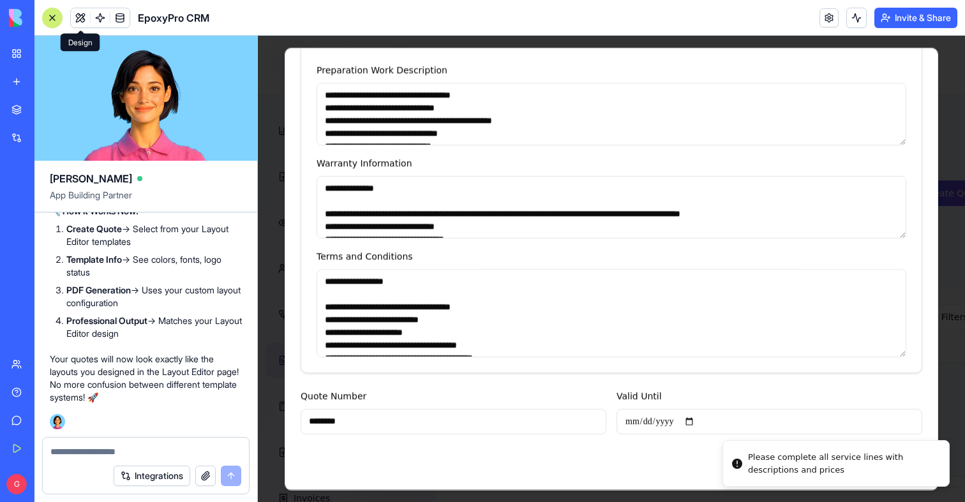
click at [462, 404] on div "Quote Number ********" at bounding box center [454, 411] width 306 height 46
click at [462, 418] on input "********" at bounding box center [454, 422] width 306 height 26
type input "**********"
click at [664, 467] on div "Cancel Create Professional Quote" at bounding box center [612, 462] width 622 height 26
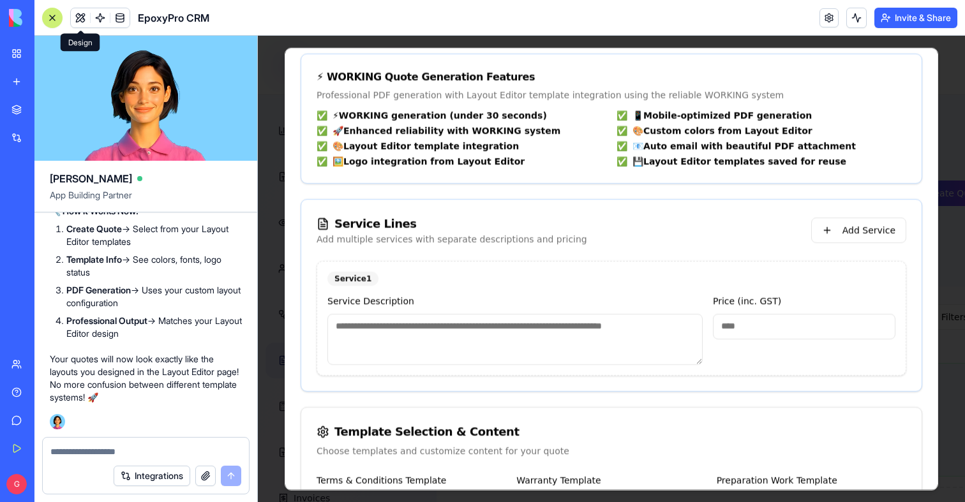
scroll to position [379, 0]
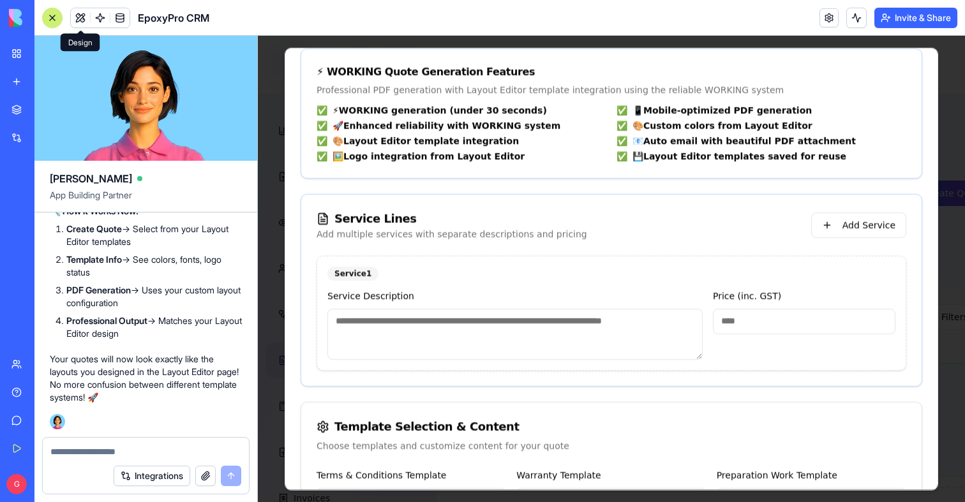
click at [378, 329] on textarea at bounding box center [514, 333] width 375 height 51
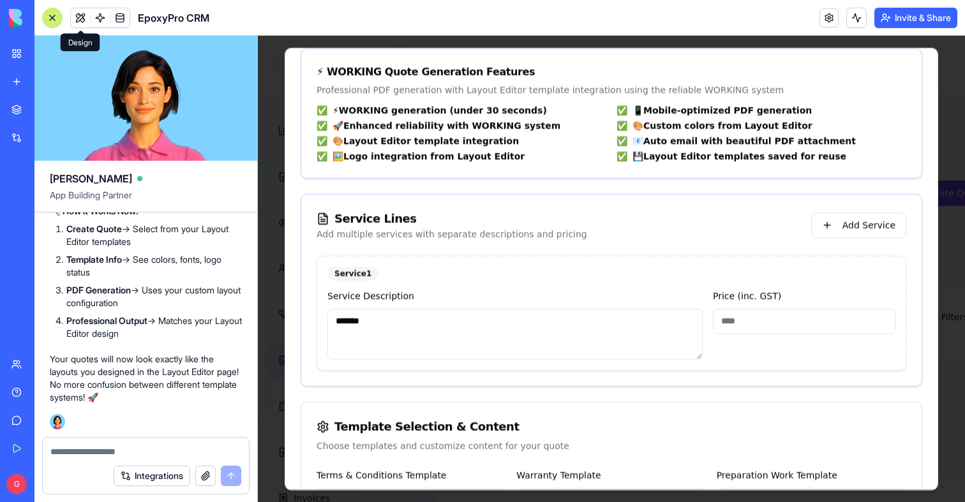
type textarea "*******"
click at [875, 330] on input "*" at bounding box center [804, 321] width 183 height 26
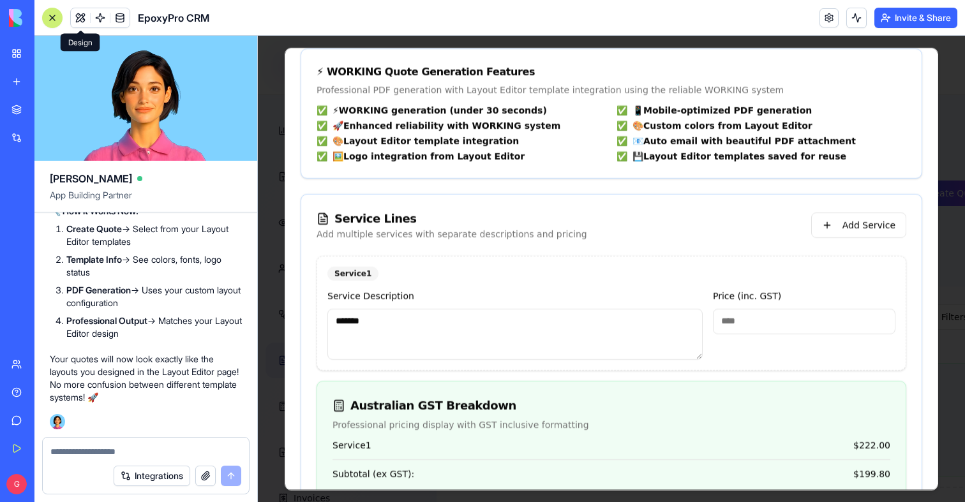
click at [724, 325] on input "****" at bounding box center [804, 321] width 183 height 26
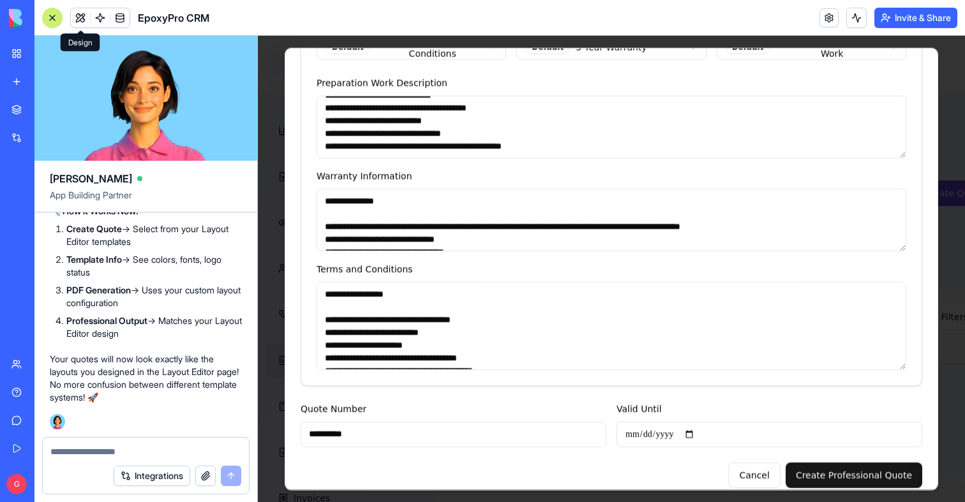
scroll to position [1026, 0]
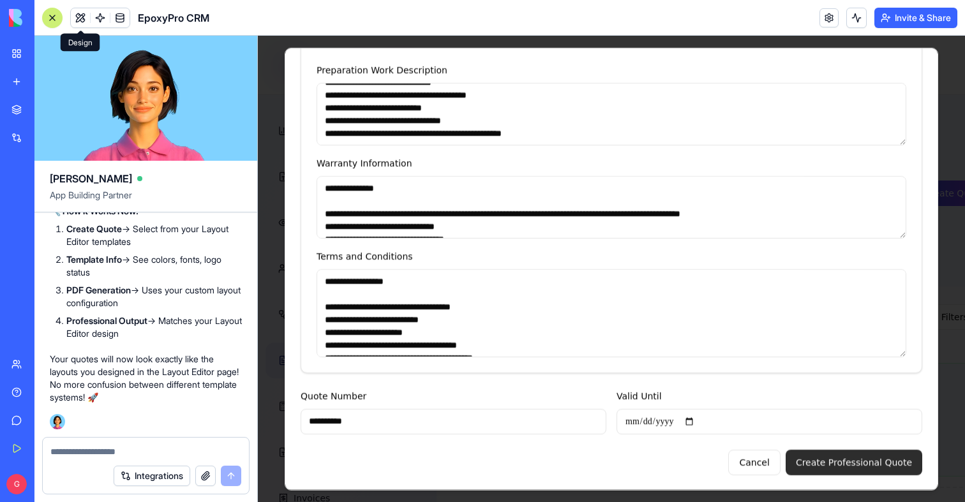
type input "***"
click at [864, 456] on button "Create Professional Quote" at bounding box center [854, 462] width 137 height 26
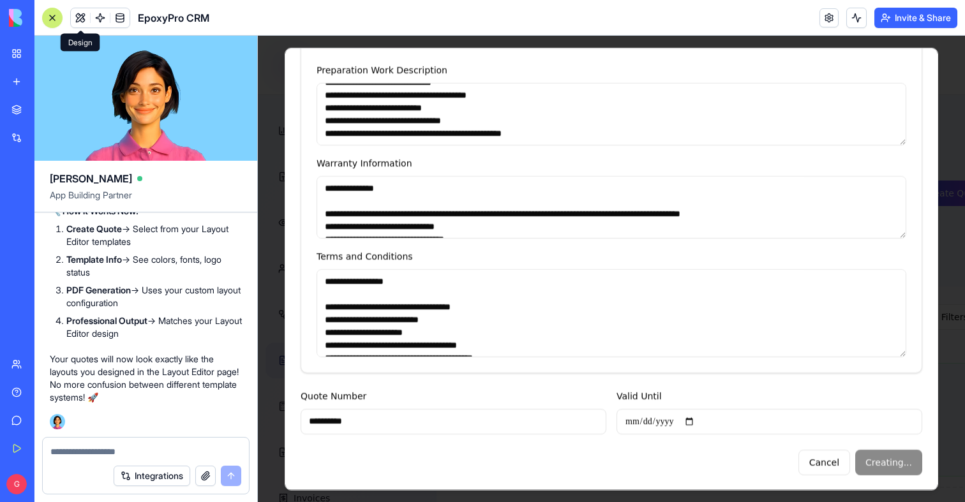
type input "*"
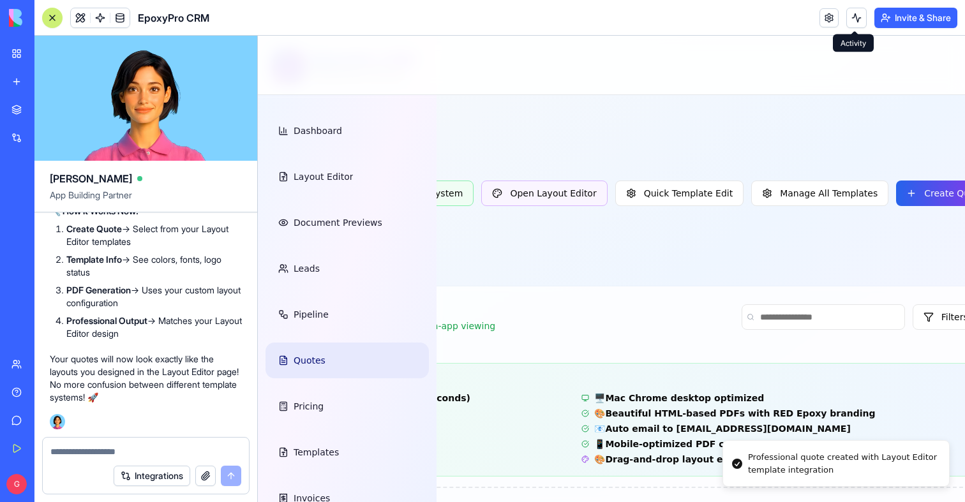
click at [850, 20] on button at bounding box center [856, 18] width 20 height 20
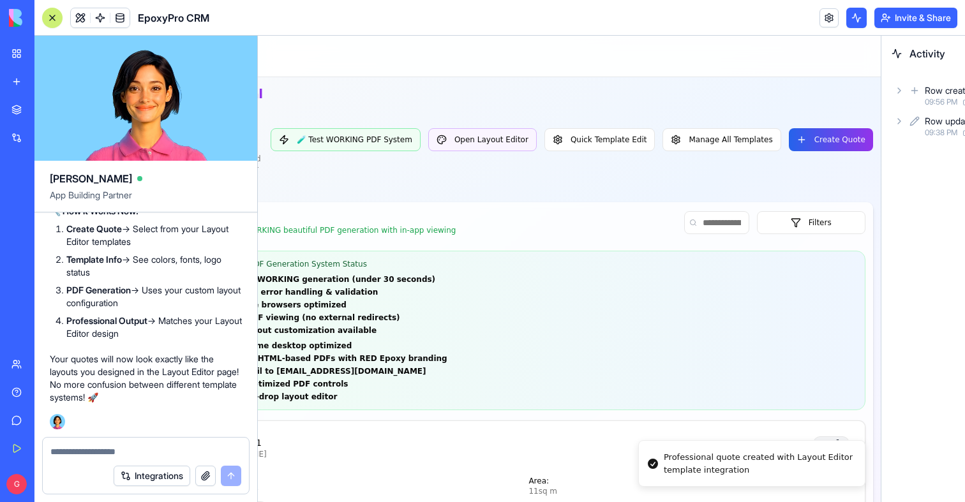
scroll to position [0, 0]
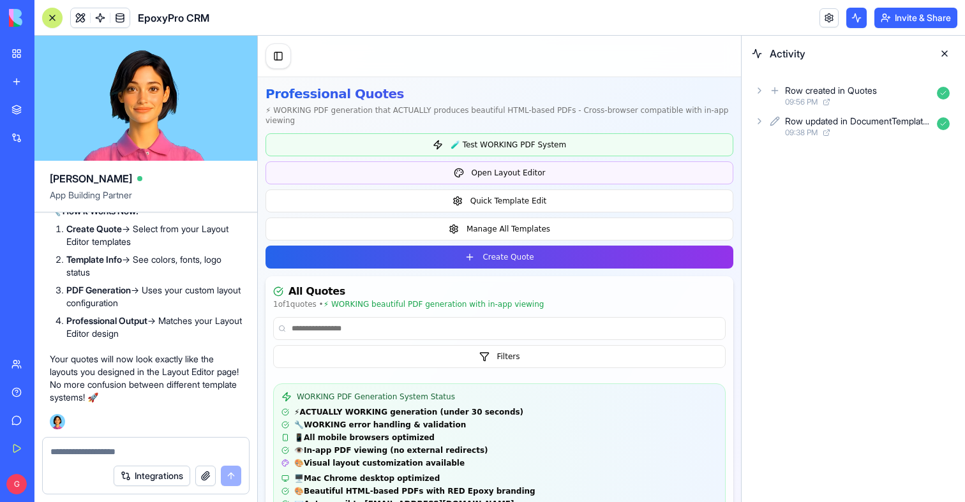
click at [948, 54] on button at bounding box center [944, 53] width 20 height 20
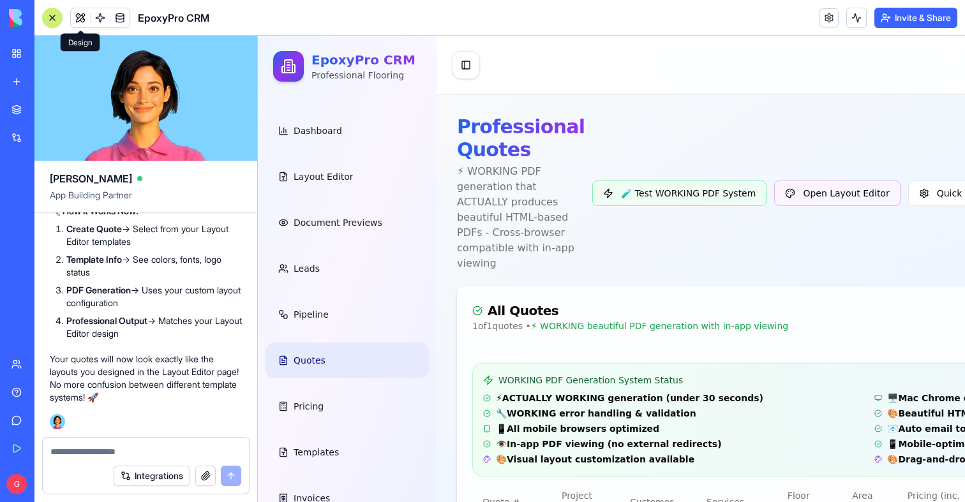
click at [53, 16] on div at bounding box center [52, 18] width 10 height 10
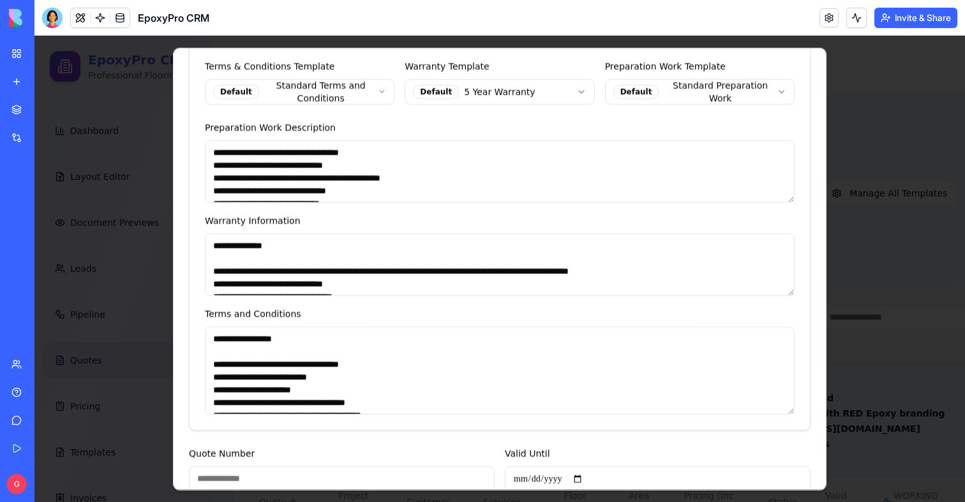
scroll to position [790, 0]
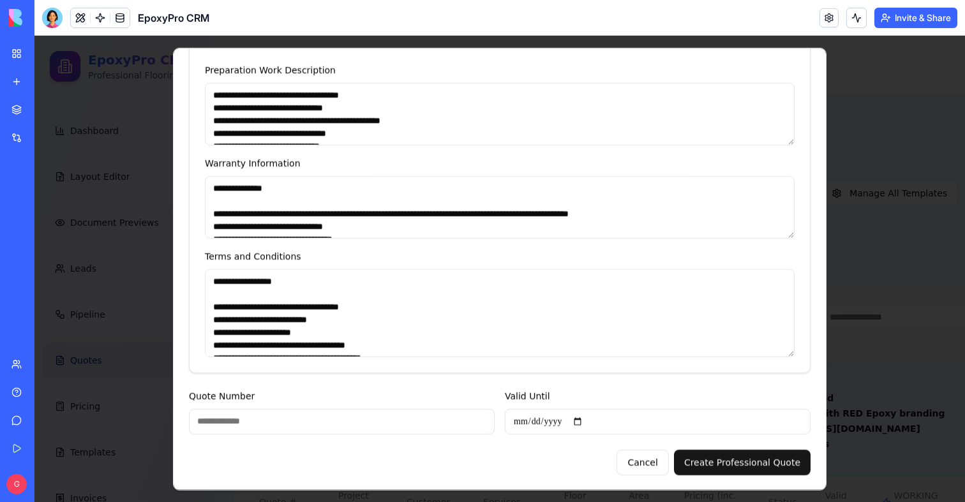
click at [851, 475] on div at bounding box center [499, 269] width 931 height 467
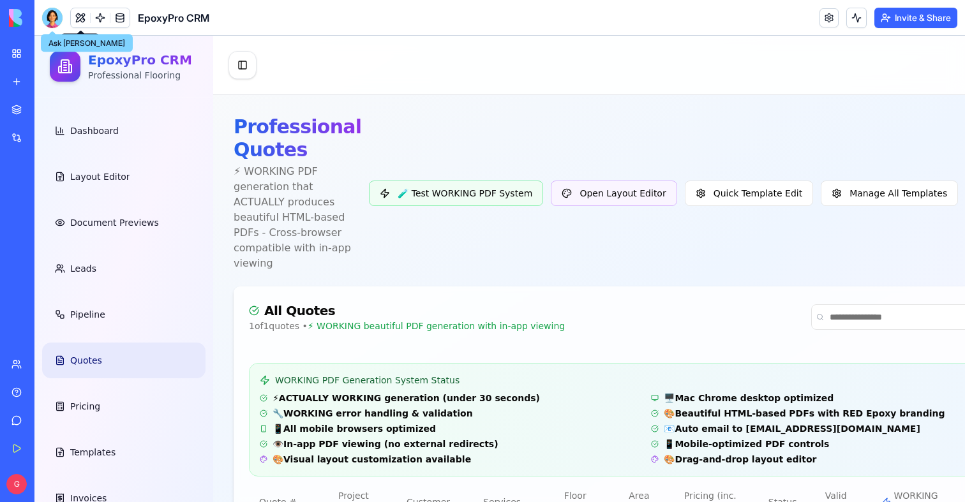
click at [45, 10] on div at bounding box center [52, 18] width 20 height 20
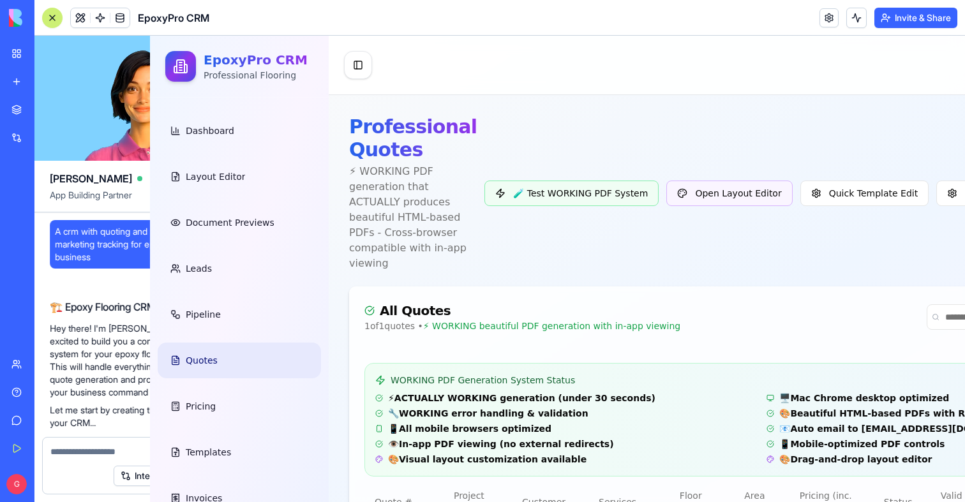
scroll to position [111335, 0]
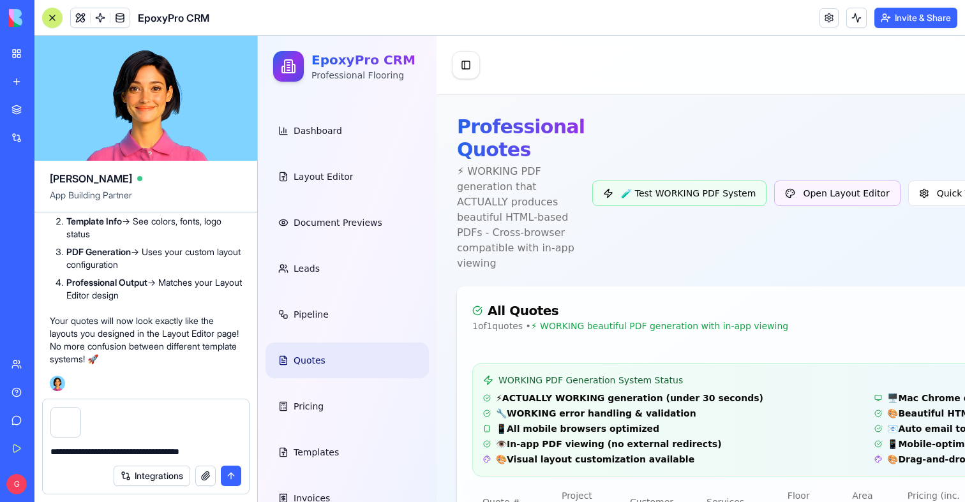
click at [186, 452] on textarea "**********" at bounding box center [145, 452] width 191 height 13
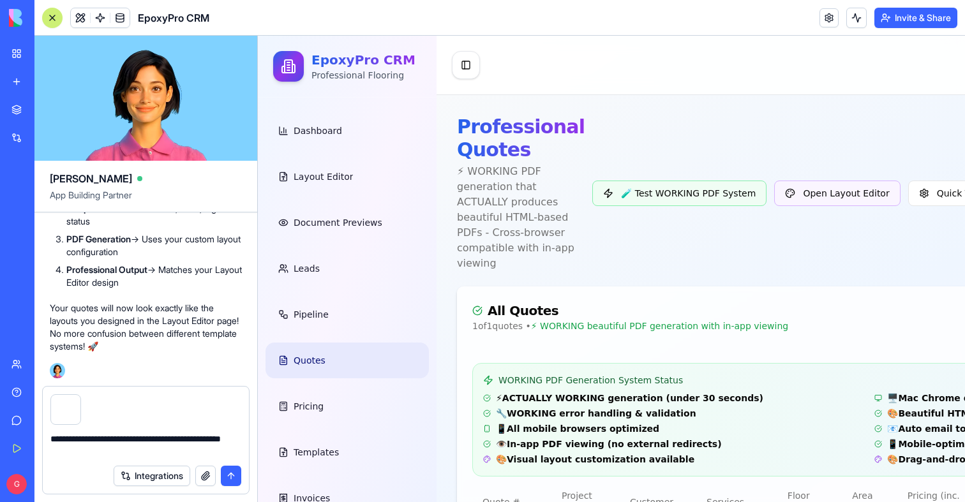
click at [202, 456] on textarea "**********" at bounding box center [145, 446] width 191 height 26
click at [105, 463] on div "Integrations" at bounding box center [146, 476] width 206 height 36
click at [105, 458] on div "Integrations" at bounding box center [146, 476] width 206 height 36
click at [127, 451] on textarea "**********" at bounding box center [145, 446] width 191 height 26
click at [100, 17] on link at bounding box center [100, 17] width 19 height 19
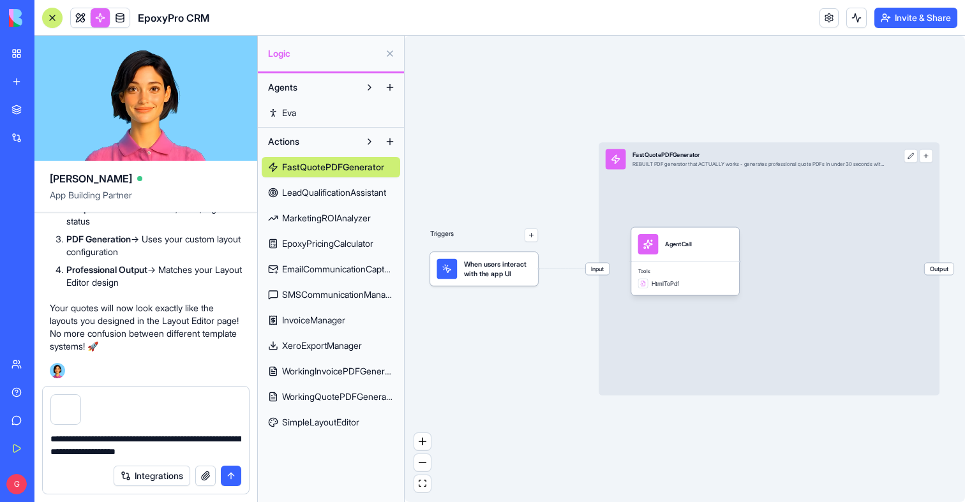
click at [331, 393] on span "WorkingQuotePDFGenerator" at bounding box center [338, 397] width 112 height 13
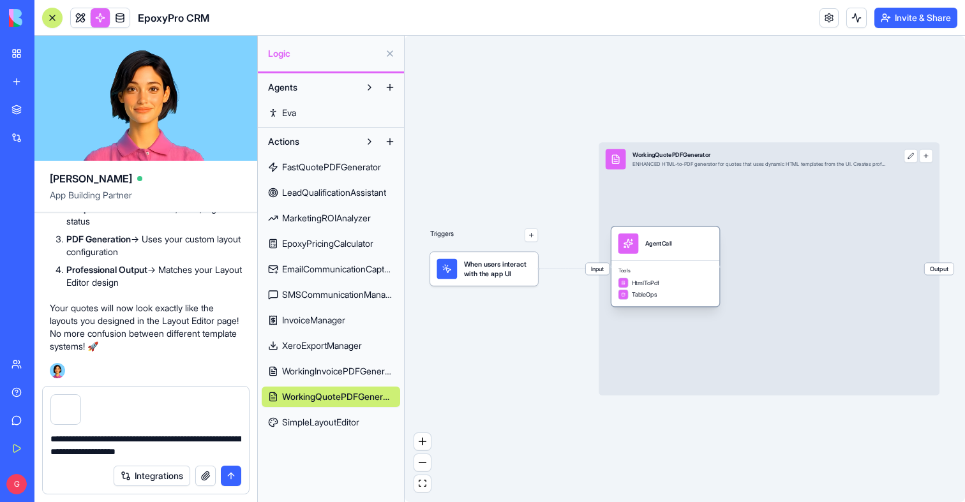
click at [696, 270] on span "Tools" at bounding box center [665, 271] width 94 height 7
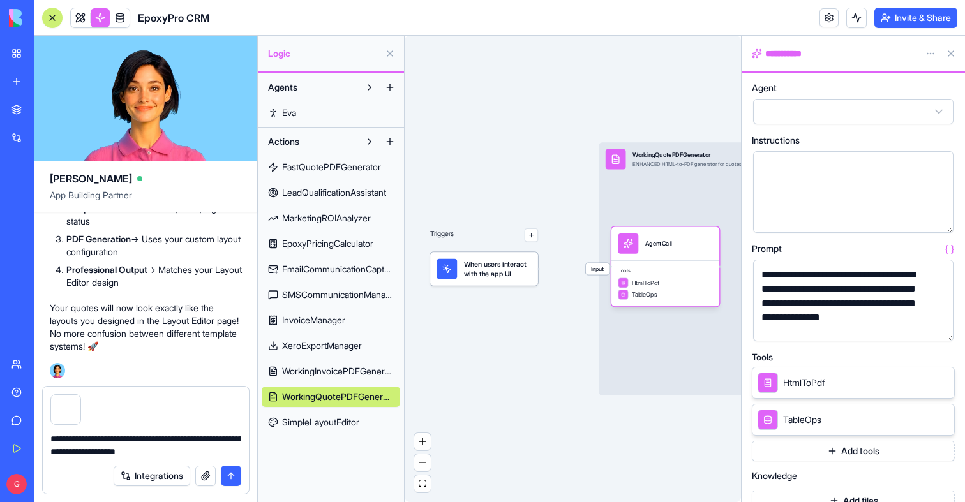
click at [699, 206] on div "Input WorkingQuotePDFGenerator ENHANCED HTML-to-PDF generator for quotes that u…" at bounding box center [769, 268] width 341 height 253
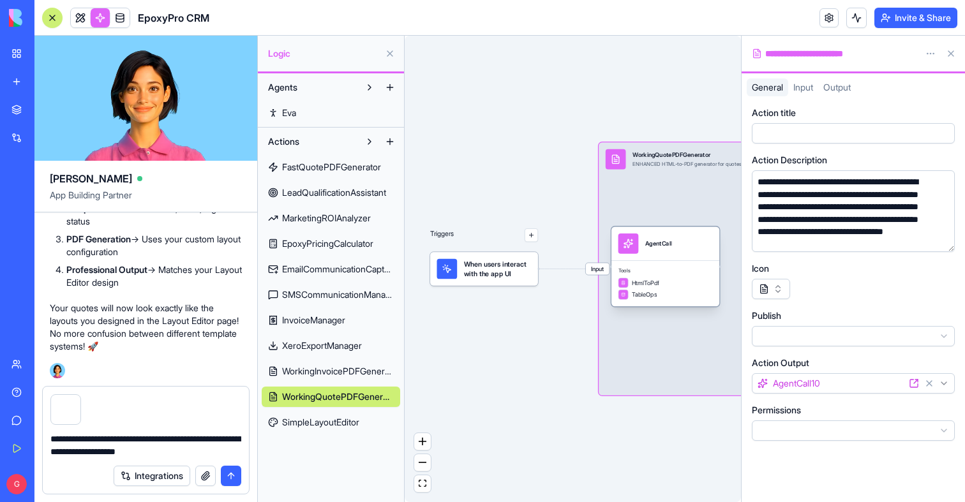
click at [648, 233] on div "AgentCall" at bounding box center [665, 244] width 108 height 34
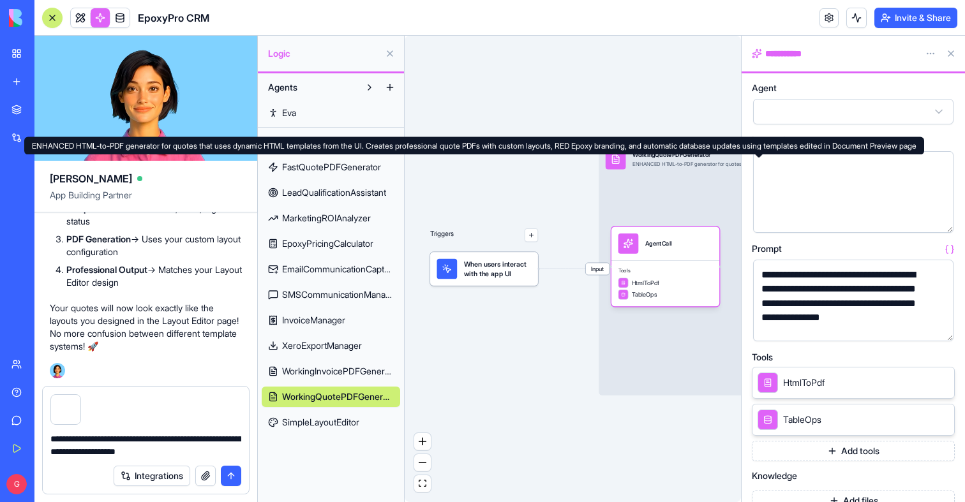
click at [631, 190] on div "Input WorkingQuotePDFGenerator ENHANCED HTML-to-PDF generator for quotes that u…" at bounding box center [769, 268] width 341 height 253
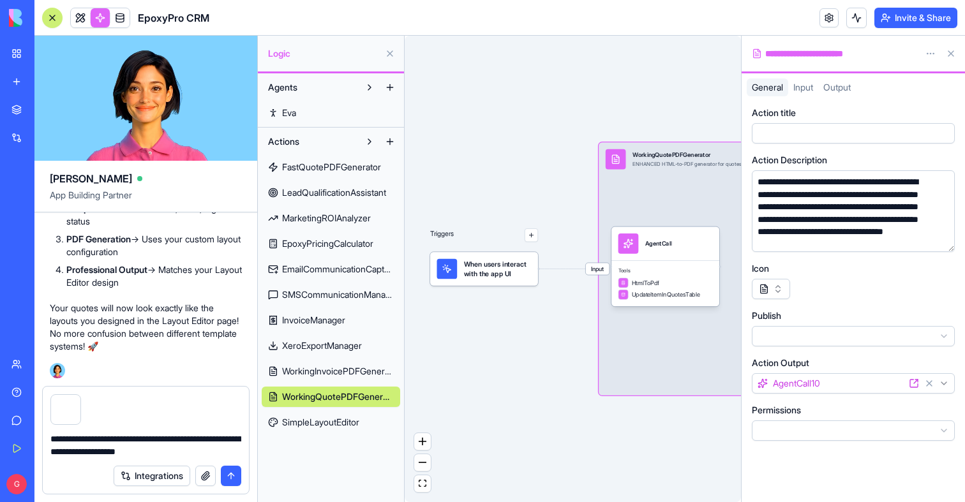
click at [834, 59] on div "**********" at bounding box center [833, 53] width 163 height 13
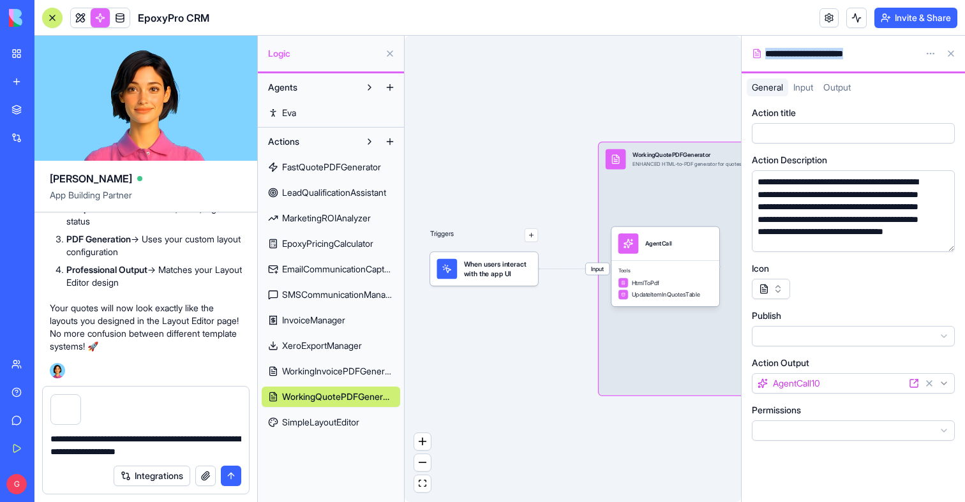
click at [834, 59] on div "**********" at bounding box center [833, 53] width 163 height 13
copy div "**********"
click at [205, 449] on textarea "**********" at bounding box center [145, 446] width 191 height 26
paste textarea "**********"
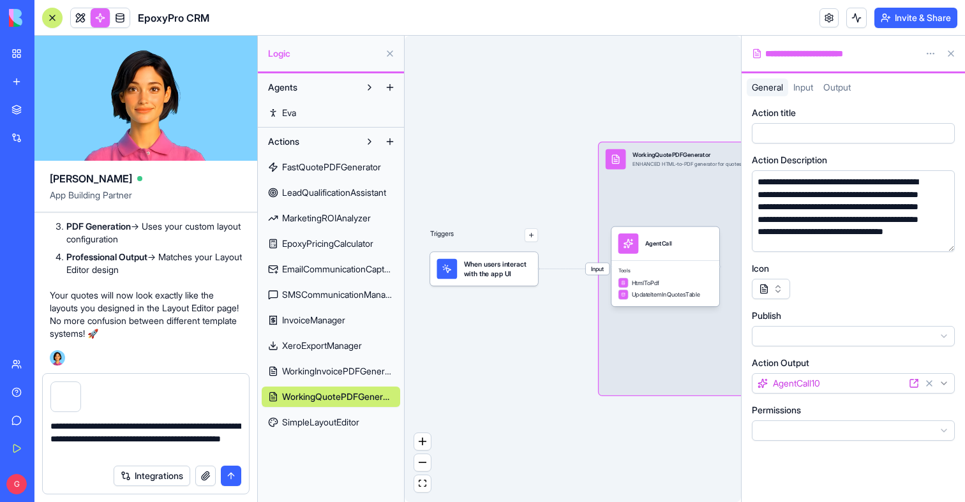
click at [594, 268] on span "Input" at bounding box center [598, 269] width 24 height 12
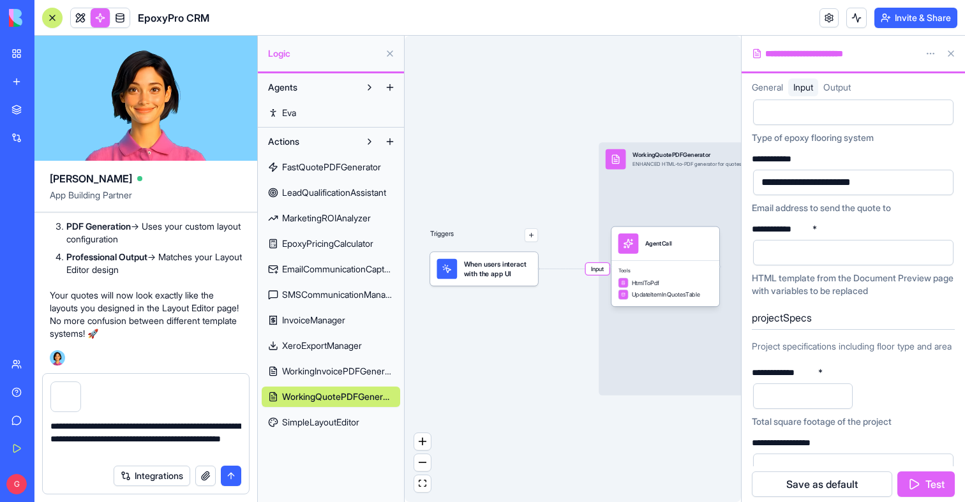
scroll to position [216, 0]
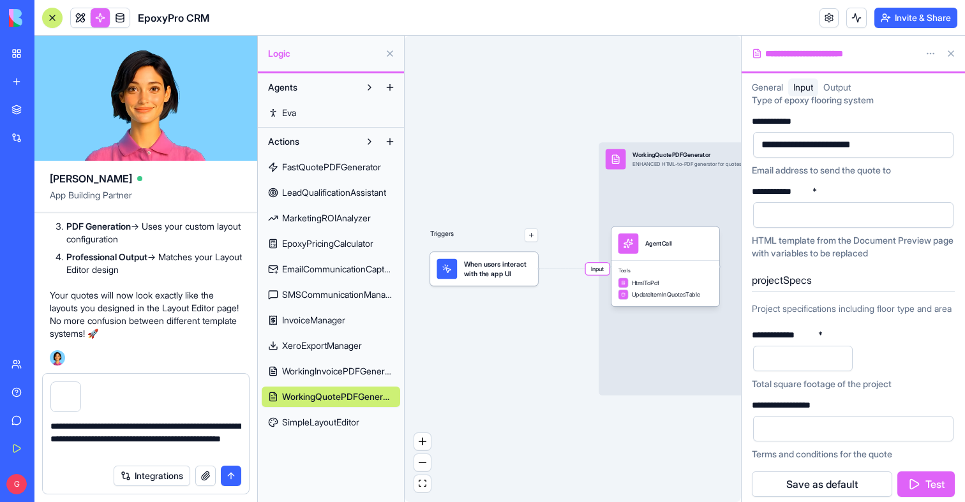
click at [219, 450] on textarea "**********" at bounding box center [145, 439] width 191 height 38
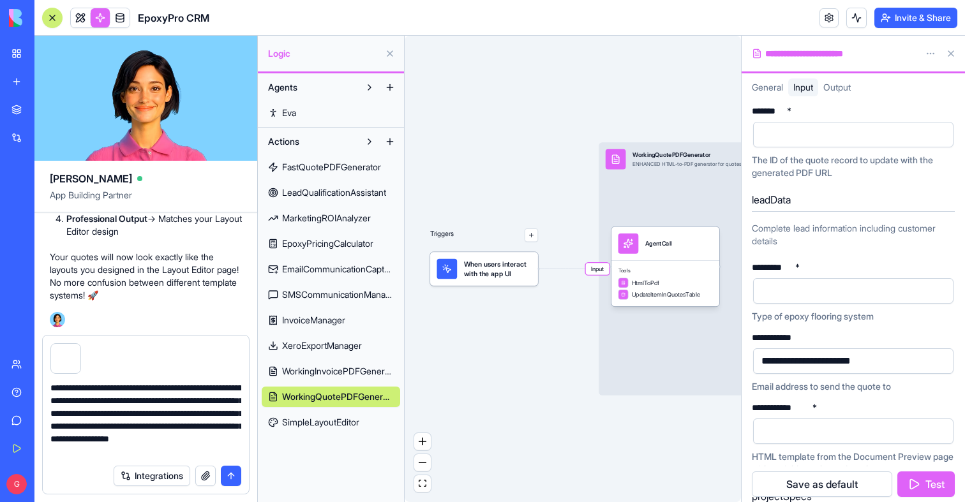
scroll to position [11, 0]
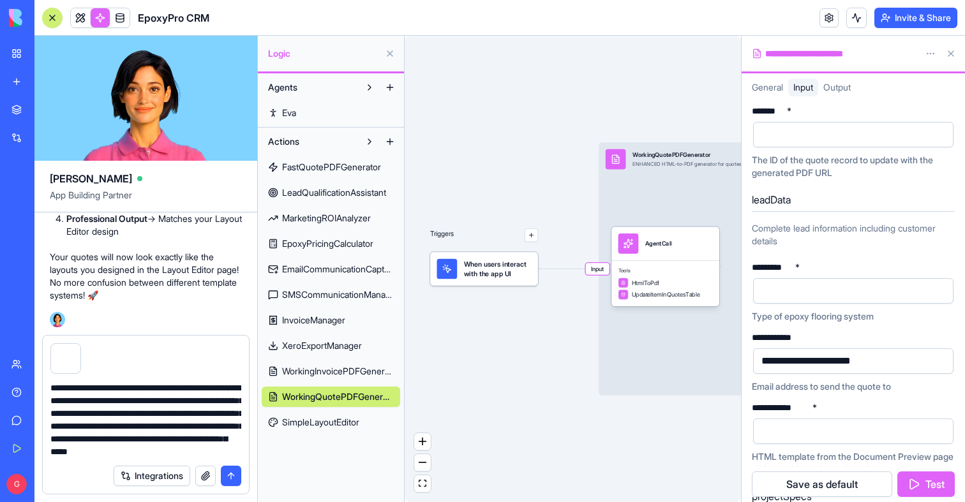
type textarea "**********"
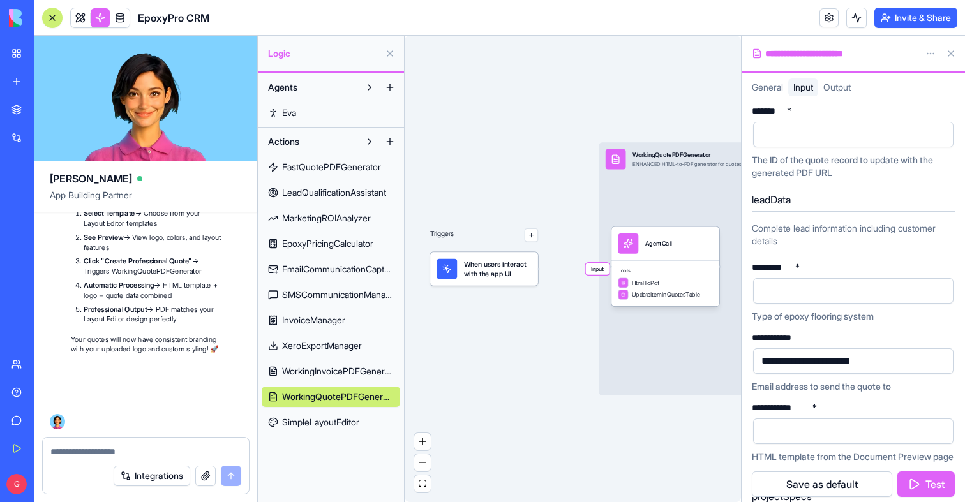
scroll to position [112149, 0]
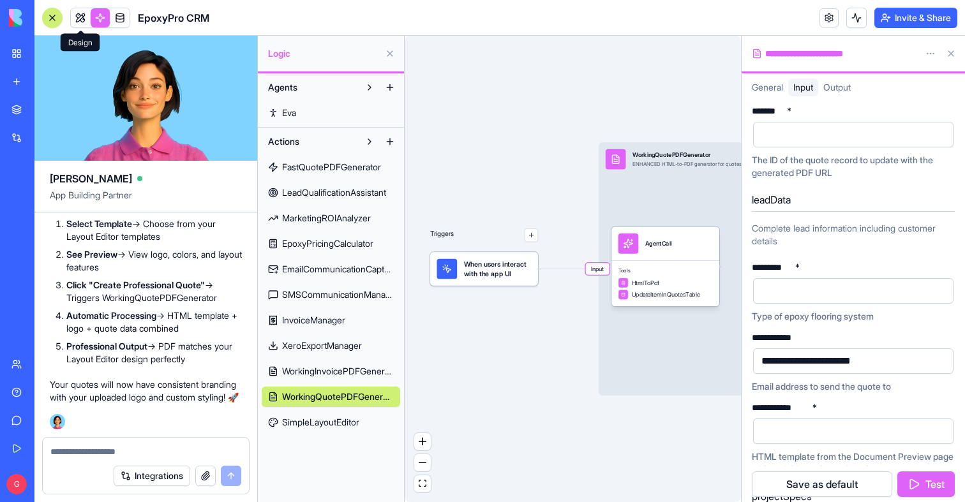
click at [80, 13] on link at bounding box center [80, 17] width 19 height 19
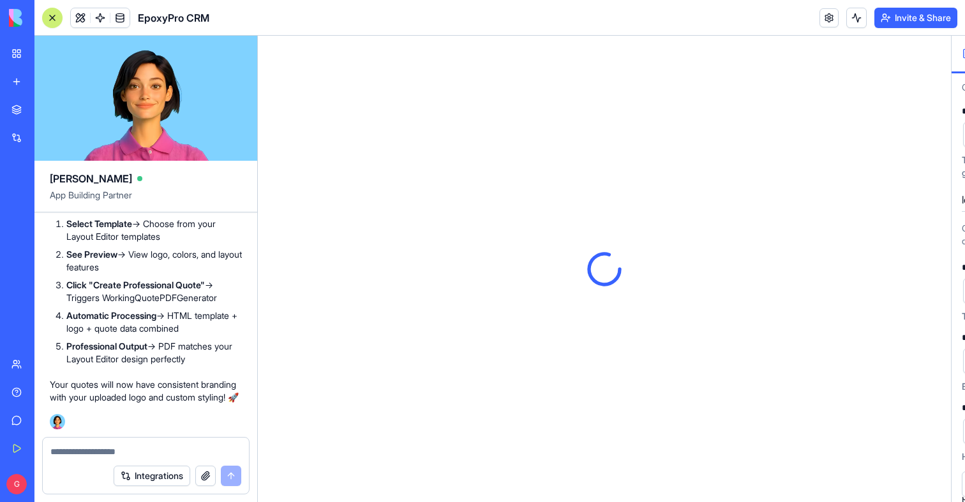
click at [954, 56] on div "[PERSON_NAME] App Building Partner A crm with quoting and lead management marke…" at bounding box center [499, 269] width 931 height 467
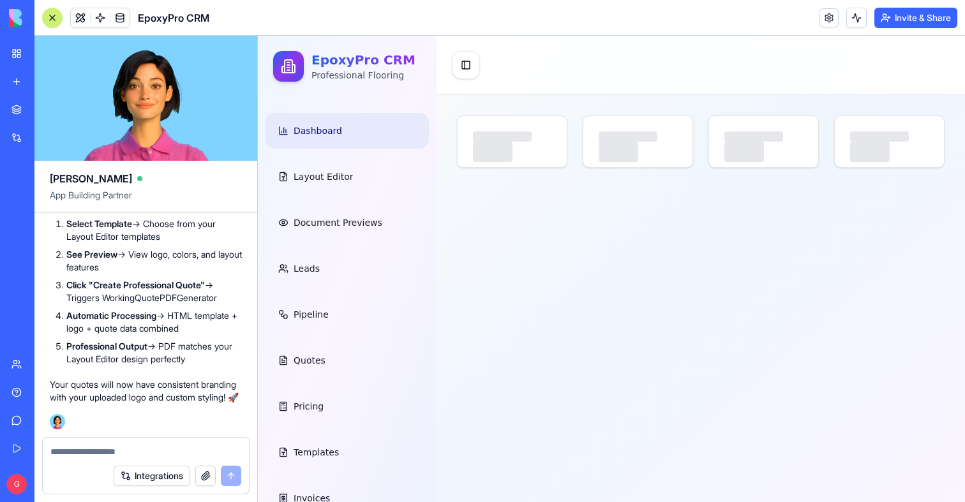
click at [57, 24] on button at bounding box center [52, 18] width 20 height 20
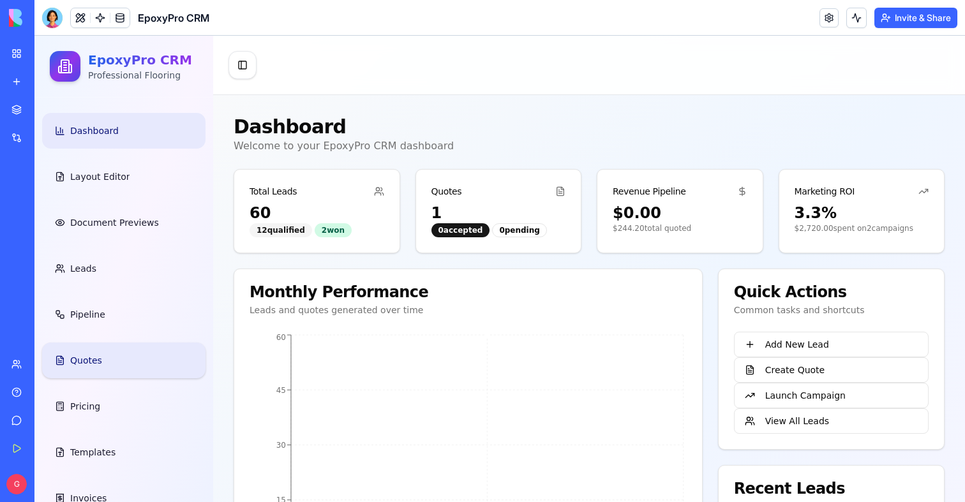
click at [75, 374] on link "Quotes" at bounding box center [123, 361] width 163 height 36
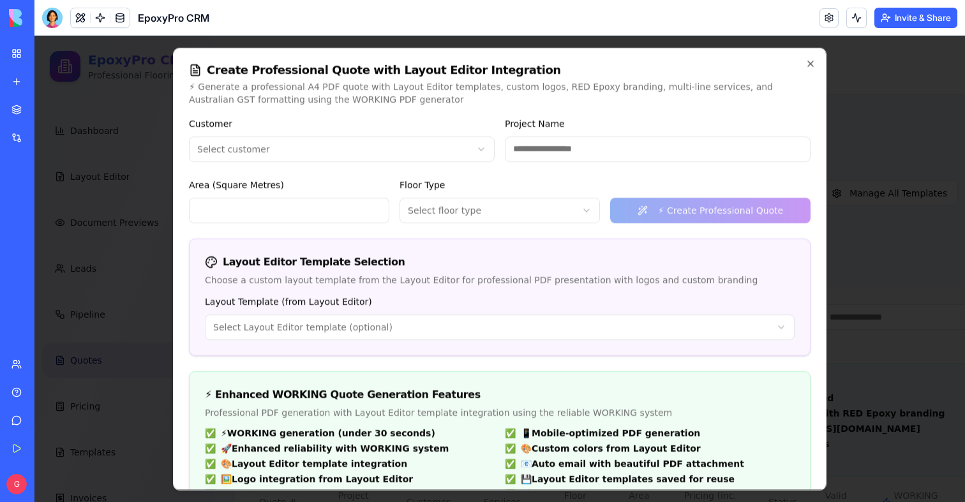
click at [280, 148] on body "EpoxyPro CRM Professional Flooring Dashboard Layout Editor Document Previews Le…" at bounding box center [499, 317] width 931 height 562
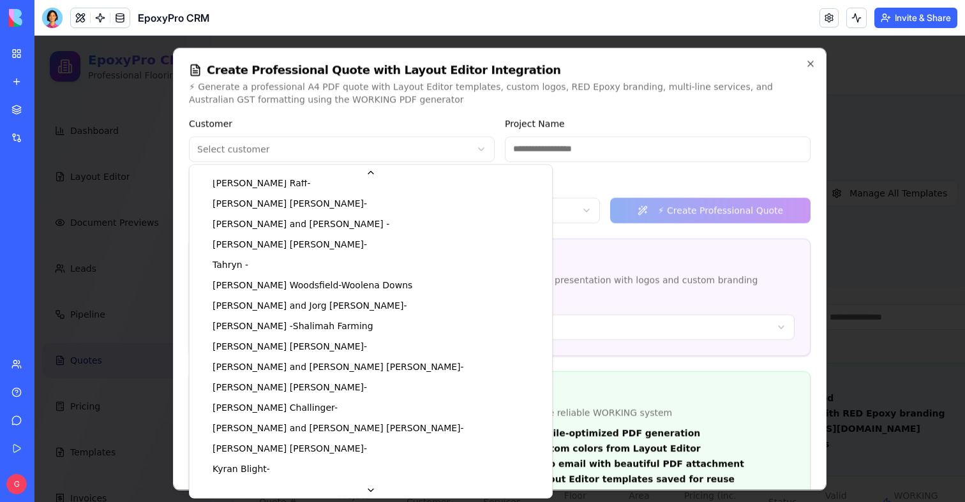
scroll to position [913, 0]
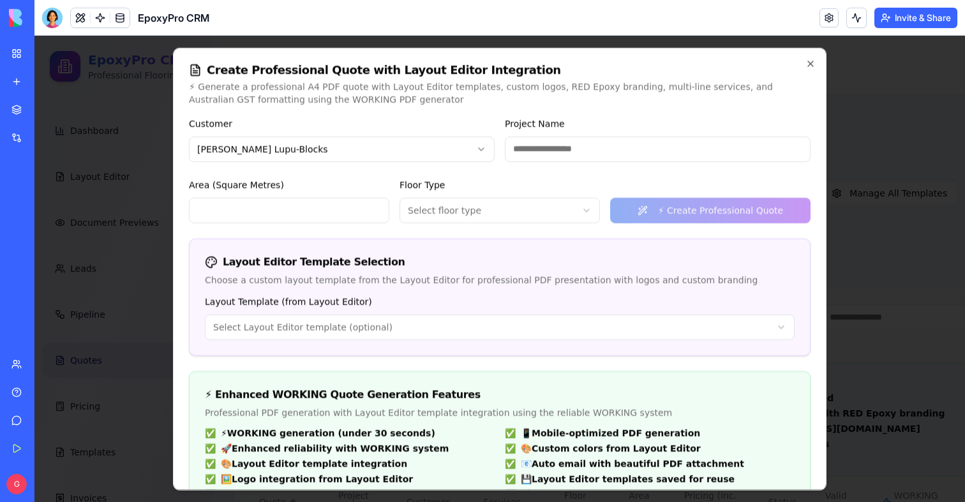
click at [553, 148] on input "Project Name" at bounding box center [658, 149] width 306 height 26
type input "*********"
click at [255, 187] on label "Area (Square Metres)" at bounding box center [236, 184] width 95 height 10
click at [255, 197] on input "Area (Square Metres)" at bounding box center [289, 210] width 200 height 26
type input "**"
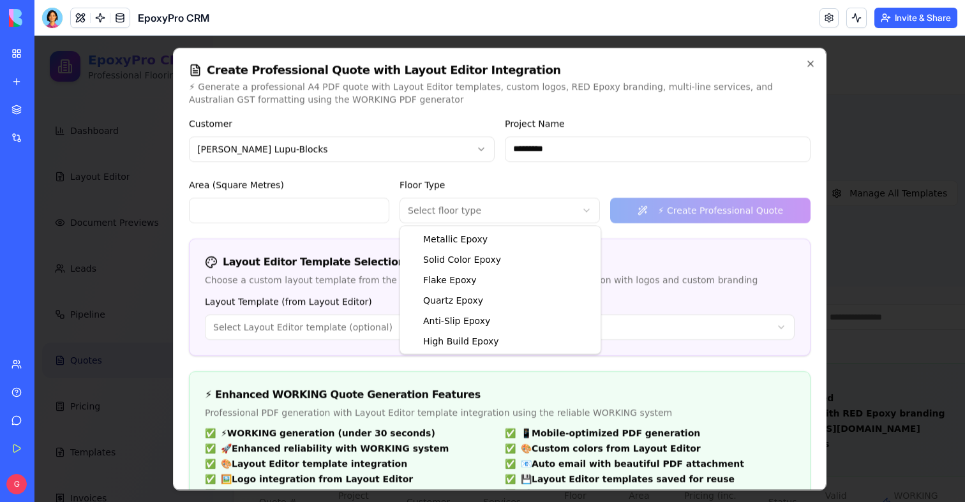
click at [466, 204] on body "EpoxyPro CRM Professional Flooring Dashboard Layout Editor Document Previews Le…" at bounding box center [499, 317] width 931 height 562
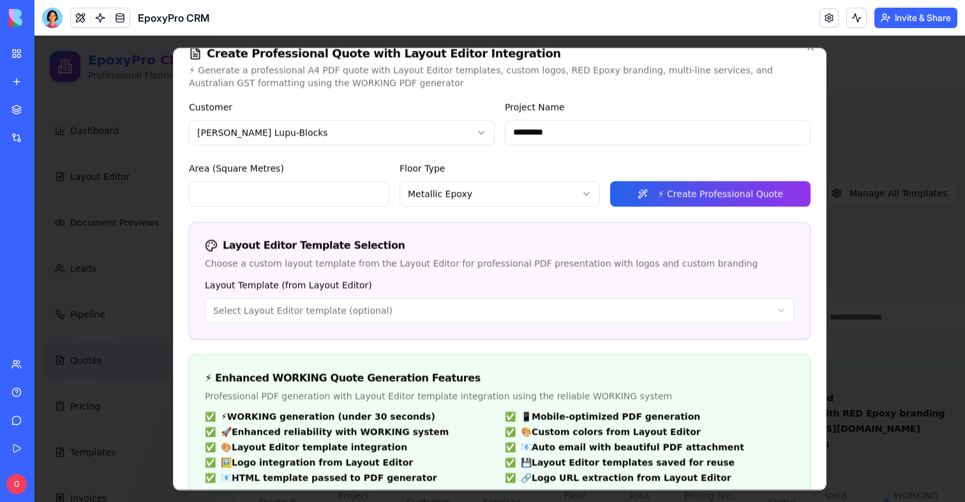
scroll to position [21, 0]
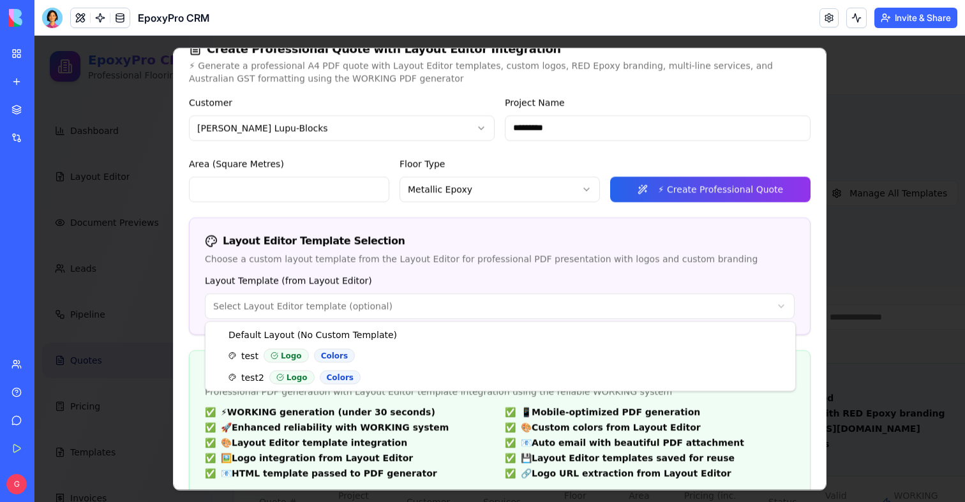
click at [440, 311] on body "EpoxyPro CRM Professional Flooring Dashboard Layout Editor Document Previews Le…" at bounding box center [499, 317] width 931 height 562
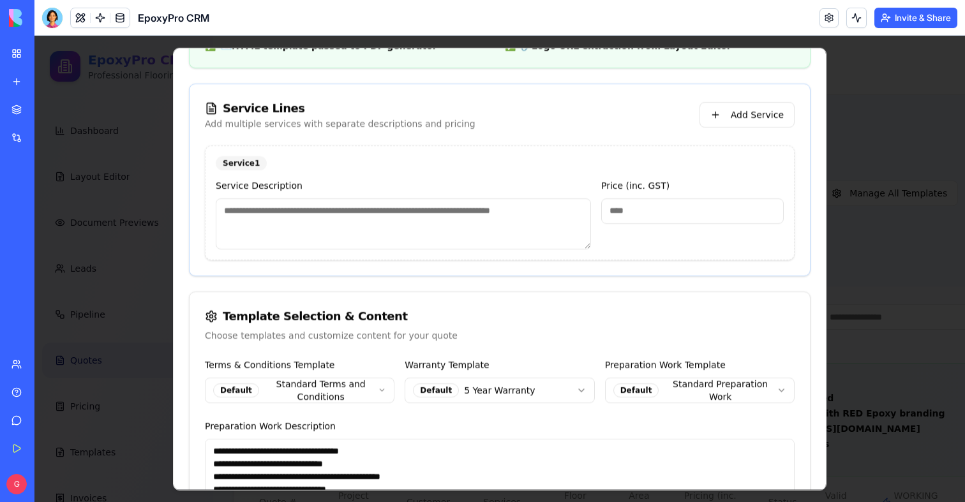
scroll to position [523, 0]
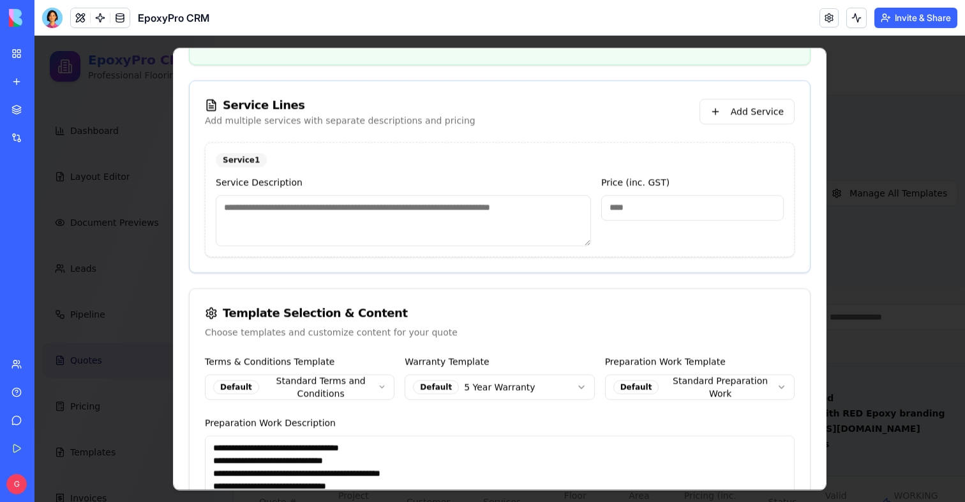
click at [342, 244] on textarea at bounding box center [403, 220] width 375 height 51
type textarea "****"
click at [633, 206] on input "*" at bounding box center [692, 208] width 183 height 26
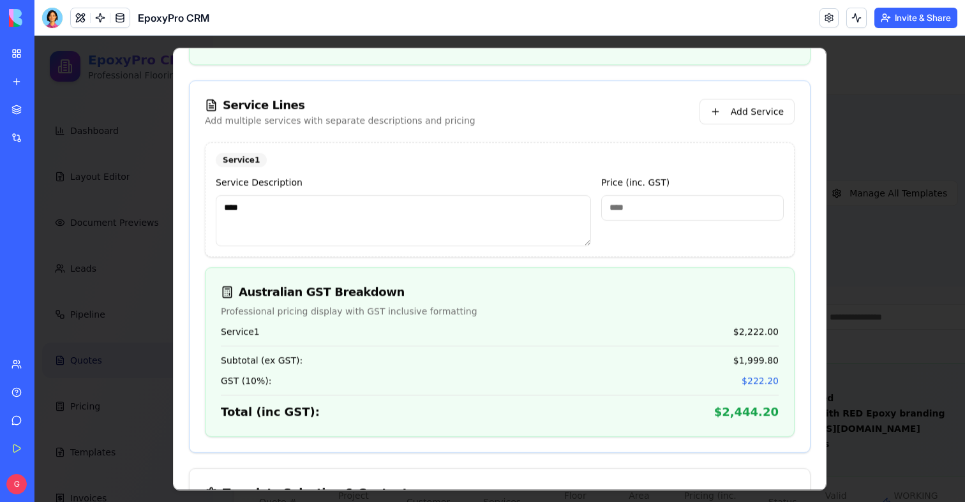
type input "*****"
click at [625, 297] on div "Australian GST Breakdown" at bounding box center [500, 292] width 558 height 18
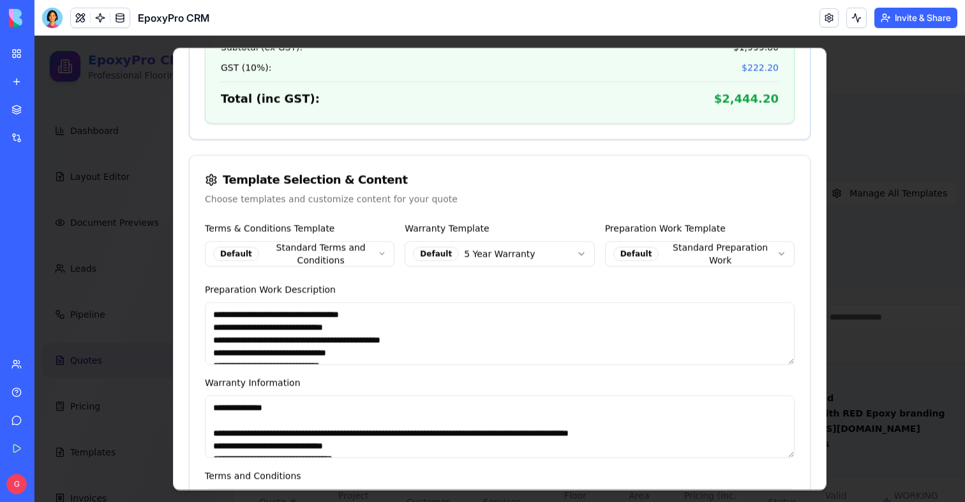
scroll to position [1056, 0]
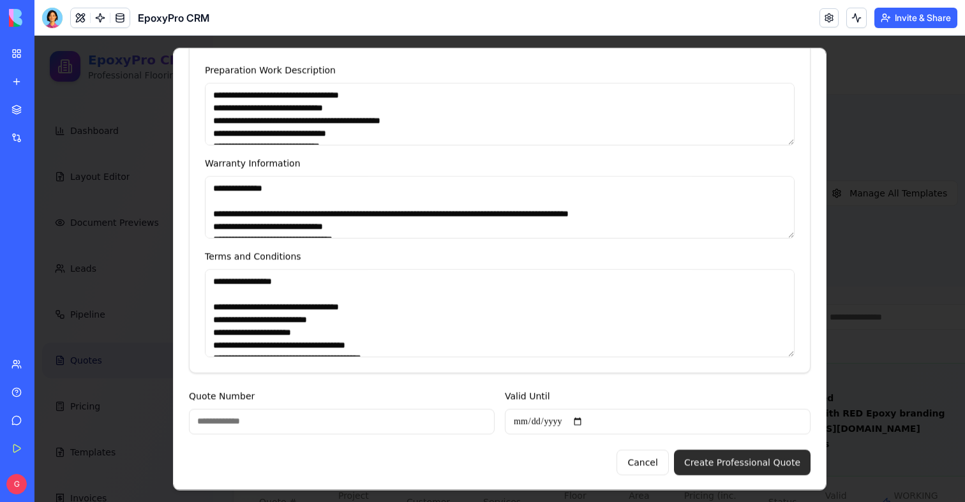
click at [727, 458] on button "Create Professional Quote" at bounding box center [742, 462] width 137 height 26
type input "******"
click at [713, 463] on button "Create Professional Quote" at bounding box center [742, 462] width 137 height 26
click at [580, 416] on input "Valid Until" at bounding box center [658, 422] width 306 height 26
type input "**********"
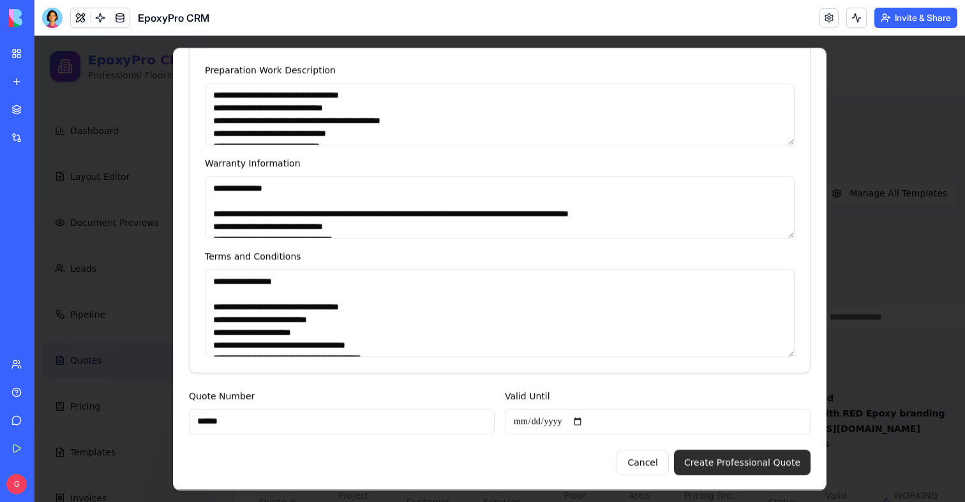
click at [734, 461] on button "Create Professional Quote" at bounding box center [742, 462] width 137 height 26
type input "*"
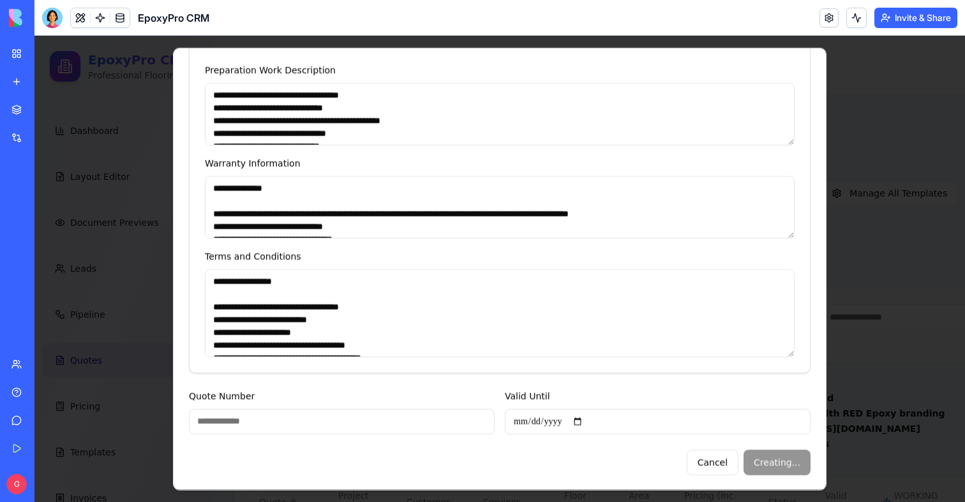
scroll to position [876, 0]
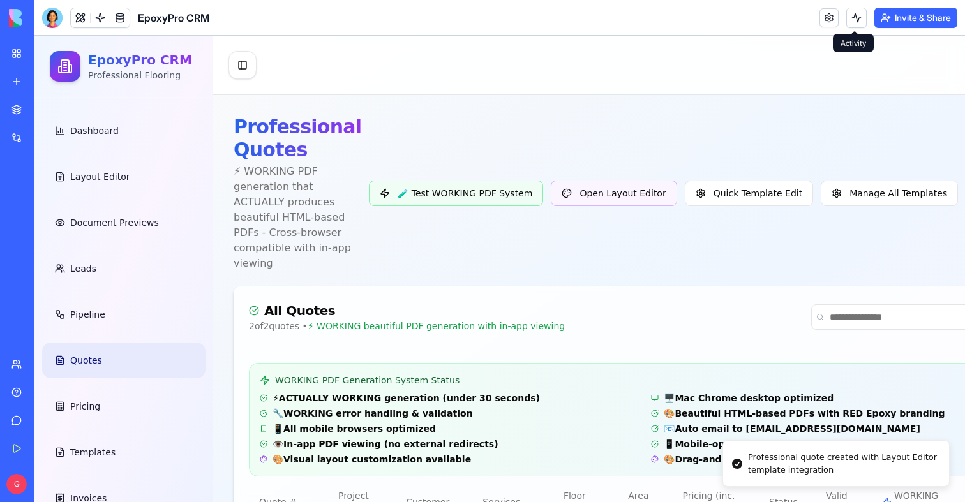
click at [853, 15] on button at bounding box center [856, 18] width 20 height 20
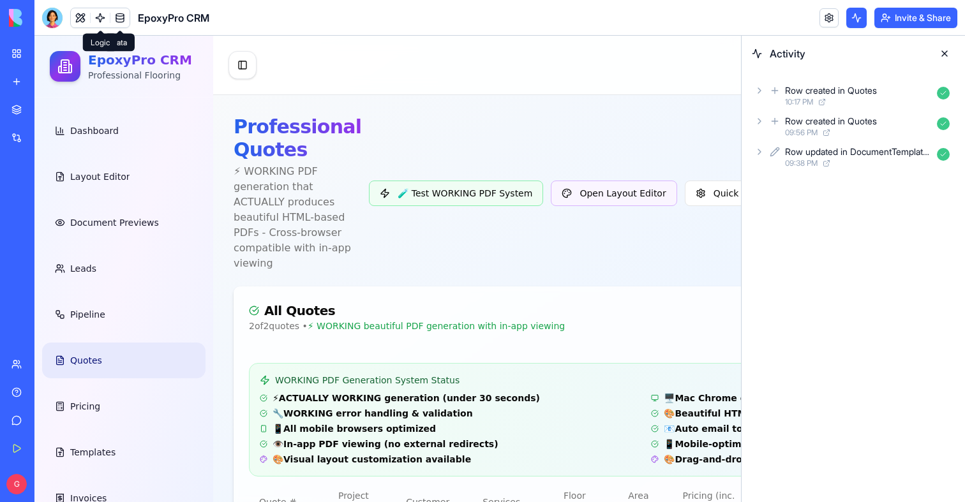
click at [98, 22] on link at bounding box center [100, 17] width 19 height 19
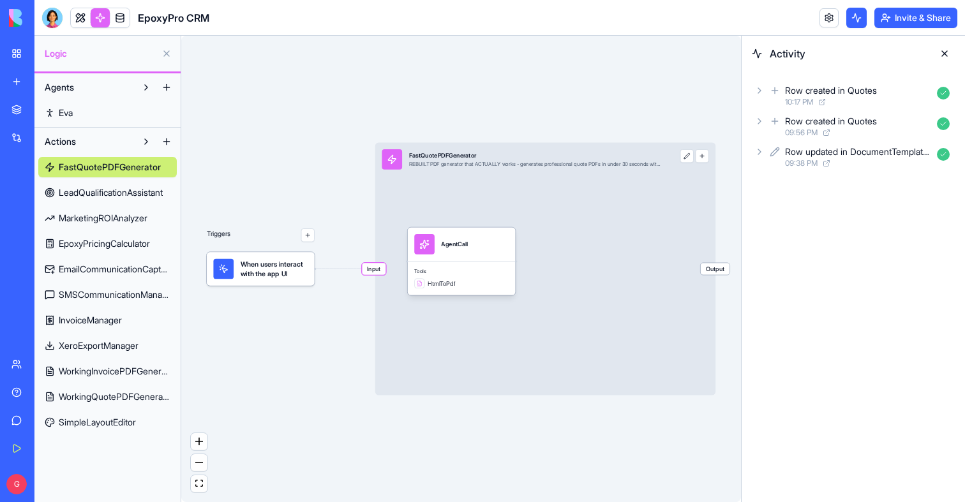
click at [124, 376] on span "WorkingInvoicePDFGenerator" at bounding box center [115, 371] width 112 height 13
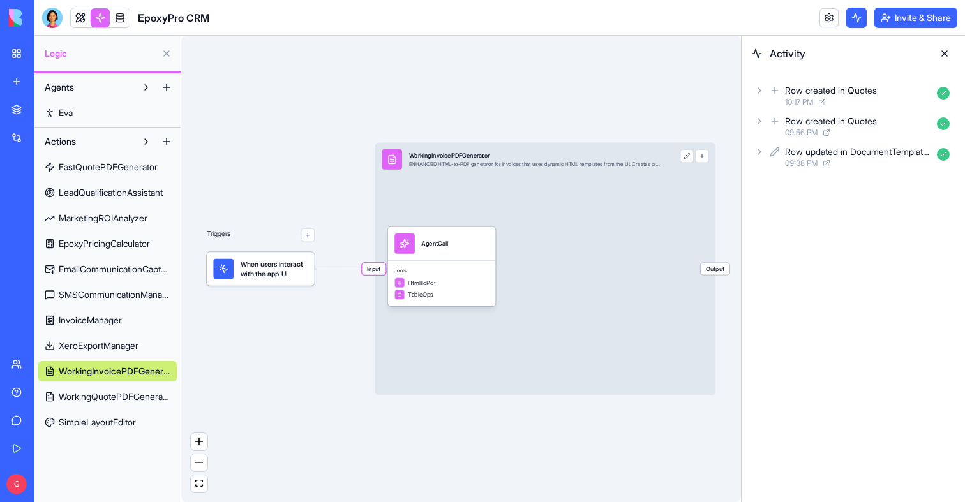
click at [126, 398] on span "WorkingQuotePDFGenerator" at bounding box center [115, 397] width 112 height 13
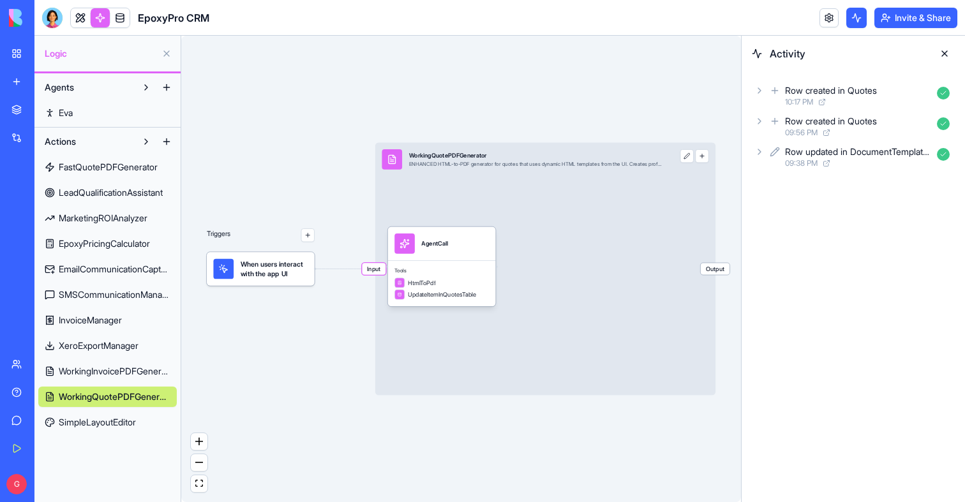
click at [264, 259] on span "When users interact with the app UI" at bounding box center [275, 269] width 68 height 20
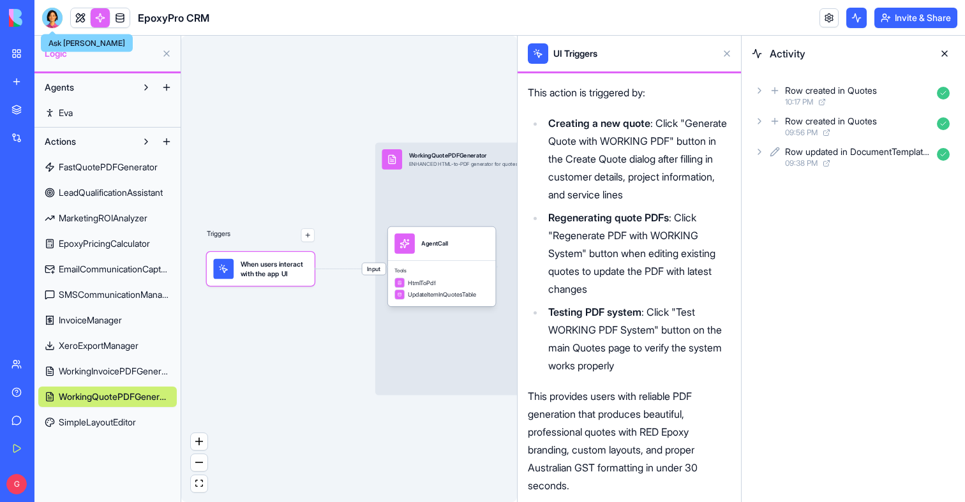
click at [54, 26] on body "My Workspace New app Marketplace Integrations Recent EpoxyPro CRM AI Logo Gener…" at bounding box center [482, 251] width 965 height 502
click at [51, 22] on div at bounding box center [52, 18] width 20 height 20
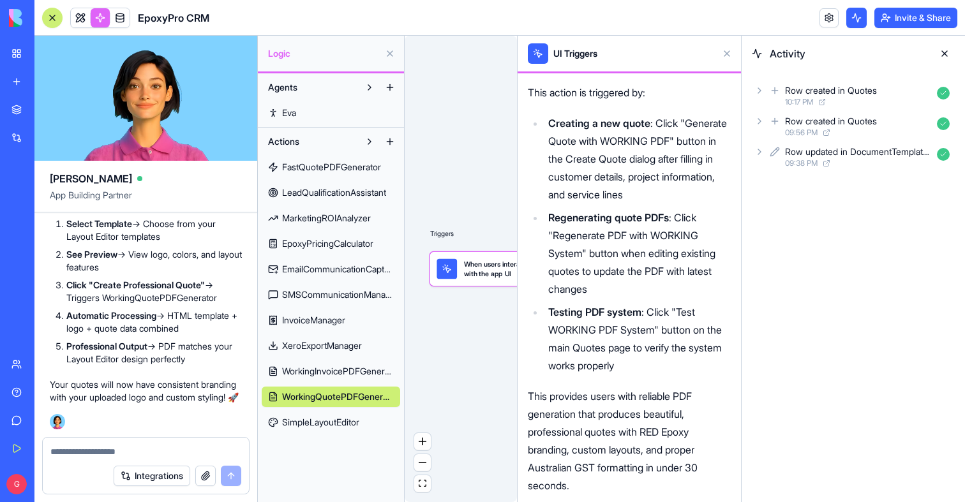
click at [110, 458] on div "Integrations" at bounding box center [146, 476] width 206 height 36
click at [113, 451] on textarea at bounding box center [145, 452] width 191 height 13
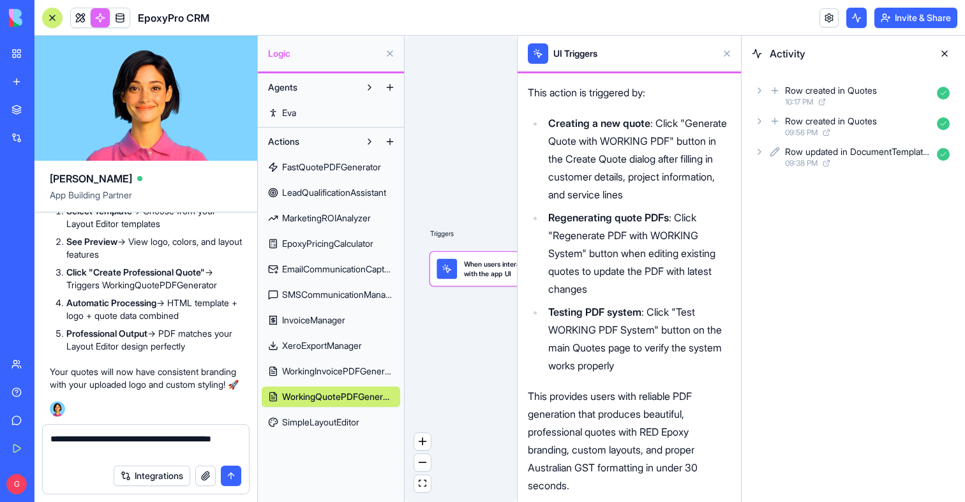
click at [341, 398] on span "WorkingQuotePDFGenerator" at bounding box center [338, 397] width 112 height 13
click at [943, 54] on button at bounding box center [944, 53] width 20 height 20
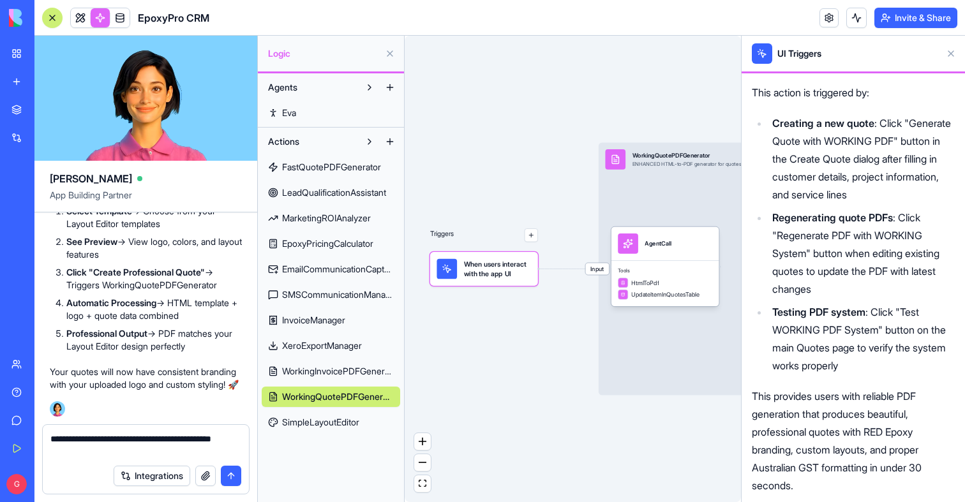
click at [943, 54] on button at bounding box center [951, 53] width 20 height 20
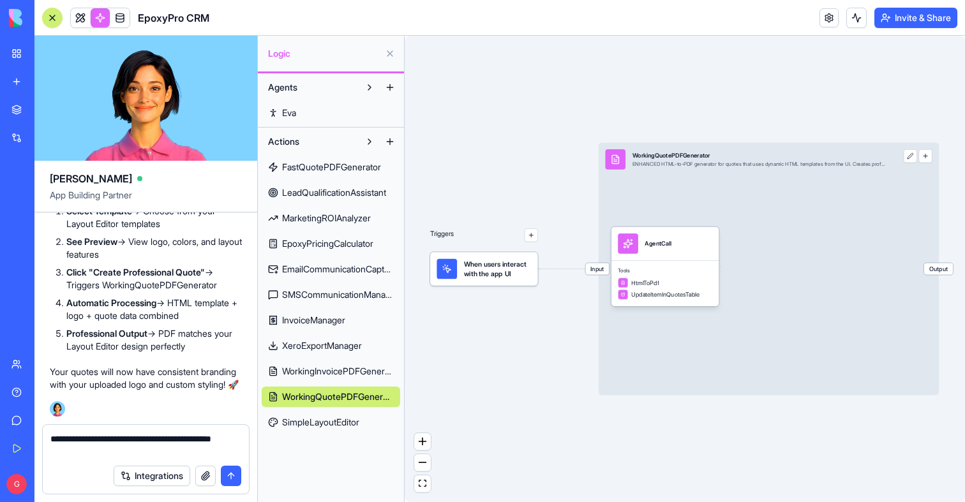
click at [755, 160] on div "WorkingQuotePDFGenerator ENHANCED HTML-to-PDF generator for quotes that uses dy…" at bounding box center [759, 159] width 253 height 20
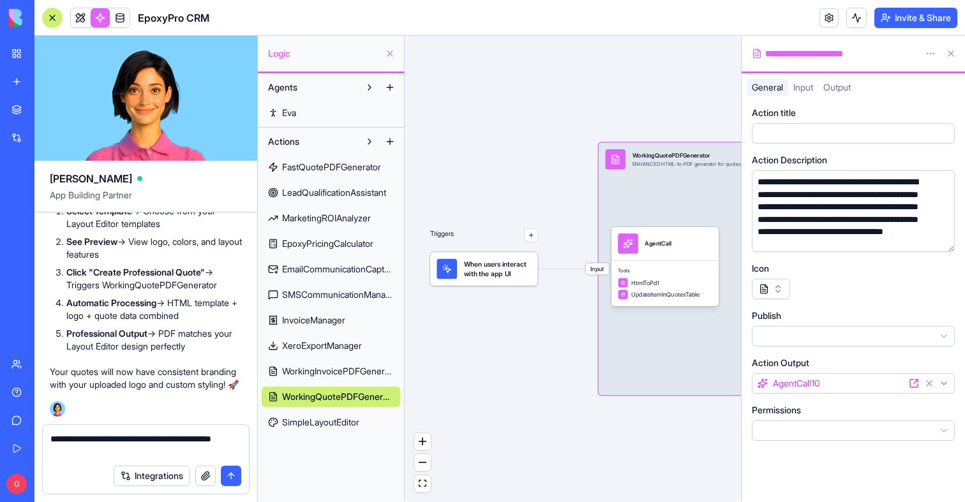
click at [833, 56] on div "**********" at bounding box center [833, 53] width 163 height 13
copy div "**********"
click at [128, 458] on div "Integrations" at bounding box center [146, 476] width 206 height 36
click at [133, 456] on textarea "**********" at bounding box center [145, 446] width 191 height 26
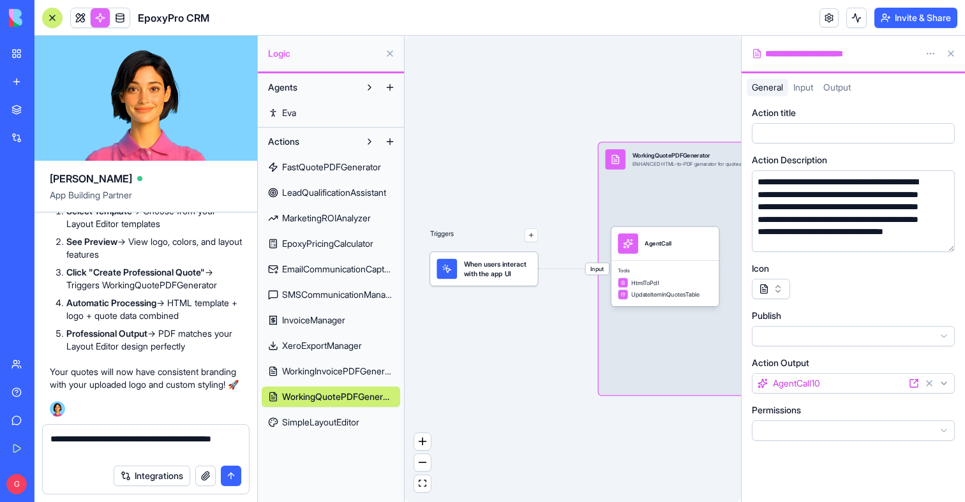
paste textarea "**********"
type textarea "**********"
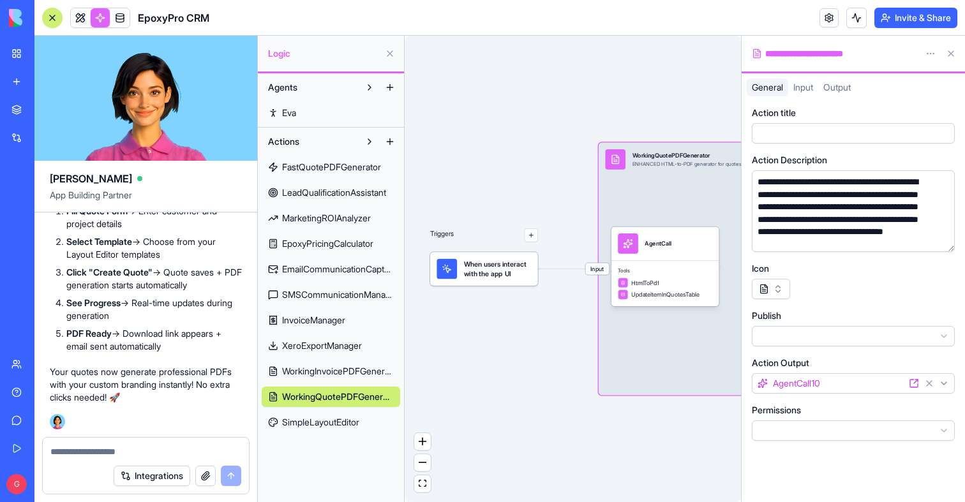
scroll to position [112872, 0]
click at [491, 144] on div "Triggers When users interact with the app UI Input WorkingQuotePDFGenerator ENH…" at bounding box center [573, 269] width 336 height 467
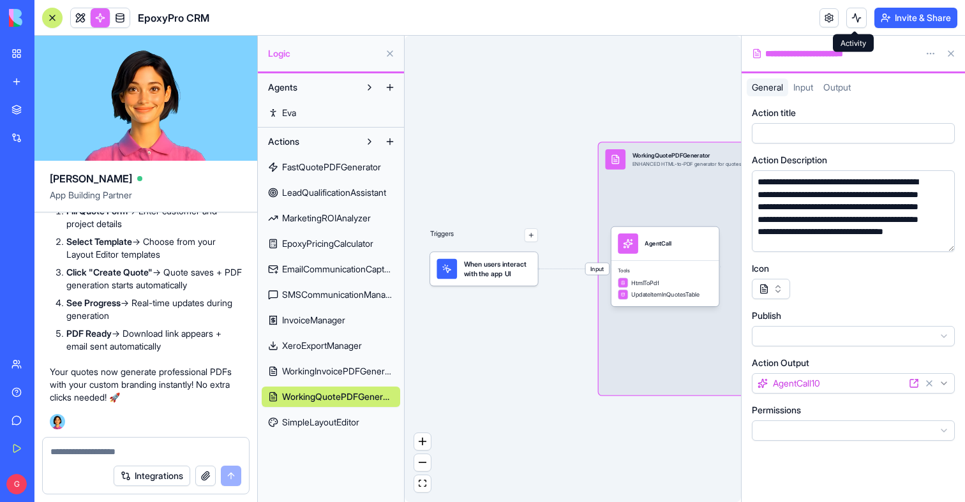
click at [856, 27] on body "My Workspace New app Marketplace Integrations Recent EpoxyPro CRM AI Logo Gener…" at bounding box center [482, 251] width 965 height 502
click at [855, 22] on button at bounding box center [856, 18] width 20 height 20
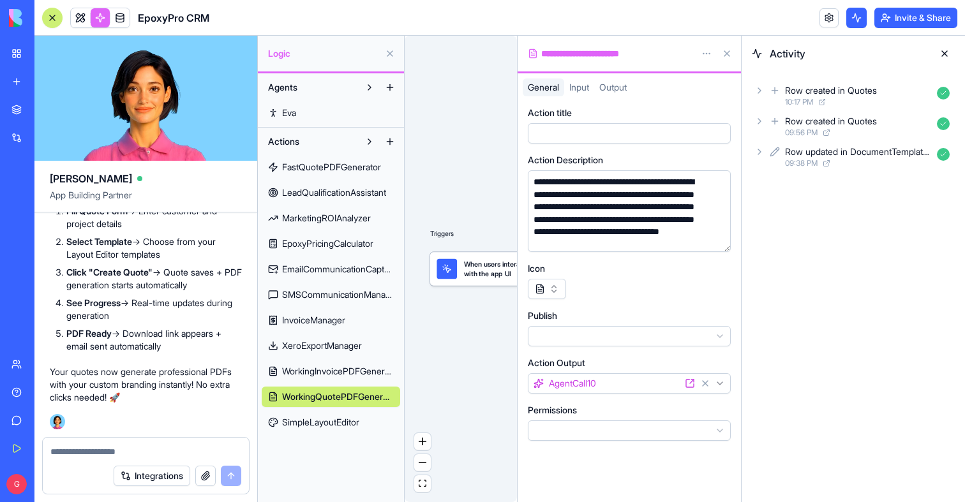
click at [448, 277] on div at bounding box center [447, 269] width 20 height 20
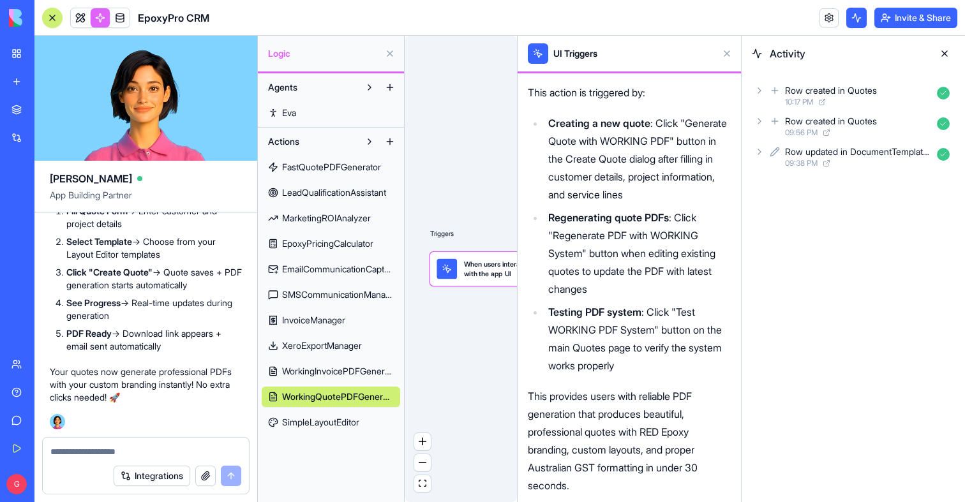
scroll to position [112397, 0]
click at [324, 394] on span "WorkingQuotePDFGenerator" at bounding box center [338, 397] width 112 height 13
click at [329, 446] on div "Agents [PERSON_NAME] Actions FastQuotePDFGenerator LeadQualificationAssistant M…" at bounding box center [331, 287] width 146 height 429
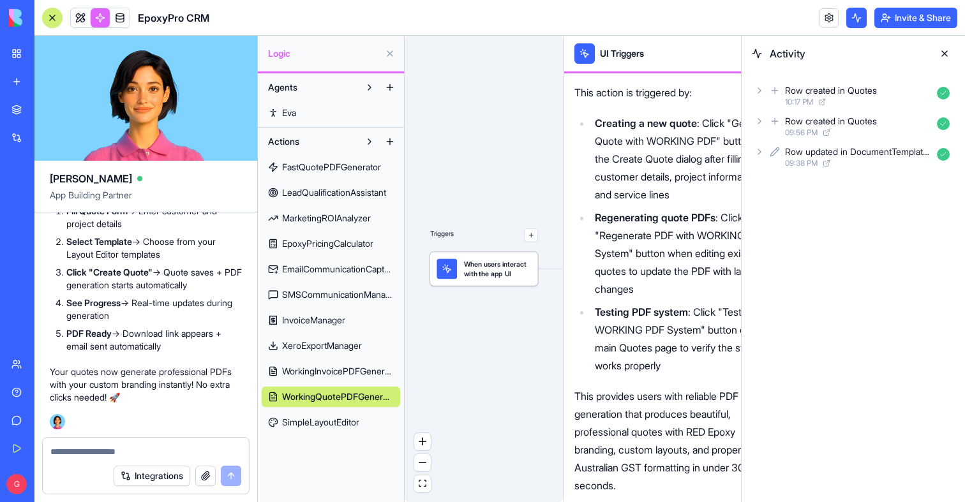
click at [337, 426] on span "SimpleLayoutEditor" at bounding box center [320, 422] width 77 height 13
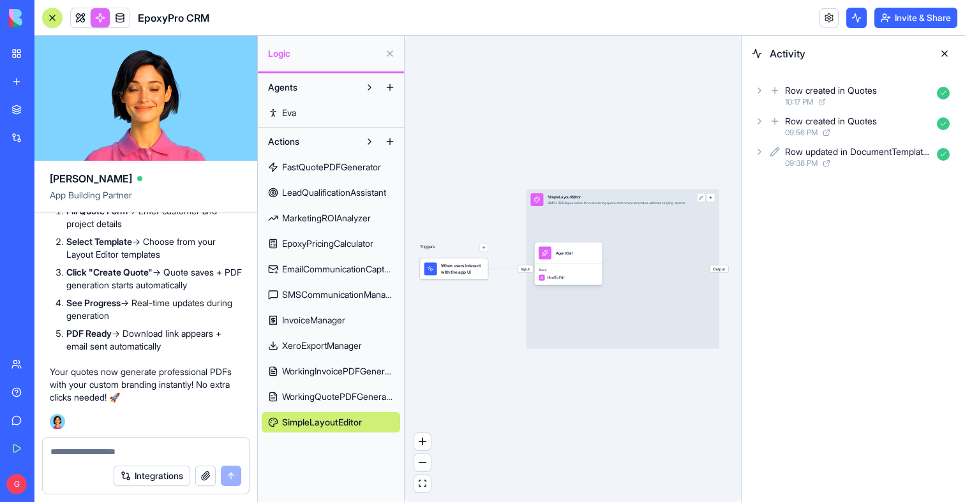
click at [470, 263] on span "When users interact with the app UI" at bounding box center [462, 268] width 43 height 13
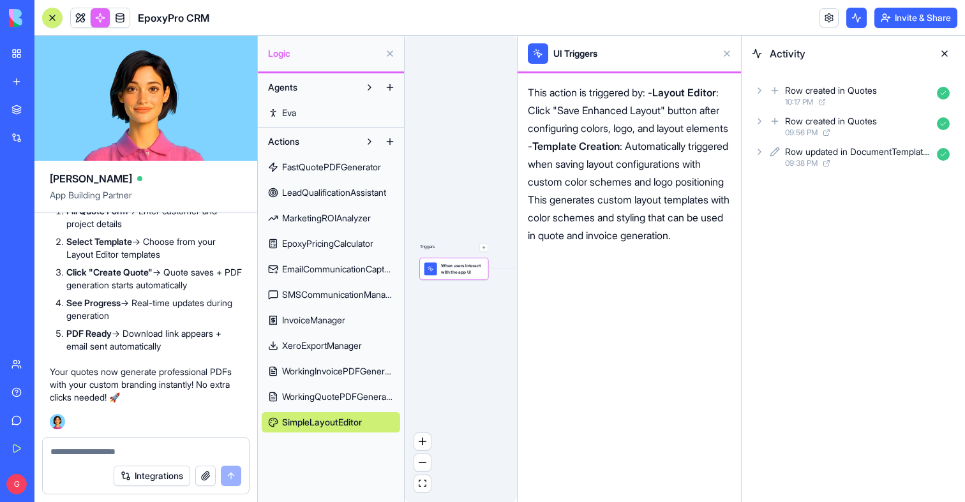
click at [730, 54] on button at bounding box center [727, 53] width 20 height 20
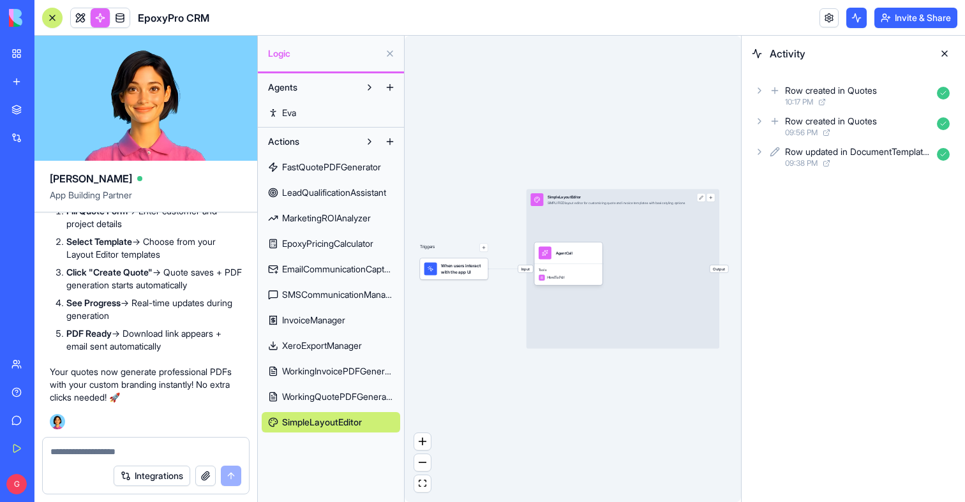
click at [319, 403] on link "WorkingQuotePDFGenerator" at bounding box center [331, 397] width 139 height 20
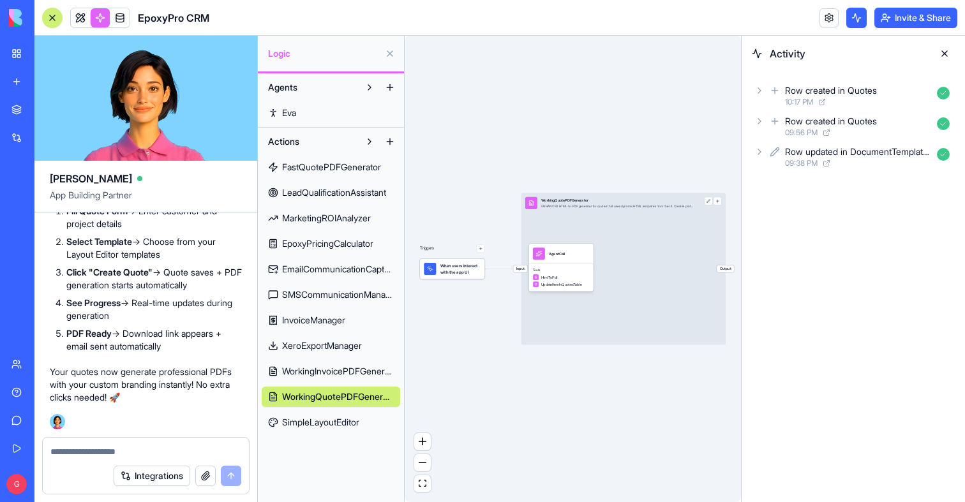
click at [476, 267] on span "When users interact with the app UI" at bounding box center [460, 269] width 40 height 12
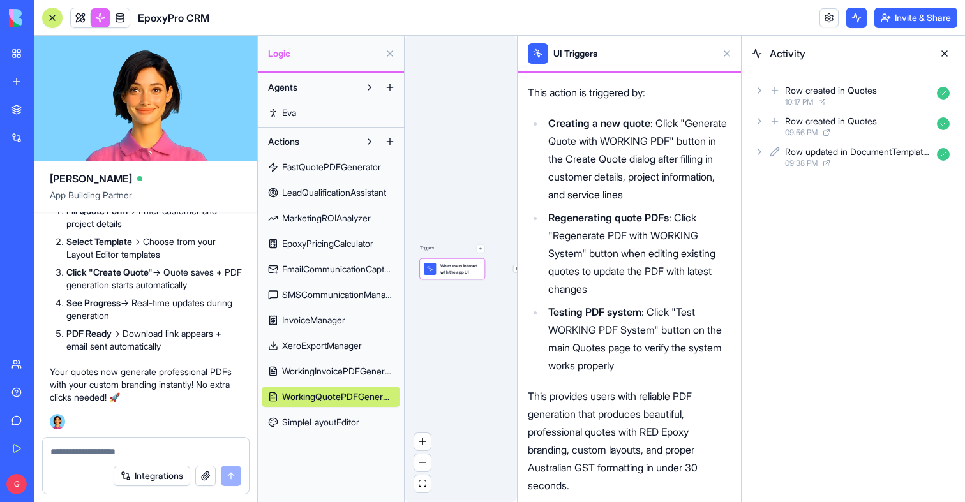
click at [479, 327] on div "Triggers When users interact with the app UI Input WorkingQuotePDFGenerator ENH…" at bounding box center [461, 269] width 112 height 467
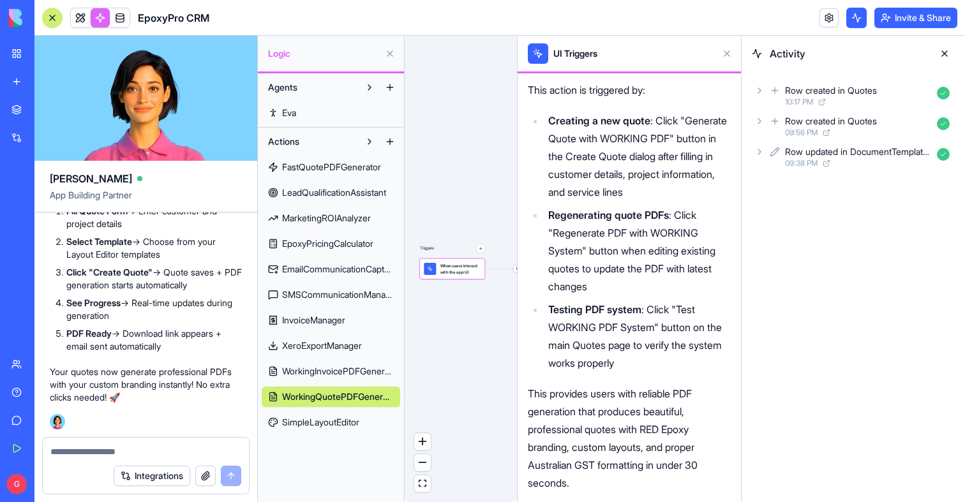
click at [944, 51] on button at bounding box center [944, 53] width 20 height 20
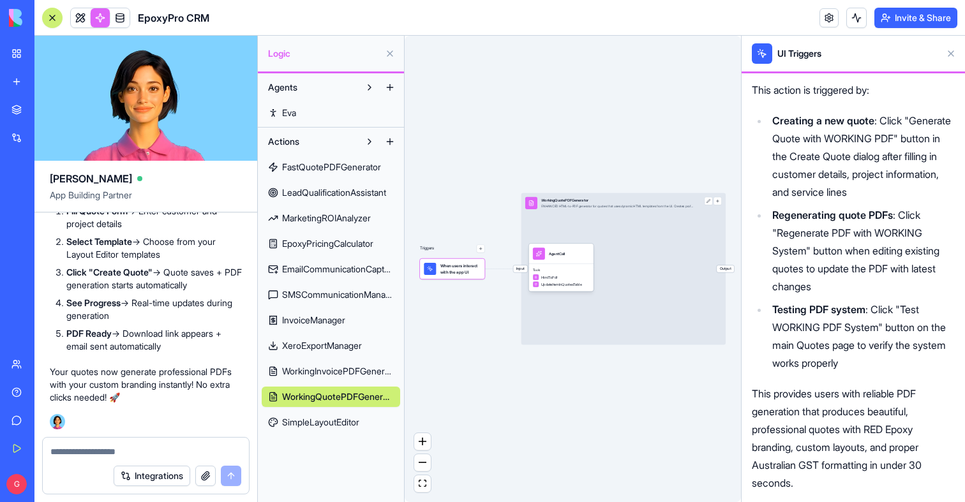
click at [948, 55] on button at bounding box center [951, 53] width 20 height 20
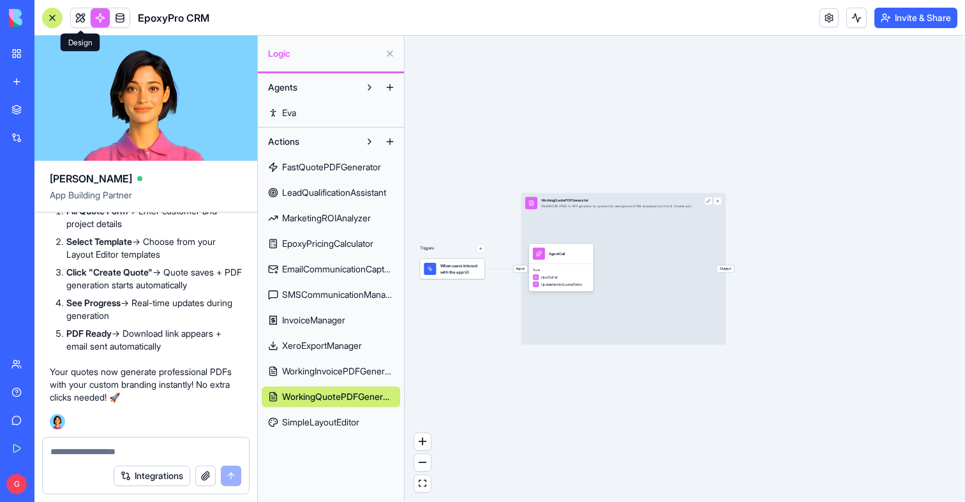
click at [80, 15] on link at bounding box center [80, 17] width 19 height 19
click at [80, 15] on button at bounding box center [80, 17] width 19 height 19
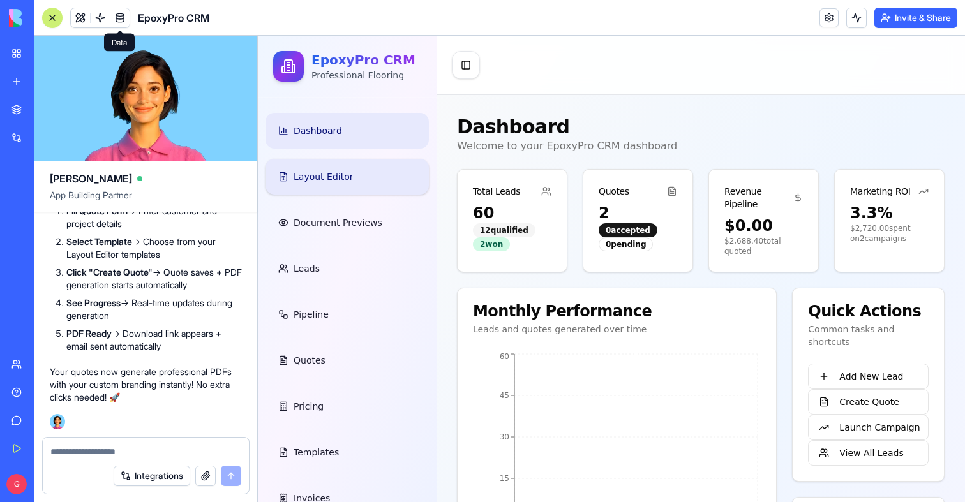
click at [309, 181] on span "Layout Editor" at bounding box center [323, 176] width 59 height 13
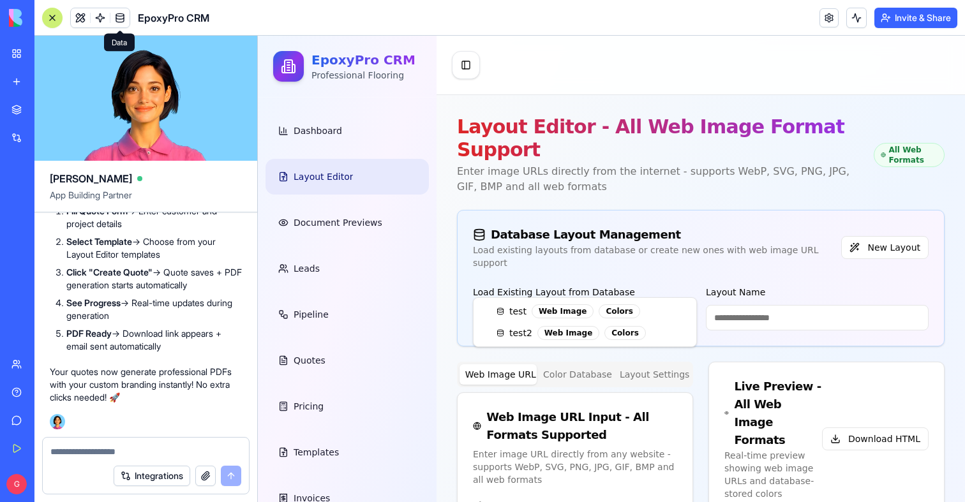
type input "*****"
type input "**********"
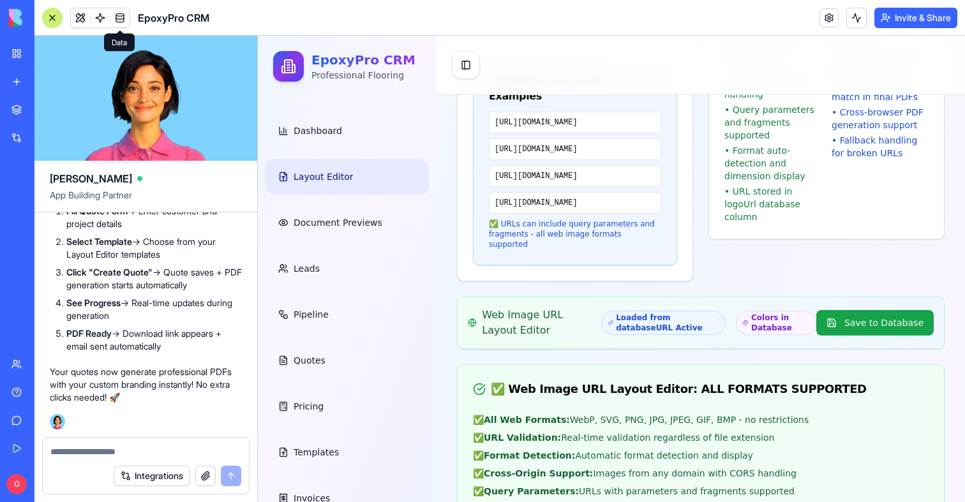
scroll to position [1204, 0]
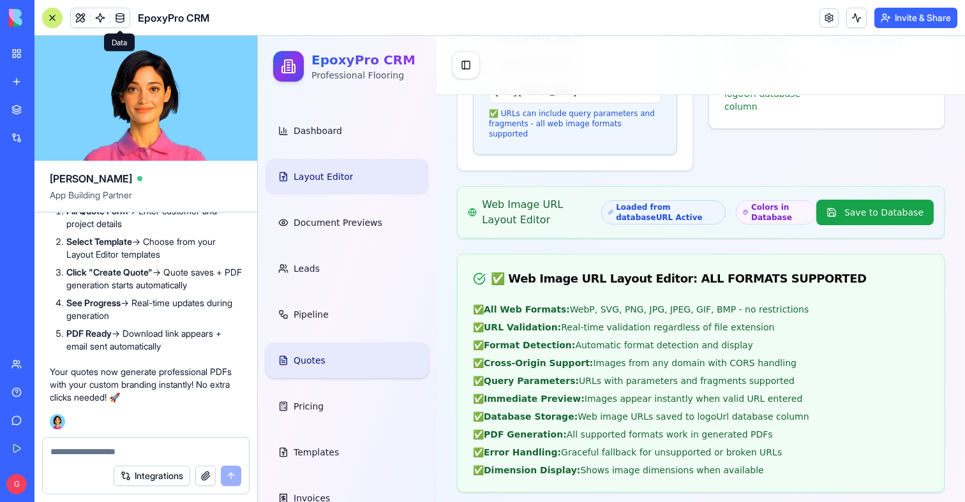
click at [320, 363] on span "Quotes" at bounding box center [310, 360] width 32 height 13
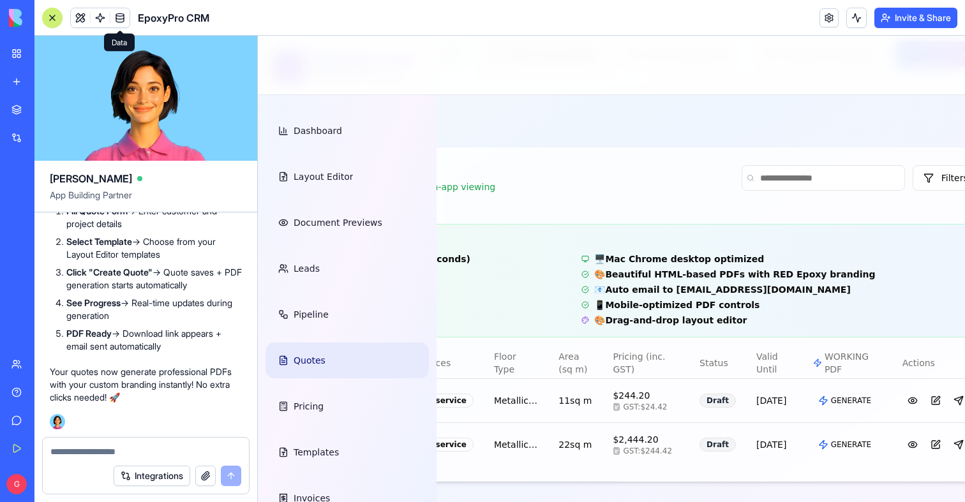
scroll to position [0, 293]
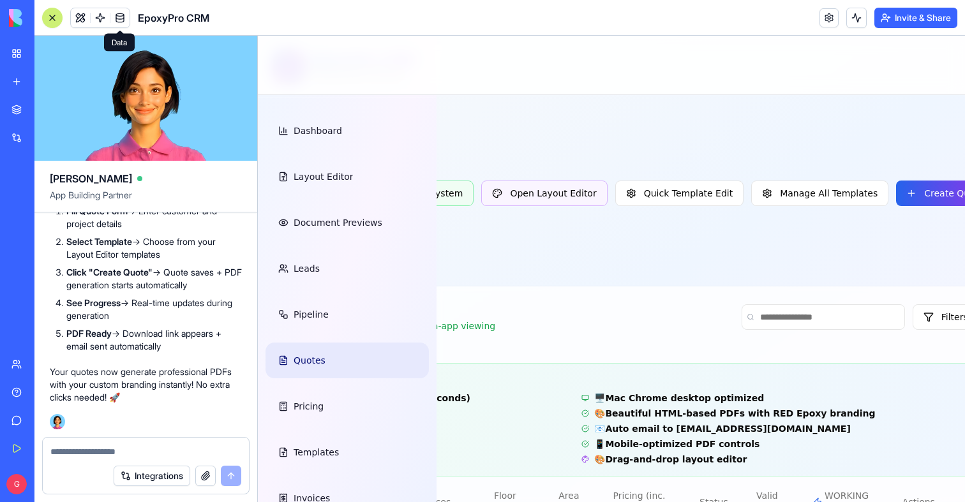
click at [899, 207] on div "Professional Quotes ⚡ WORKING PDF generation that ACTUALLY produces beautiful H…" at bounding box center [579, 194] width 830 height 156
click at [902, 195] on button "Create Quote" at bounding box center [945, 194] width 98 height 26
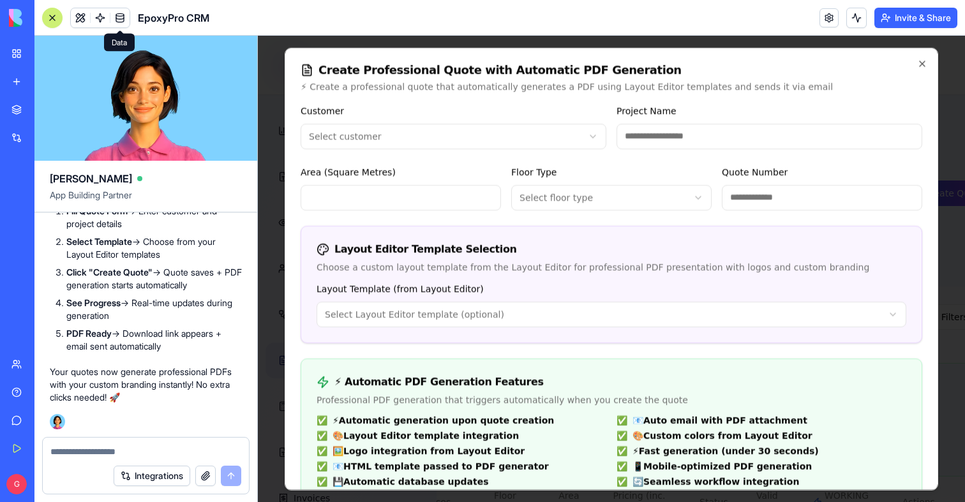
click at [369, 120] on div "**********" at bounding box center [454, 126] width 306 height 46
click at [369, 146] on body "EpoxyPro CRM Professional Flooring Dashboard Layout Editor Document Previews Le…" at bounding box center [318, 339] width 707 height 606
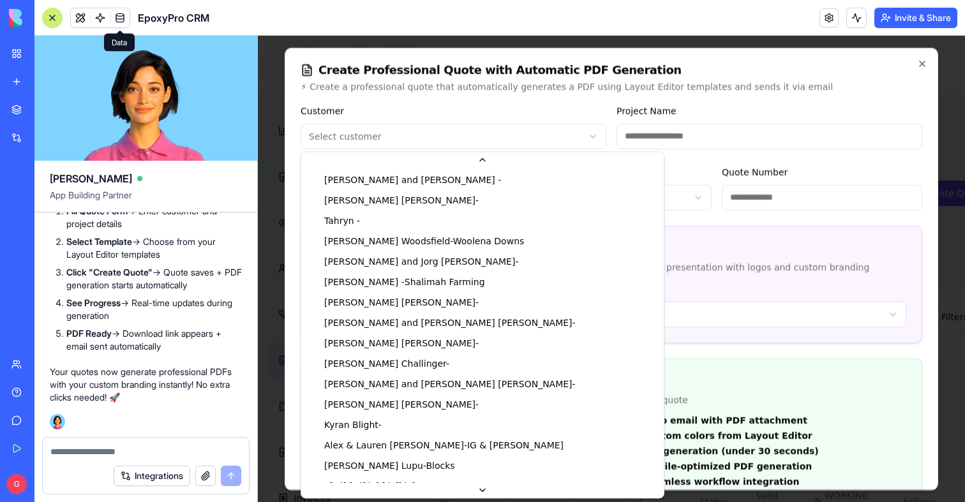
scroll to position [900, 0]
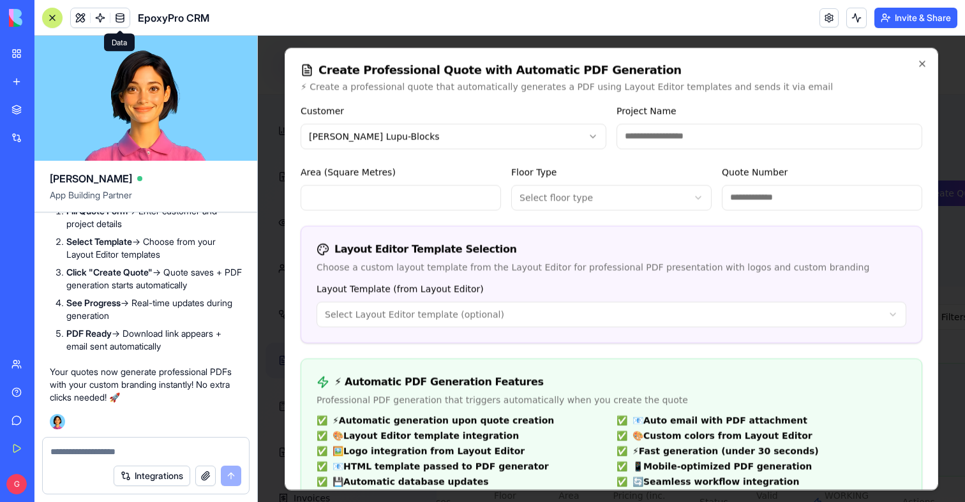
click at [700, 140] on input "Project Name" at bounding box center [770, 136] width 306 height 26
type input "*********"
click at [410, 190] on input "Area (Square Metres)" at bounding box center [401, 197] width 200 height 26
type input "**"
click at [441, 310] on body "EpoxyPro CRM Professional Flooring Dashboard Layout Editor Document Previews Le…" at bounding box center [318, 339] width 707 height 606
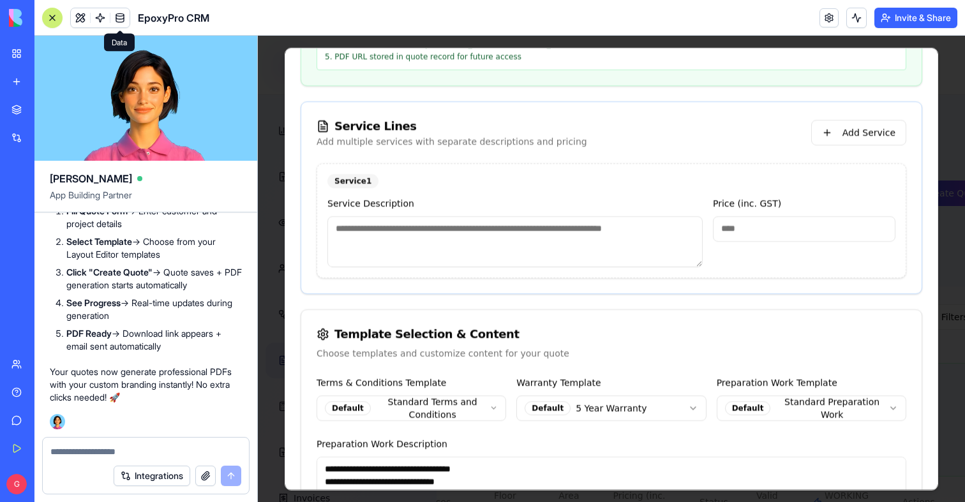
scroll to position [701, 0]
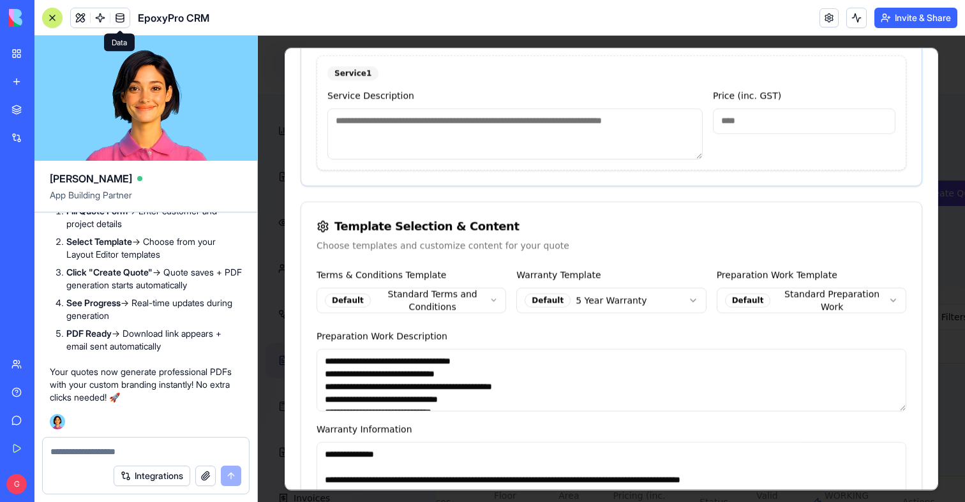
click at [403, 166] on div "Service 1 Service Description Price (inc. GST) *" at bounding box center [611, 113] width 588 height 114
click at [403, 153] on textarea at bounding box center [514, 133] width 375 height 51
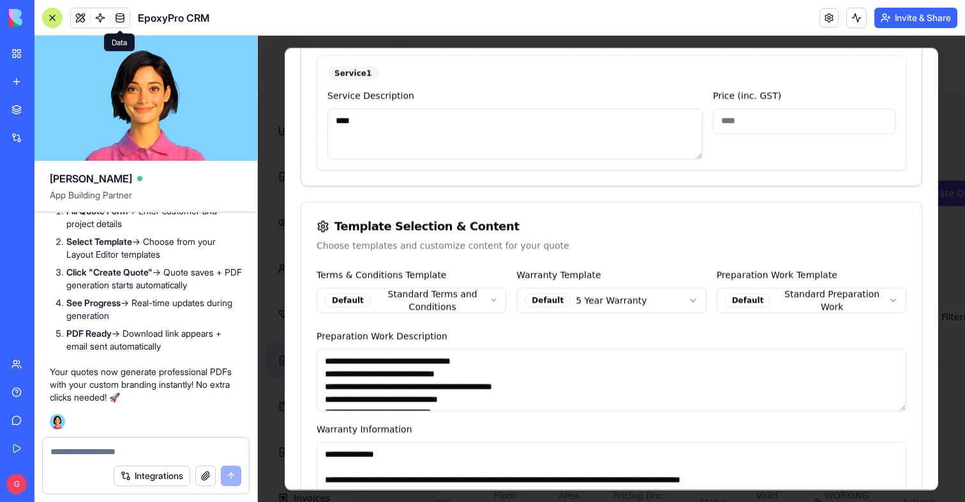
type textarea "****"
click at [787, 117] on input "*" at bounding box center [804, 121] width 183 height 26
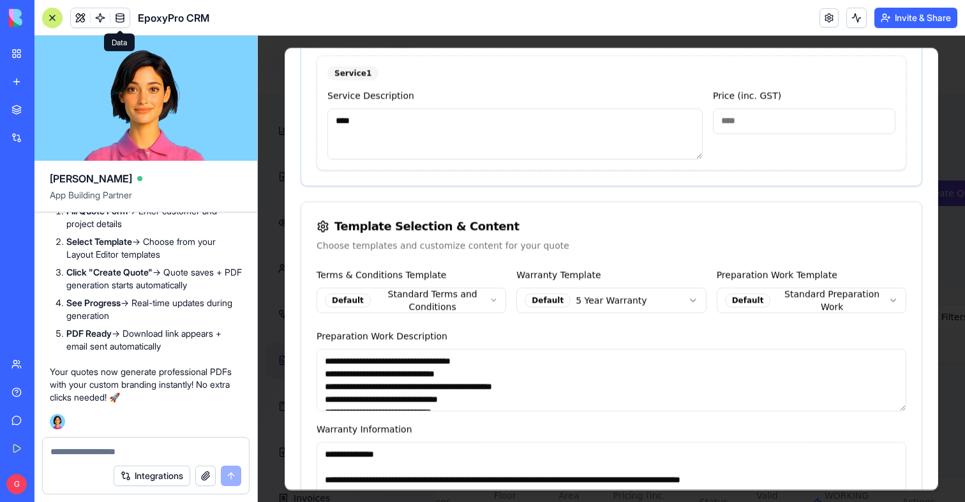
click at [787, 117] on input "*" at bounding box center [804, 121] width 183 height 26
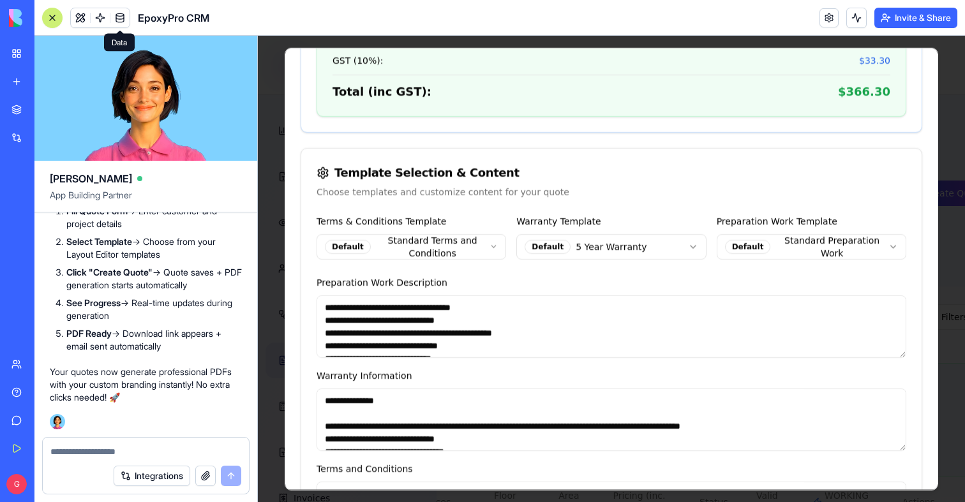
scroll to position [1147, 0]
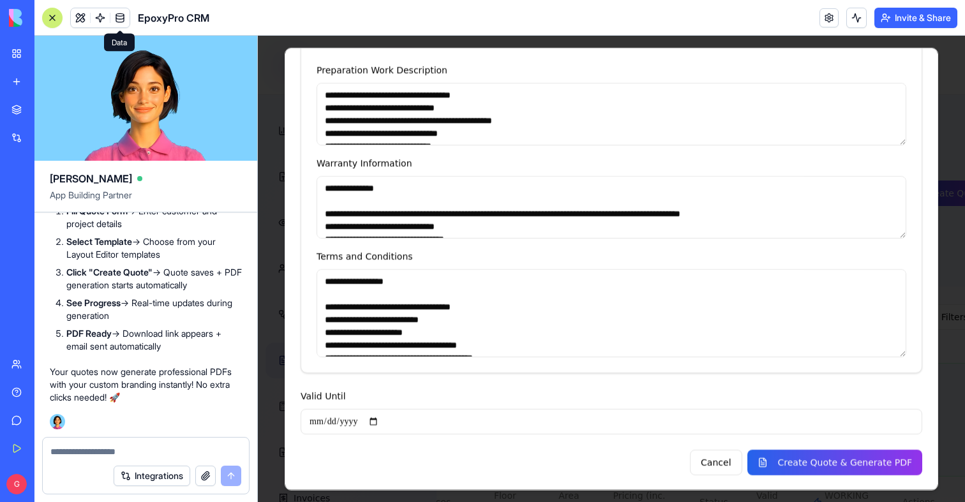
type input "***"
click at [382, 423] on input "Valid Until" at bounding box center [612, 422] width 622 height 26
type input "**********"
click at [821, 461] on button "Create Quote & Generate PDF" at bounding box center [834, 462] width 175 height 26
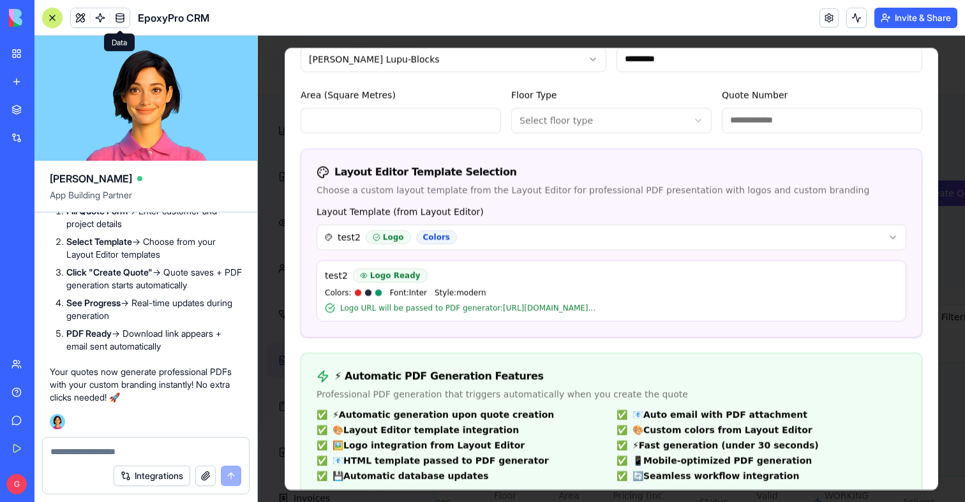
scroll to position [0, 0]
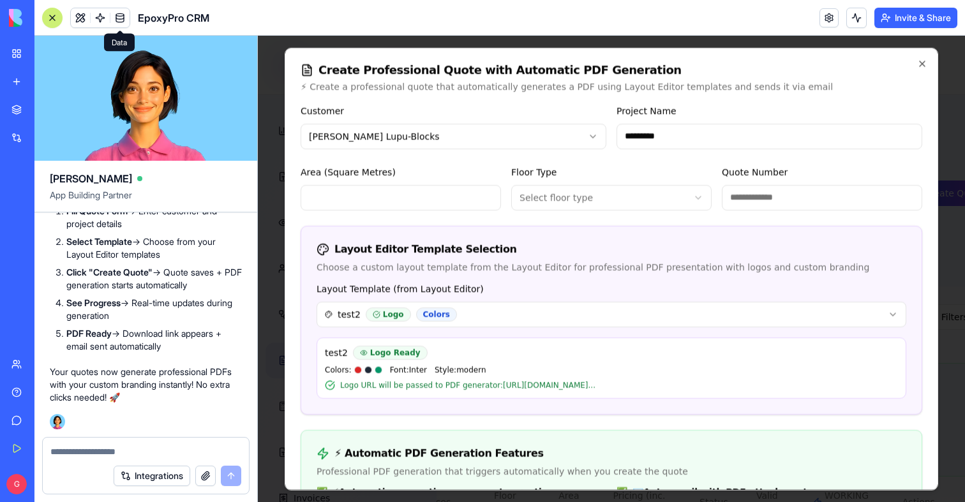
click at [609, 202] on body "EpoxyPro CRM Professional Flooring Dashboard Layout Editor Document Previews Le…" at bounding box center [318, 339] width 707 height 606
click at [819, 192] on input "Quote Number" at bounding box center [822, 197] width 200 height 26
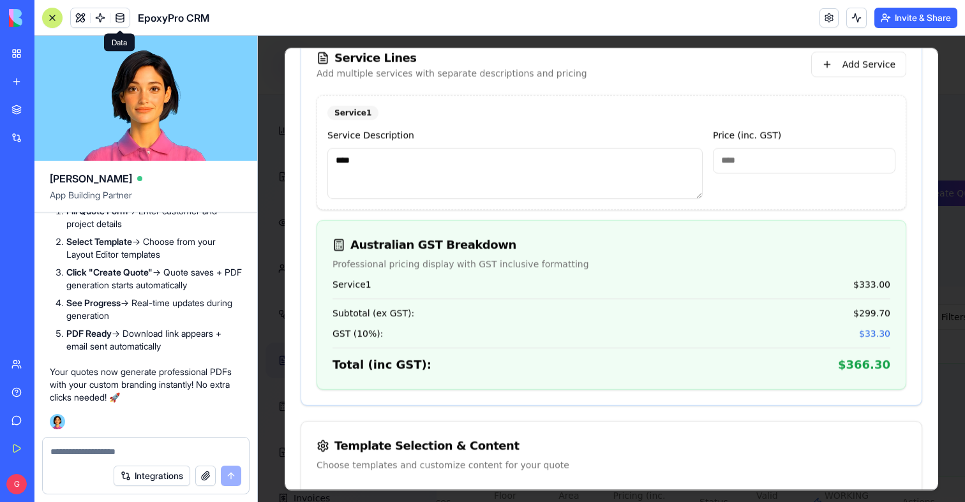
scroll to position [1147, 0]
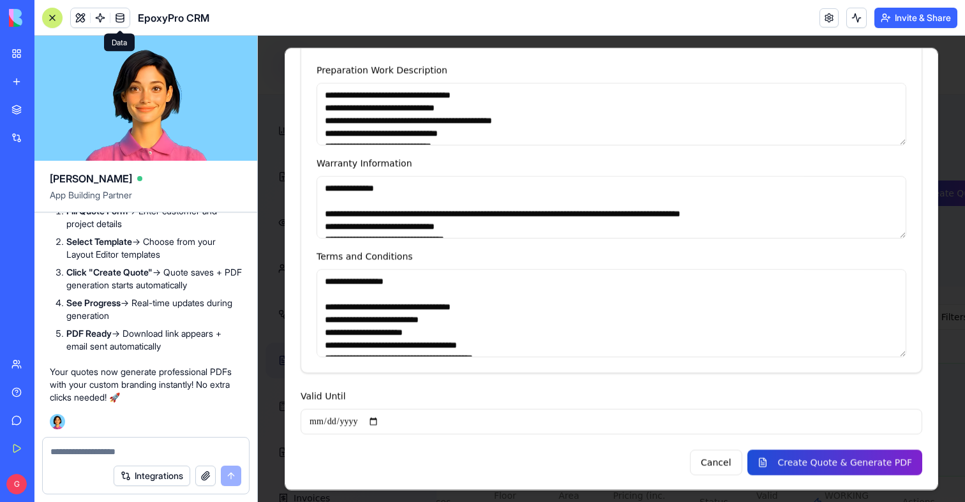
type input "**********"
click at [844, 453] on button "Create Quote & Generate PDF" at bounding box center [834, 462] width 175 height 26
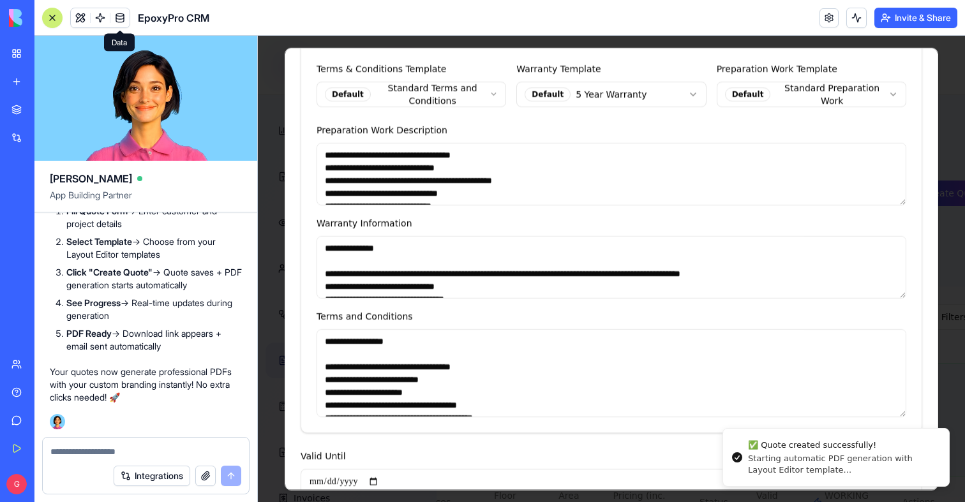
scroll to position [1207, 0]
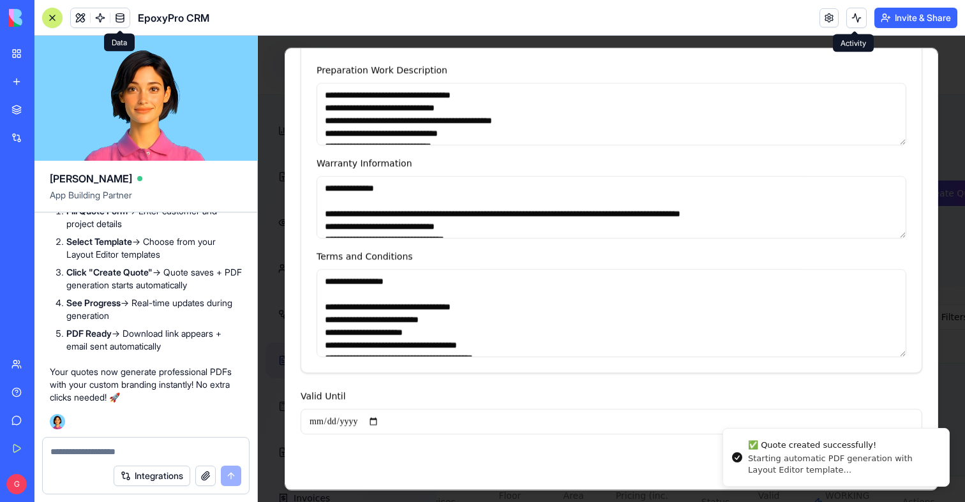
click at [853, 15] on button at bounding box center [856, 18] width 20 height 20
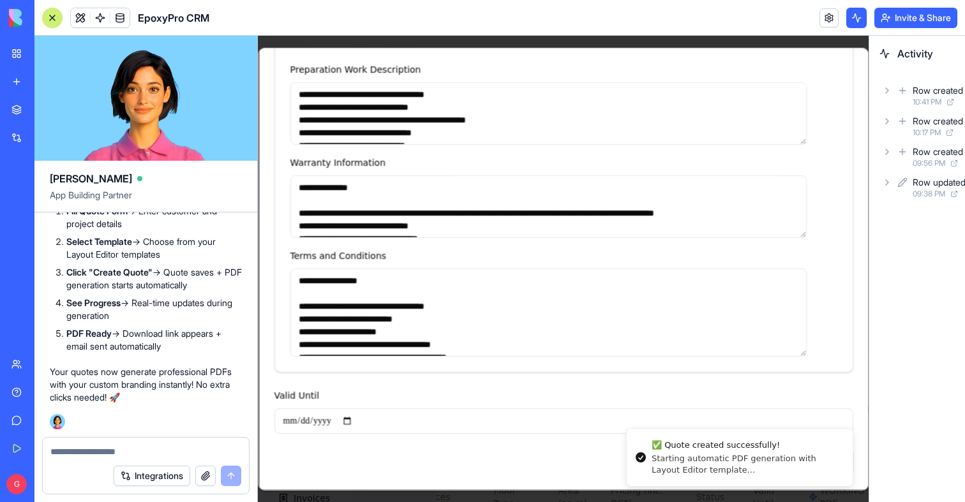
scroll to position [0, 0]
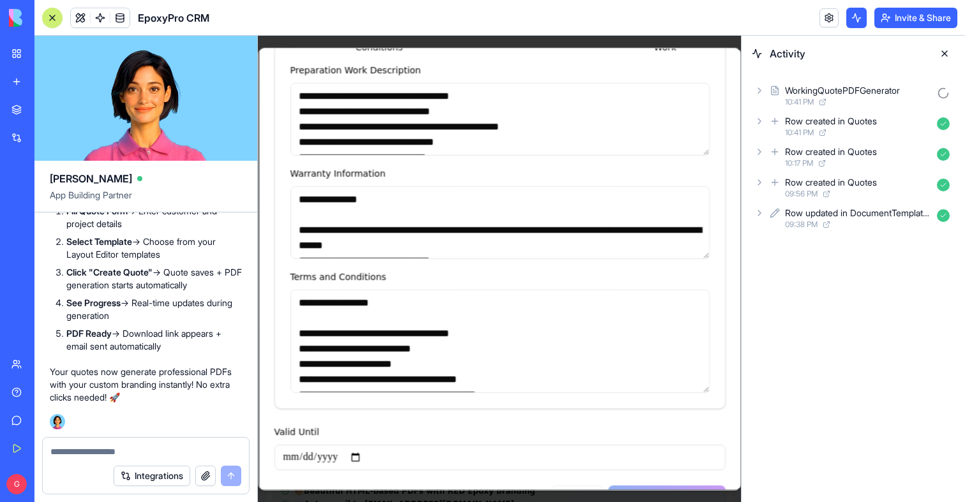
click at [835, 100] on div "10:41 PM" at bounding box center [858, 102] width 147 height 10
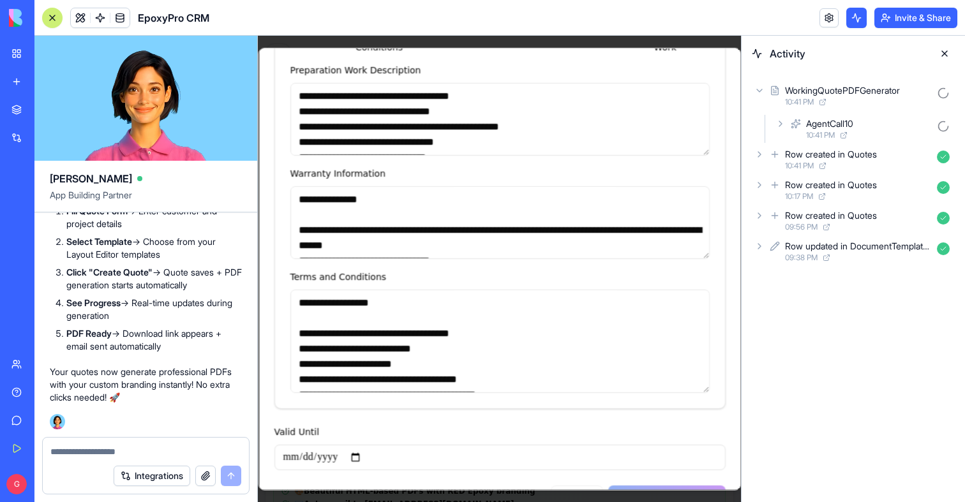
click at [832, 128] on div "AgentCall10" at bounding box center [829, 123] width 47 height 13
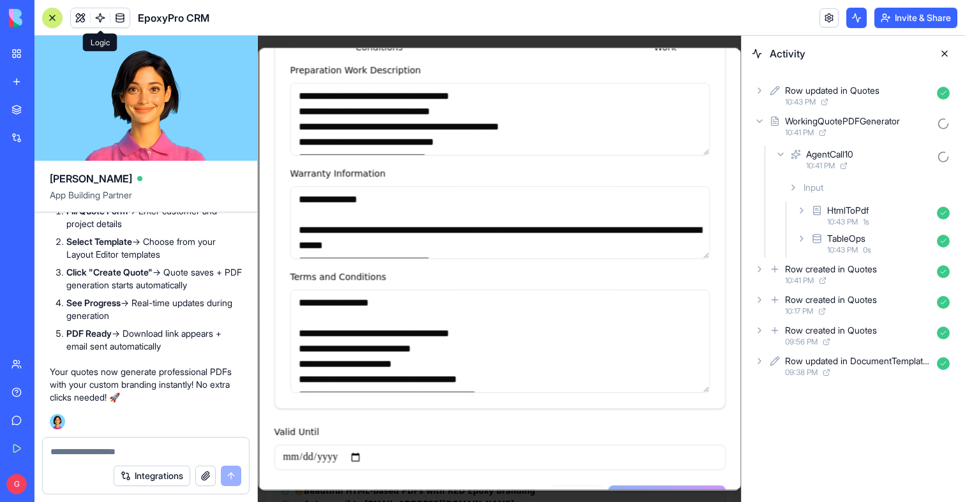
type input "*"
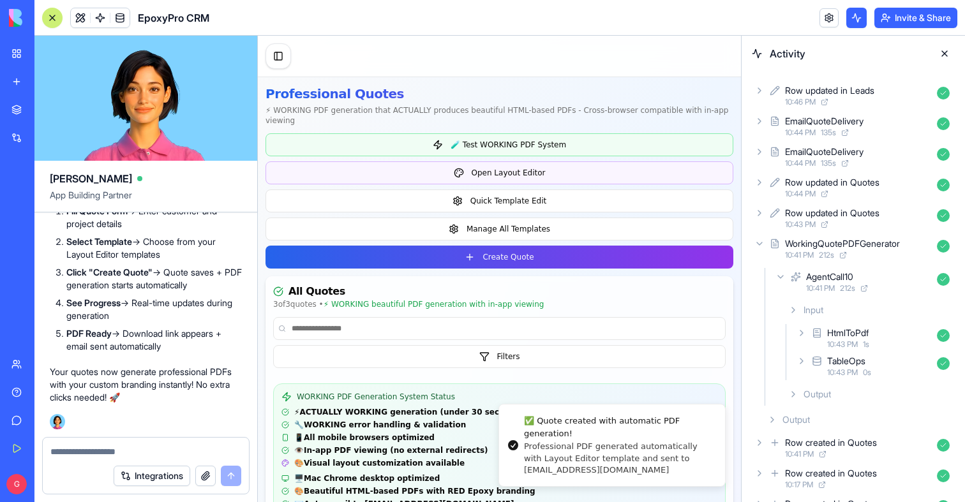
scroll to position [112872, 0]
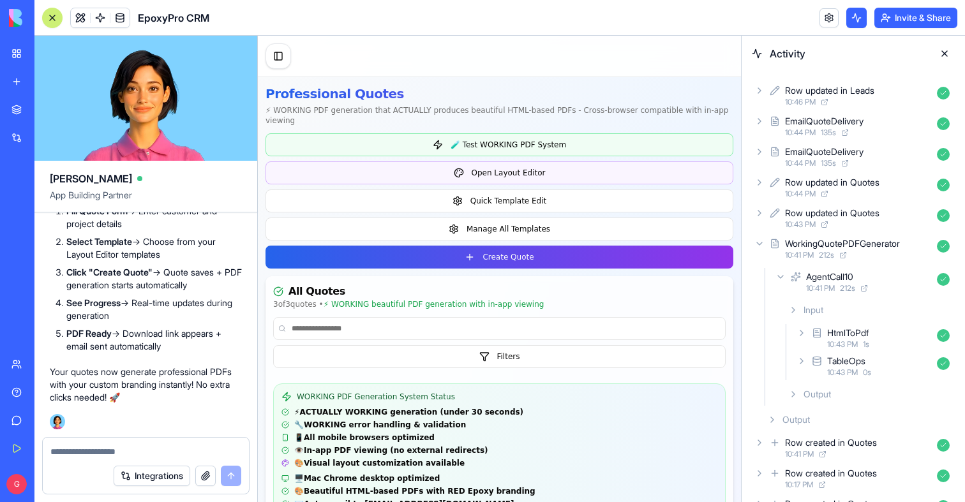
click at [815, 122] on div "EmailQuoteDelivery" at bounding box center [824, 121] width 79 height 13
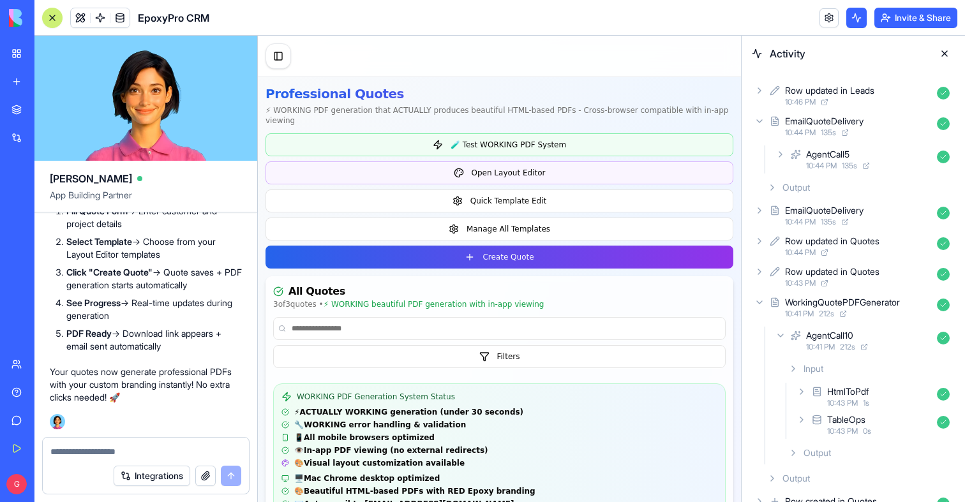
click at [828, 133] on span "135 s" at bounding box center [828, 133] width 15 height 10
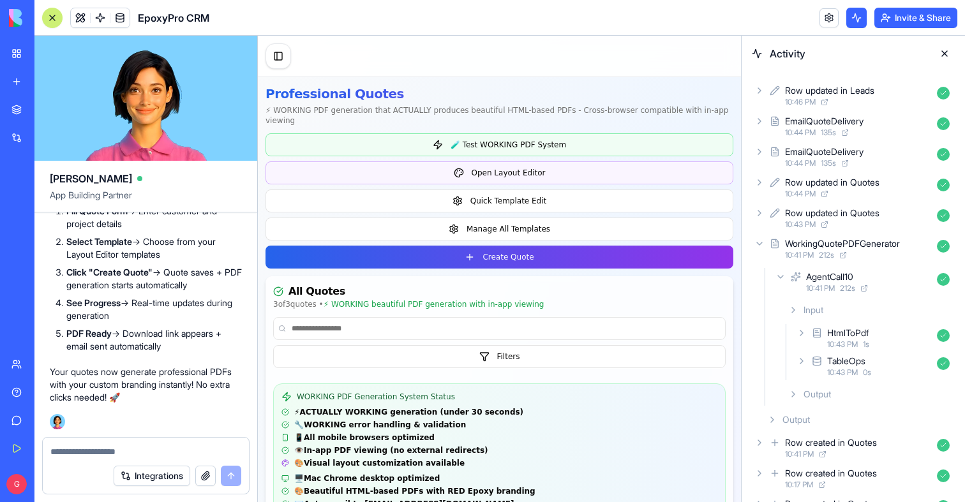
click at [829, 153] on div "EmailQuoteDelivery" at bounding box center [824, 152] width 79 height 13
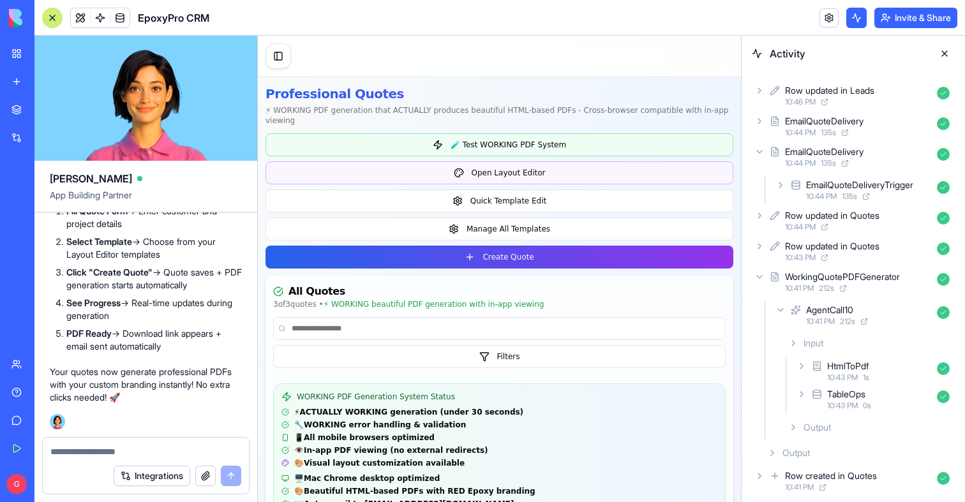
click at [837, 191] on span "10:44 PM" at bounding box center [821, 196] width 31 height 10
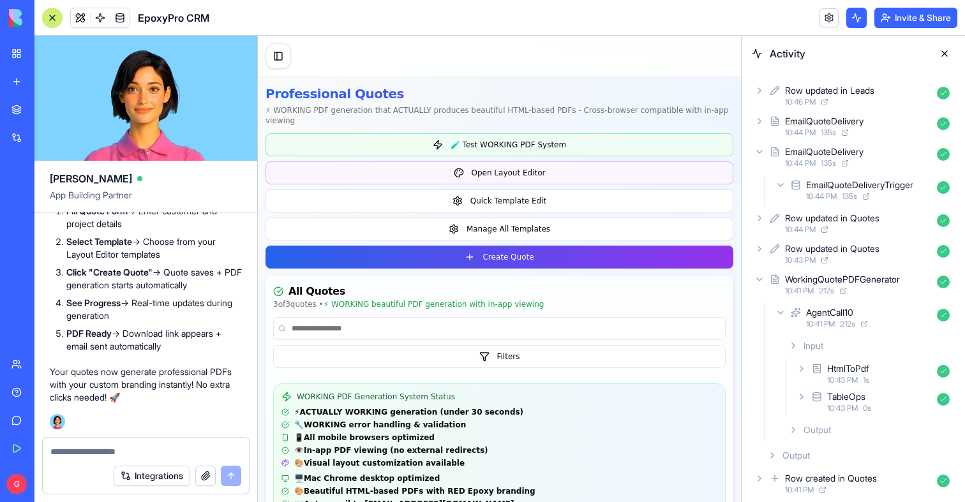
click at [837, 191] on span "10:44 PM" at bounding box center [821, 196] width 31 height 10
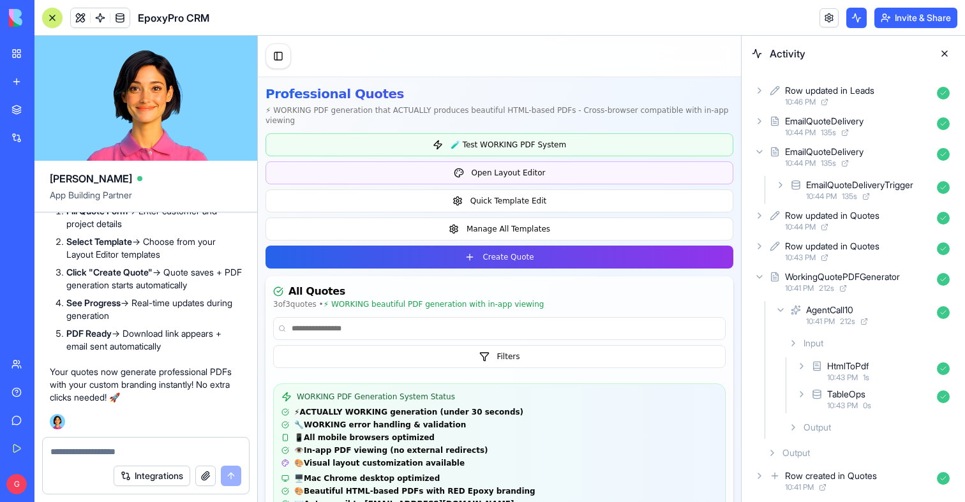
click at [830, 135] on span "135 s" at bounding box center [828, 133] width 15 height 10
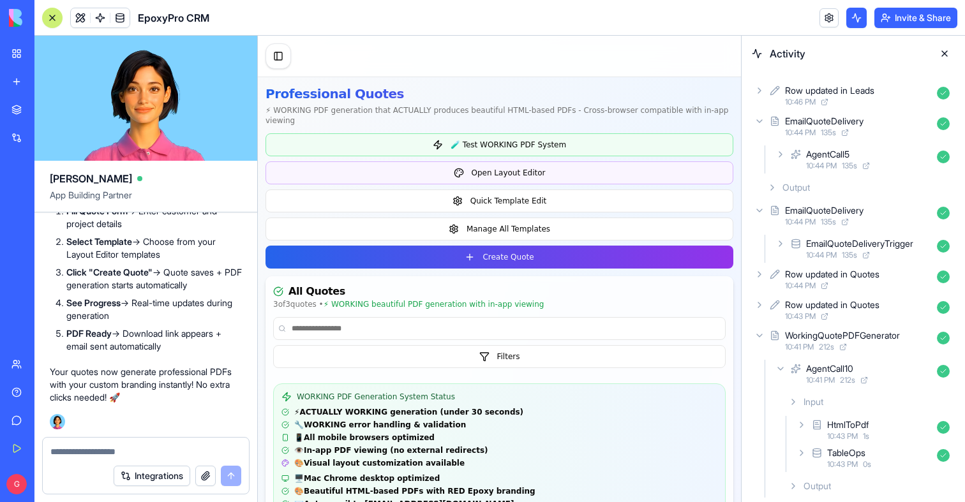
click at [836, 163] on span "10:44 PM" at bounding box center [821, 166] width 31 height 10
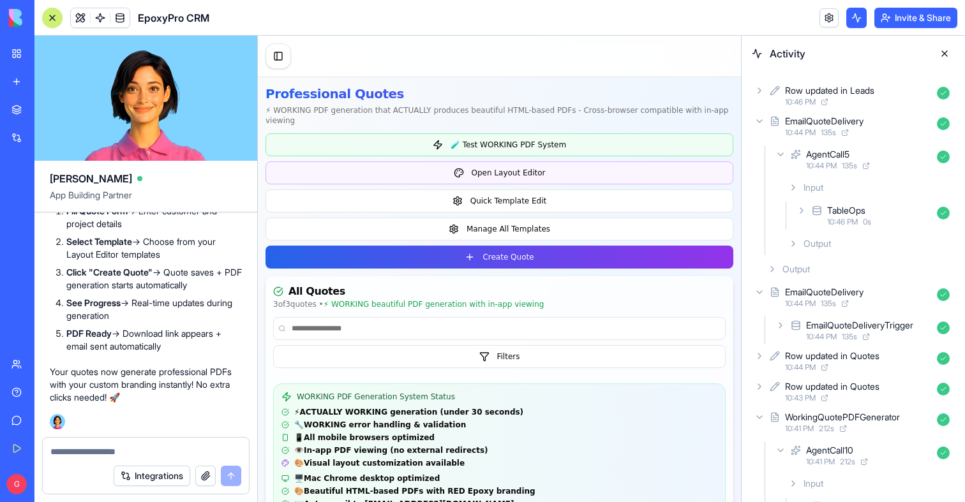
click at [852, 218] on span "10:46 PM" at bounding box center [842, 222] width 31 height 10
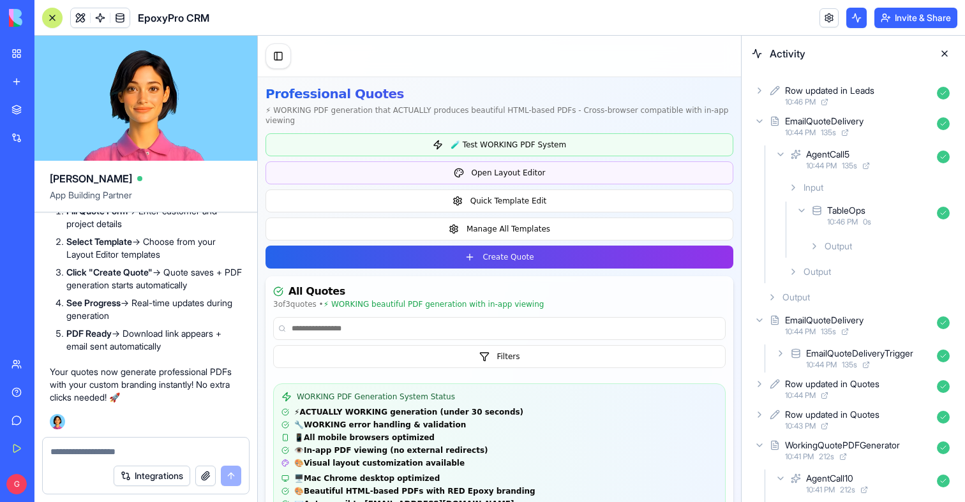
click at [871, 255] on div "Output" at bounding box center [879, 246] width 151 height 23
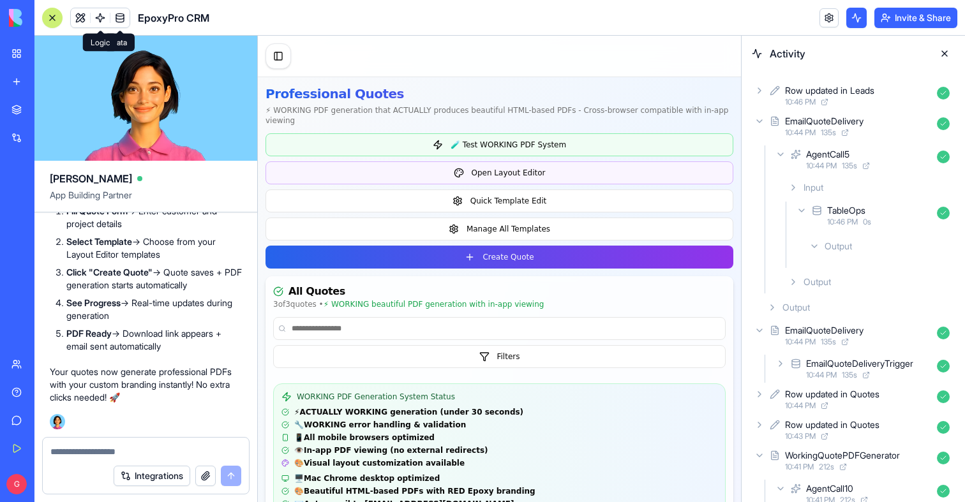
click at [98, 17] on link at bounding box center [100, 17] width 19 height 19
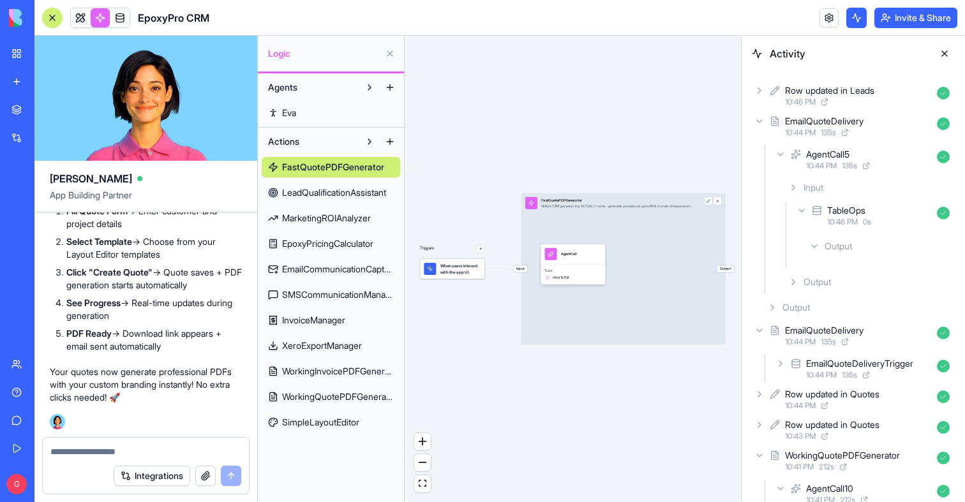
click at [318, 188] on span "LeadQualificationAssistant" at bounding box center [334, 192] width 104 height 13
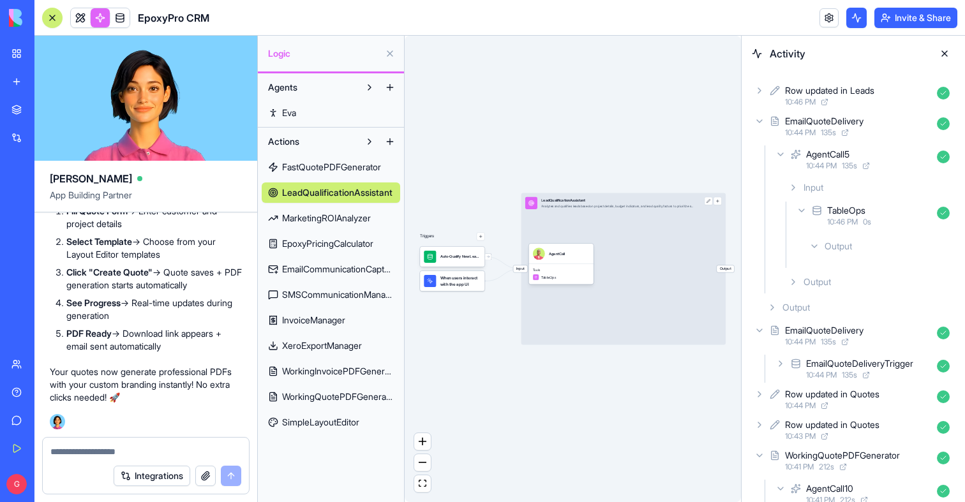
click at [319, 209] on link "MarketingROIAnalyzer" at bounding box center [331, 218] width 139 height 20
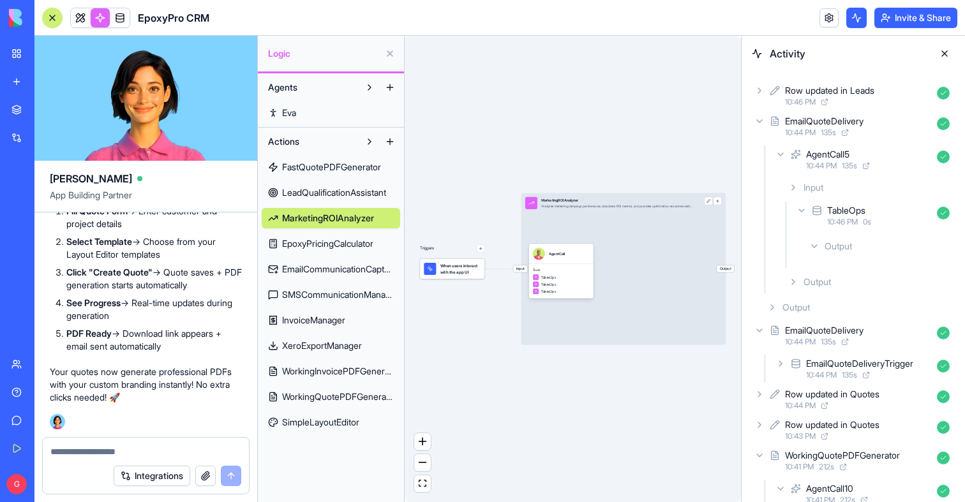
click at [327, 239] on span "EpoxyPricingCalculator" at bounding box center [327, 243] width 91 height 13
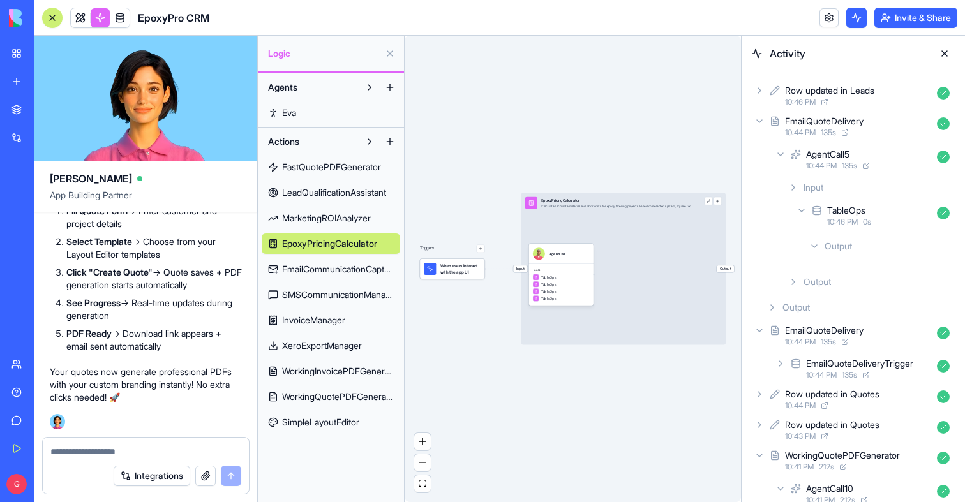
click at [335, 271] on span "EmailCommunicationCapture" at bounding box center [338, 269] width 112 height 13
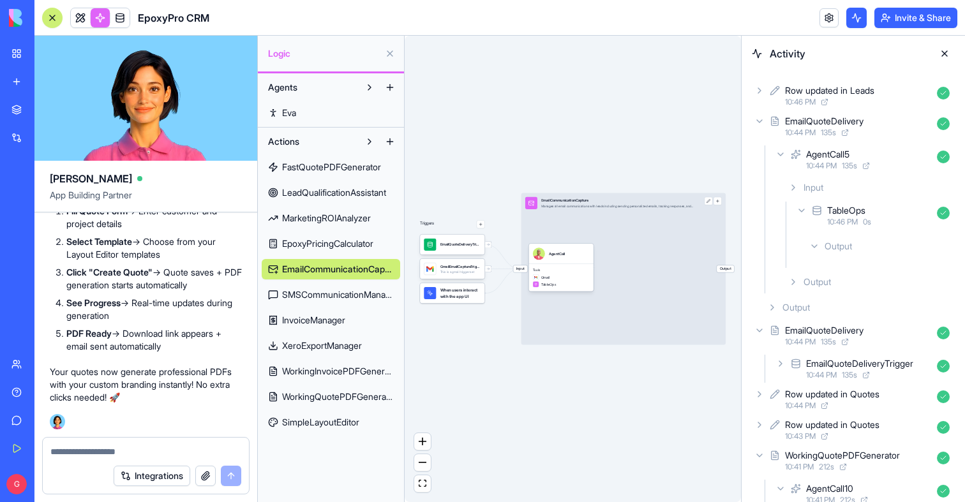
click at [335, 295] on span "SMSCommunicationManager" at bounding box center [338, 295] width 112 height 13
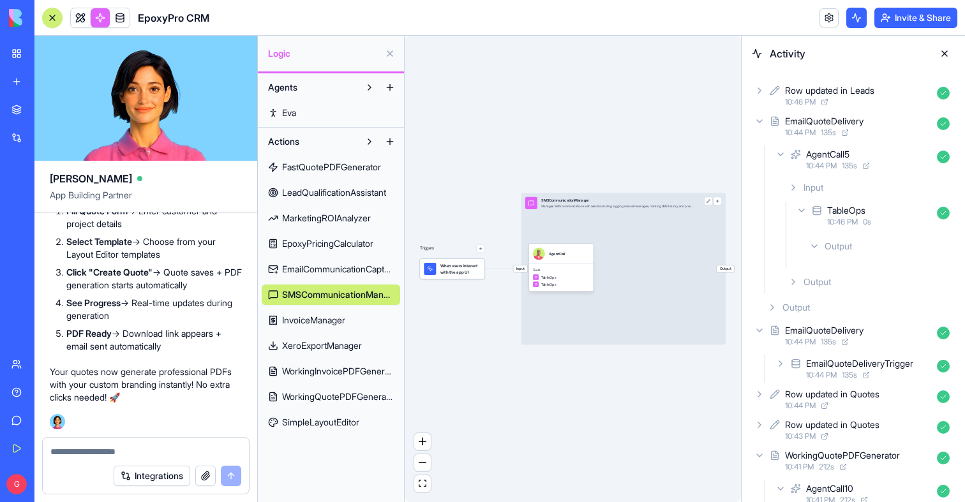
click at [333, 320] on span "InvoiceManager" at bounding box center [313, 320] width 63 height 13
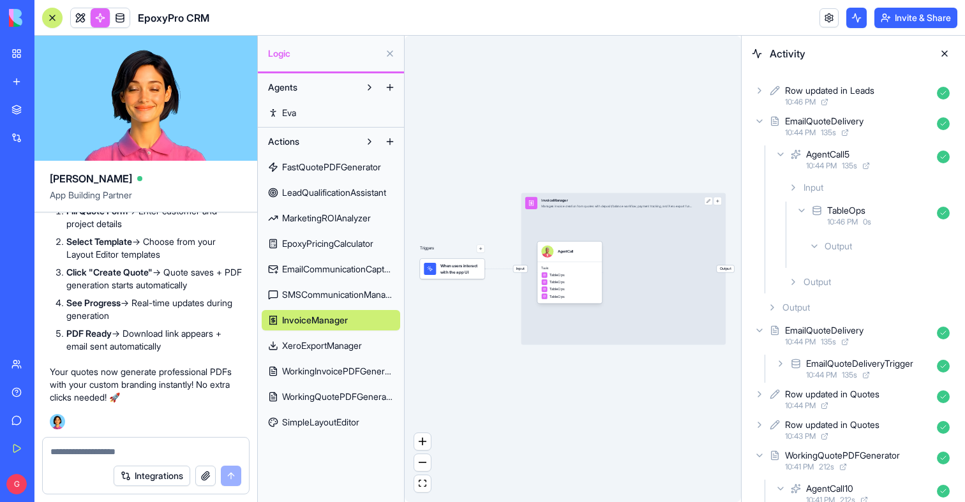
click at [338, 338] on link "XeroExportManager" at bounding box center [331, 346] width 139 height 20
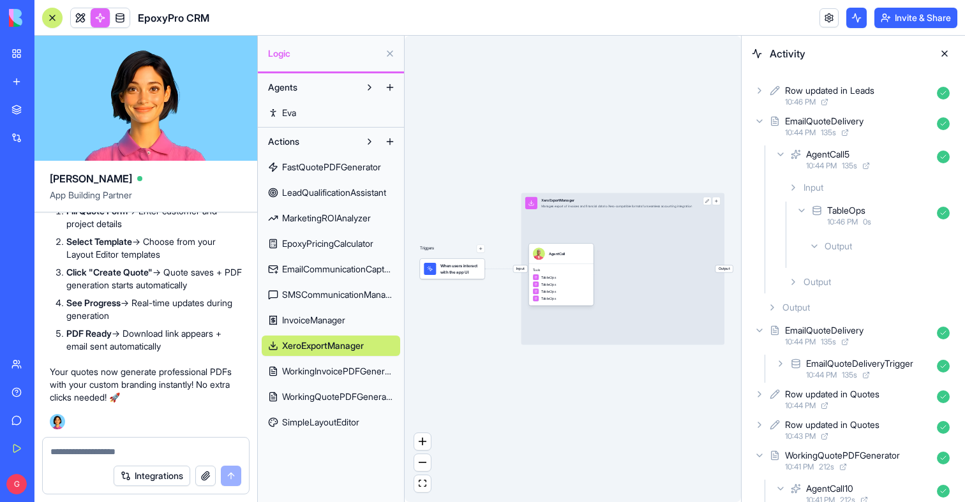
click at [341, 351] on span "XeroExportManager" at bounding box center [323, 346] width 82 height 13
click at [341, 356] on link "XeroExportManager" at bounding box center [331, 346] width 139 height 20
click at [341, 368] on span "WorkingInvoicePDFGenerator" at bounding box center [338, 371] width 112 height 13
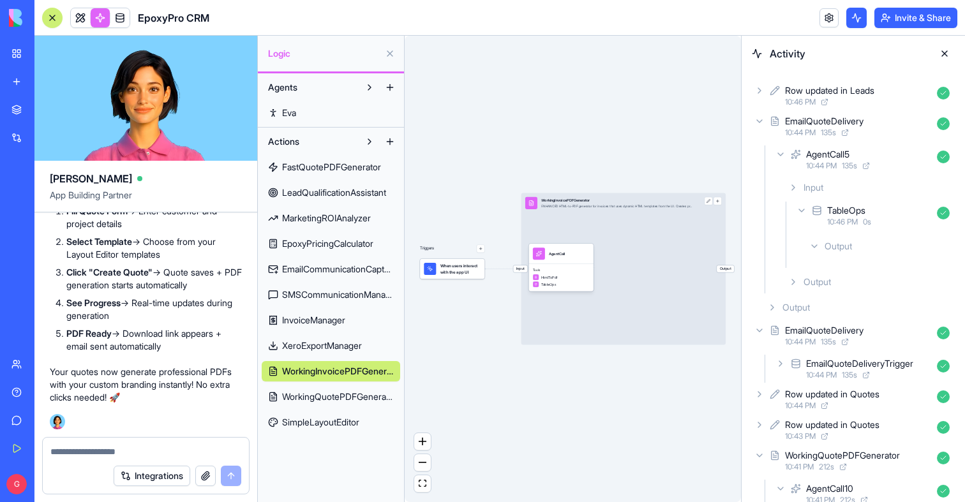
click at [341, 384] on div "FastQuotePDFGenerator LeadQualificationAssistant MarketingROIAnalyzer EpoxyPric…" at bounding box center [331, 292] width 139 height 281
click at [344, 394] on span "WorkingQuotePDFGenerator" at bounding box center [338, 397] width 112 height 13
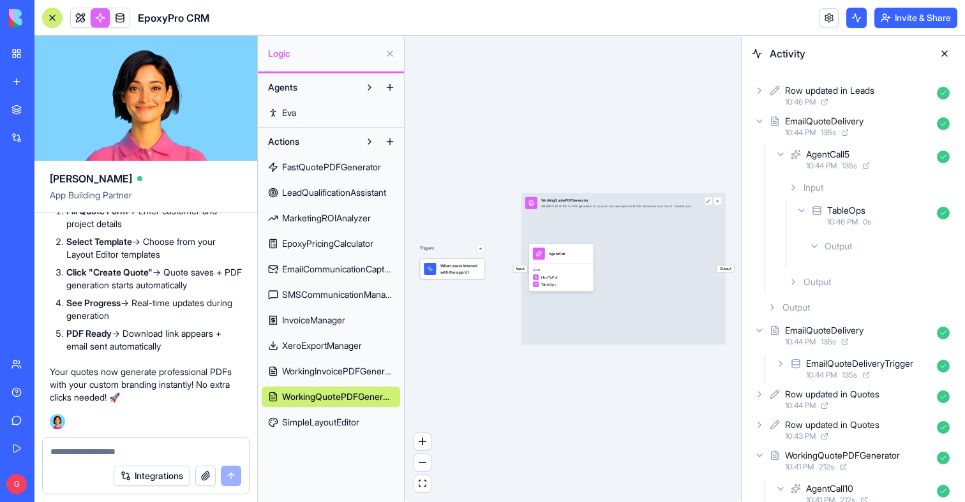
click at [347, 414] on link "SimpleLayoutEditor" at bounding box center [331, 422] width 139 height 20
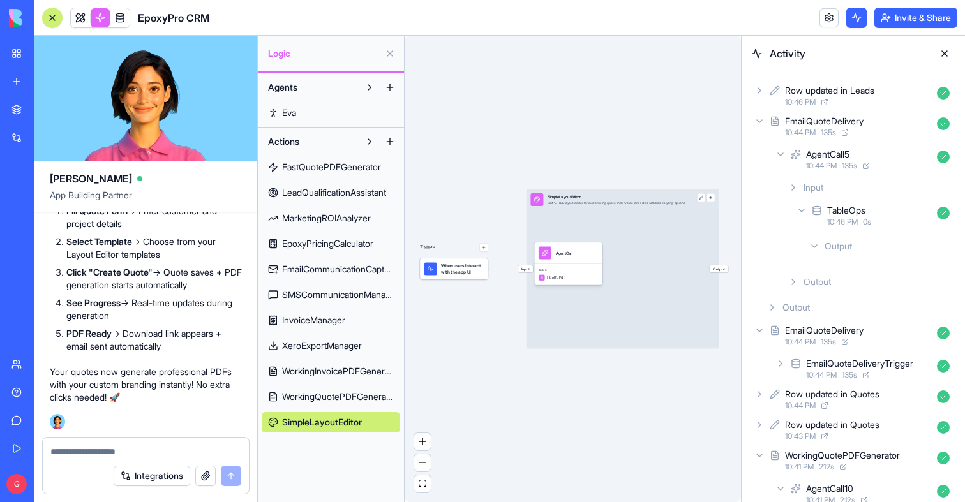
click at [760, 116] on icon at bounding box center [759, 121] width 10 height 10
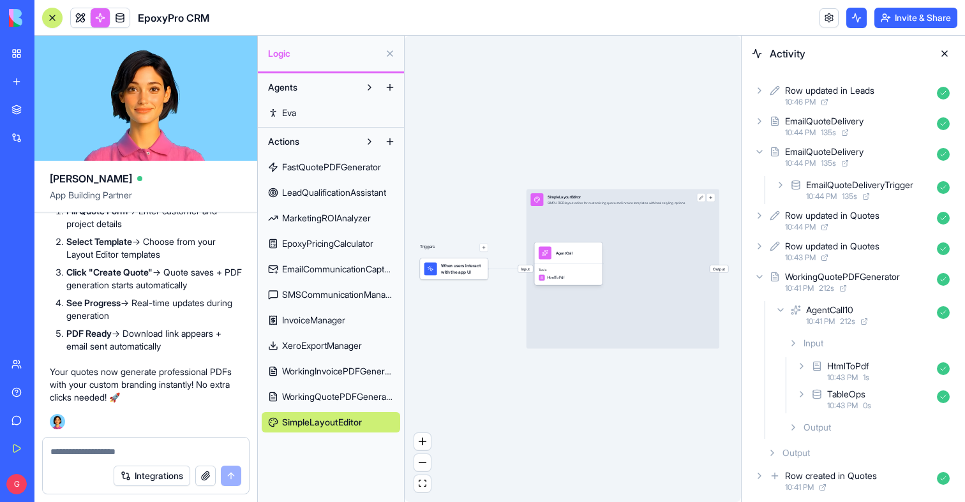
click at [805, 89] on div "Row updated in Leads" at bounding box center [829, 90] width 89 height 13
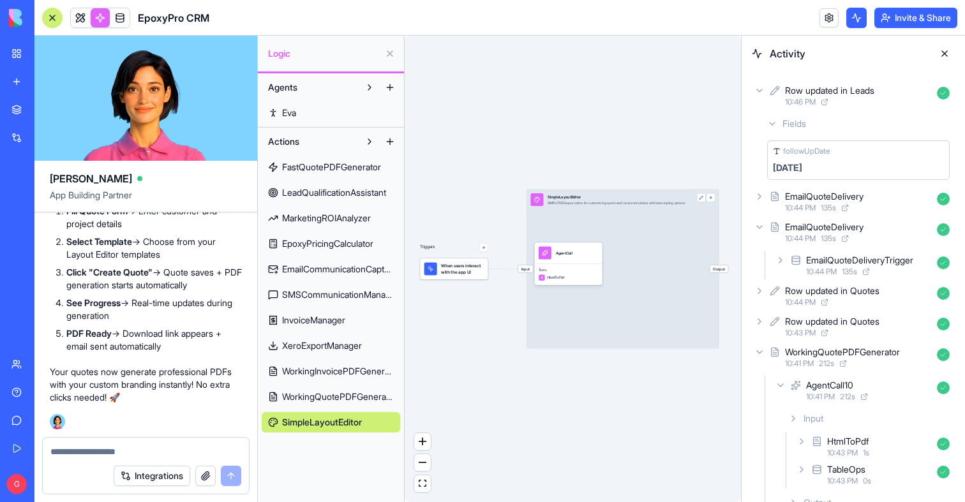
click at [784, 124] on span "Fields" at bounding box center [795, 123] width 24 height 13
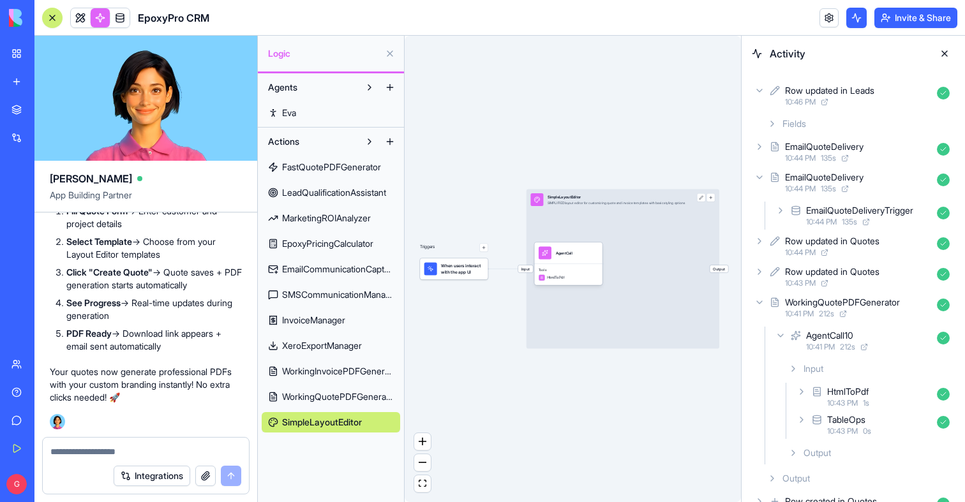
click at [784, 124] on span "Fields" at bounding box center [795, 123] width 24 height 13
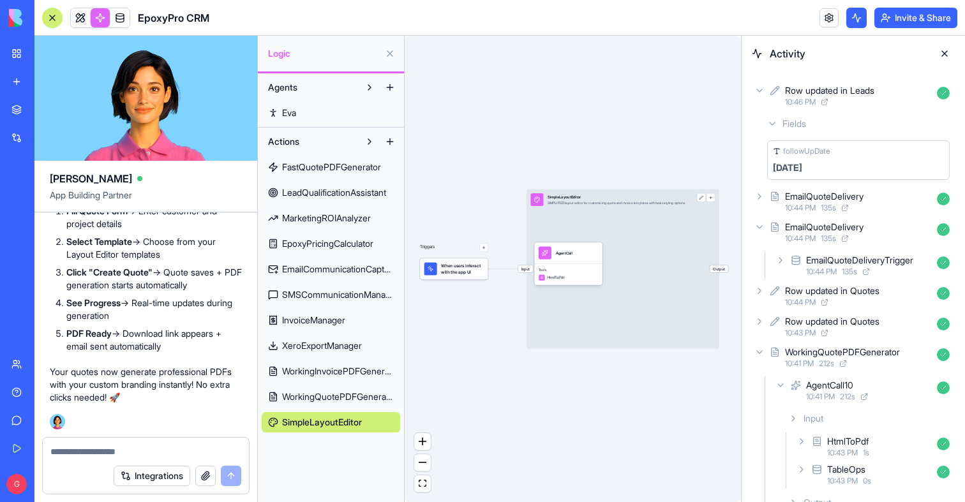
click at [331, 394] on span "WorkingQuotePDFGenerator" at bounding box center [338, 397] width 112 height 13
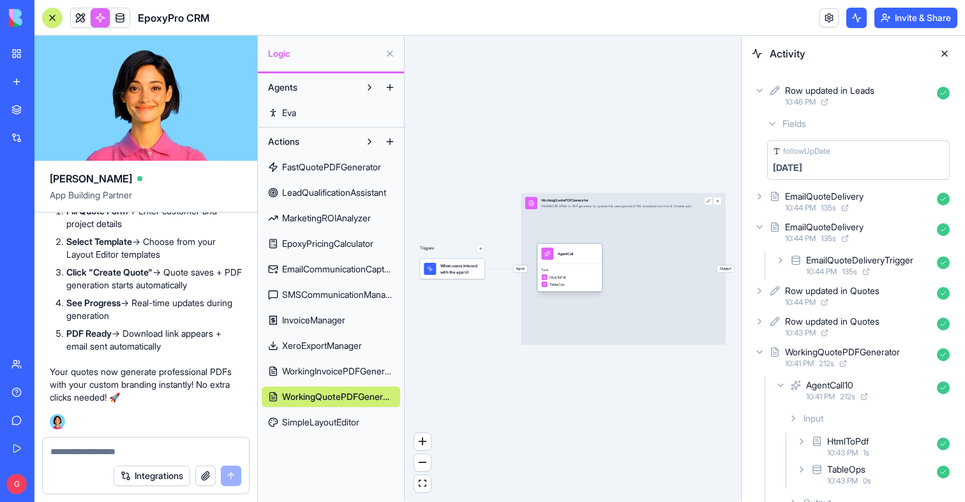
click at [587, 273] on div "Tools HtmlToPdf TableOps" at bounding box center [569, 277] width 65 height 27
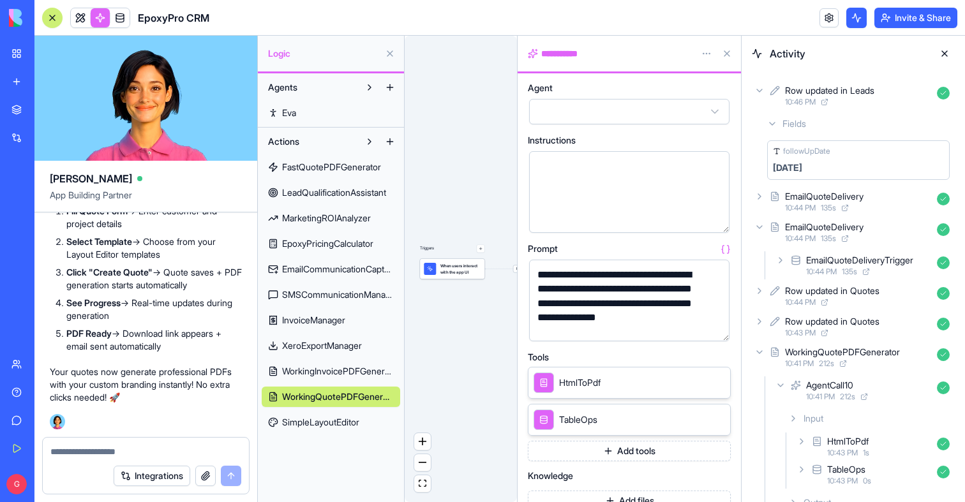
click at [710, 328] on button "button" at bounding box center [717, 329] width 20 height 20
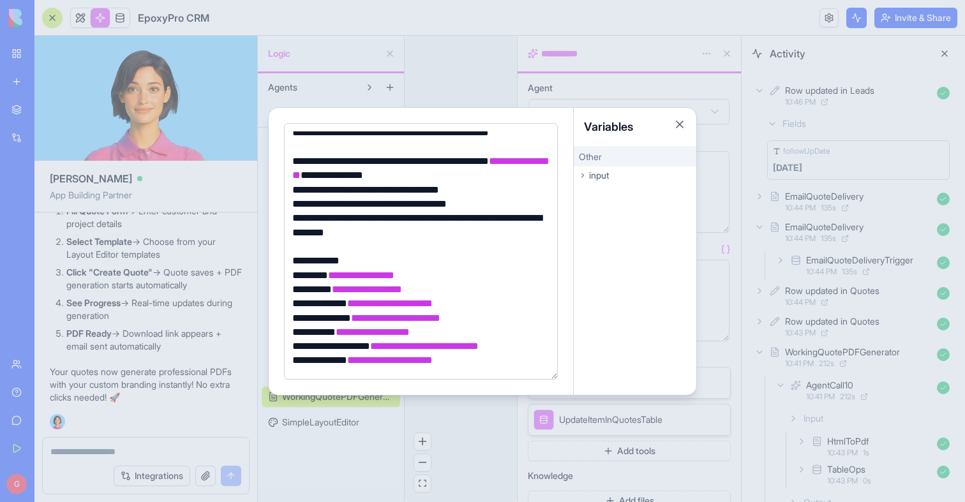
scroll to position [677, 0]
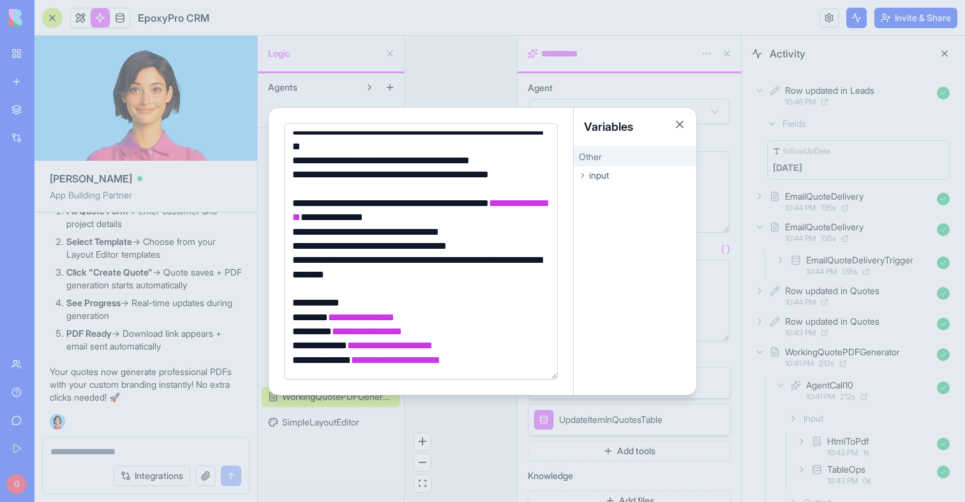
click at [296, 81] on div at bounding box center [482, 251] width 965 height 502
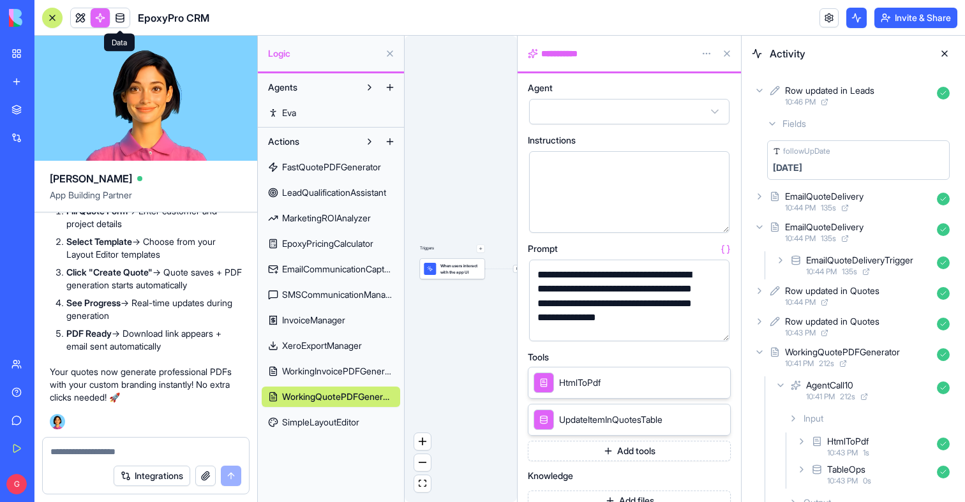
click at [124, 29] on body "My Workspace New app Marketplace Integrations Recent EpoxyPro CRM AI Logo Gener…" at bounding box center [482, 251] width 965 height 502
click at [123, 24] on span at bounding box center [120, 18] width 36 height 36
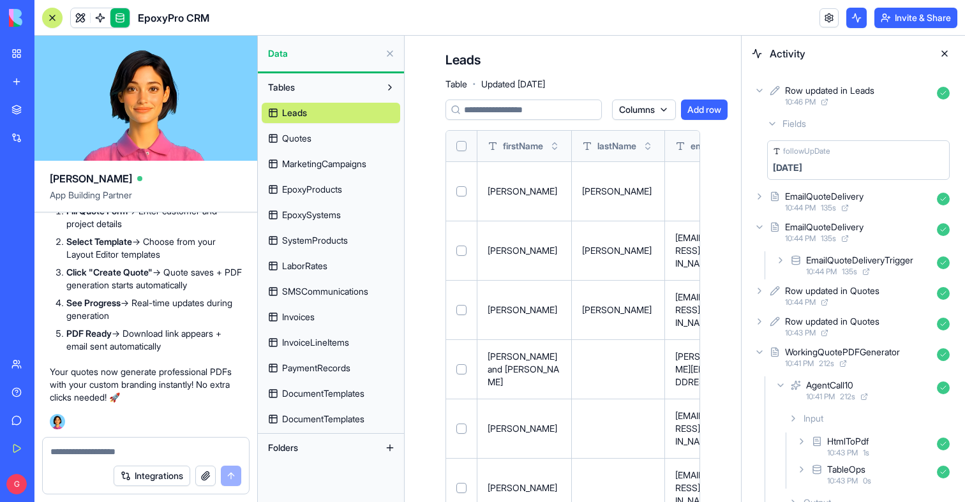
click at [825, 109] on div "Row updated in Leads 10:46 PM" at bounding box center [853, 96] width 203 height 28
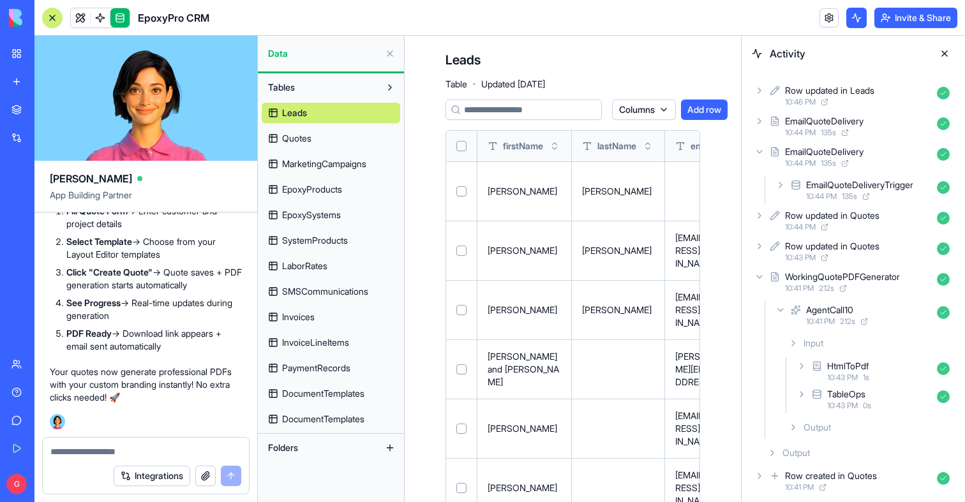
click at [823, 101] on div "10:46 PM" at bounding box center [858, 102] width 147 height 10
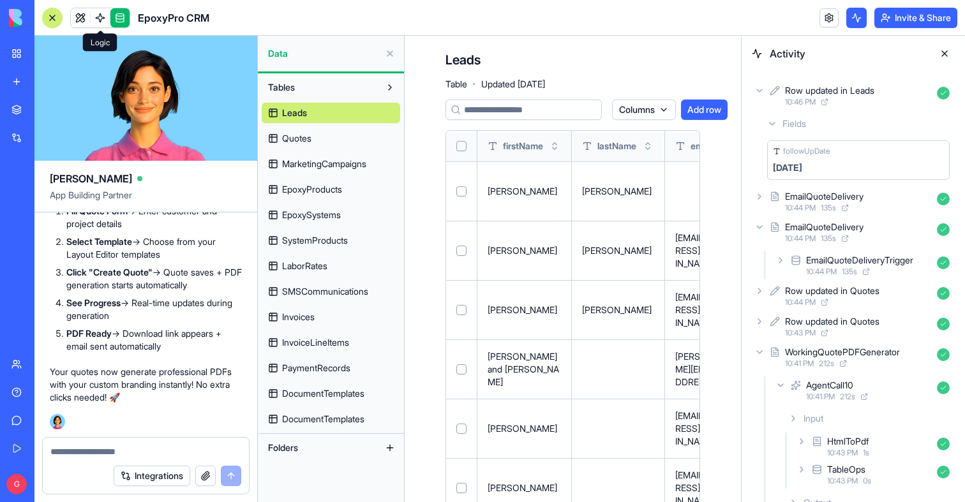
click at [94, 24] on link at bounding box center [100, 17] width 19 height 19
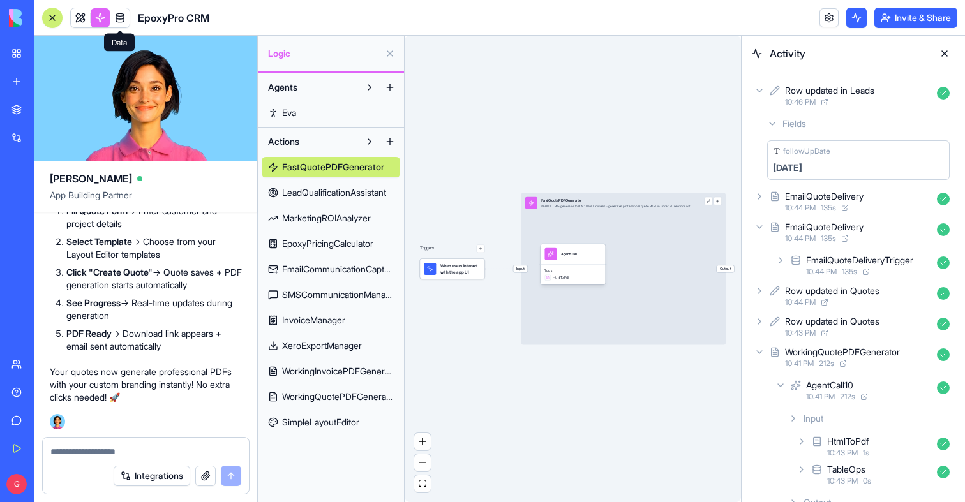
click at [334, 401] on span "WorkingQuotePDFGenerator" at bounding box center [338, 397] width 112 height 13
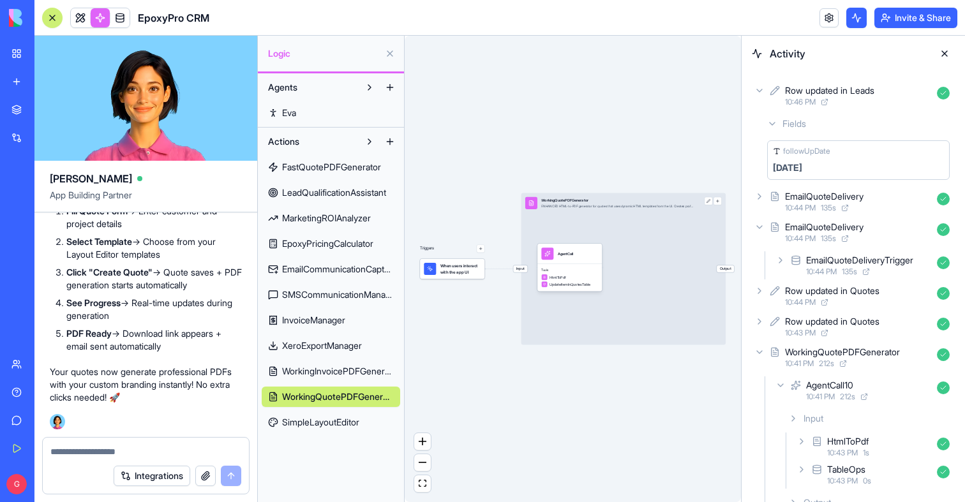
click at [947, 61] on button at bounding box center [944, 53] width 20 height 20
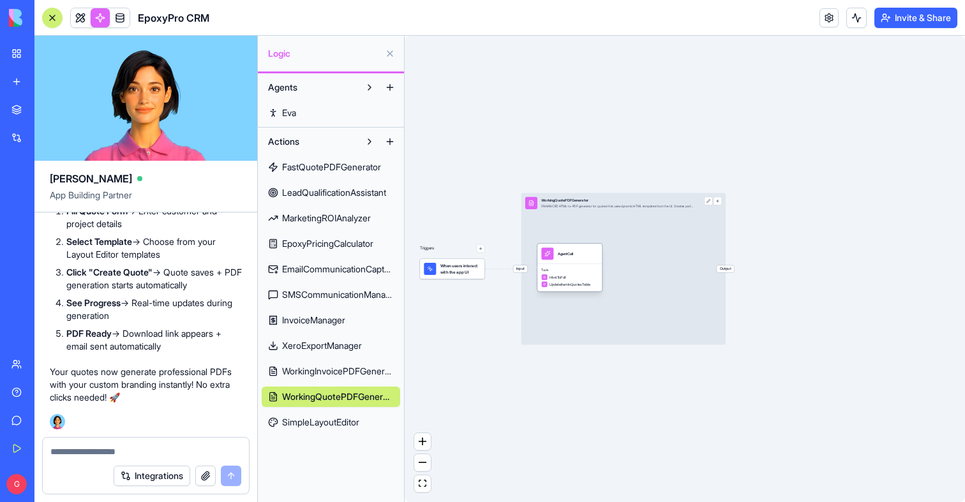
click at [580, 264] on div "Tools HtmlToPdf UpdateItemInQuotesTable" at bounding box center [569, 277] width 65 height 27
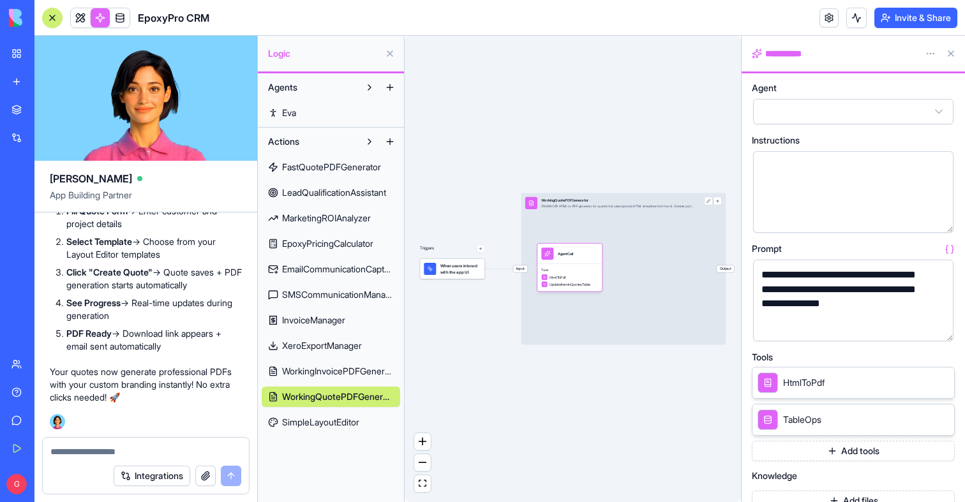
scroll to position [13, 0]
